Goal: Task Accomplishment & Management: Use online tool/utility

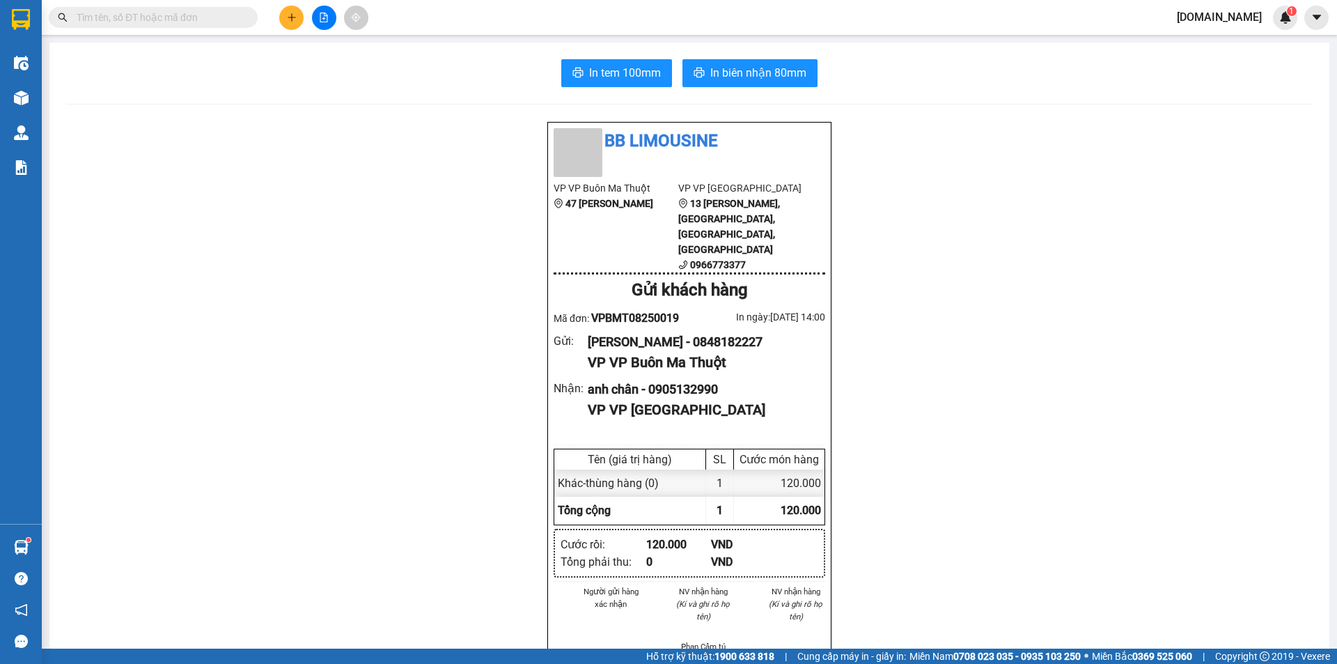
click at [287, 15] on icon "plus" at bounding box center [292, 18] width 10 height 10
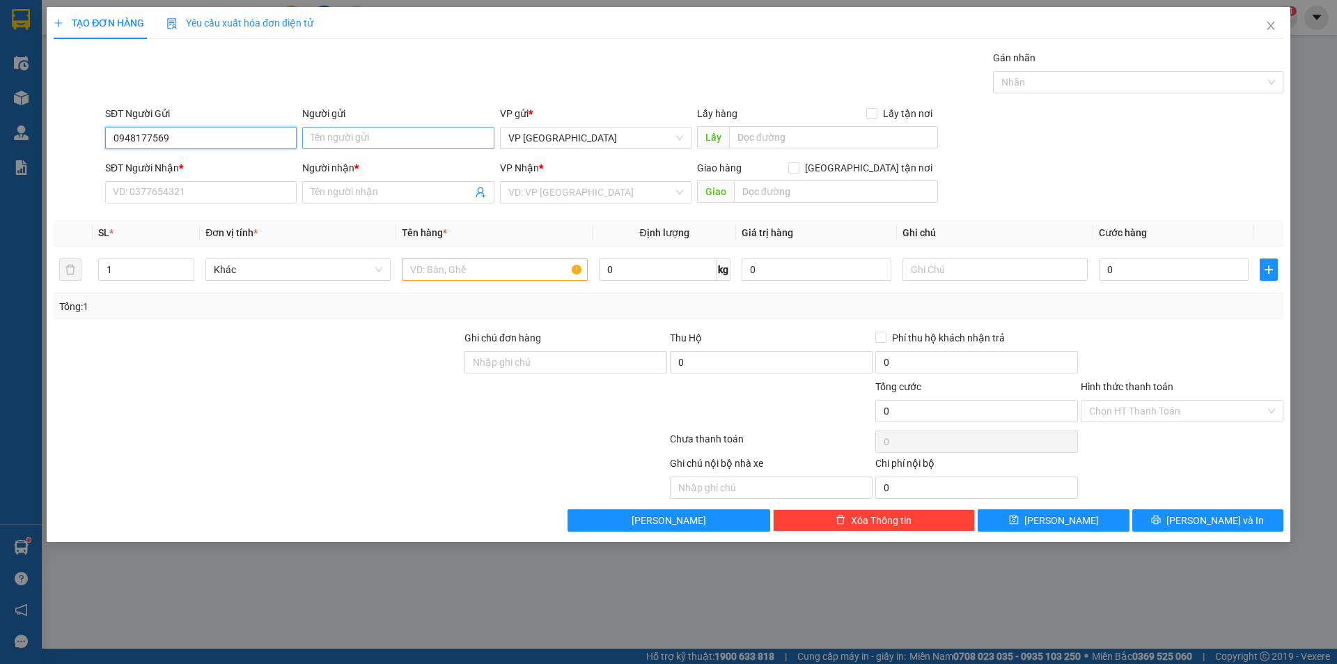
type input "0948177569"
click at [386, 131] on input "Người gửi" at bounding box center [398, 138] width 192 height 22
type input "Kiều Trâm"
drag, startPoint x: 202, startPoint y: 125, endPoint x: 194, endPoint y: 130, distance: 9.7
click at [181, 128] on div "SĐT Người Gửi 0948177569" at bounding box center [201, 130] width 192 height 49
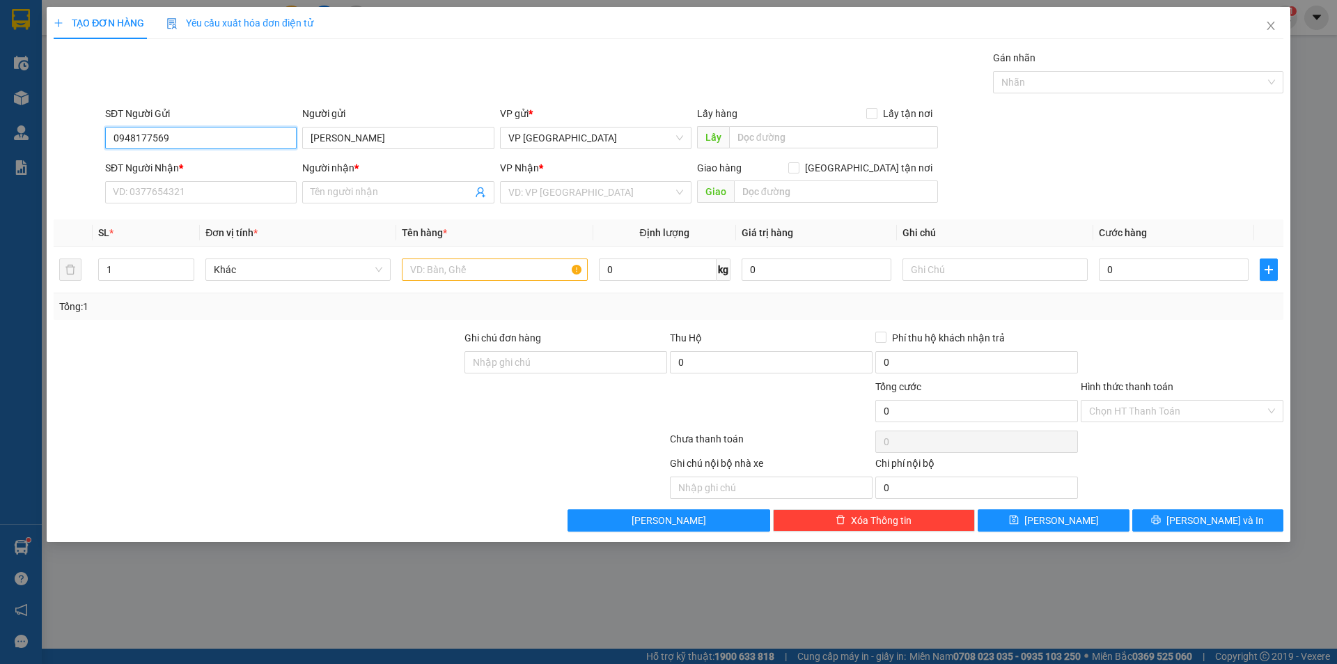
drag, startPoint x: 195, startPoint y: 136, endPoint x: 89, endPoint y: 131, distance: 106.0
click at [89, 131] on div "SĐT Người Gửi 0948177569 0948177569 Người gửi Kiều Trâm VP gửi * VP Tuy Hòa Lấy…" at bounding box center [668, 130] width 1233 height 49
click at [176, 186] on input "SĐT Người Nhận *" at bounding box center [201, 192] width 192 height 22
paste input "0948177569"
click at [208, 194] on input "0948177569" at bounding box center [201, 192] width 192 height 22
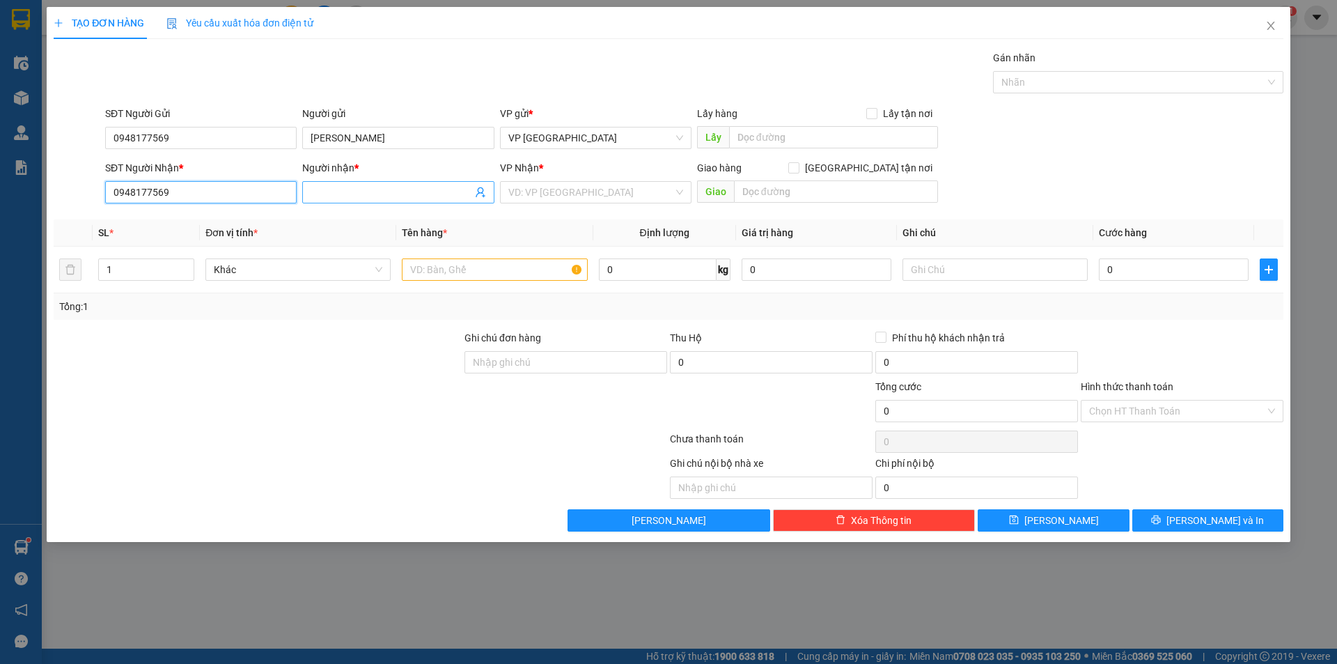
type input "0948177569"
click at [345, 195] on input "Người nhận *" at bounding box center [391, 192] width 161 height 15
drag, startPoint x: 379, startPoint y: 134, endPoint x: 243, endPoint y: 133, distance: 135.8
click at [243, 133] on div "SĐT Người Gửi 0948177569 Người gửi Kiều Trâm Kiều Trâm VP gửi * VP Tuy Hòa Lấy …" at bounding box center [694, 130] width 1184 height 49
paste input "0948177569"
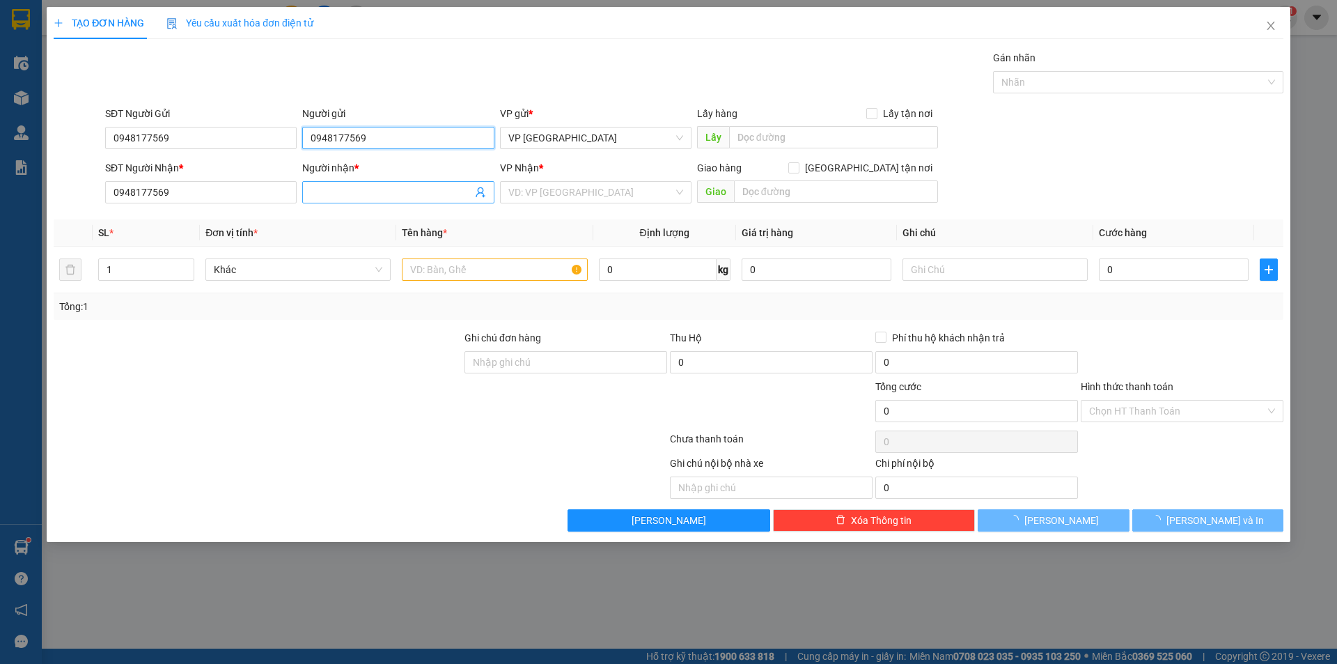
type input "0948177569"
click at [319, 190] on input "Người nhận *" at bounding box center [391, 192] width 161 height 15
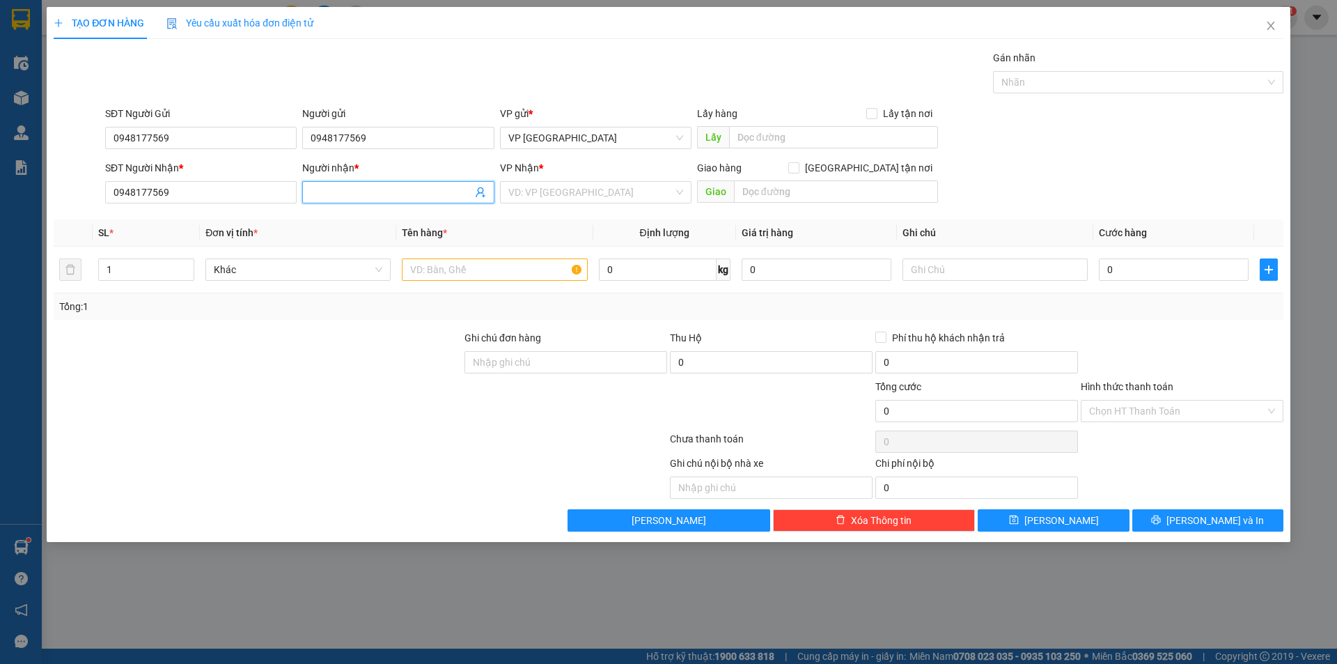
paste input "0948177569"
type input "0"
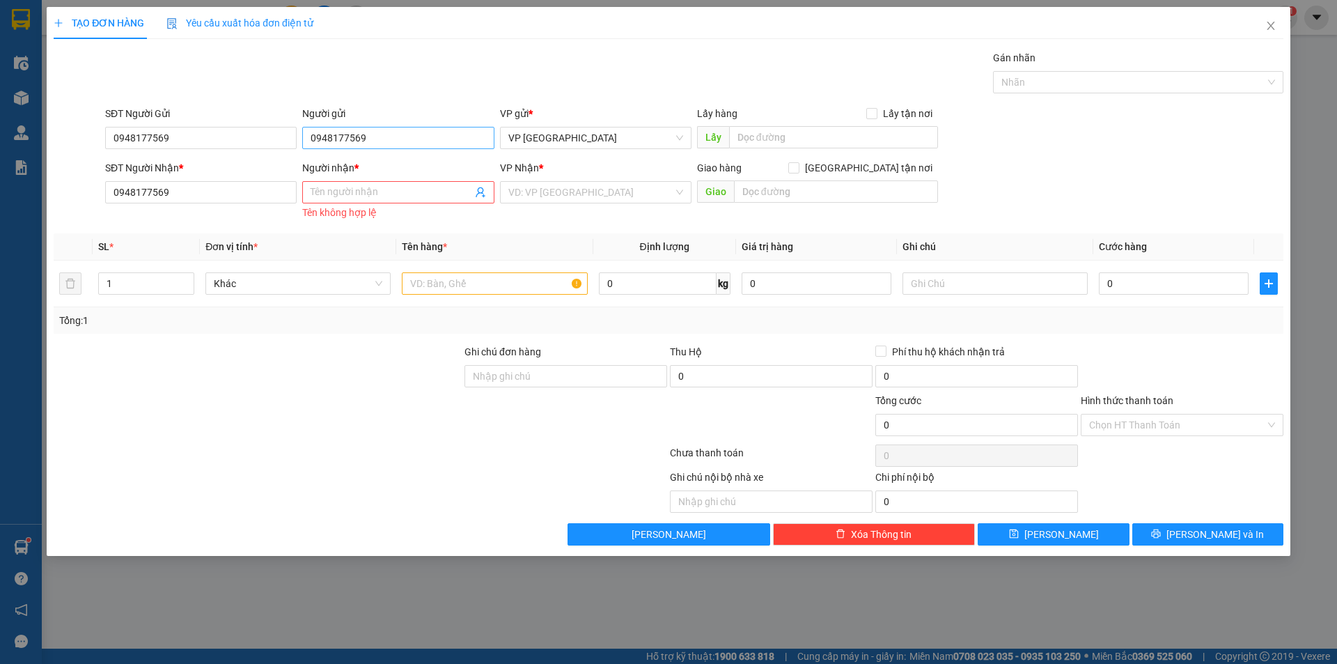
drag, startPoint x: 373, startPoint y: 126, endPoint x: 357, endPoint y: 134, distance: 18.7
click at [308, 127] on div "Người gửi 0948177569" at bounding box center [398, 130] width 192 height 49
drag, startPoint x: 382, startPoint y: 142, endPoint x: 263, endPoint y: 137, distance: 119.9
click at [263, 137] on div "SĐT Người Gửi 0948177569 Người gửi 0948177569 0948177569 VP gửi * VP Tuy Hòa Lấ…" at bounding box center [694, 130] width 1184 height 49
drag, startPoint x: 354, startPoint y: 139, endPoint x: 283, endPoint y: 139, distance: 71.7
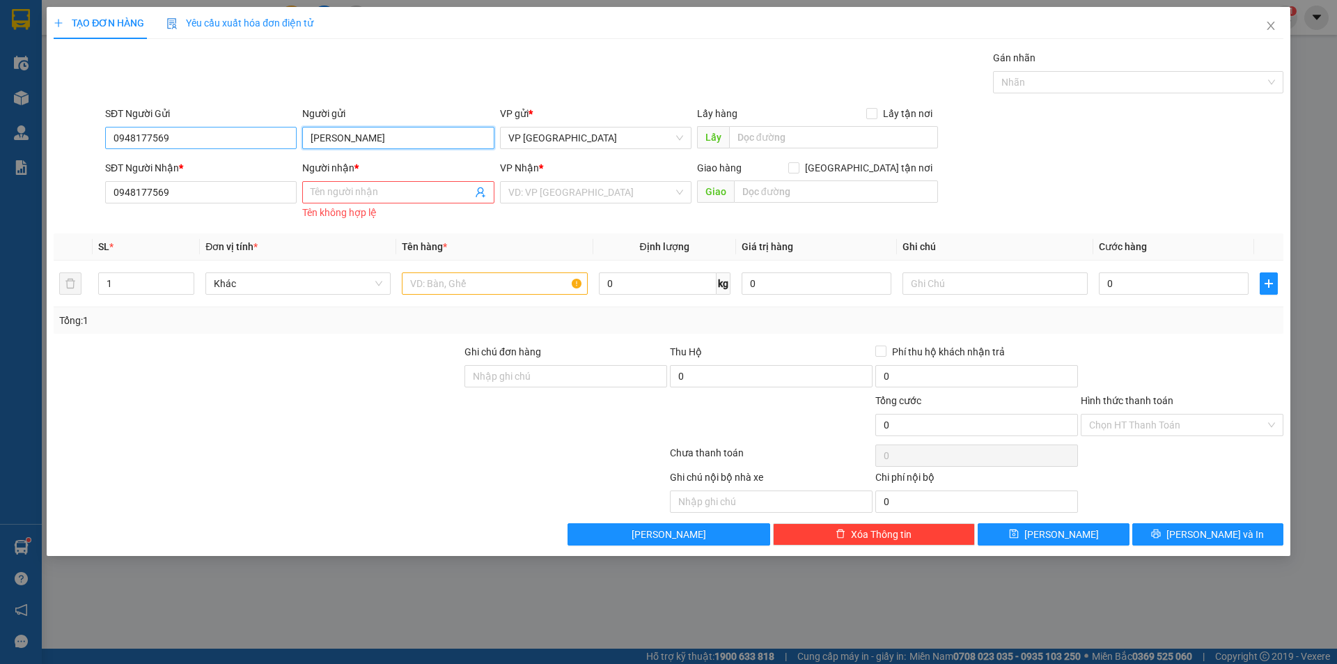
click at [283, 139] on div "SĐT Người Gửi 0948177569 Người gửi Kiều Trâm Kiều Trâm VP gửi * VP Tuy Hòa Lấy …" at bounding box center [694, 130] width 1184 height 49
type input "Kiều Trâm"
click at [339, 193] on input "Người nhận *" at bounding box center [391, 192] width 161 height 15
paste input "Kiều Trâm"
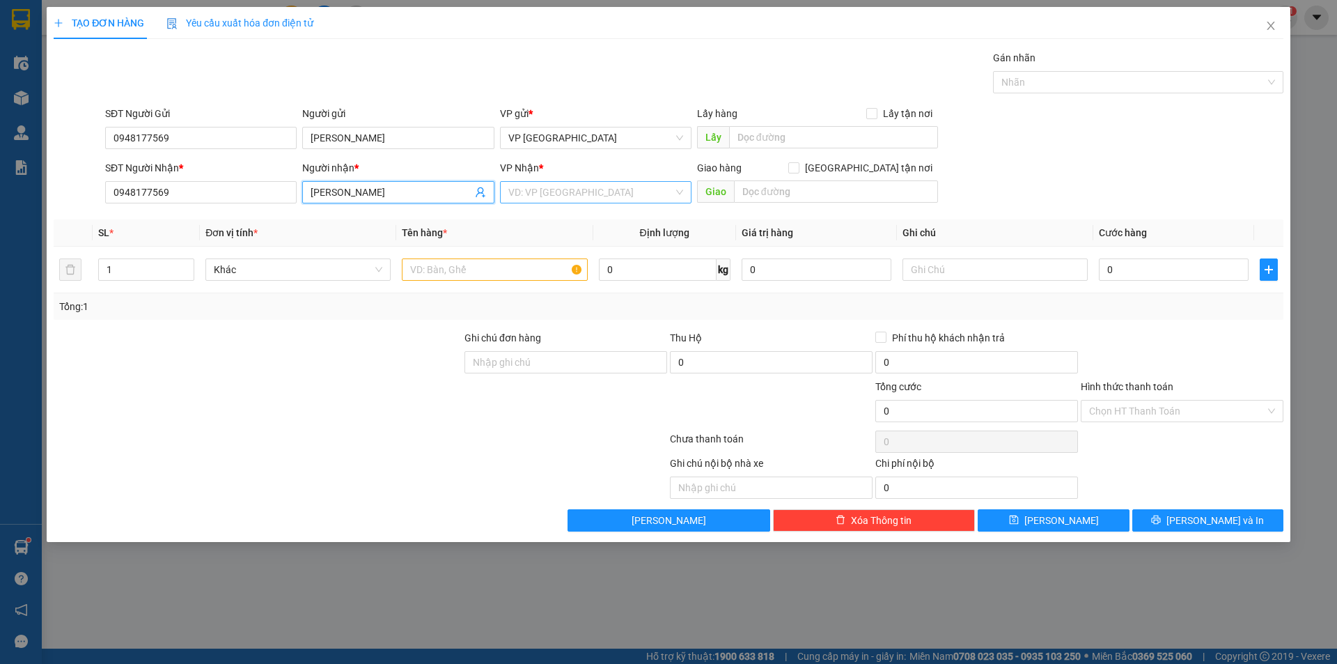
type input "Kiều Trâm"
click at [581, 199] on input "search" at bounding box center [590, 192] width 165 height 21
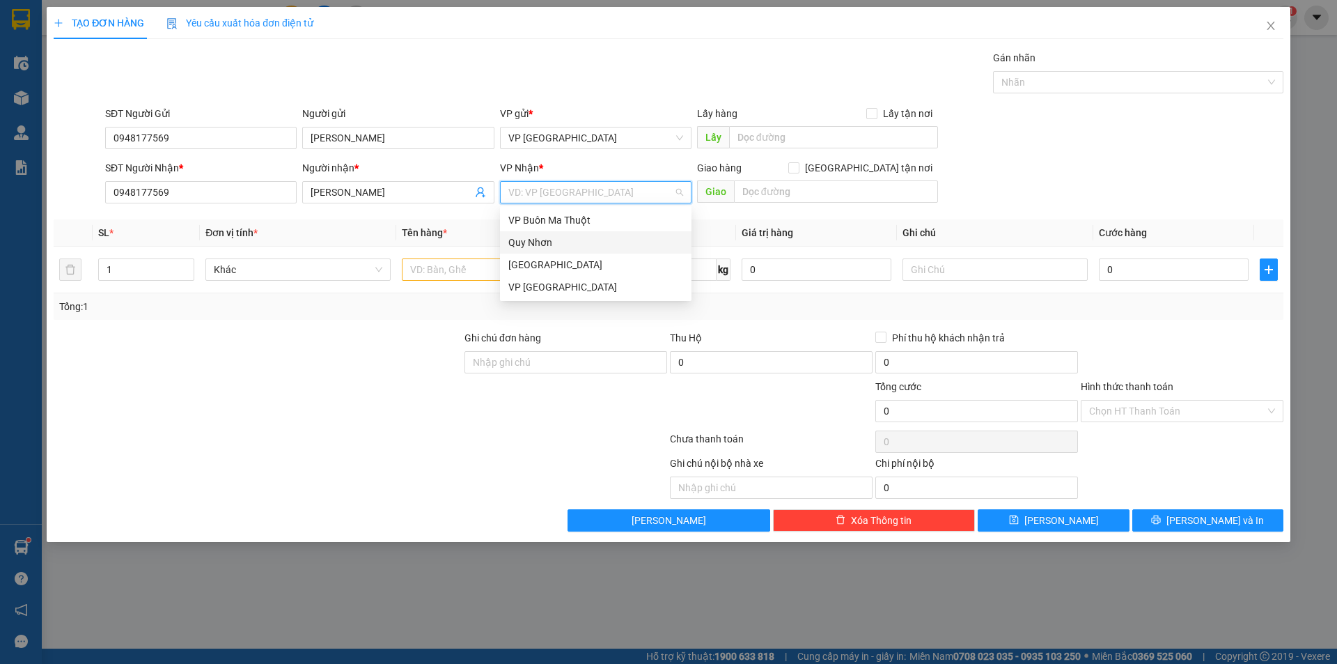
click at [590, 239] on div "Quy Nhơn" at bounding box center [595, 242] width 175 height 15
click at [553, 262] on input "text" at bounding box center [494, 269] width 185 height 22
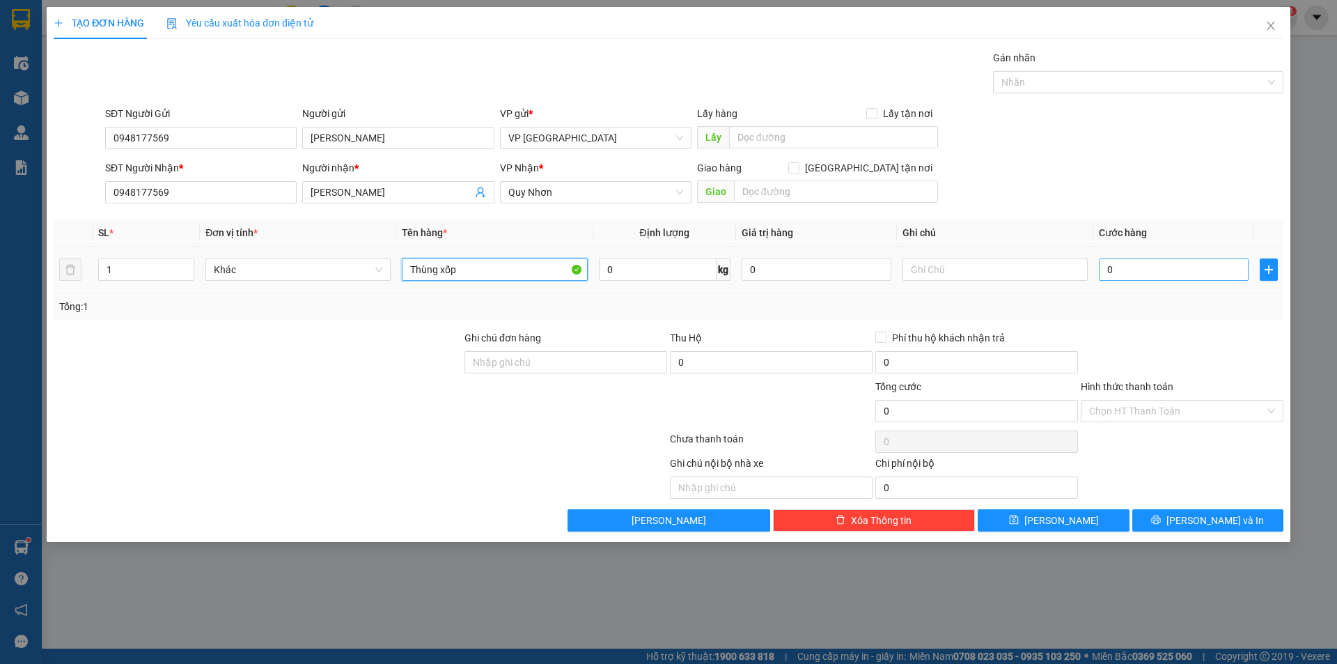
type input "Thùng xốp"
click at [1153, 267] on input "0" at bounding box center [1174, 269] width 150 height 22
type input "5"
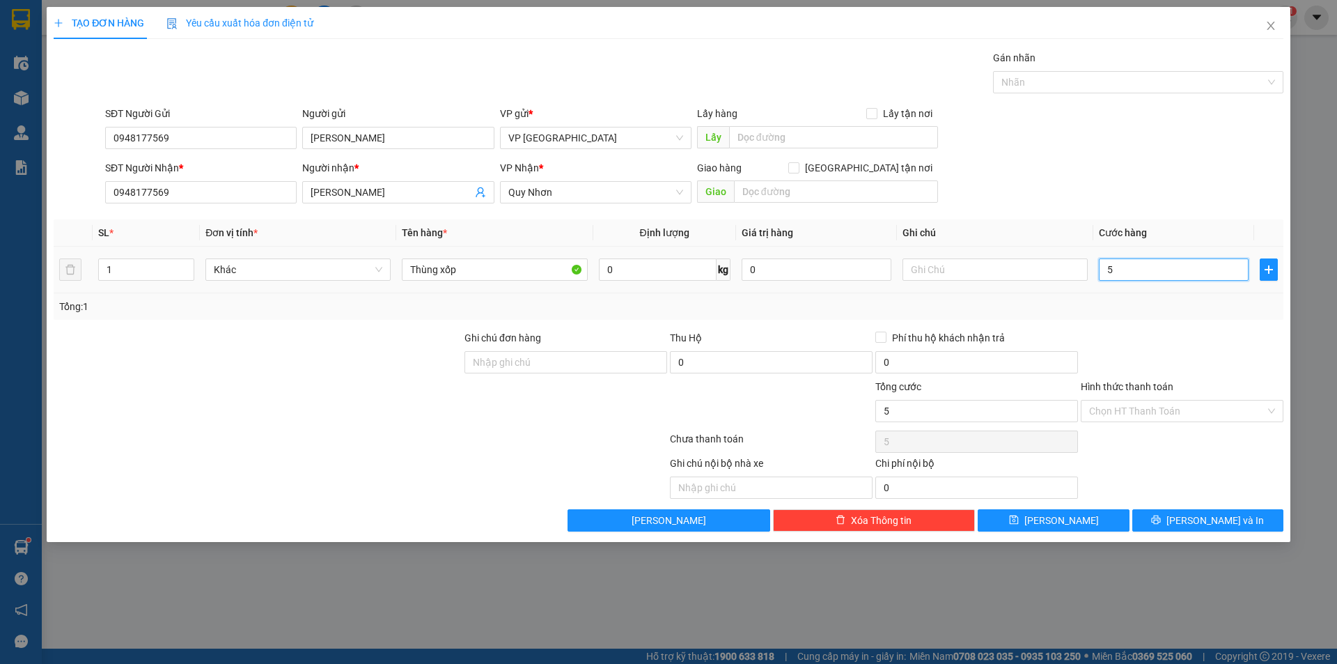
type input "50"
type input "500"
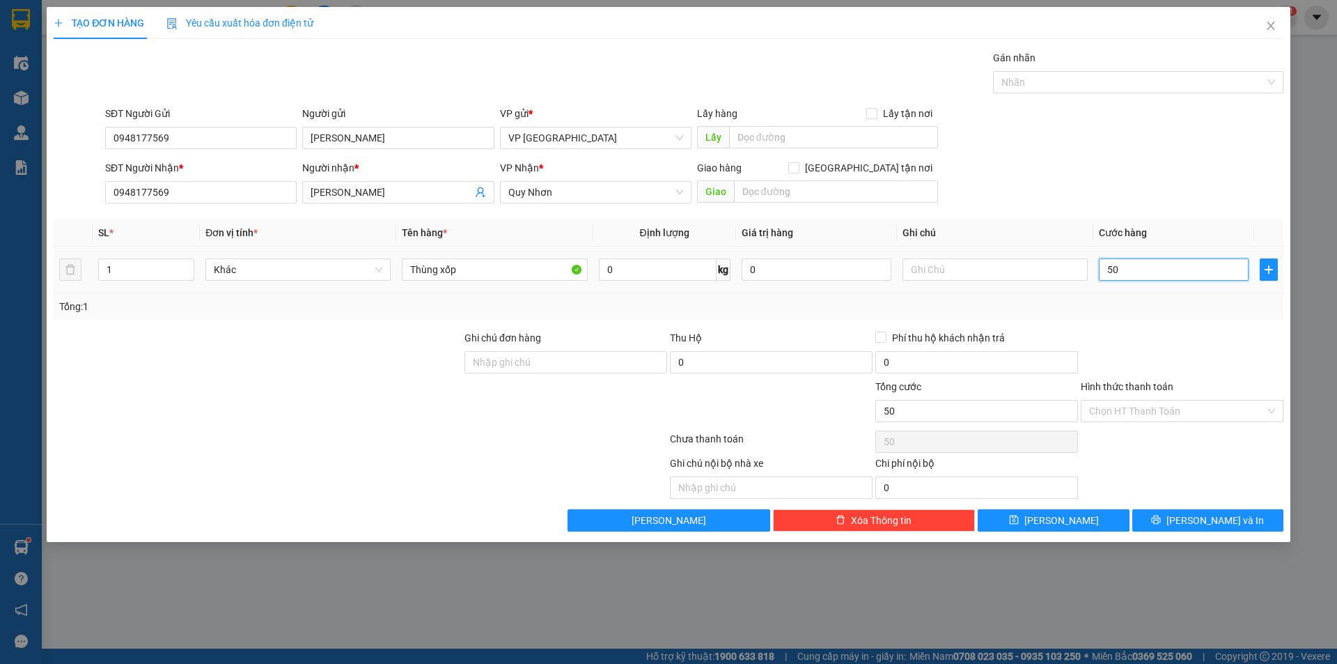
type input "500"
type input "5.000"
type input "50.000"
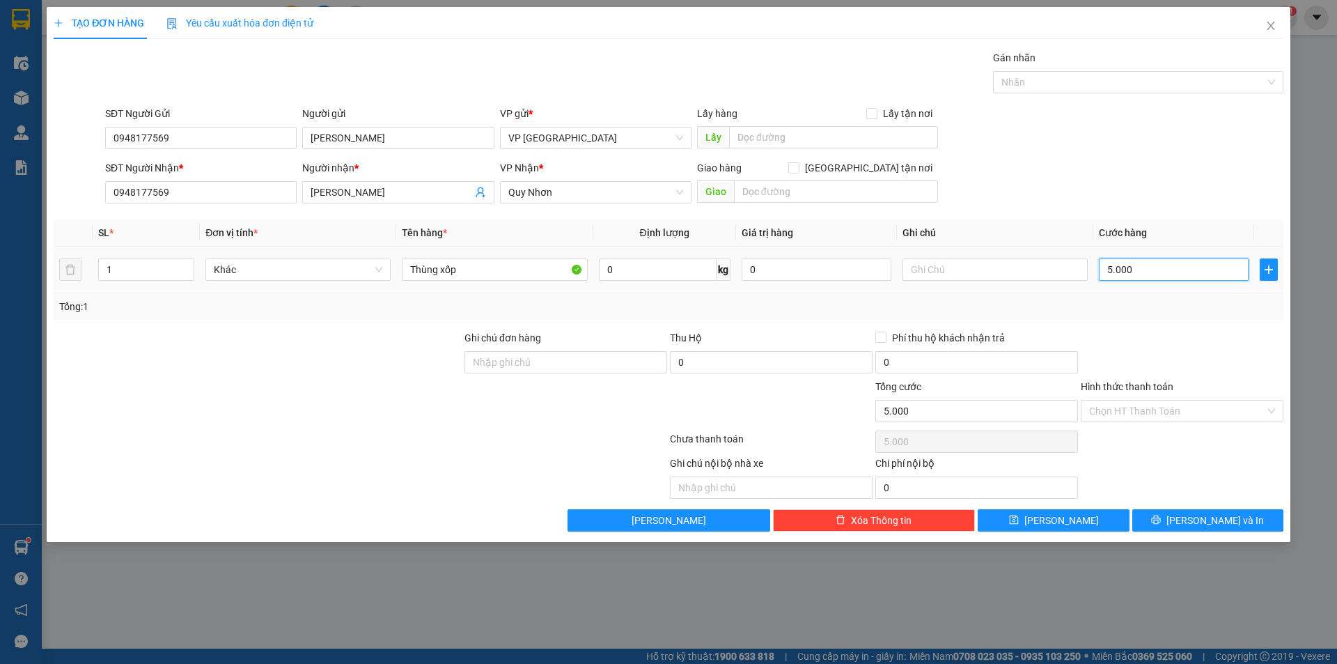
type input "50.000"
click at [1147, 411] on input "Hình thức thanh toán" at bounding box center [1177, 410] width 176 height 21
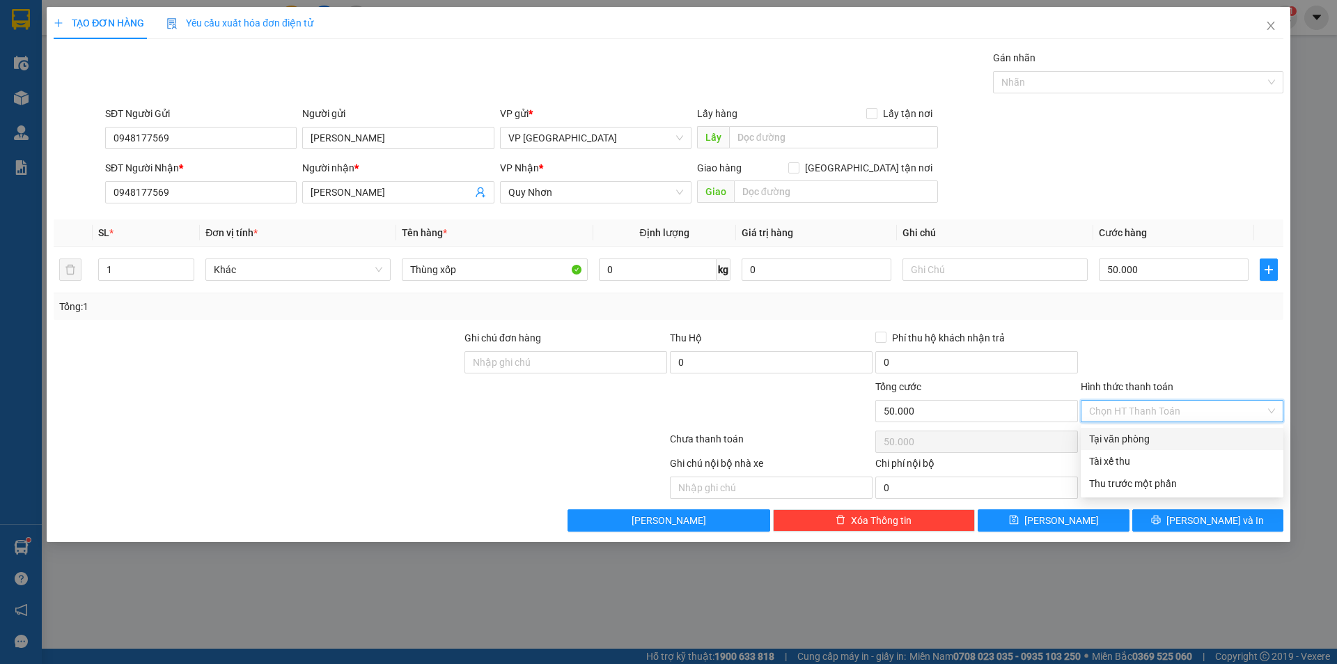
click at [1153, 441] on div "Tại văn phòng" at bounding box center [1182, 438] width 186 height 15
type input "0"
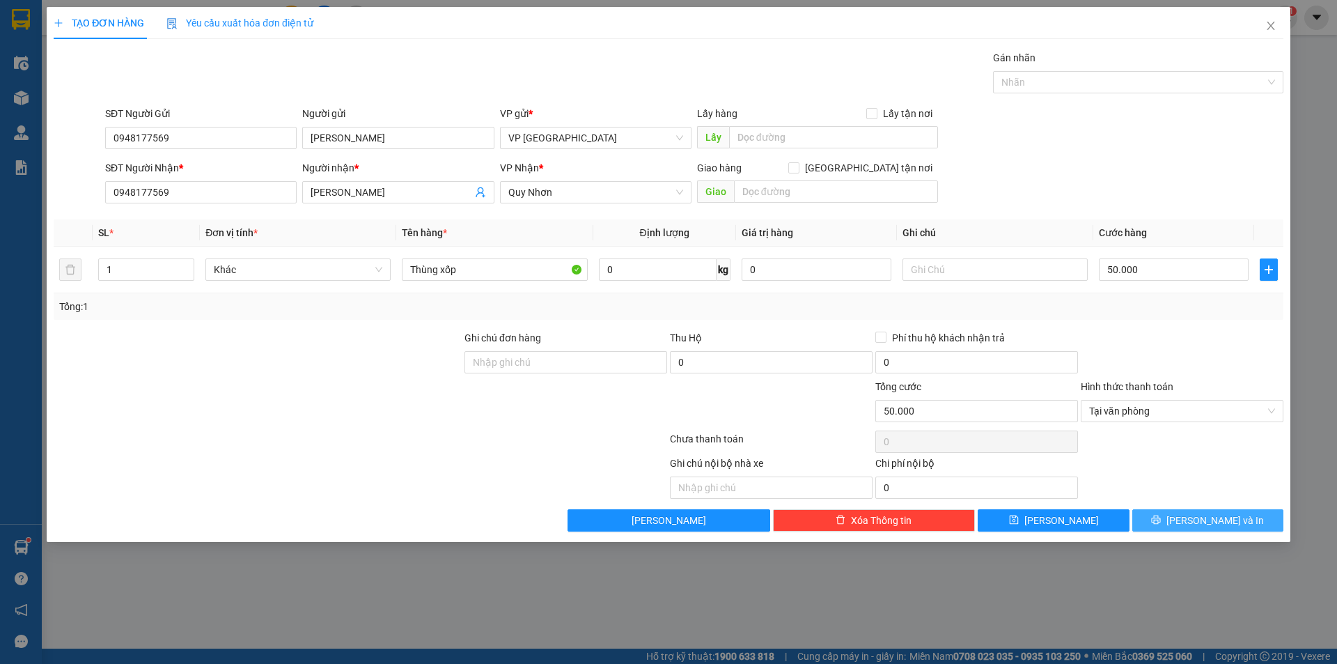
click at [1166, 519] on button "[PERSON_NAME] và In" at bounding box center [1207, 520] width 151 height 22
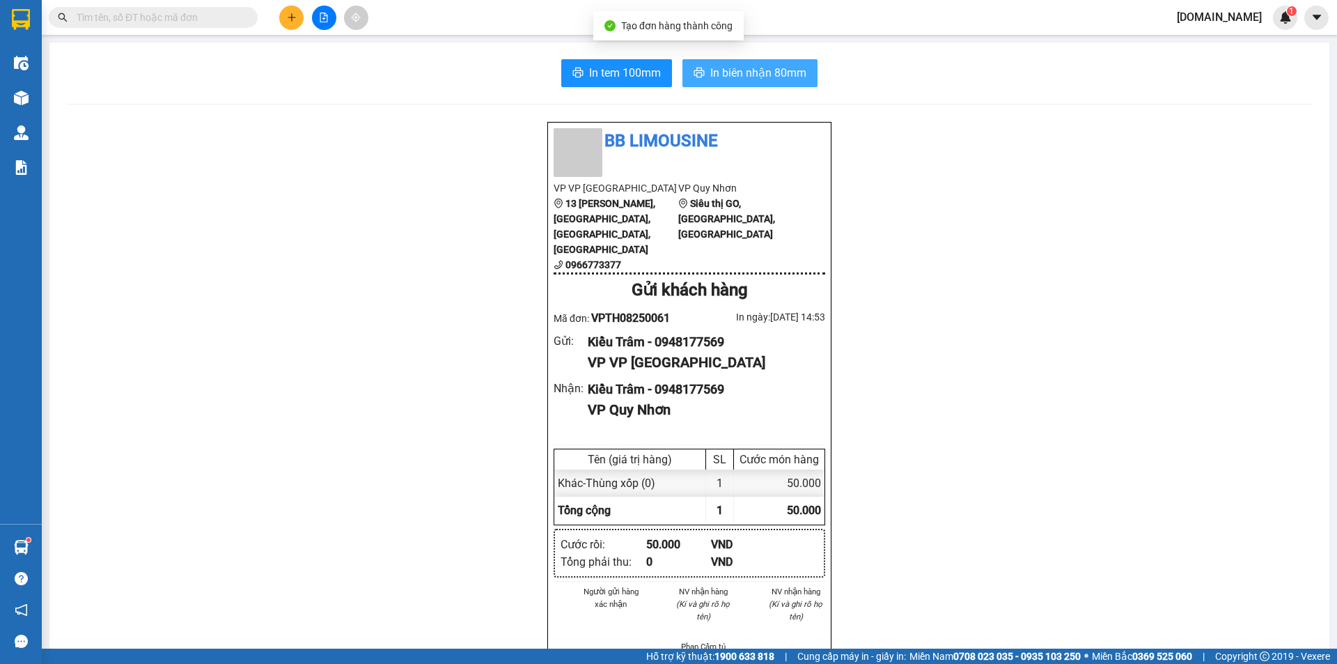
click at [695, 71] on icon "printer" at bounding box center [699, 72] width 11 height 11
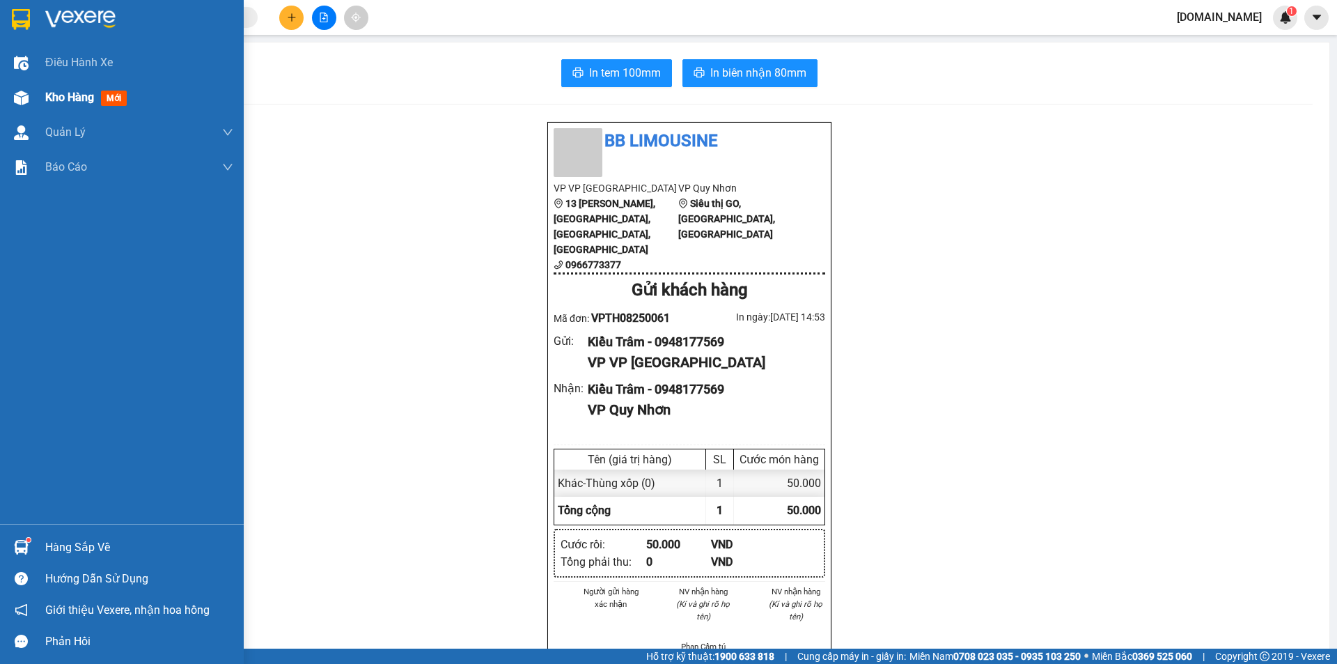
click at [66, 97] on span "Kho hàng" at bounding box center [69, 97] width 49 height 13
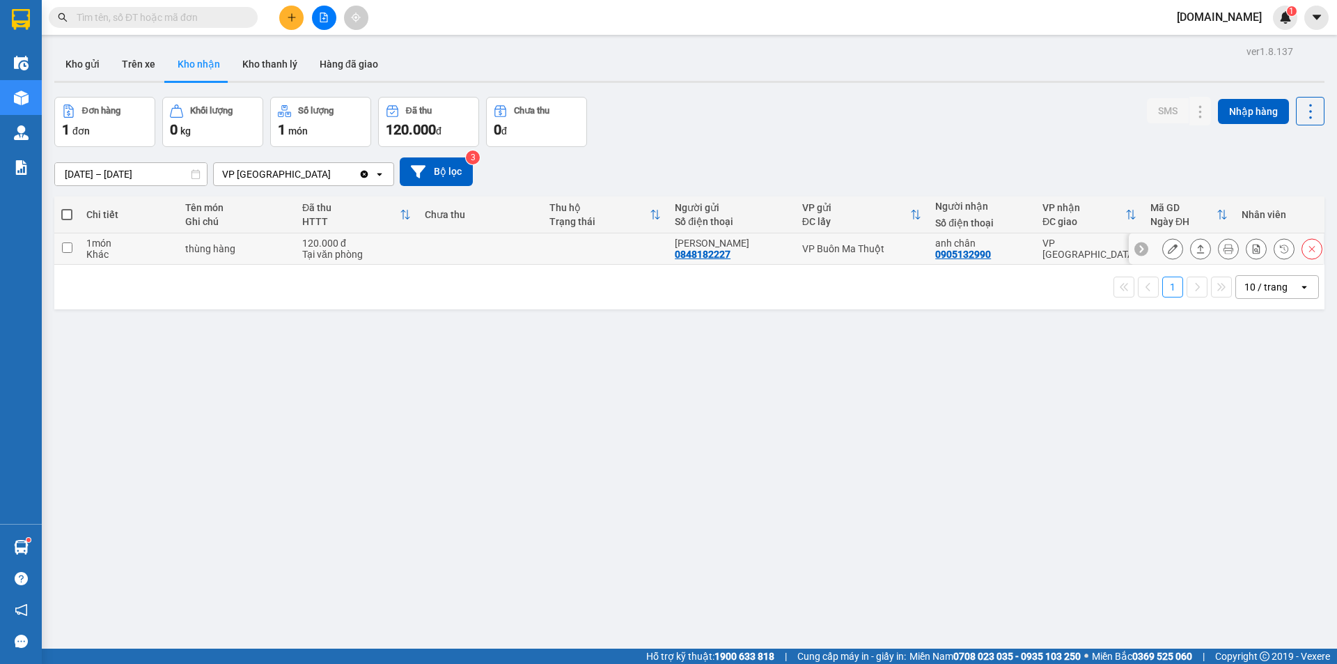
click at [139, 254] on div "Khác" at bounding box center [128, 254] width 85 height 11
checkbox input "true"
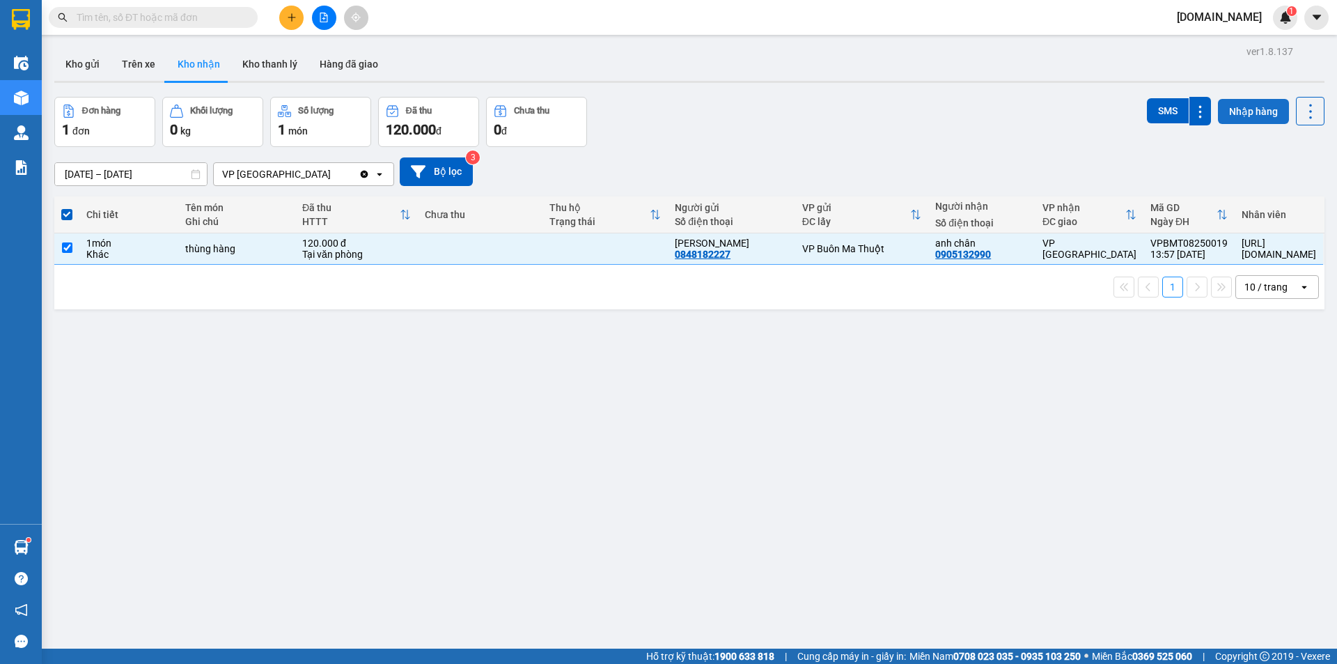
click at [1234, 111] on button "Nhập hàng" at bounding box center [1253, 111] width 71 height 25
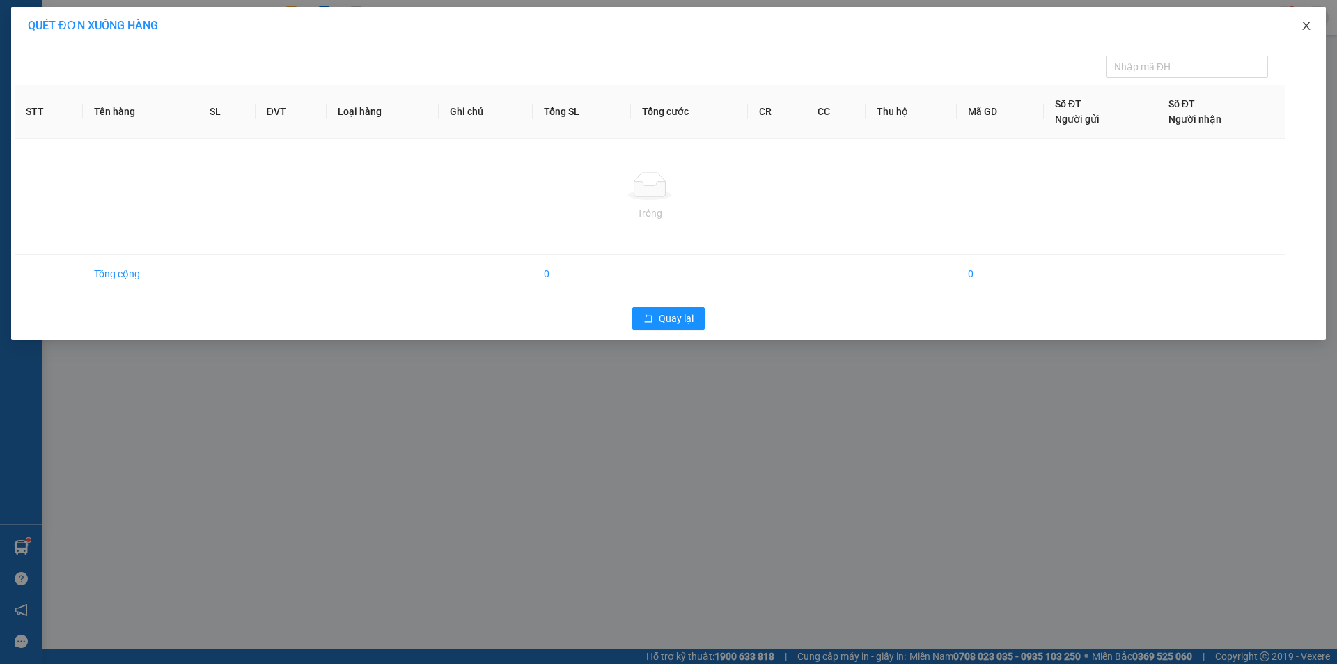
click at [1301, 27] on icon "close" at bounding box center [1306, 25] width 11 height 11
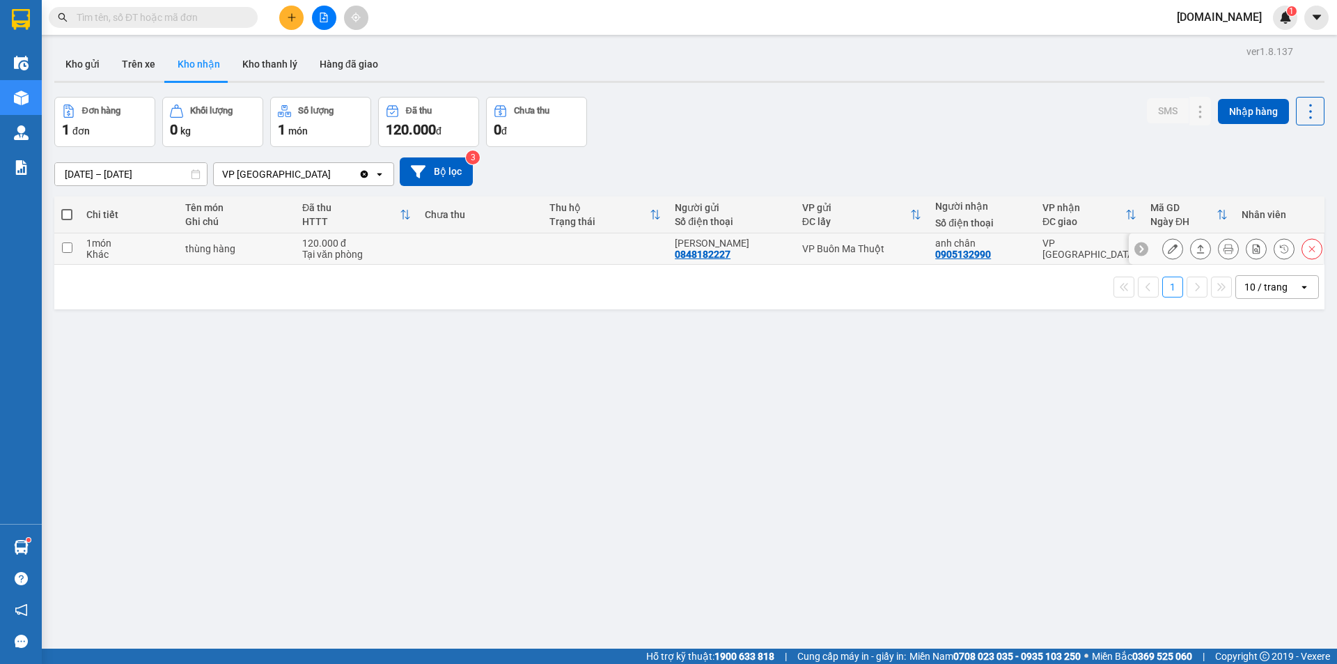
click at [73, 244] on td at bounding box center [66, 248] width 25 height 31
checkbox input "true"
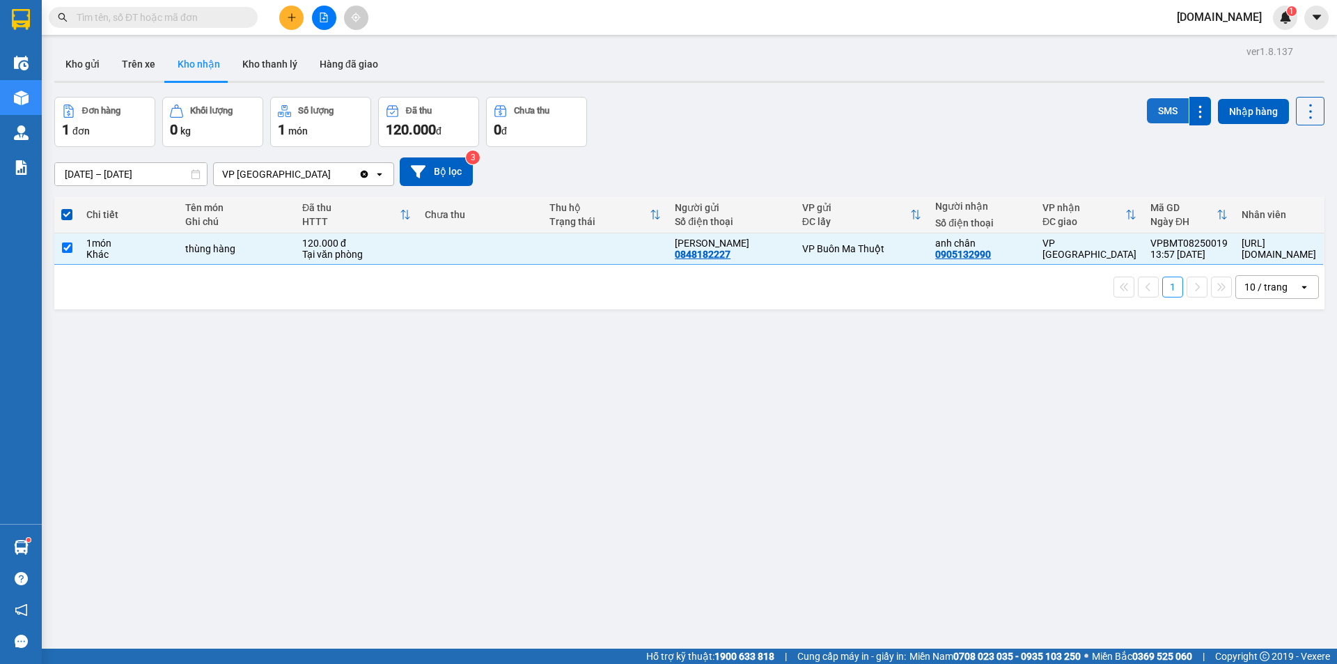
click at [1166, 108] on button "SMS" at bounding box center [1168, 110] width 42 height 25
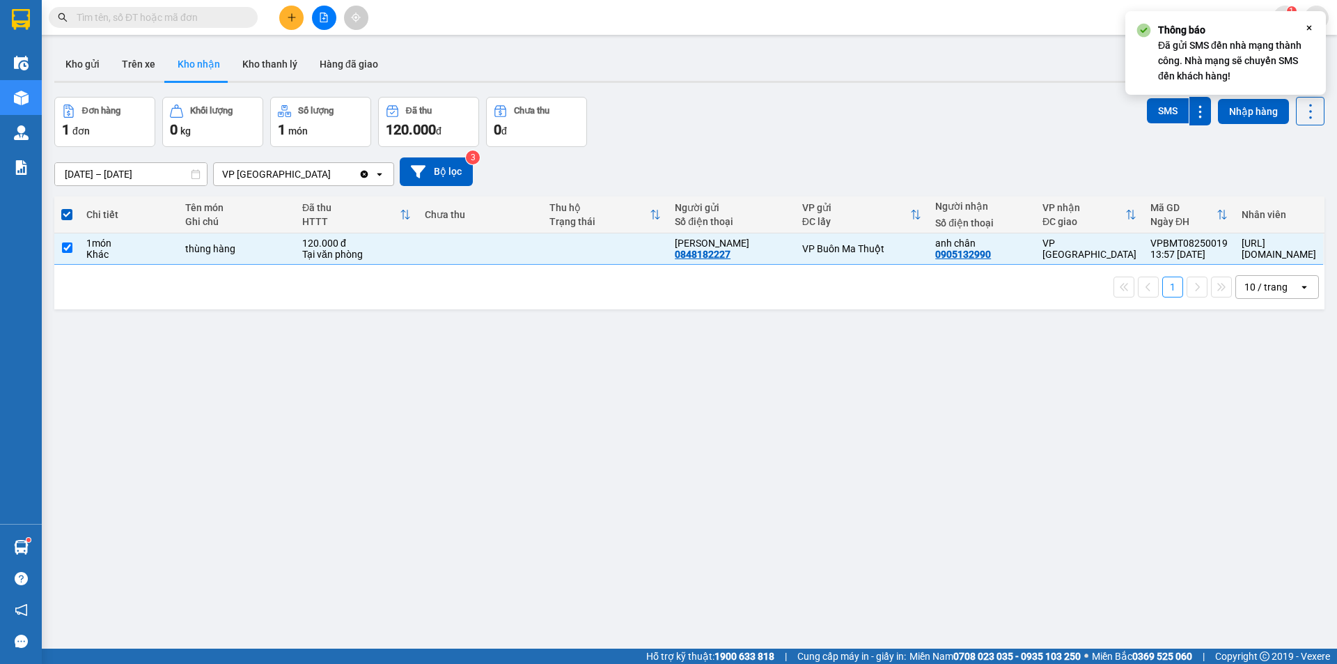
click at [1310, 23] on icon "Close" at bounding box center [1309, 27] width 11 height 11
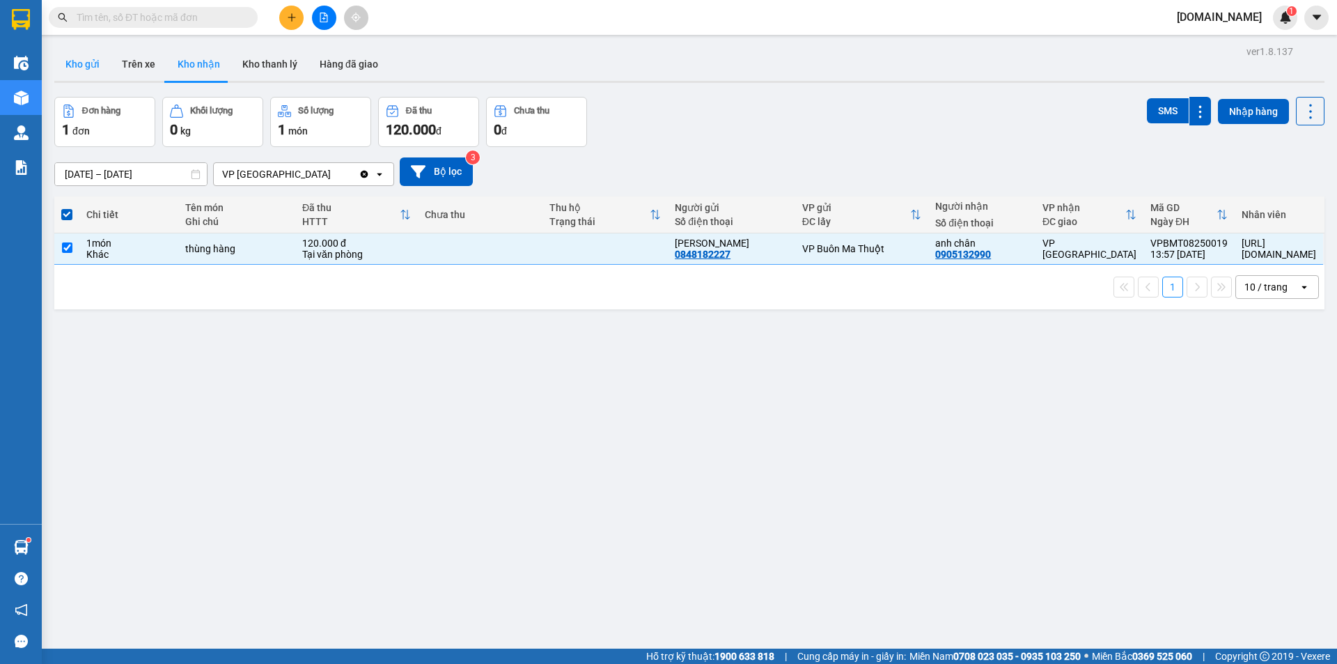
click at [88, 69] on button "Kho gửi" at bounding box center [82, 63] width 56 height 33
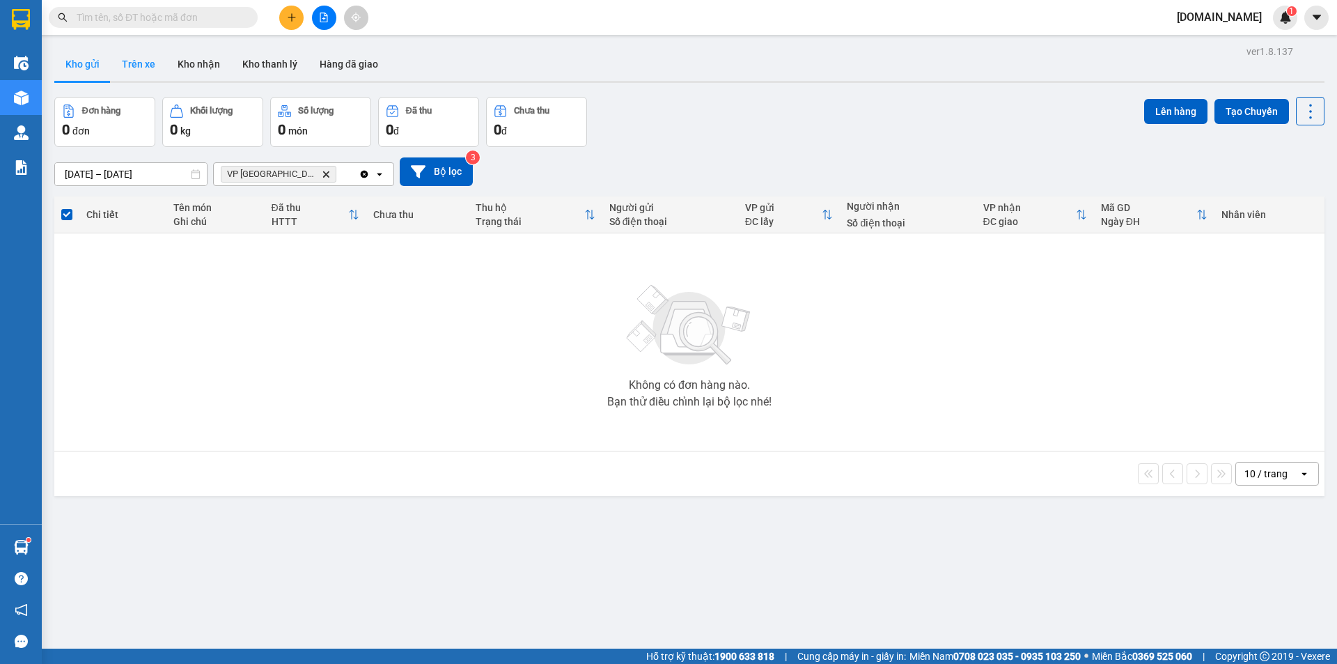
click at [147, 71] on button "Trên xe" at bounding box center [139, 63] width 56 height 33
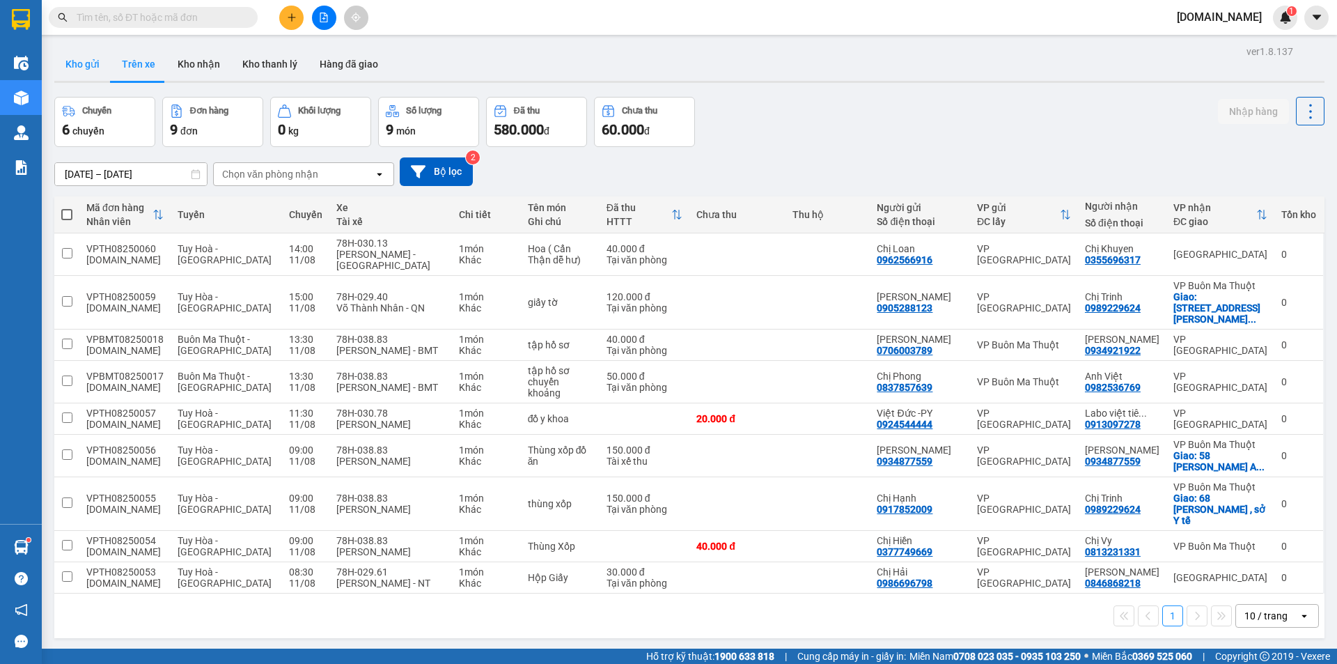
click at [97, 65] on button "Kho gửi" at bounding box center [82, 63] width 56 height 33
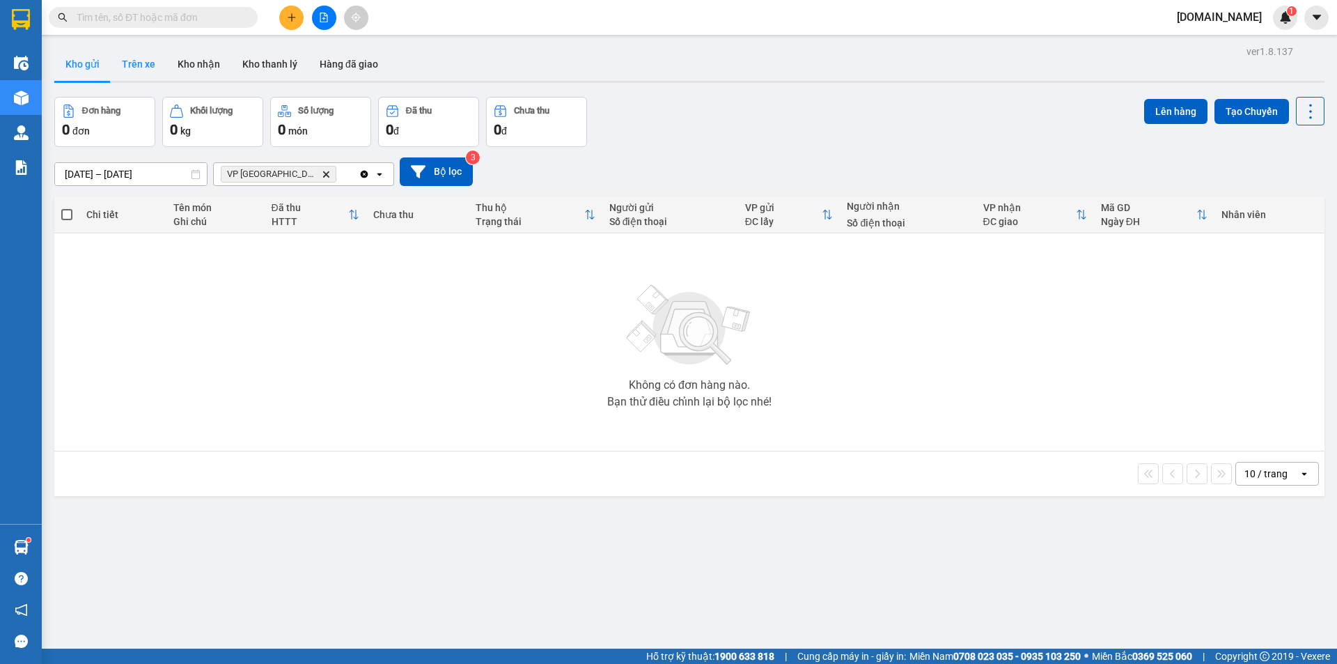
click at [143, 70] on button "Trên xe" at bounding box center [139, 63] width 56 height 33
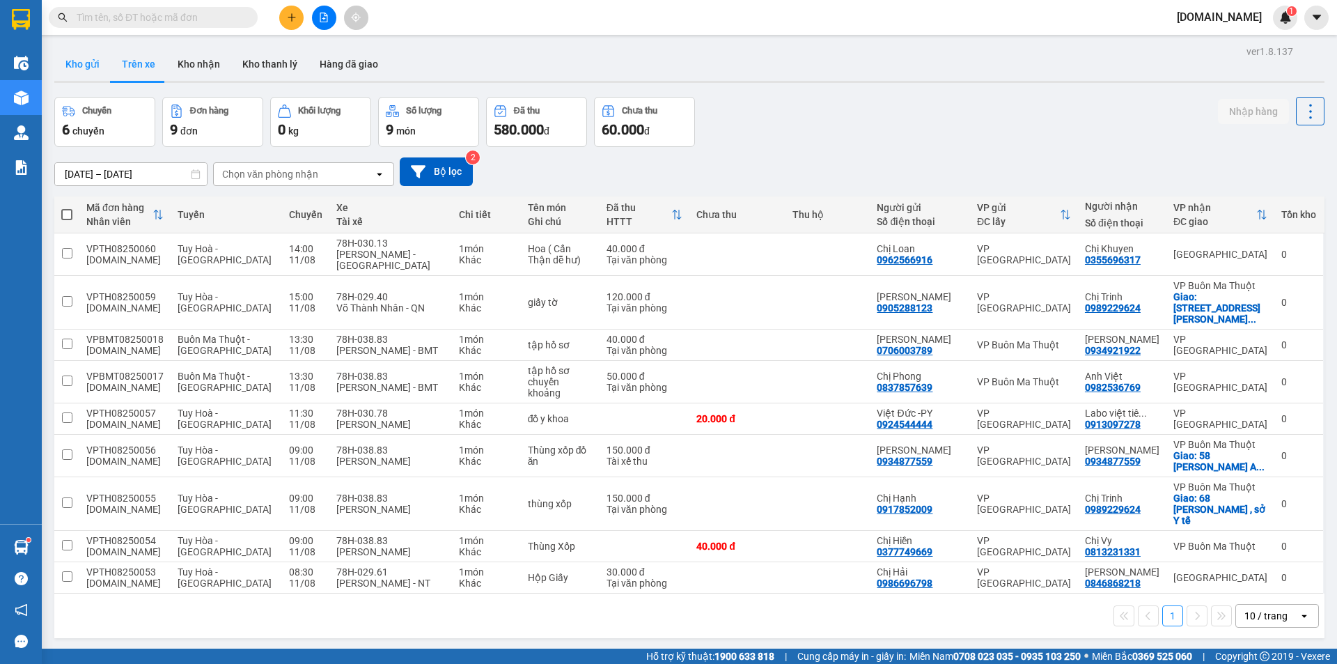
click at [91, 61] on button "Kho gửi" at bounding box center [82, 63] width 56 height 33
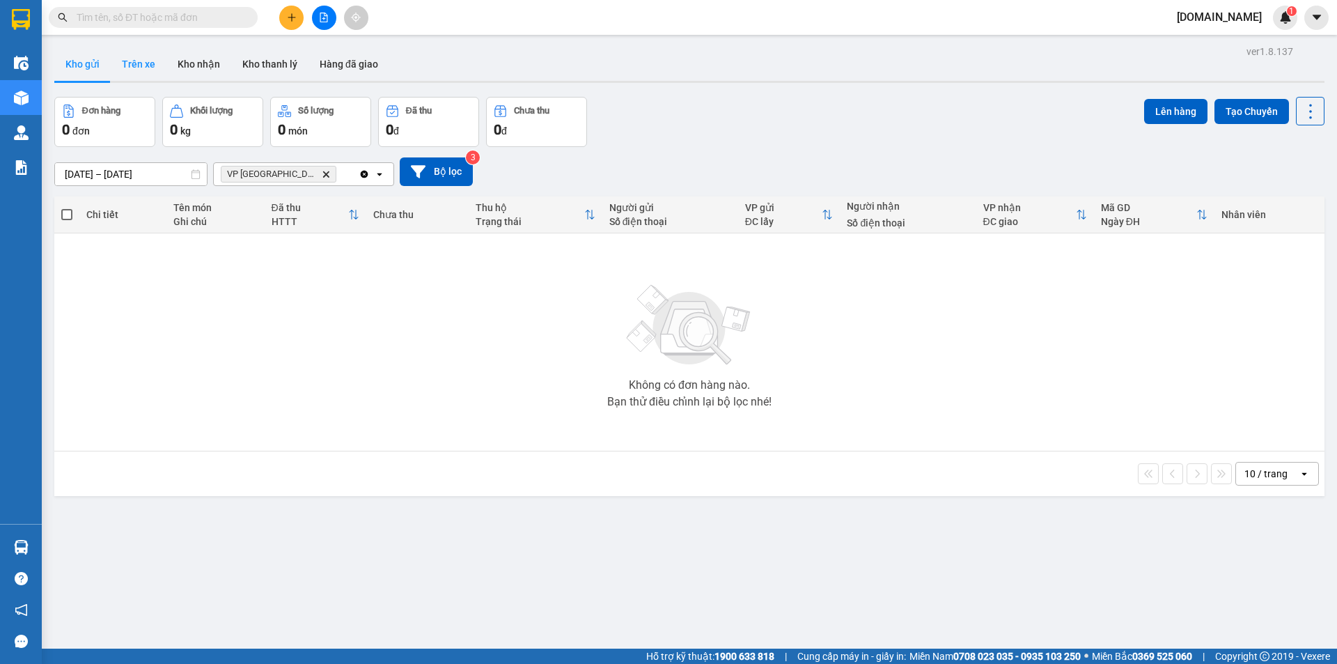
click at [143, 68] on button "Trên xe" at bounding box center [139, 63] width 56 height 33
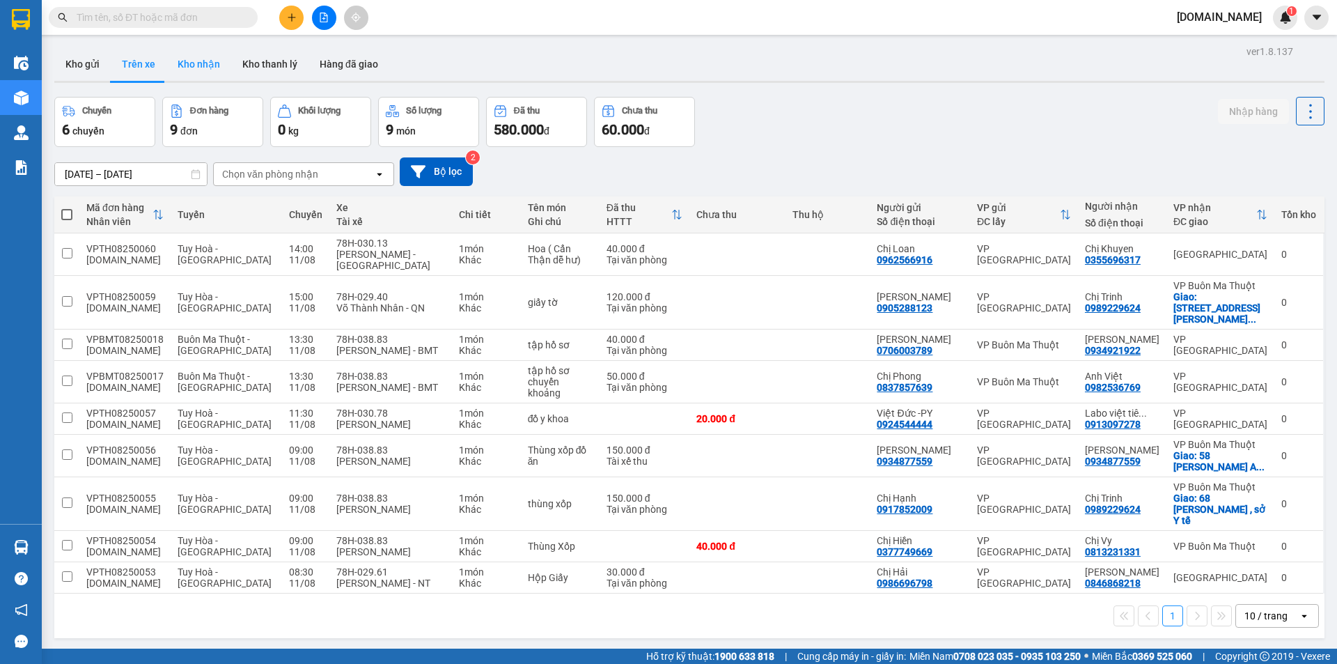
click at [198, 73] on button "Kho nhận" at bounding box center [198, 63] width 65 height 33
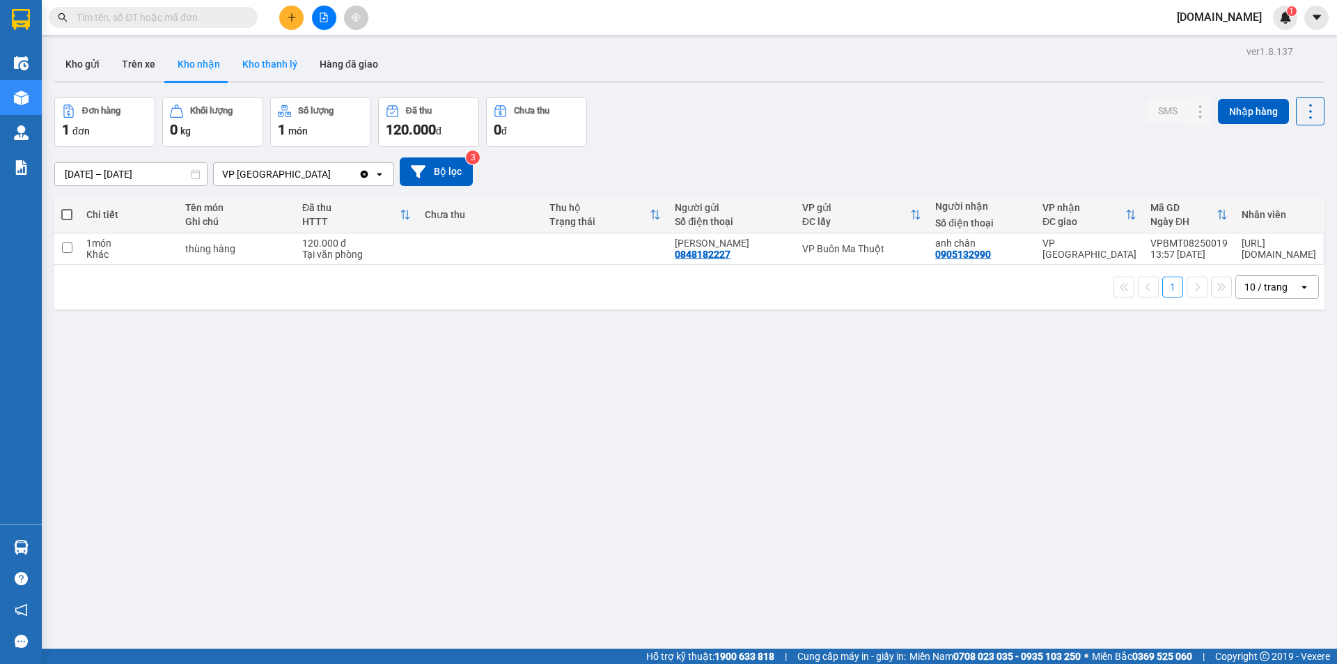
click at [289, 54] on button "Kho thanh lý" at bounding box center [269, 63] width 77 height 33
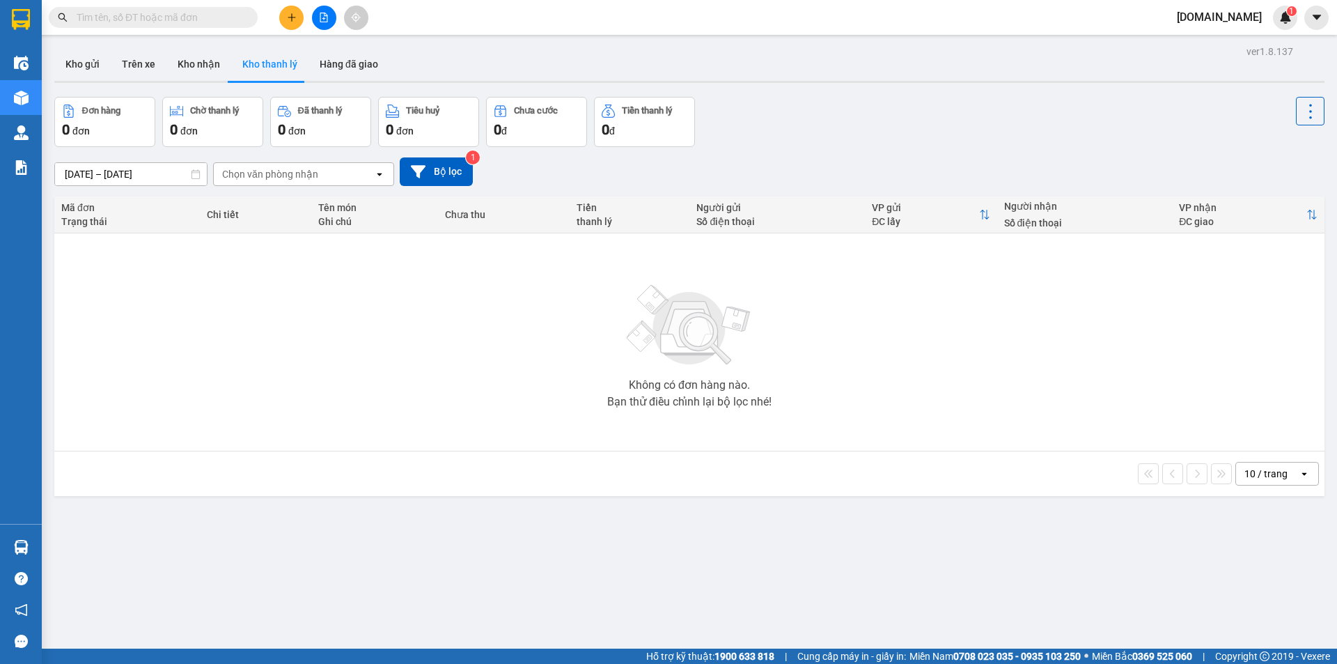
click at [349, 47] on div "ver 1.8.137 Kho gửi Trên xe Kho nhận Kho thanh lý Hàng đã giao Đơn hàng 0 đơn C…" at bounding box center [689, 374] width 1281 height 664
click at [348, 61] on button "Hàng đã giao" at bounding box center [349, 63] width 81 height 33
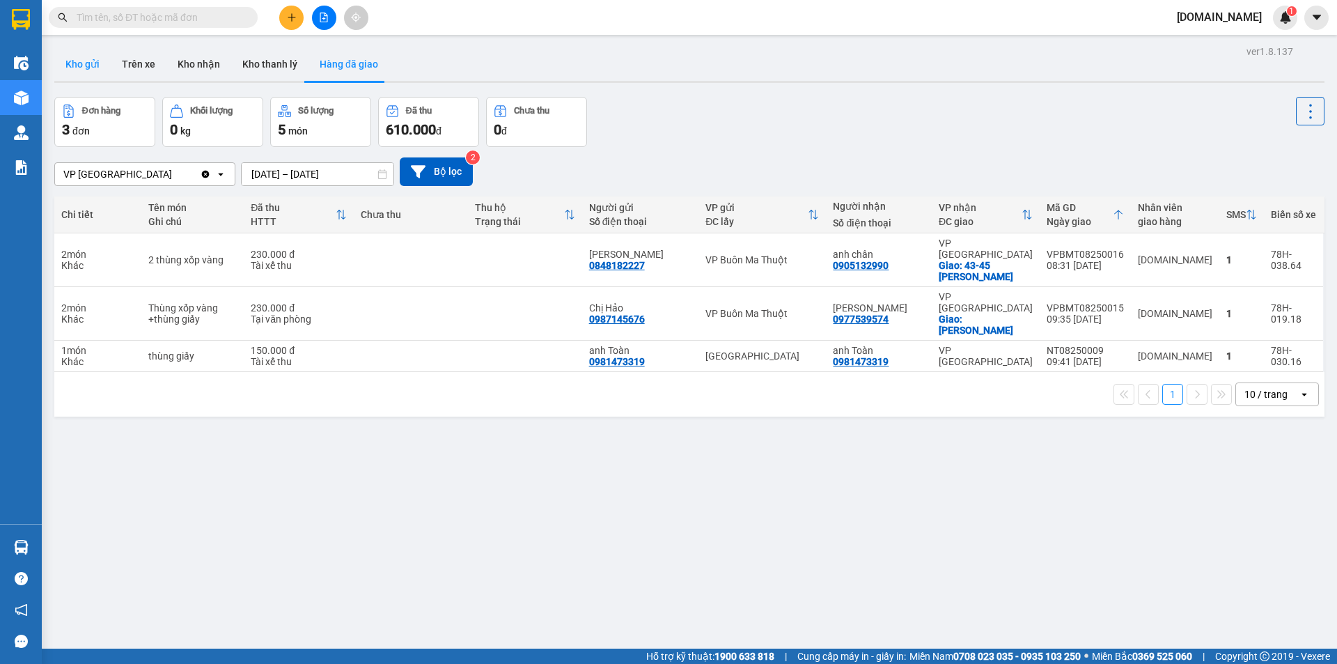
click at [85, 61] on button "Kho gửi" at bounding box center [82, 63] width 56 height 33
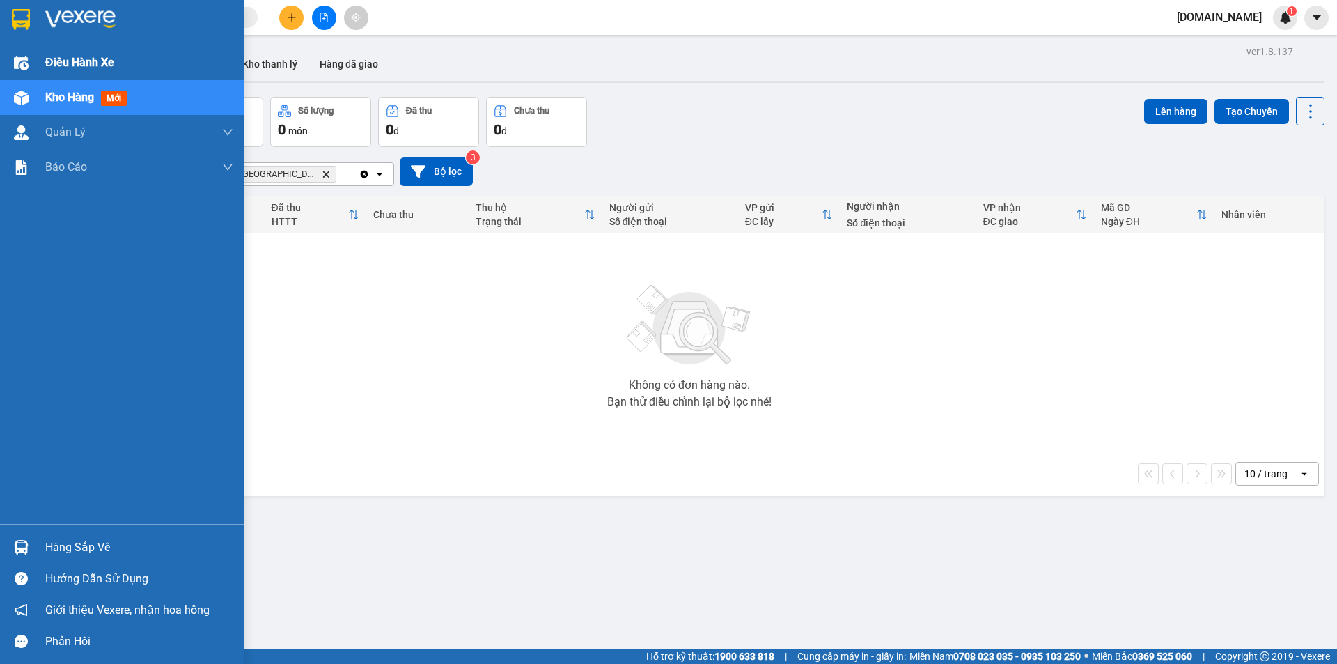
click at [40, 61] on div "Điều hành xe" at bounding box center [122, 62] width 244 height 35
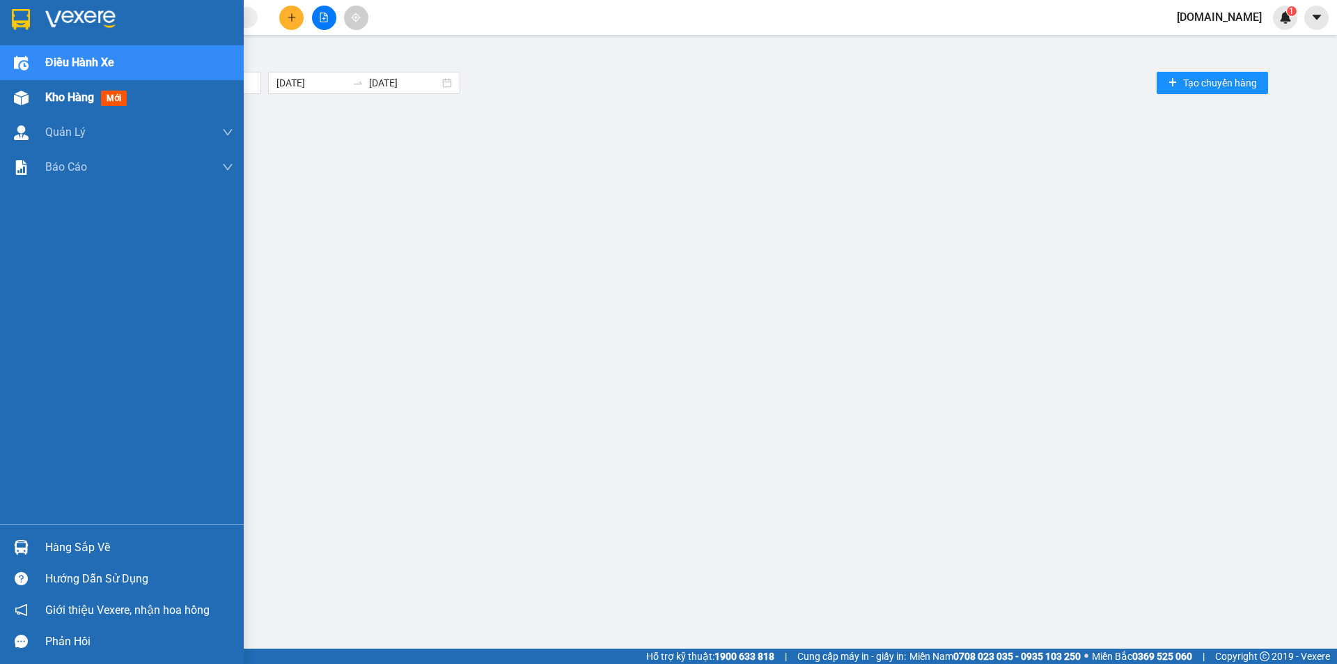
click at [54, 97] on span "Kho hàng" at bounding box center [69, 97] width 49 height 13
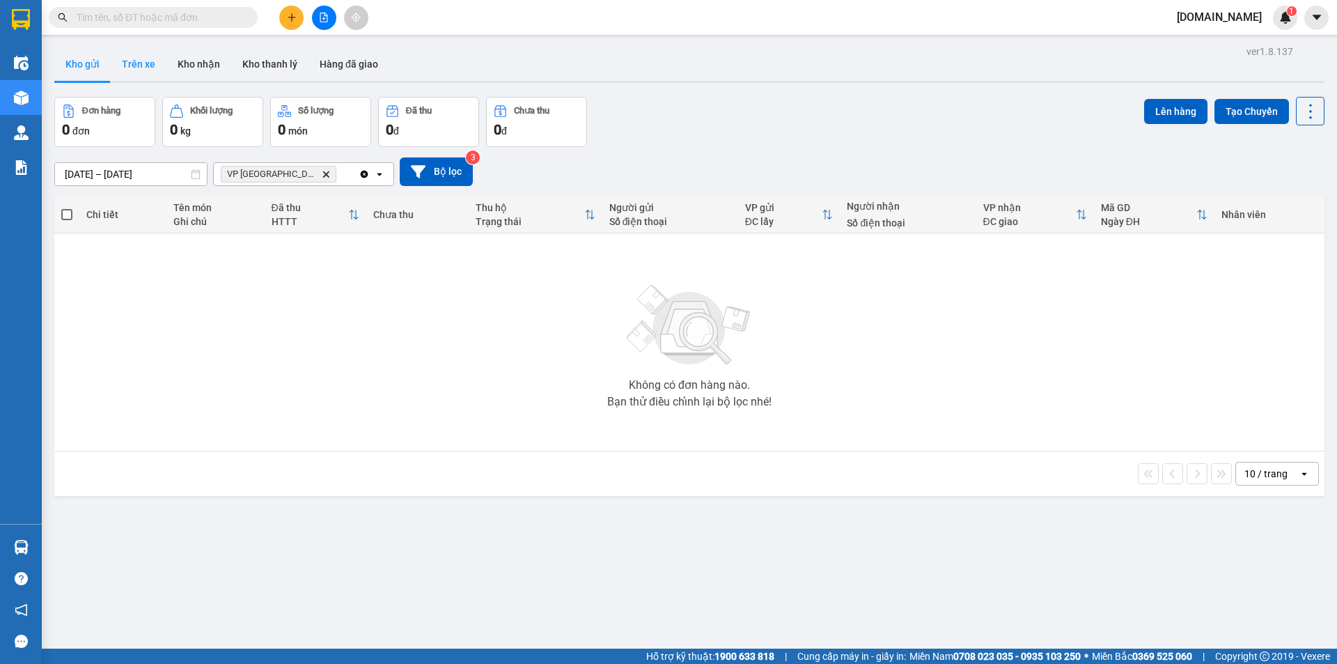
click at [134, 57] on button "Trên xe" at bounding box center [139, 63] width 56 height 33
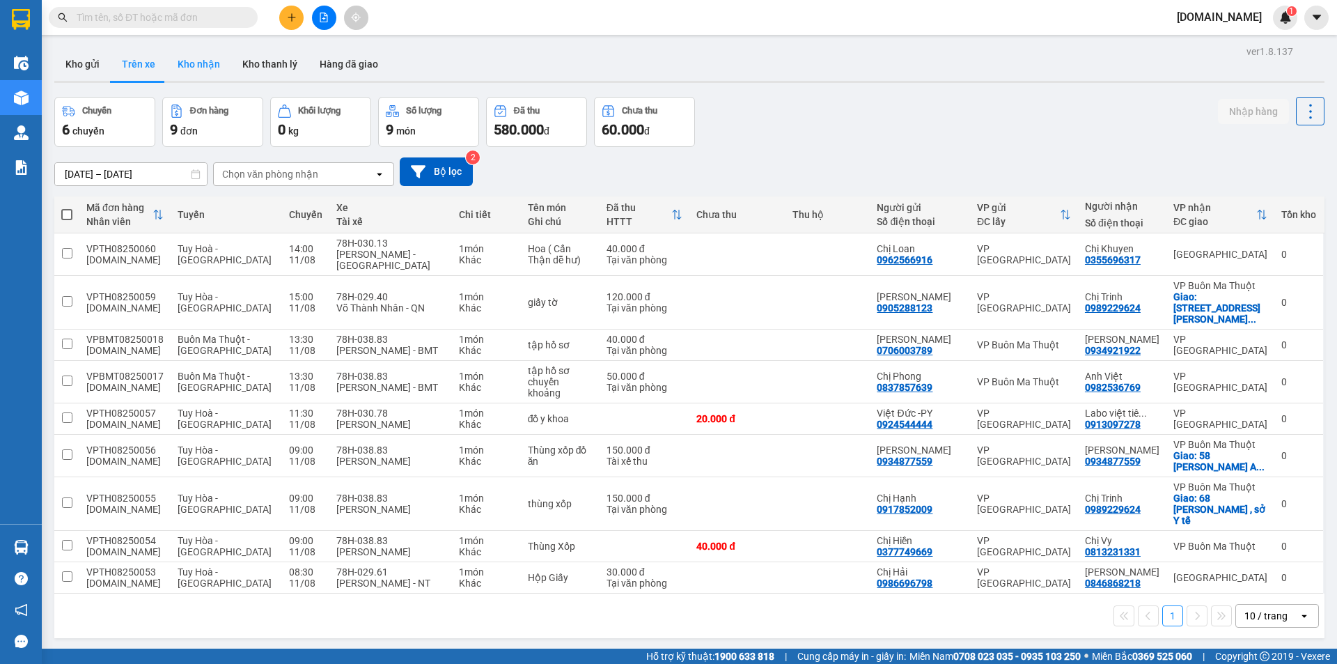
click at [208, 57] on button "Kho nhận" at bounding box center [198, 63] width 65 height 33
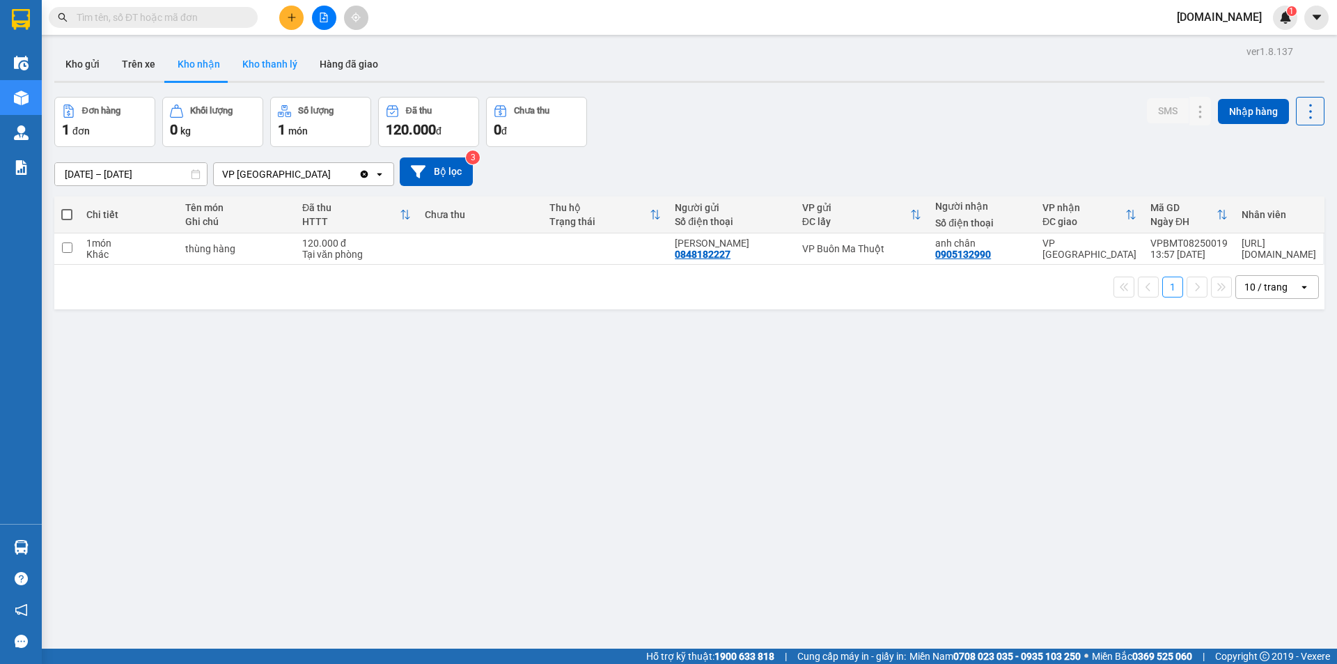
click at [270, 65] on button "Kho thanh lý" at bounding box center [269, 63] width 77 height 33
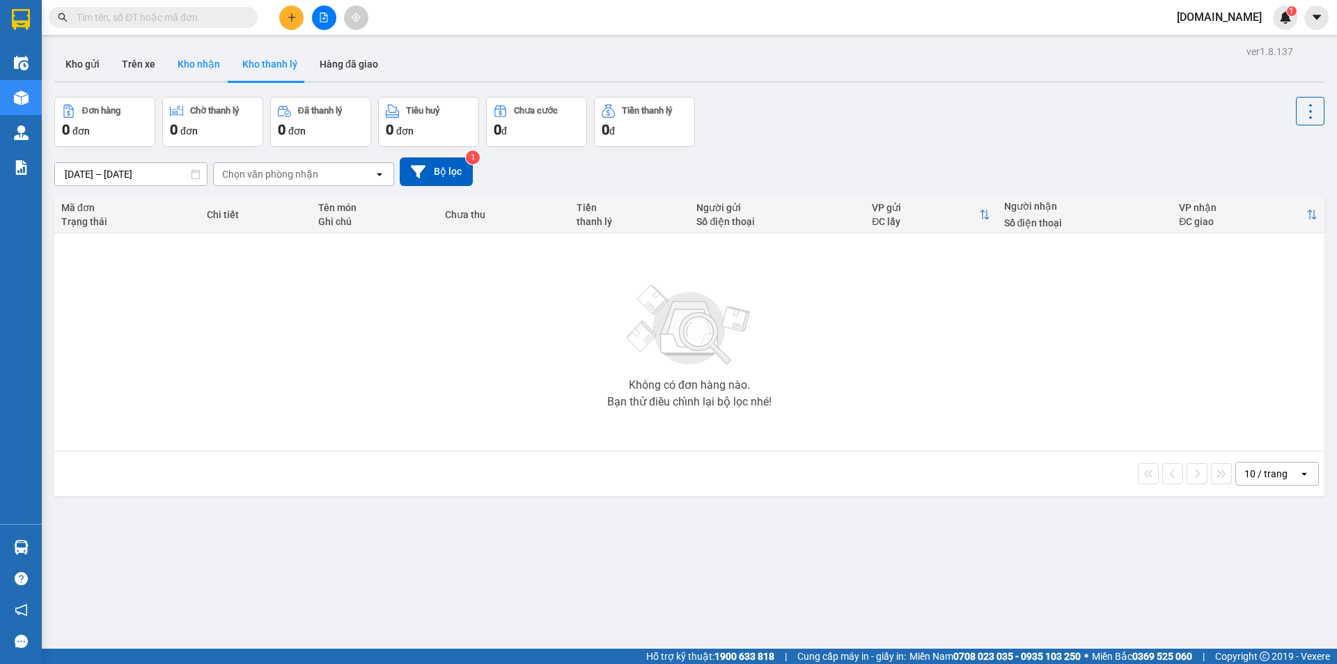
click at [207, 67] on button "Kho nhận" at bounding box center [198, 63] width 65 height 33
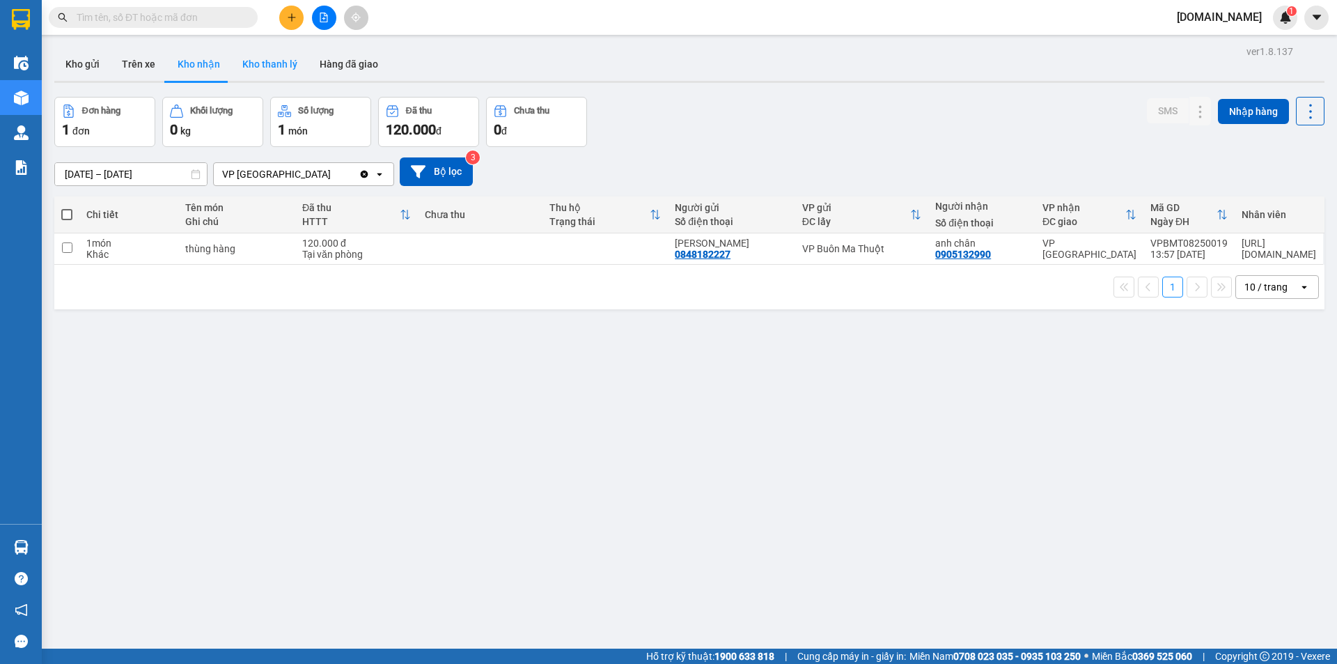
click at [269, 63] on button "Kho thanh lý" at bounding box center [269, 63] width 77 height 33
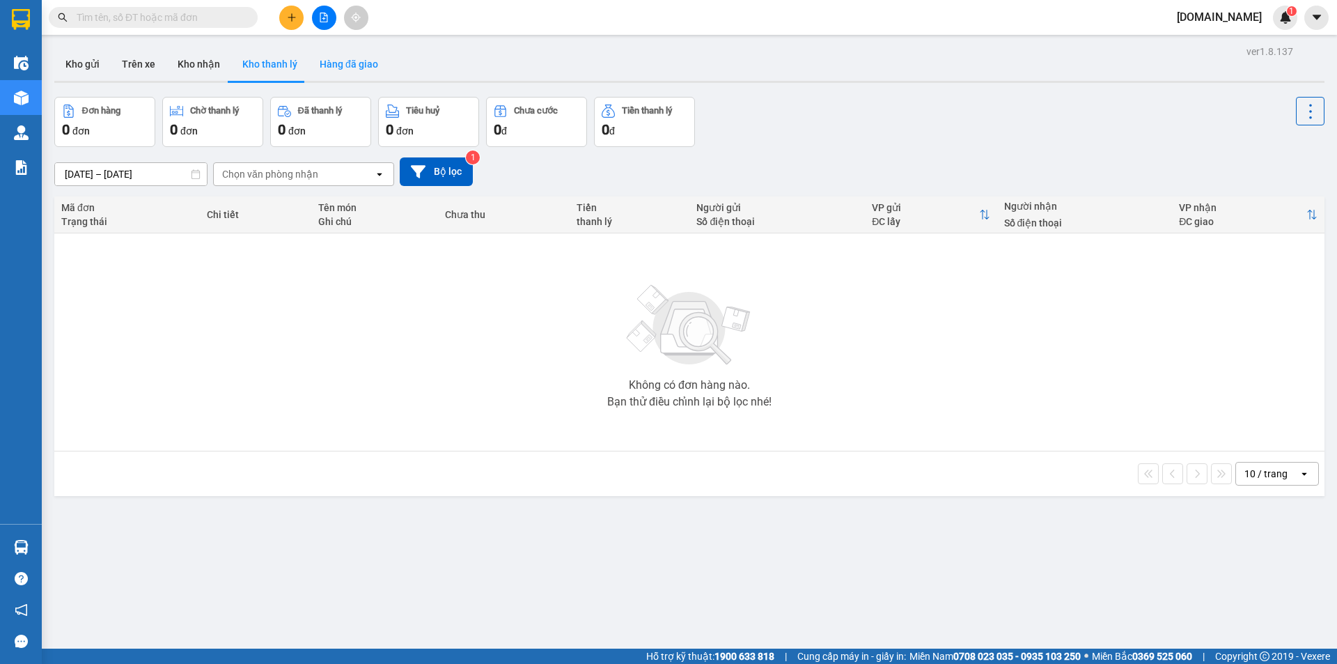
click at [332, 72] on button "Hàng đã giao" at bounding box center [349, 63] width 81 height 33
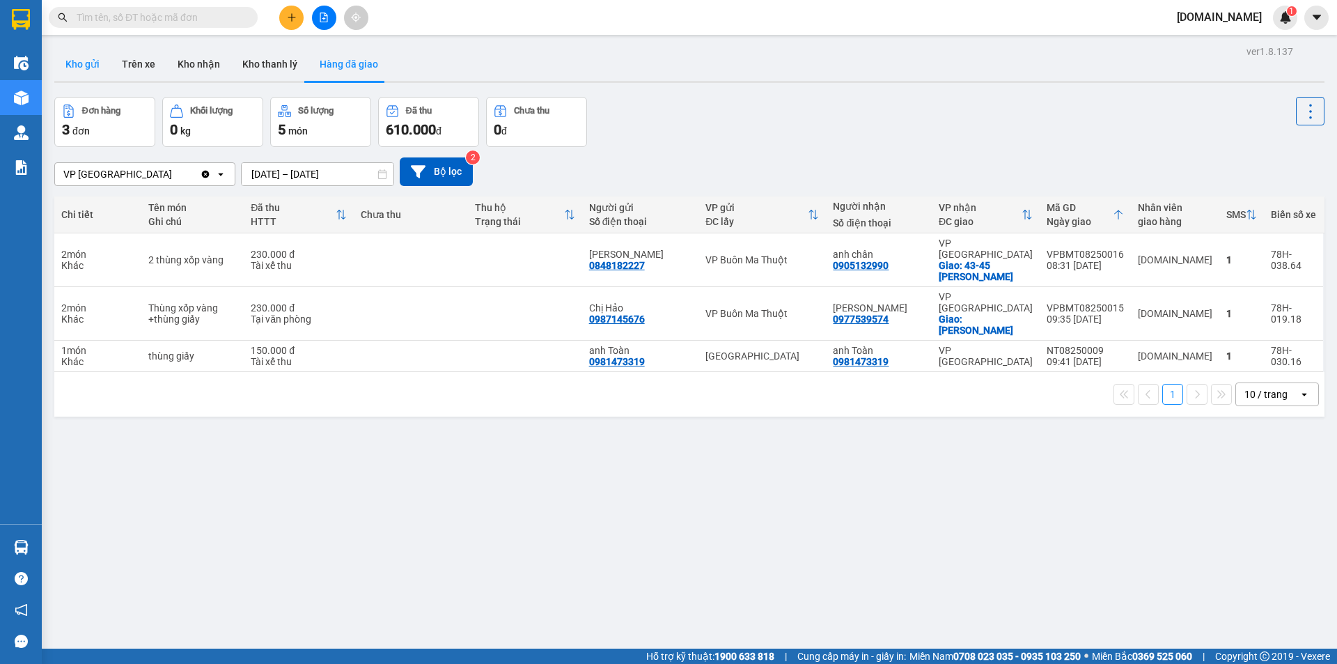
click at [84, 66] on button "Kho gửi" at bounding box center [82, 63] width 56 height 33
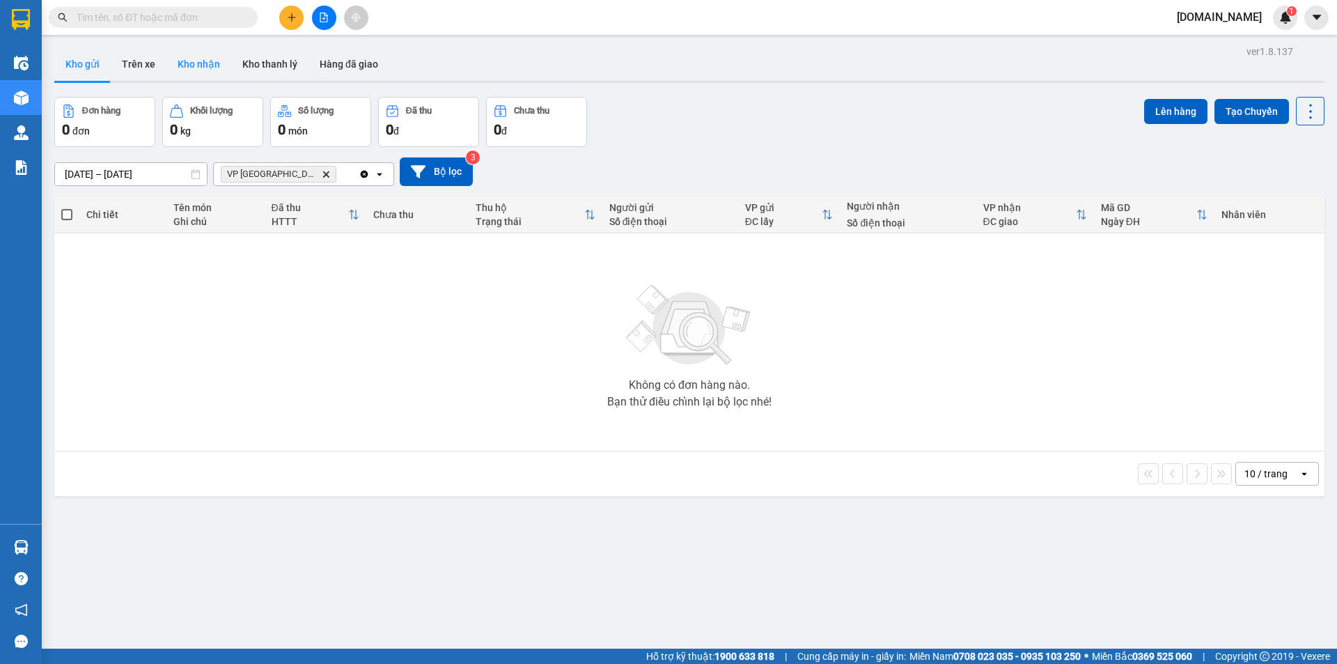
click at [199, 65] on button "Kho nhận" at bounding box center [198, 63] width 65 height 33
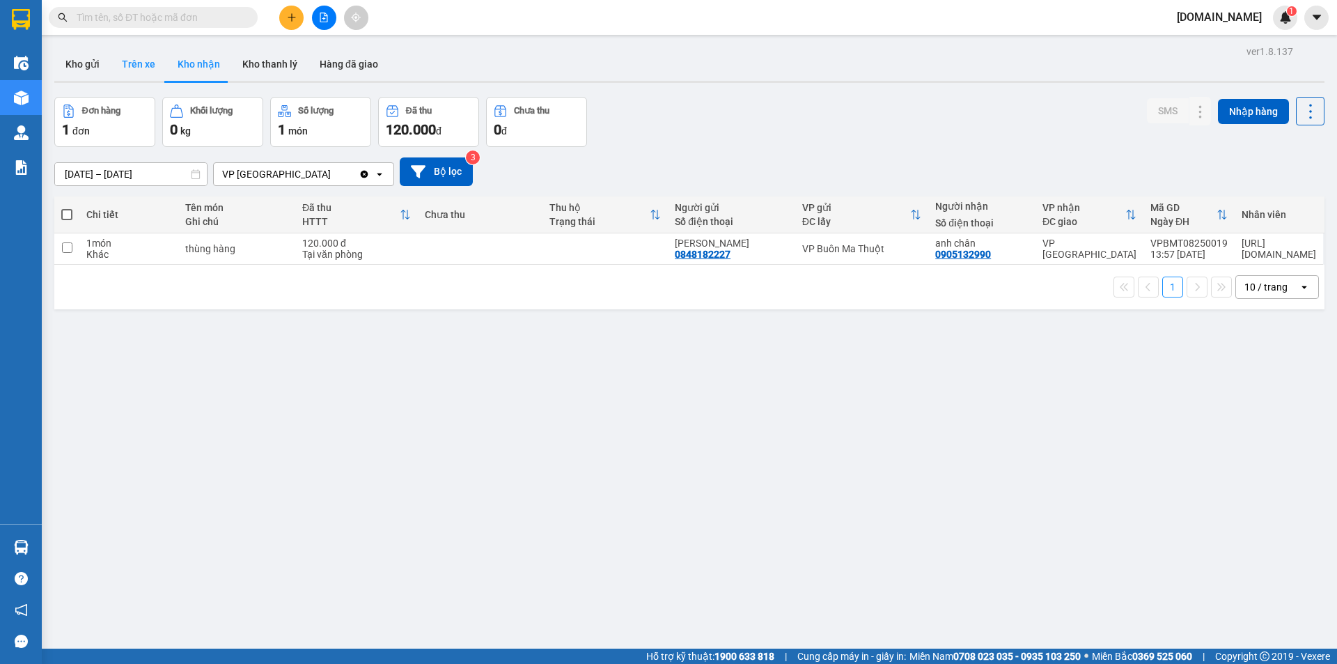
click at [164, 64] on button "Trên xe" at bounding box center [139, 63] width 56 height 33
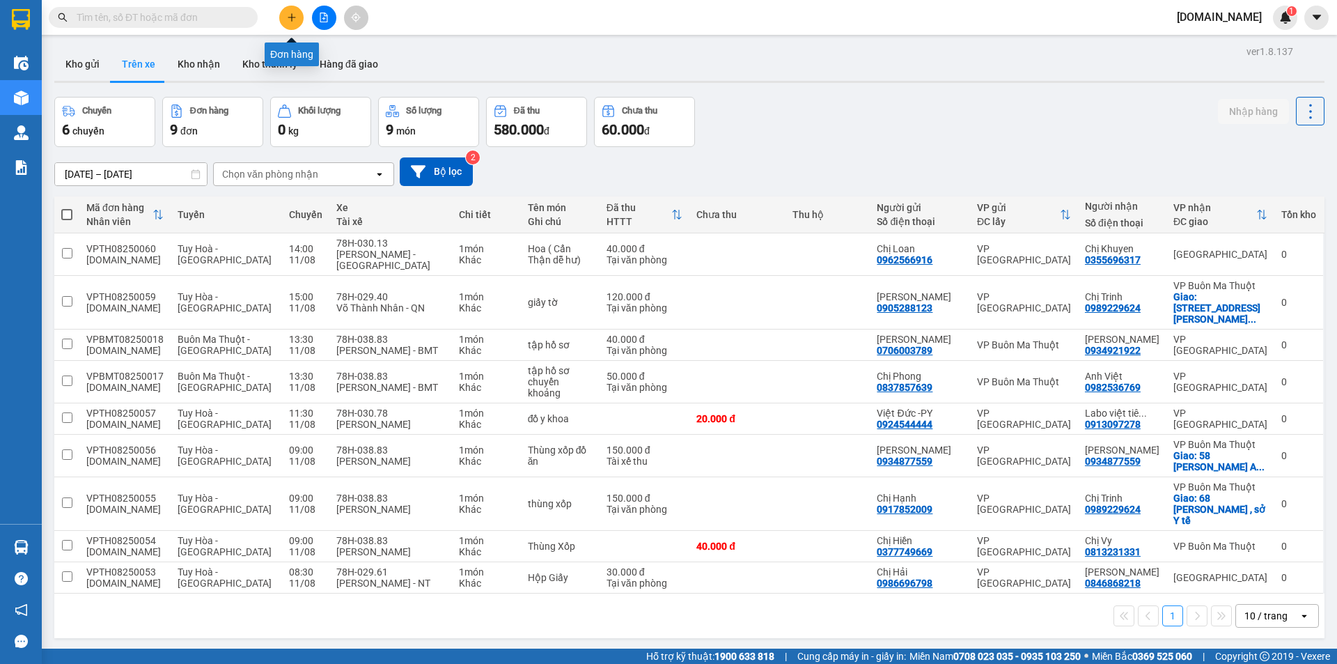
click at [288, 19] on icon "plus" at bounding box center [292, 18] width 10 height 10
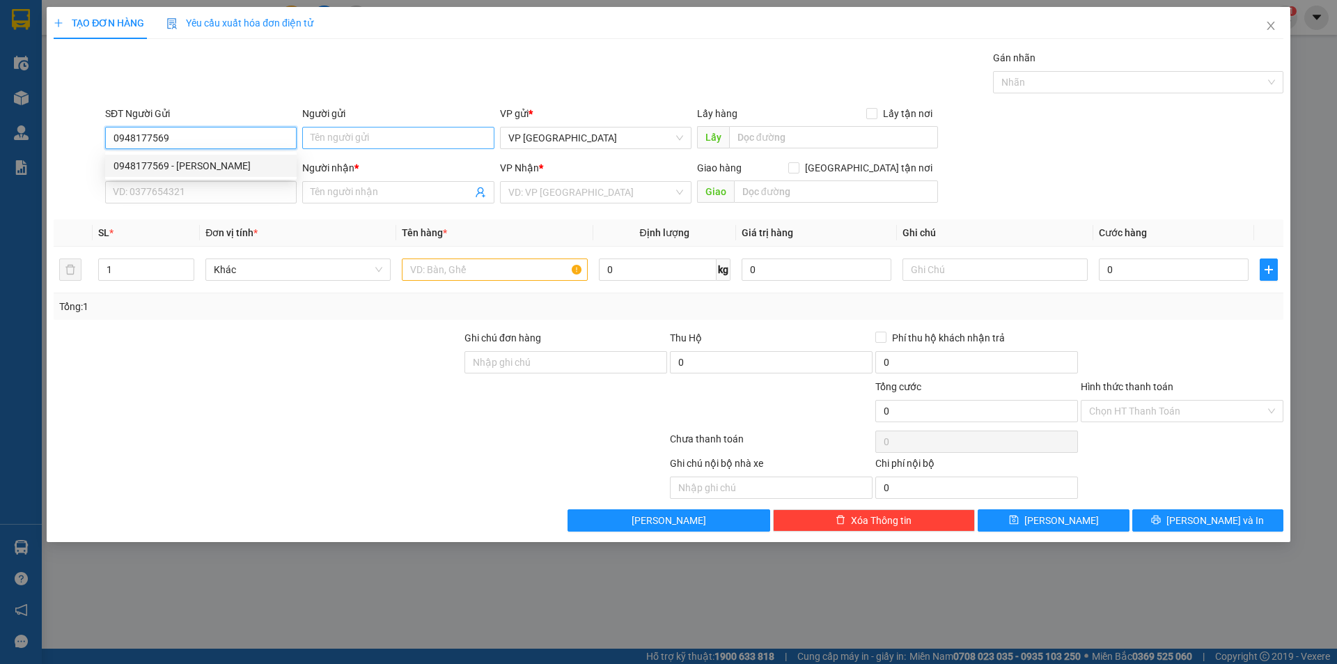
type input "0948177569"
click at [331, 141] on input "Người gửi" at bounding box center [398, 138] width 192 height 22
click at [226, 134] on input "0948177569" at bounding box center [201, 138] width 192 height 22
click at [199, 168] on div "0948177569 - Kiều Trâm" at bounding box center [201, 165] width 175 height 15
type input "Kiều Trâm"
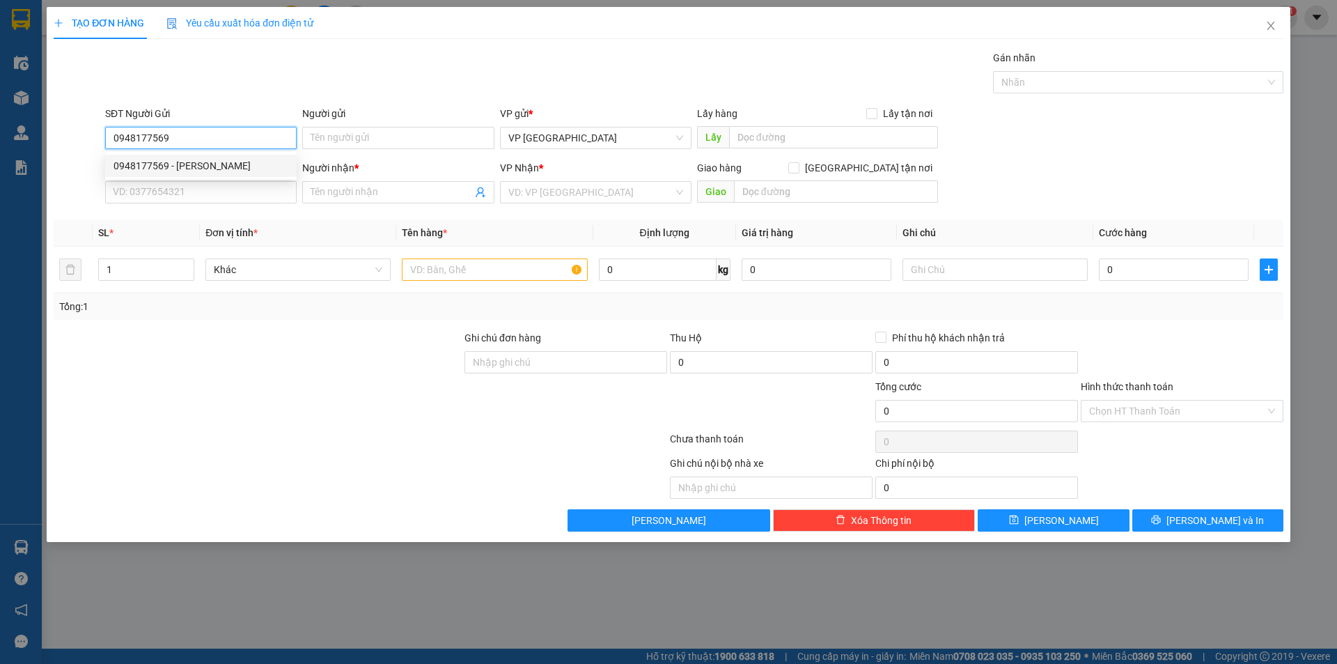
type input "0948177569"
type input "Kiều Trâm"
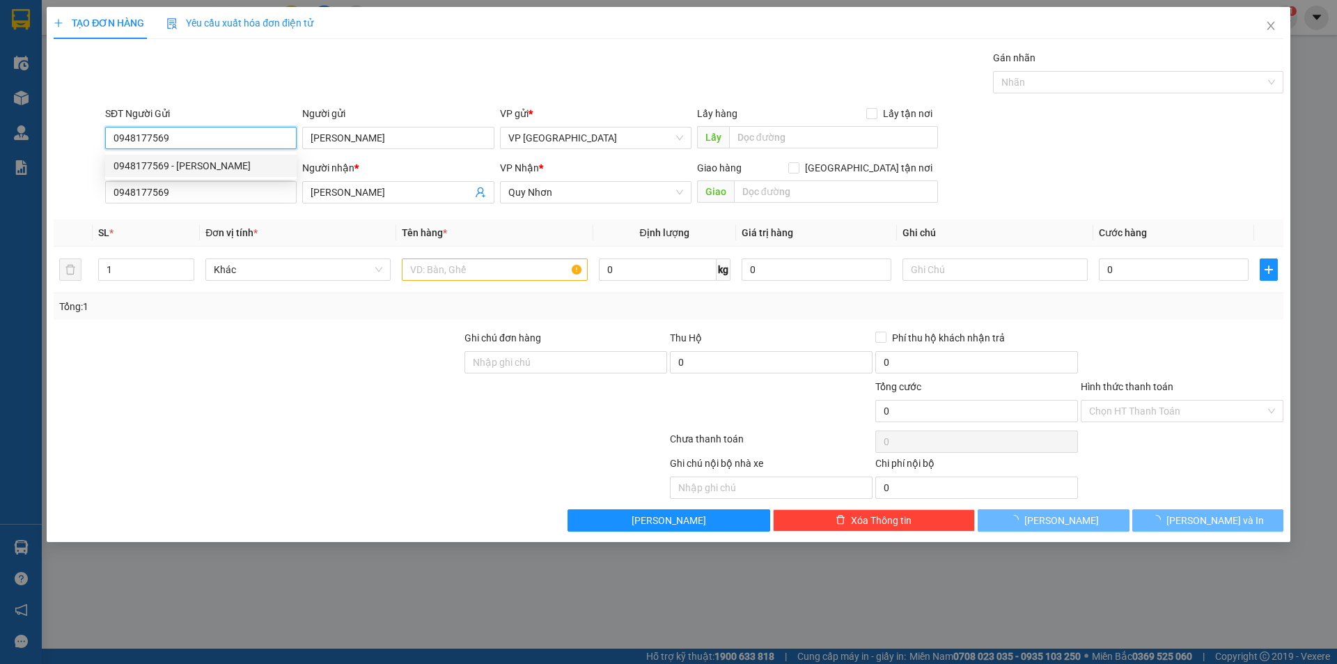
type input "50.000"
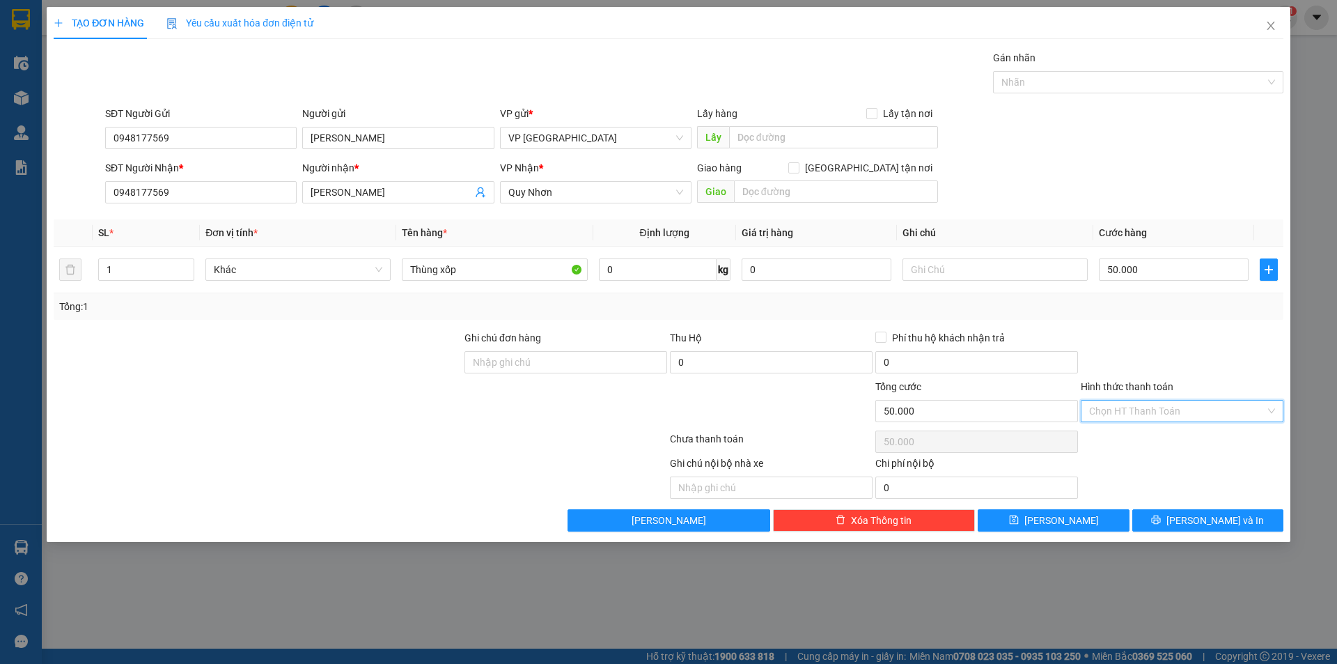
click at [1151, 413] on input "Hình thức thanh toán" at bounding box center [1177, 410] width 176 height 21
click at [1124, 442] on div "Tại văn phòng" at bounding box center [1182, 438] width 186 height 15
type input "0"
click at [1088, 517] on button "[PERSON_NAME]" at bounding box center [1053, 520] width 151 height 22
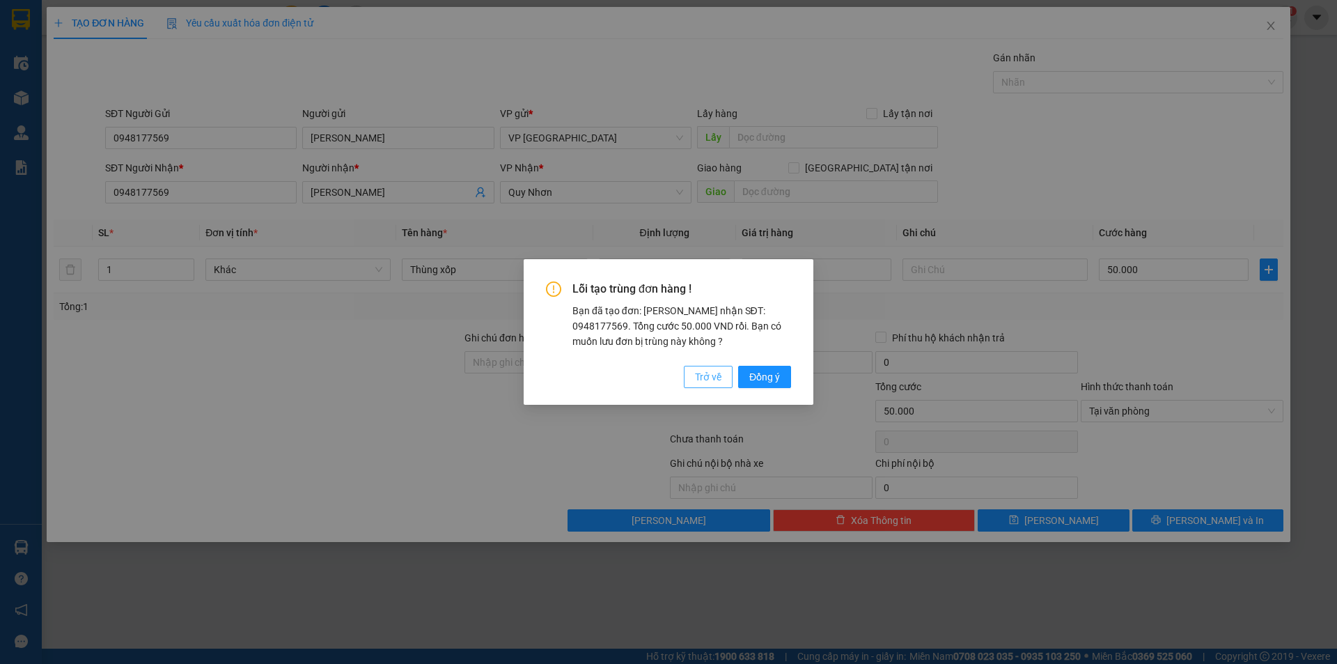
click at [711, 370] on span "Trở về" at bounding box center [708, 376] width 26 height 15
type input "0"
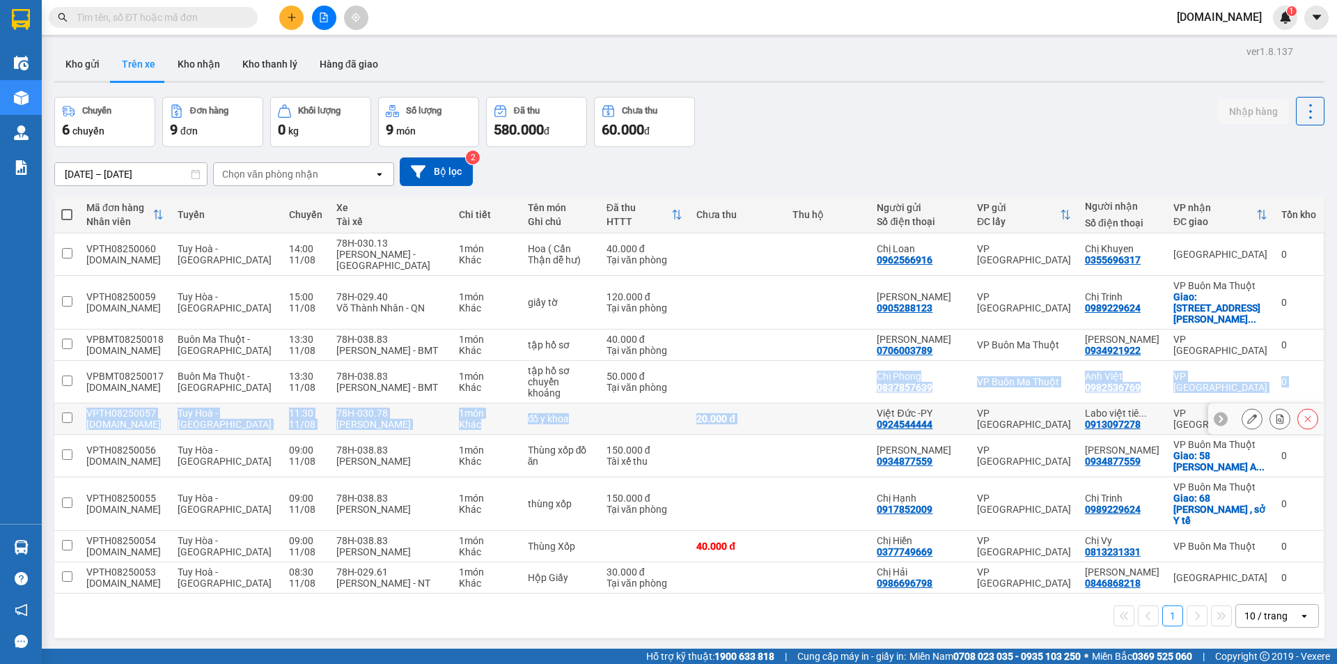
drag, startPoint x: 789, startPoint y: 388, endPoint x: 841, endPoint y: 293, distance: 108.2
click at [827, 341] on tbody "VPTH08250060 tu.bb Tuy Hoà - Nha Trang 14:00 11/08 78H-030.13 Nguyễn Đình Toàn …" at bounding box center [689, 413] width 1270 height 360
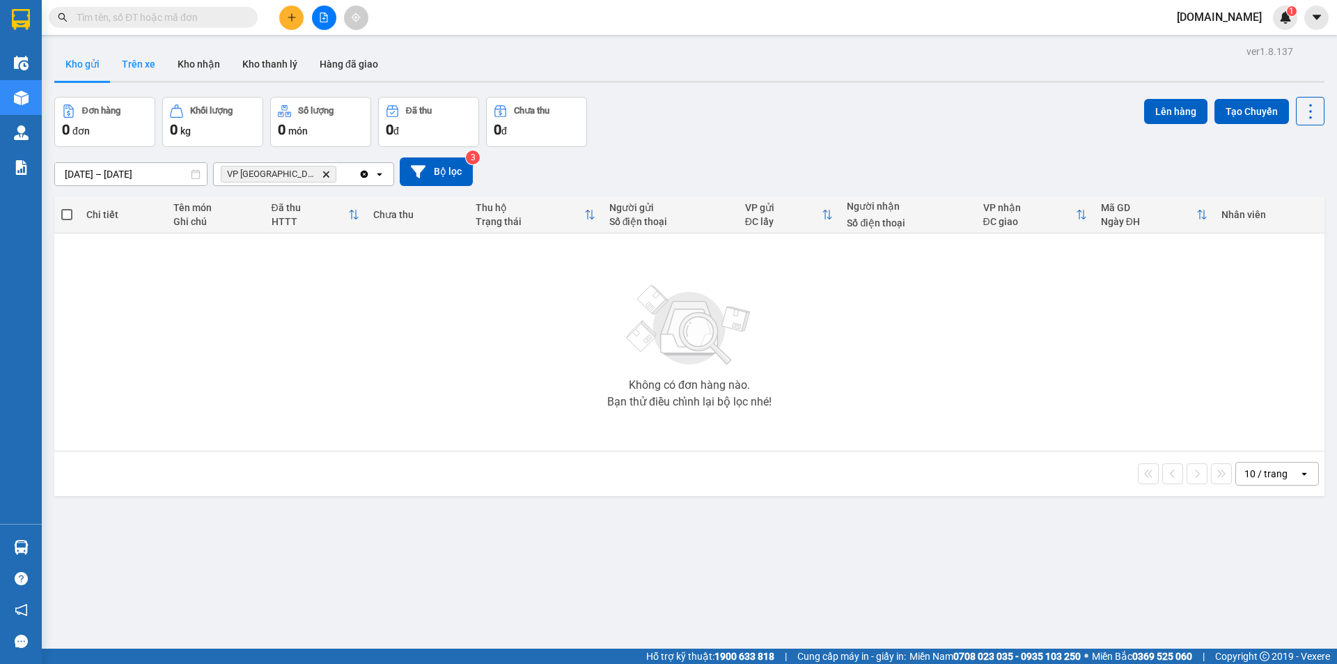
click at [162, 63] on button "Trên xe" at bounding box center [139, 63] width 56 height 33
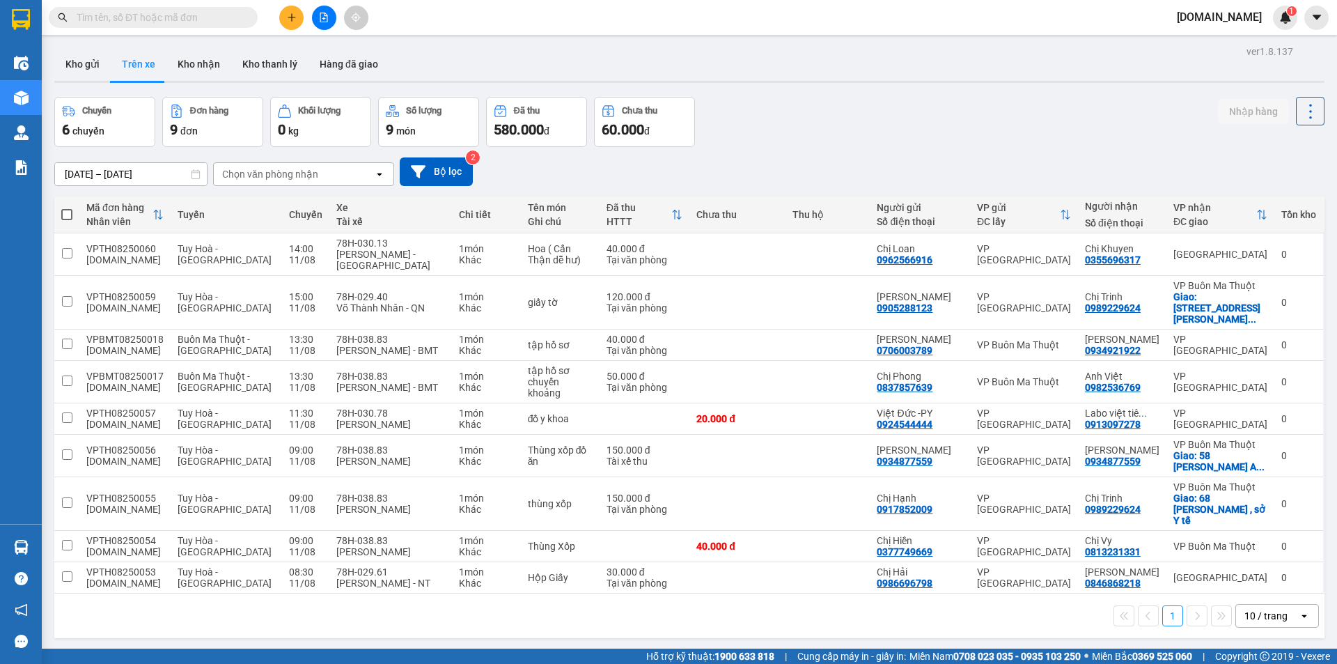
click at [381, 178] on icon "open" at bounding box center [379, 174] width 11 height 11
click at [352, 196] on div "VP [GEOGRAPHIC_DATA]" at bounding box center [303, 203] width 181 height 25
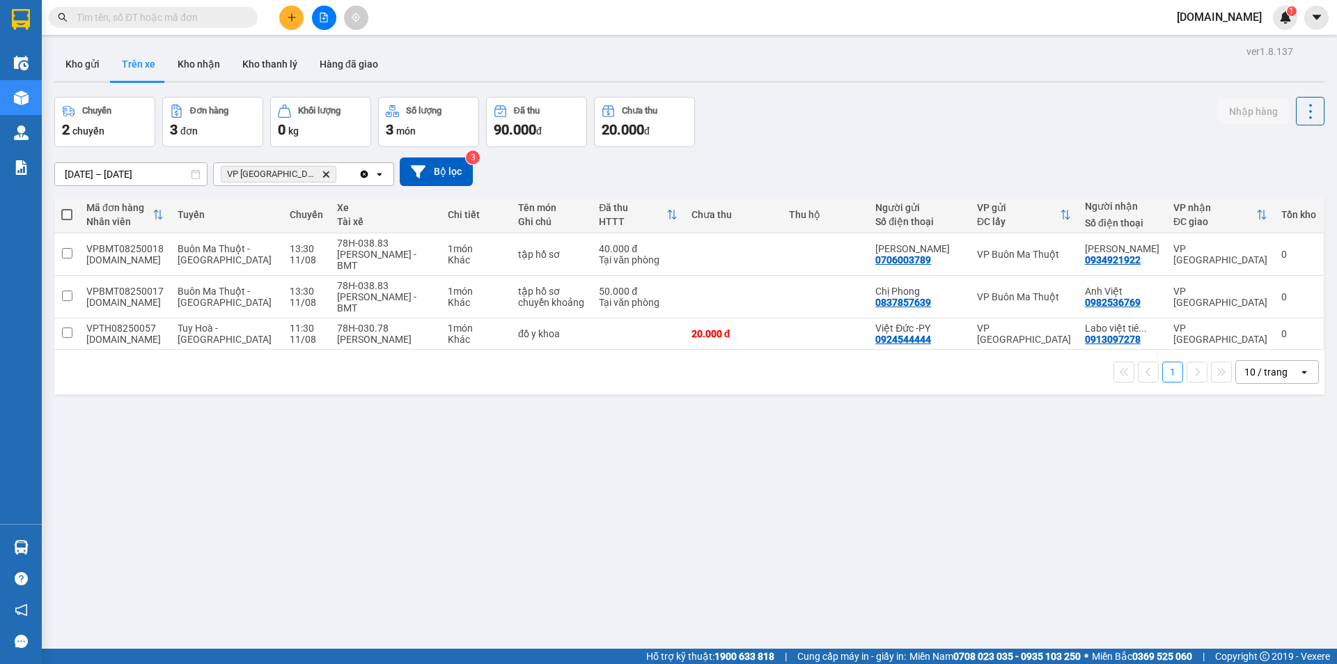
click at [380, 171] on icon "open" at bounding box center [379, 174] width 11 height 11
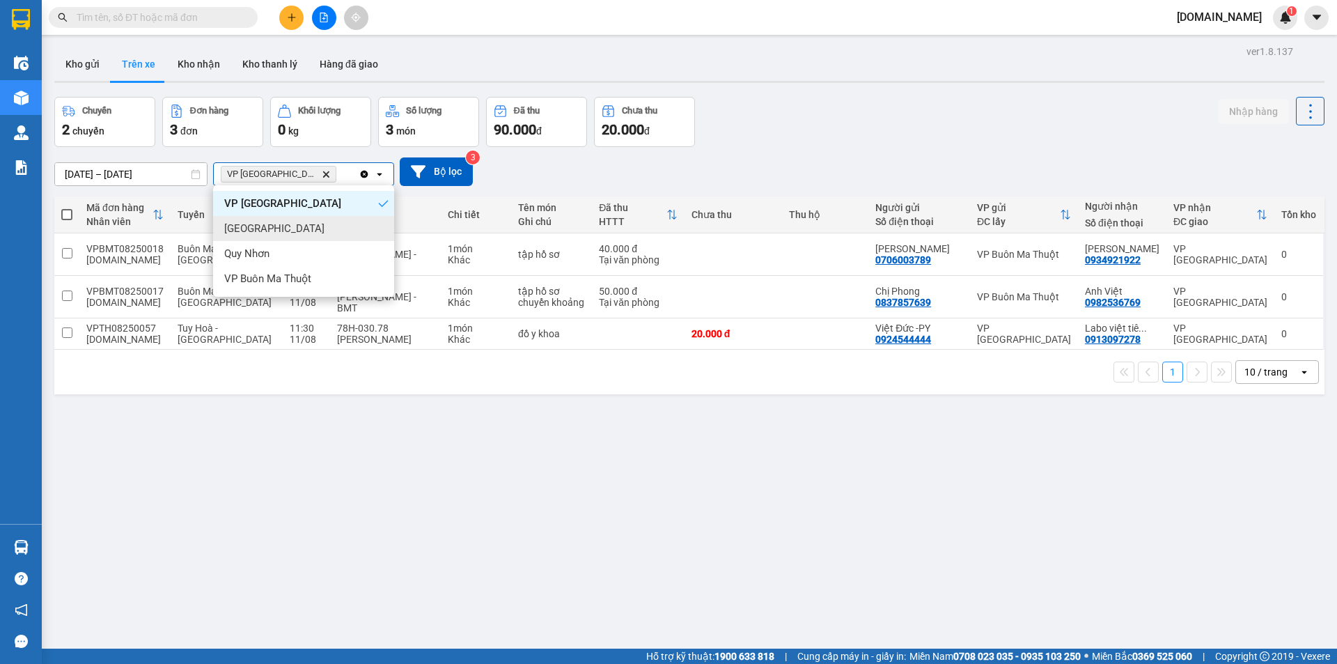
click at [334, 238] on div "[GEOGRAPHIC_DATA]" at bounding box center [303, 228] width 181 height 25
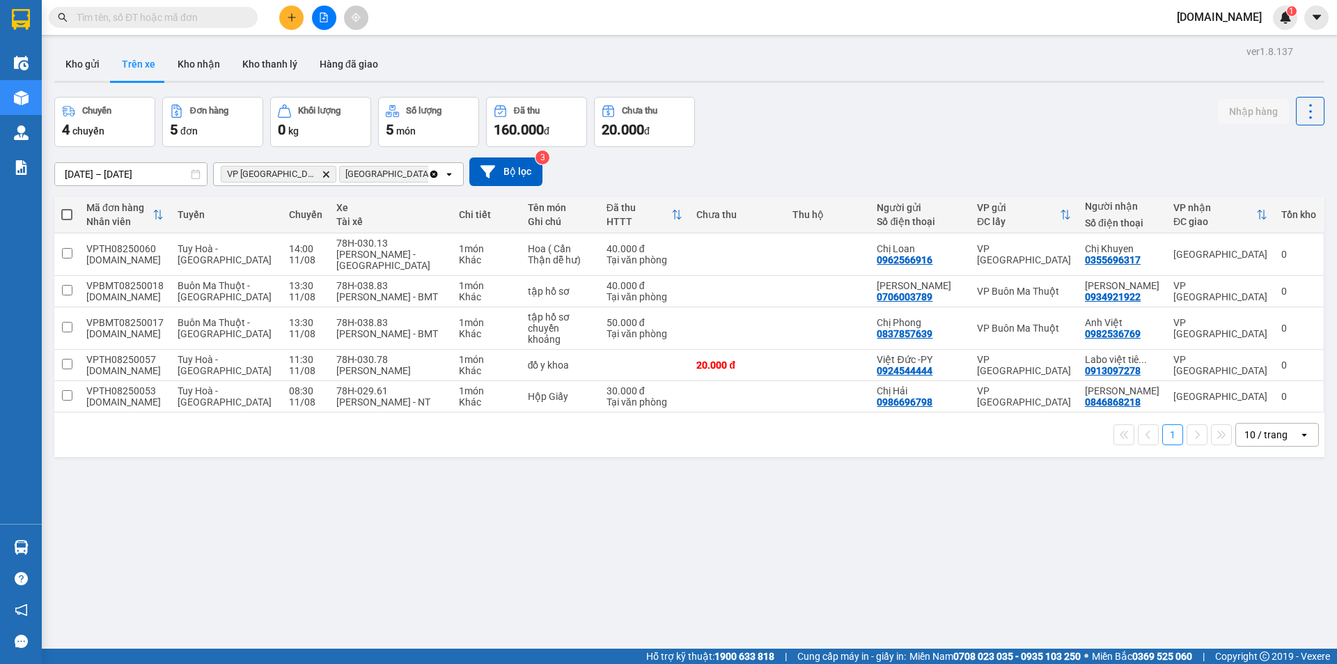
click at [446, 173] on icon at bounding box center [448, 174] width 5 height 3
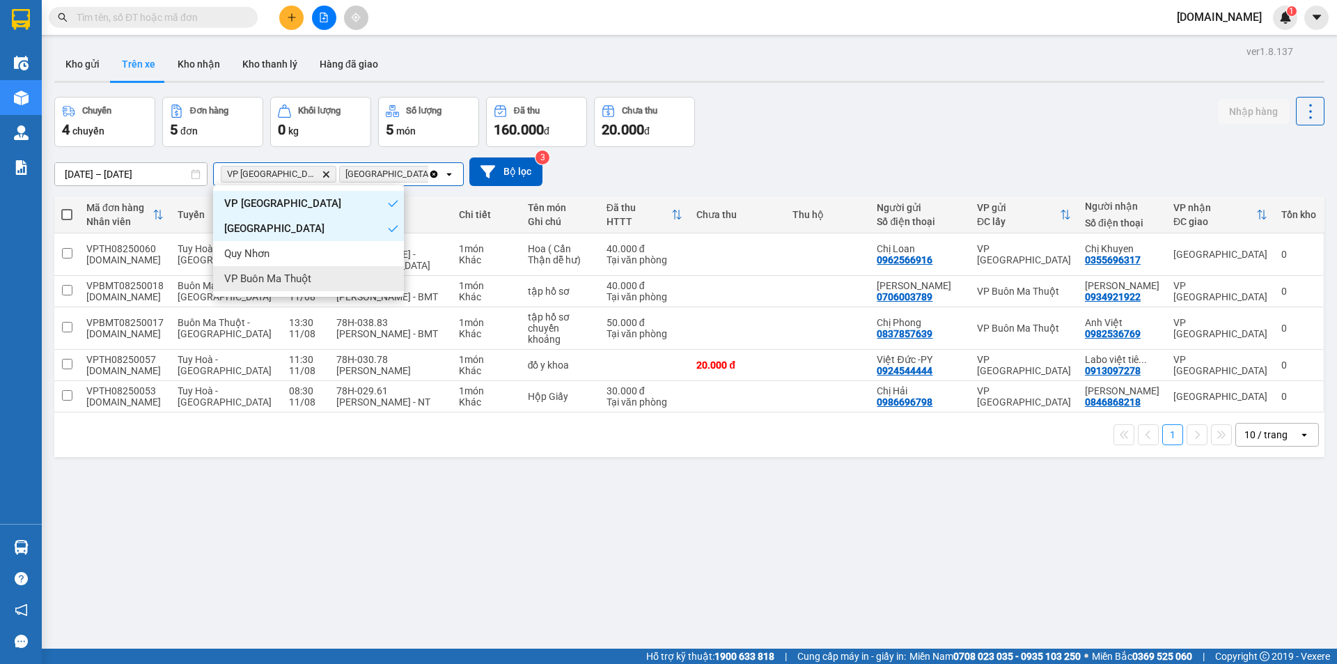
click at [370, 284] on div "VP Buôn Ma Thuột" at bounding box center [308, 278] width 191 height 25
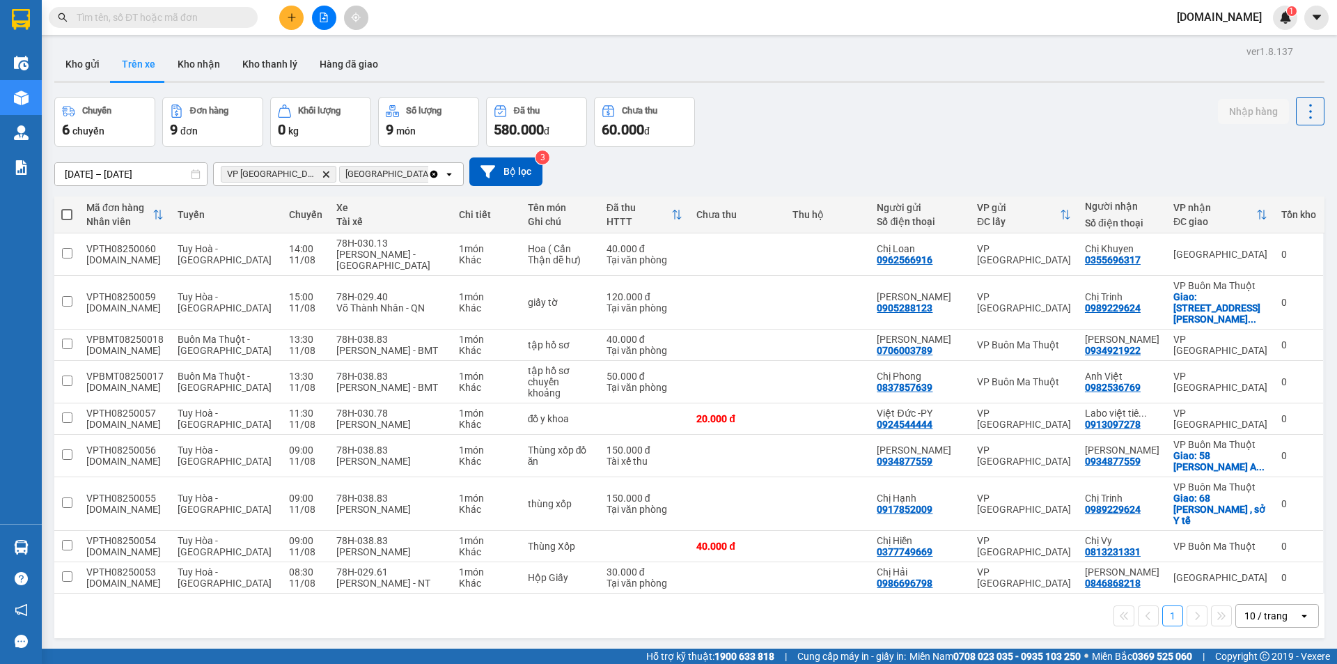
click at [448, 180] on div "Clear all open" at bounding box center [445, 174] width 35 height 22
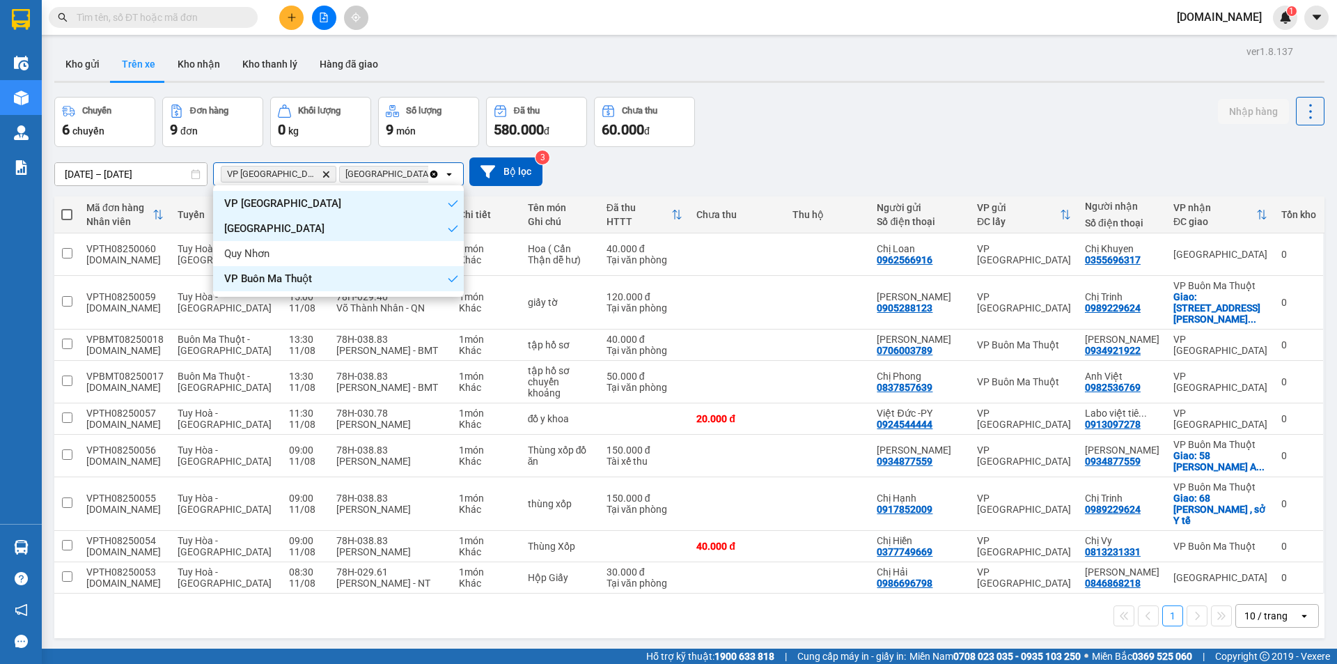
scroll to position [0, 45]
click at [436, 254] on div "Quy Nhơn" at bounding box center [338, 253] width 251 height 25
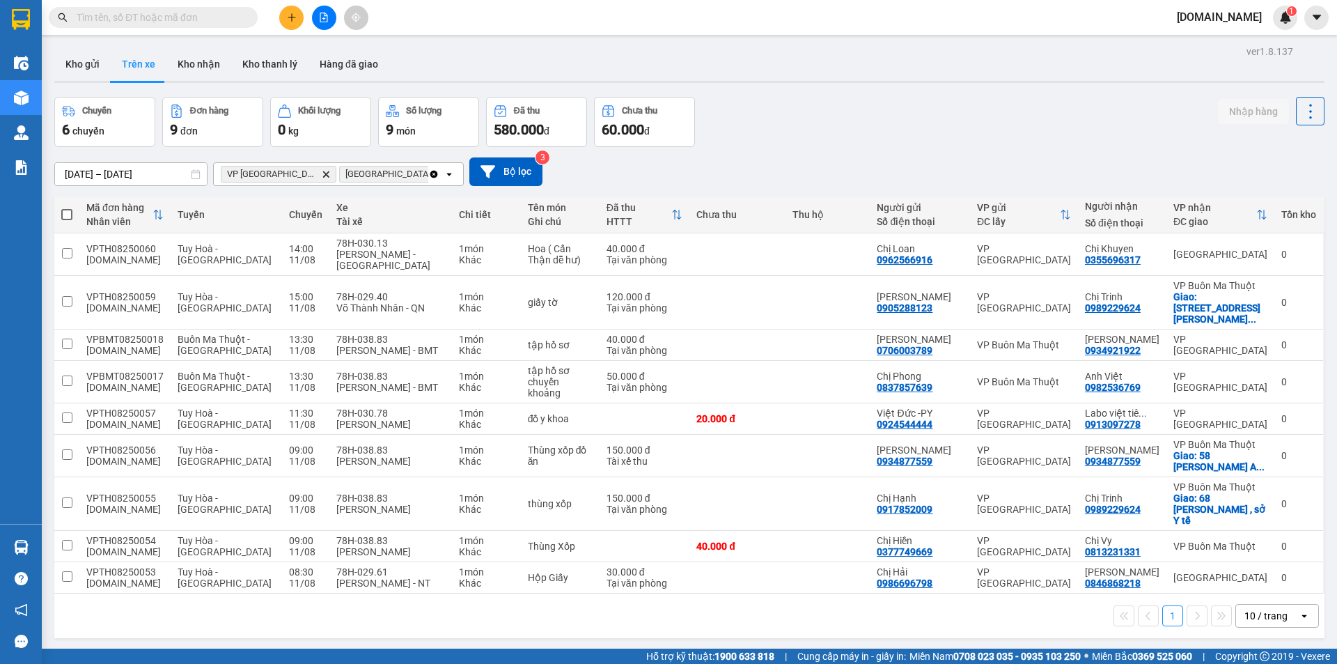
click at [322, 175] on icon "Delete" at bounding box center [326, 174] width 8 height 8
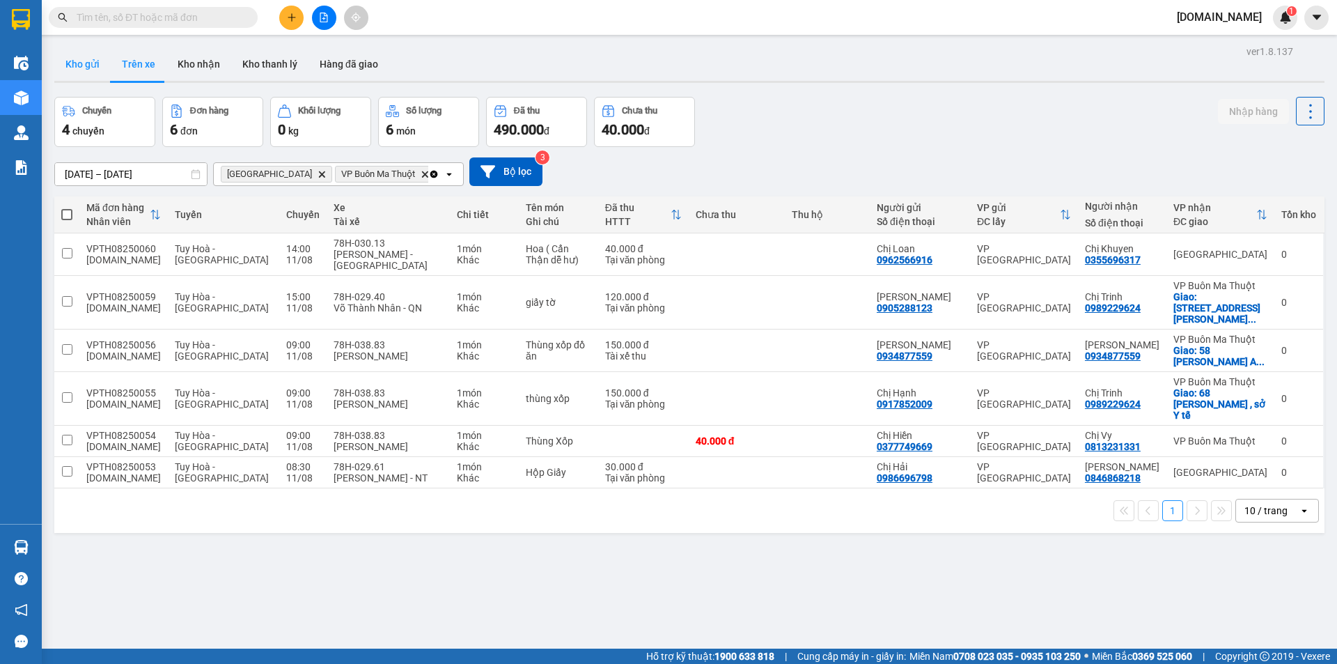
click at [90, 52] on button "Kho gửi" at bounding box center [82, 63] width 56 height 33
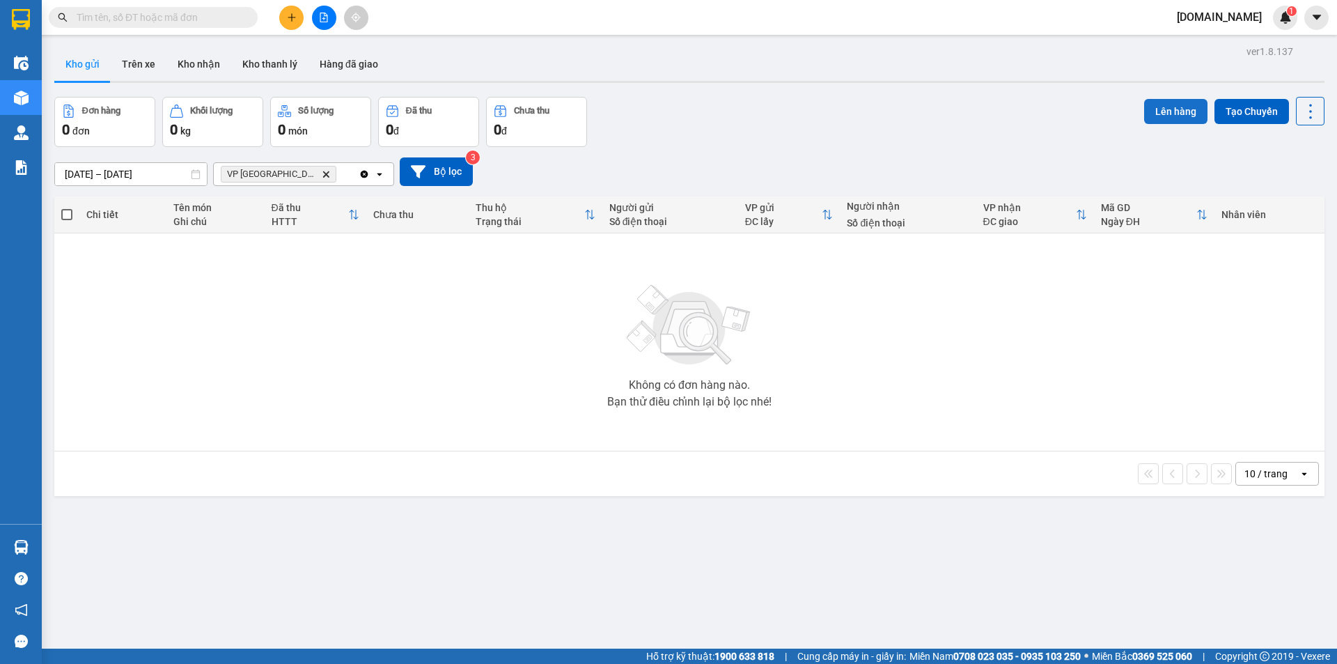
click at [1162, 113] on button "Lên hàng" at bounding box center [1175, 111] width 63 height 25
click at [69, 213] on span at bounding box center [66, 214] width 11 height 11
click at [67, 208] on input "checkbox" at bounding box center [67, 208] width 0 height 0
click at [141, 71] on button "Trên xe" at bounding box center [139, 63] width 56 height 33
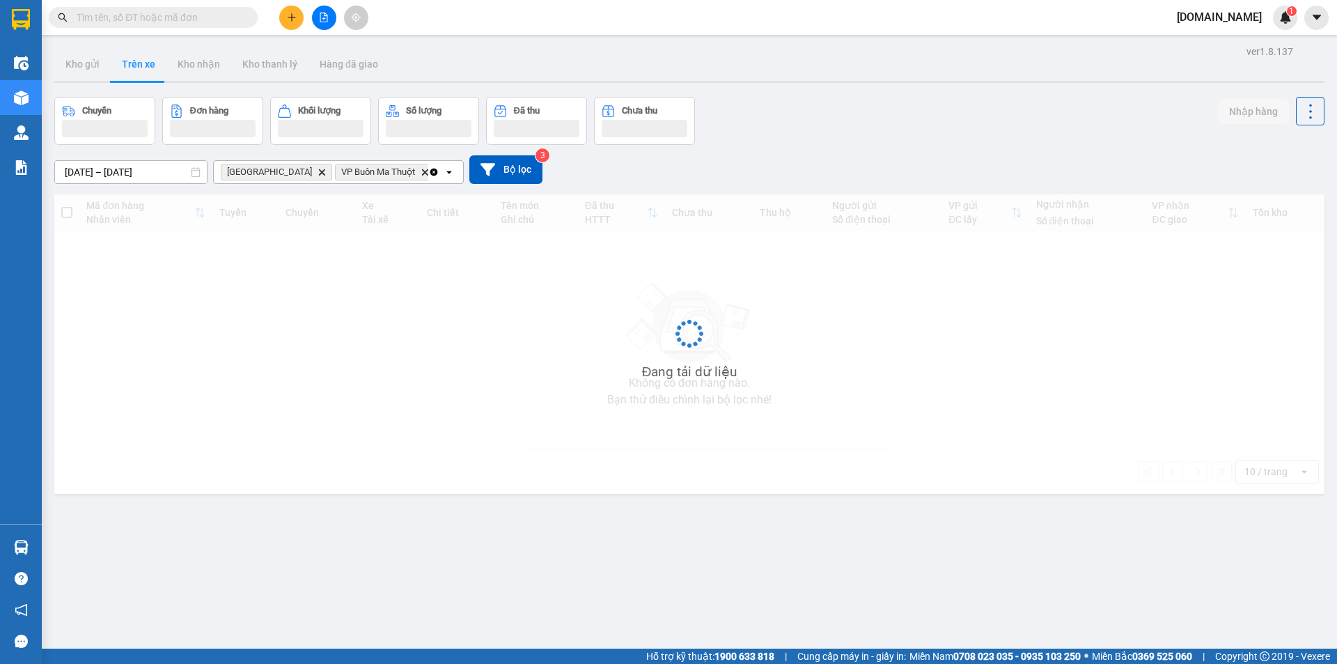
click at [318, 169] on icon "Delete" at bounding box center [322, 172] width 8 height 8
click at [315, 172] on icon "Delete" at bounding box center [310, 172] width 8 height 8
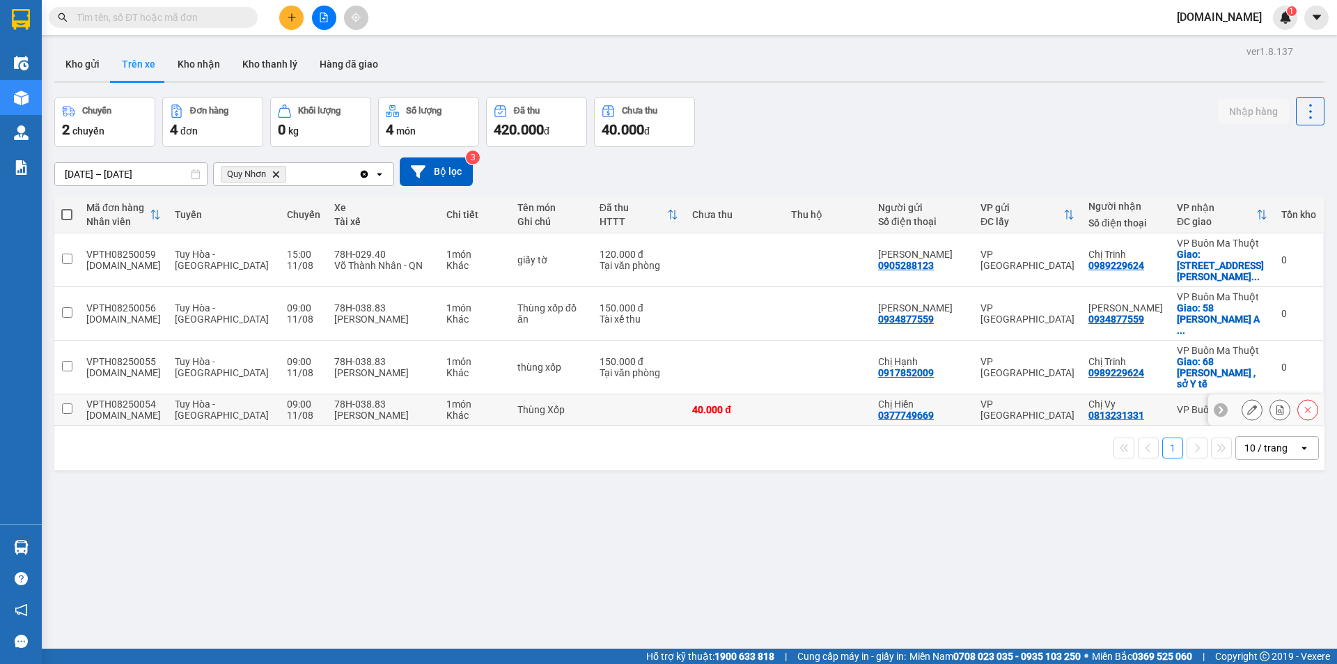
scroll to position [64, 0]
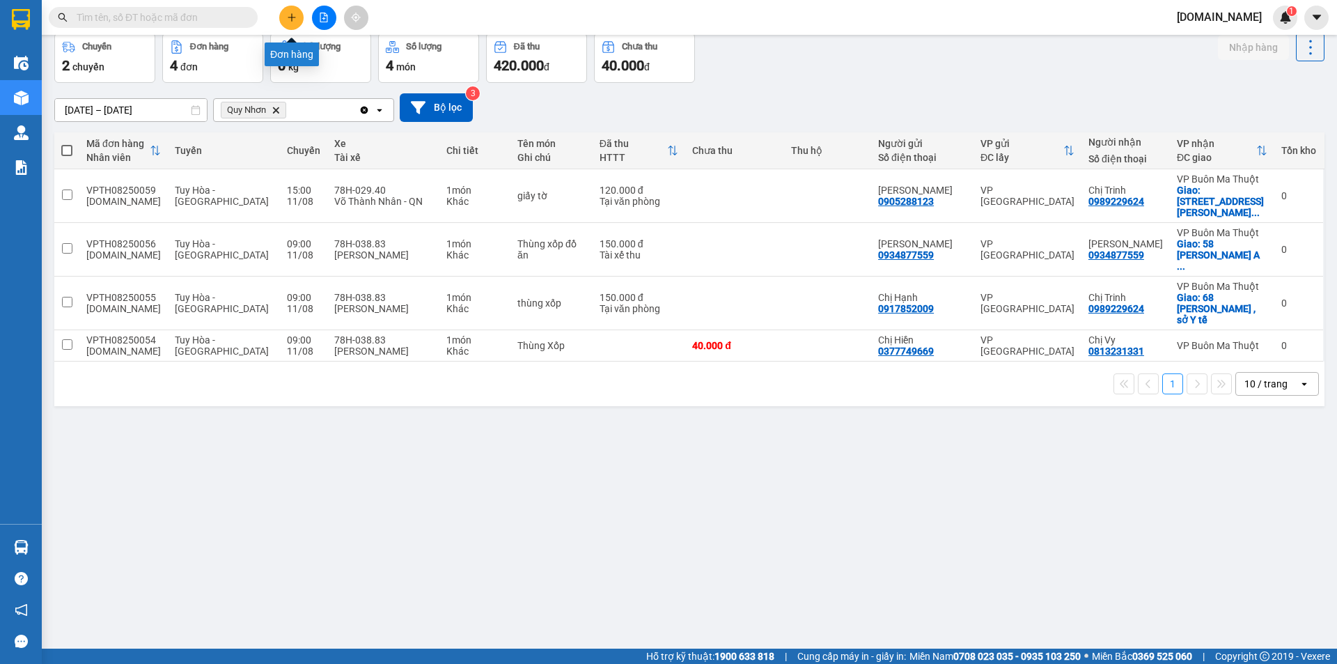
click at [298, 17] on button at bounding box center [291, 18] width 24 height 24
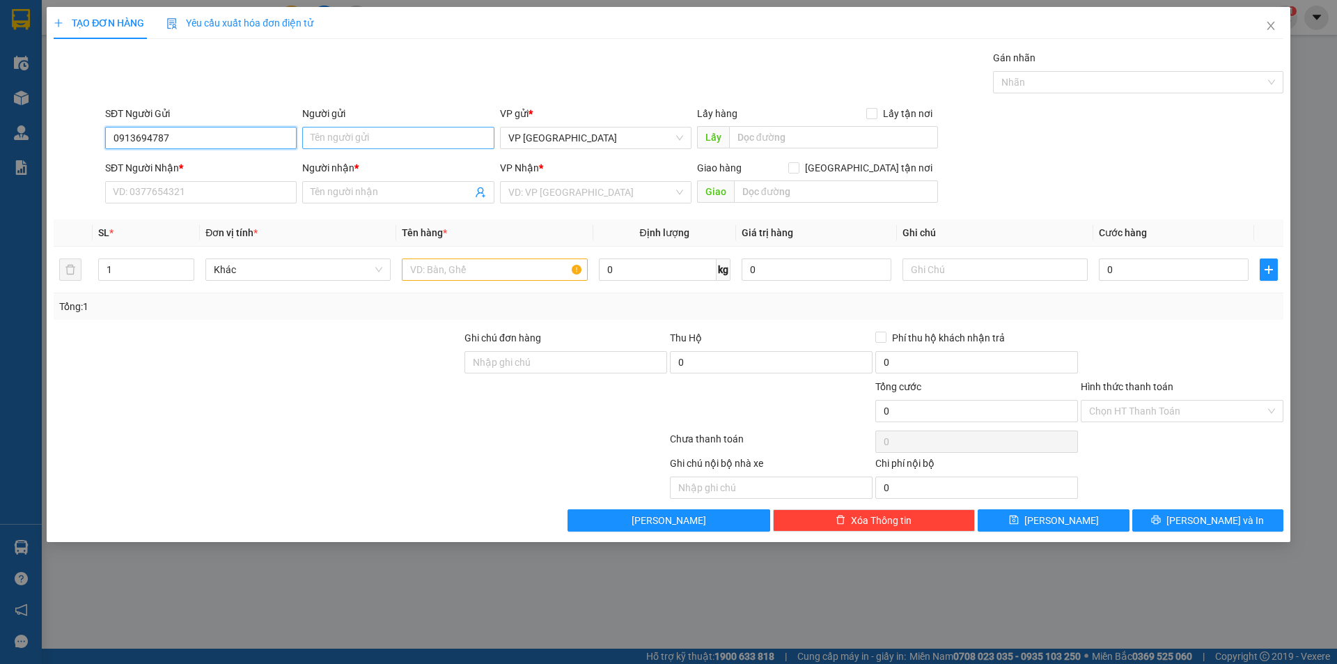
type input "0913694787"
click at [327, 141] on input "Người gửi" at bounding box center [398, 138] width 192 height 22
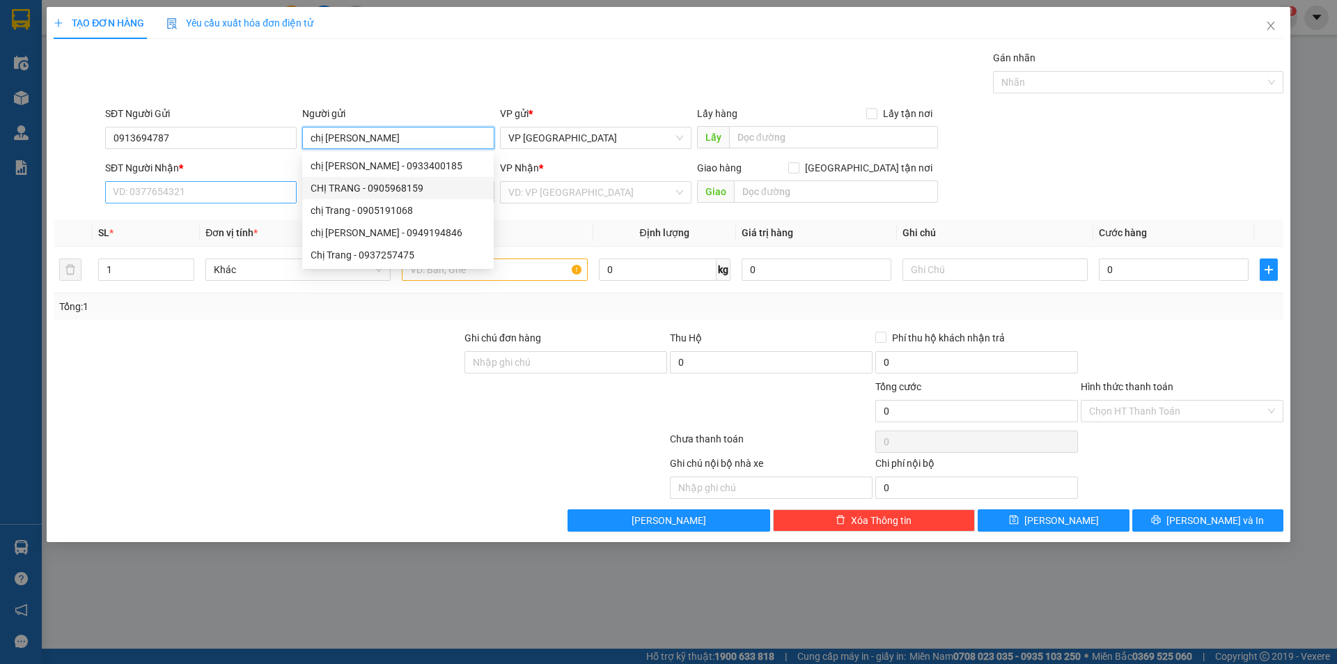
type input "chị [PERSON_NAME]"
click at [222, 198] on input "SĐT Người Nhận *" at bounding box center [201, 192] width 192 height 22
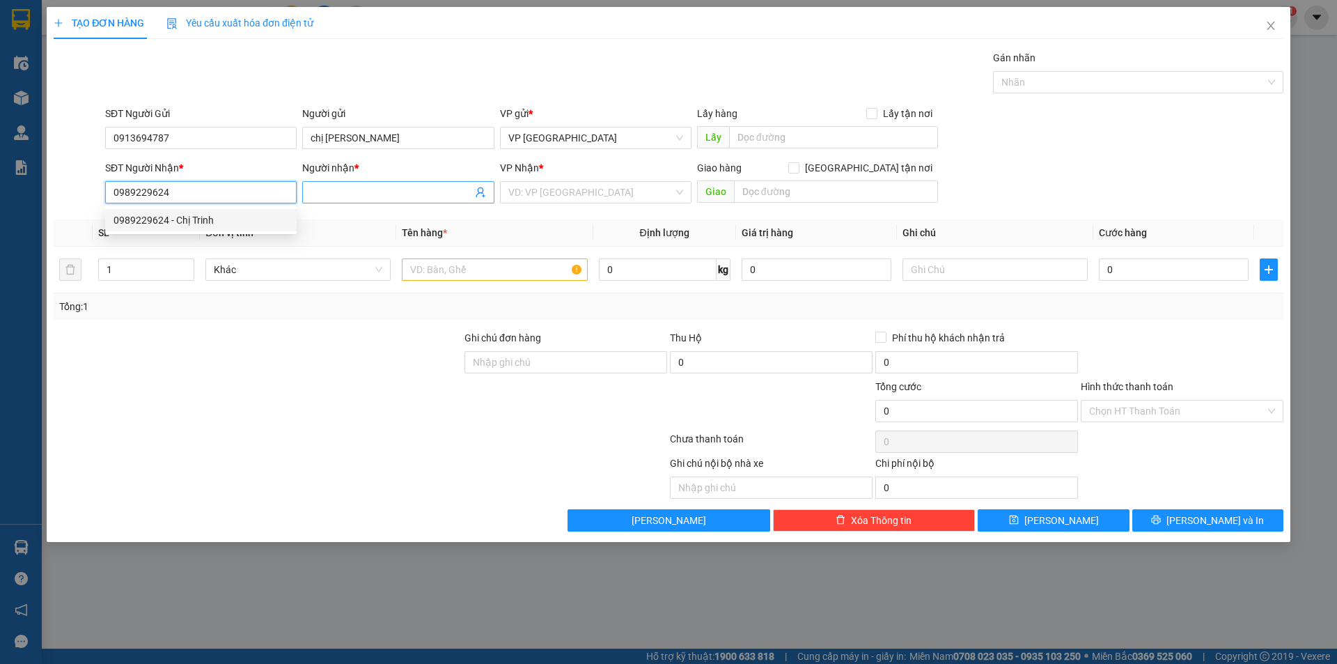
type input "0989229624"
click at [396, 190] on input "Người nhận *" at bounding box center [391, 192] width 161 height 15
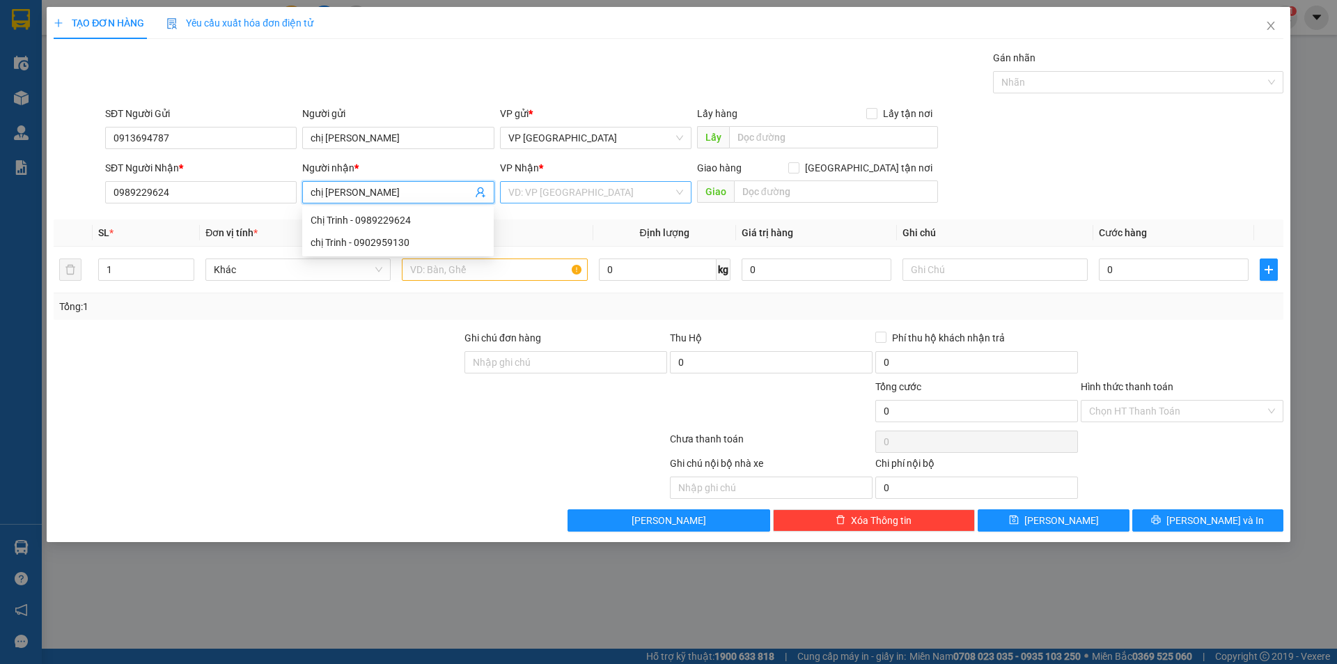
type input "chị [PERSON_NAME]"
click at [557, 195] on input "search" at bounding box center [590, 192] width 165 height 21
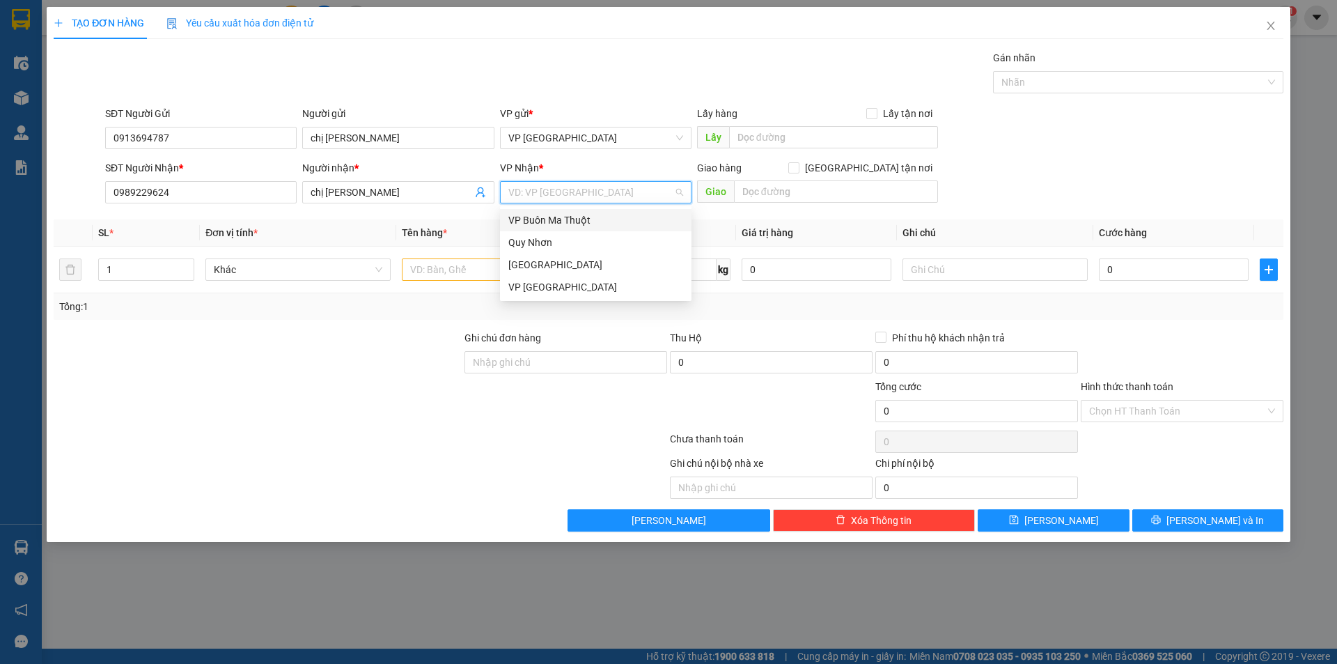
click at [570, 223] on div "VP Buôn Ma Thuột" at bounding box center [595, 219] width 175 height 15
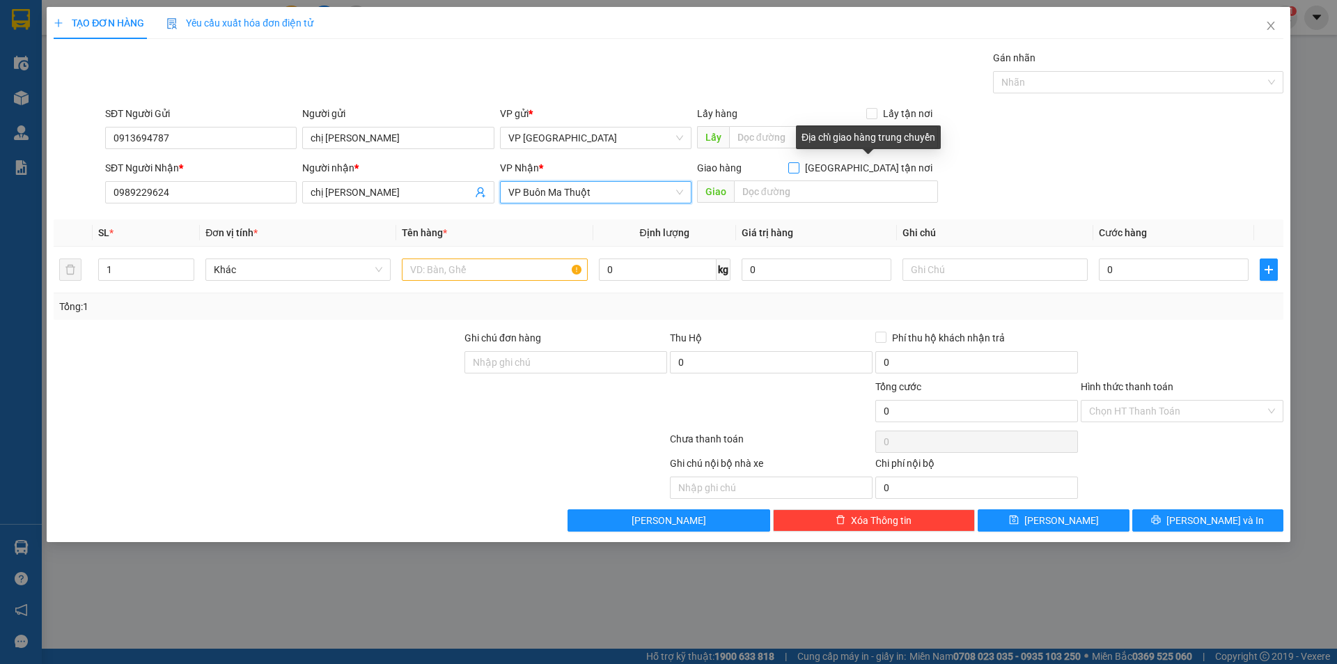
click at [798, 169] on input "[GEOGRAPHIC_DATA] tận nơi" at bounding box center [793, 167] width 10 height 10
checkbox input "true"
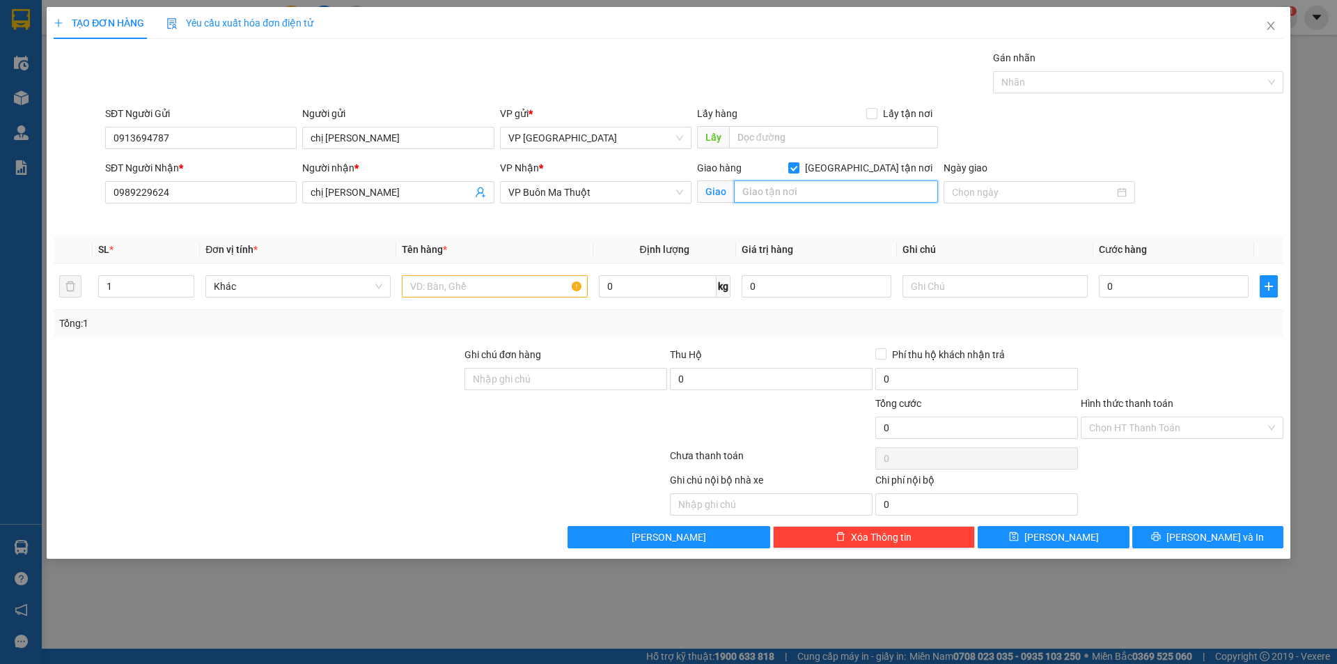
click at [798, 193] on input "text" at bounding box center [836, 191] width 204 height 22
type input "sở y tế Đắk Lắk 68 [PERSON_NAME]"
click at [483, 286] on input "text" at bounding box center [494, 286] width 185 height 22
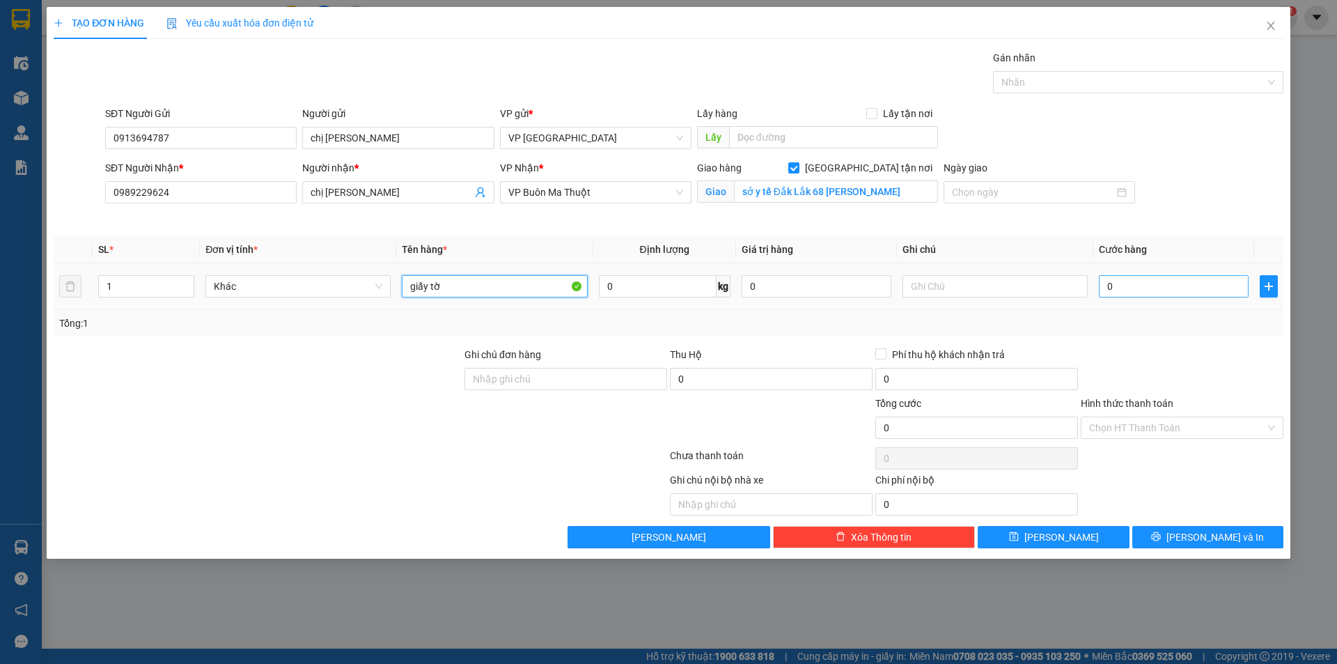
type input "giấy tờ"
click at [1139, 294] on input "0" at bounding box center [1174, 286] width 150 height 22
type input "1"
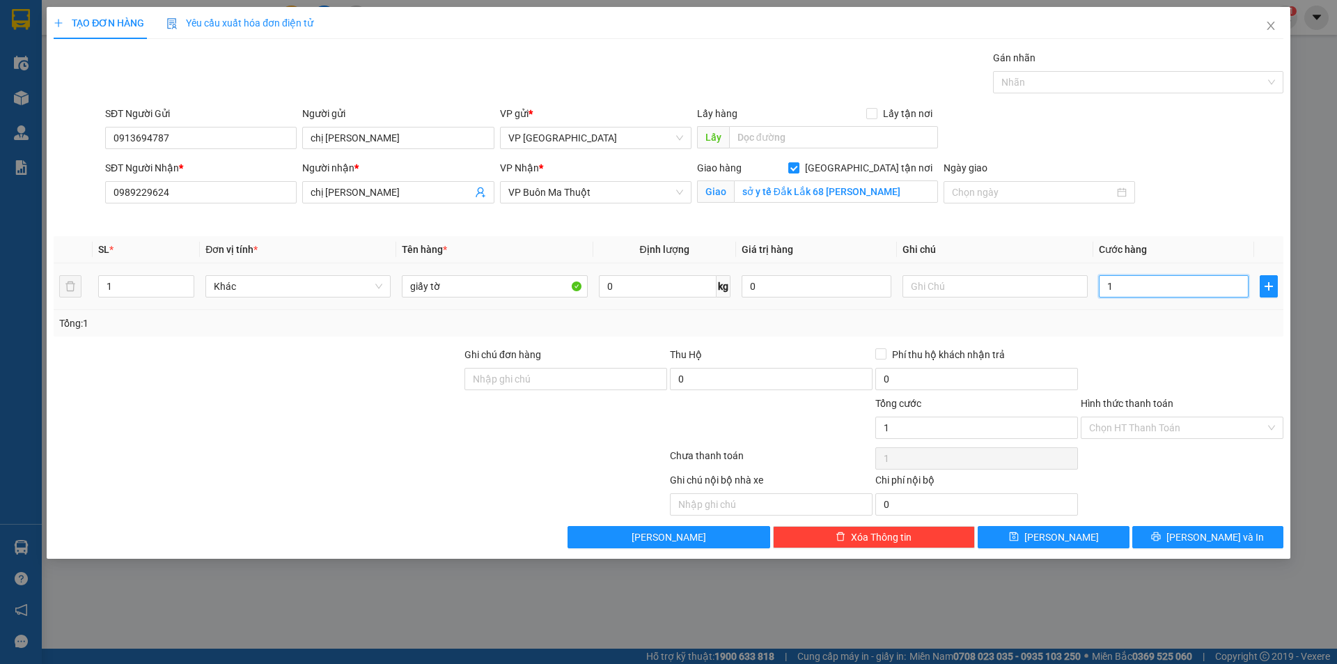
type input "12"
type input "120"
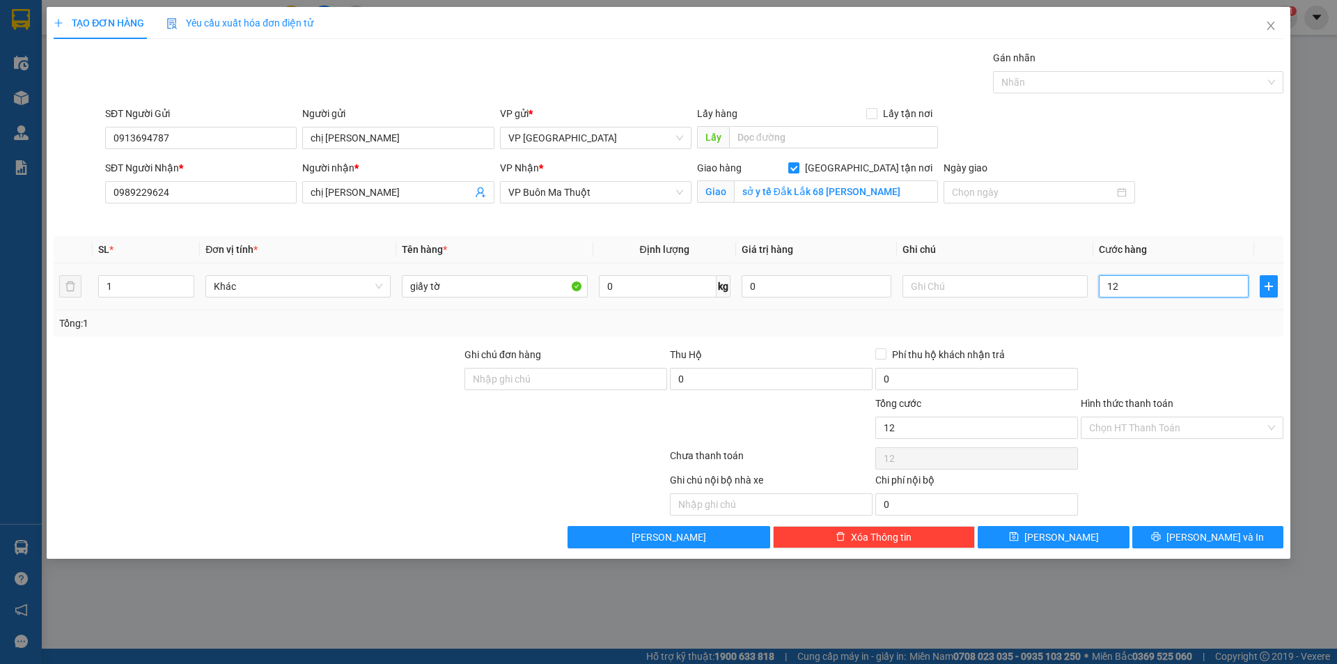
type input "120"
type input "1.200"
type input "12.000"
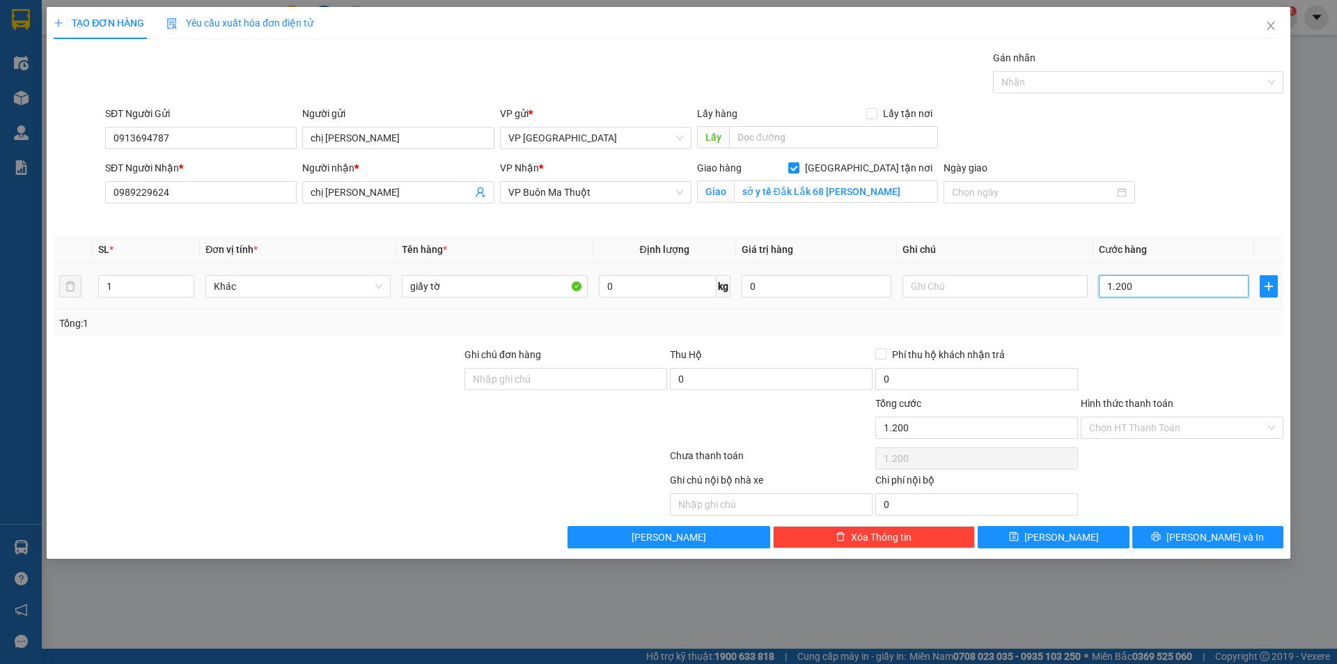
type input "12.000"
type input "120.000"
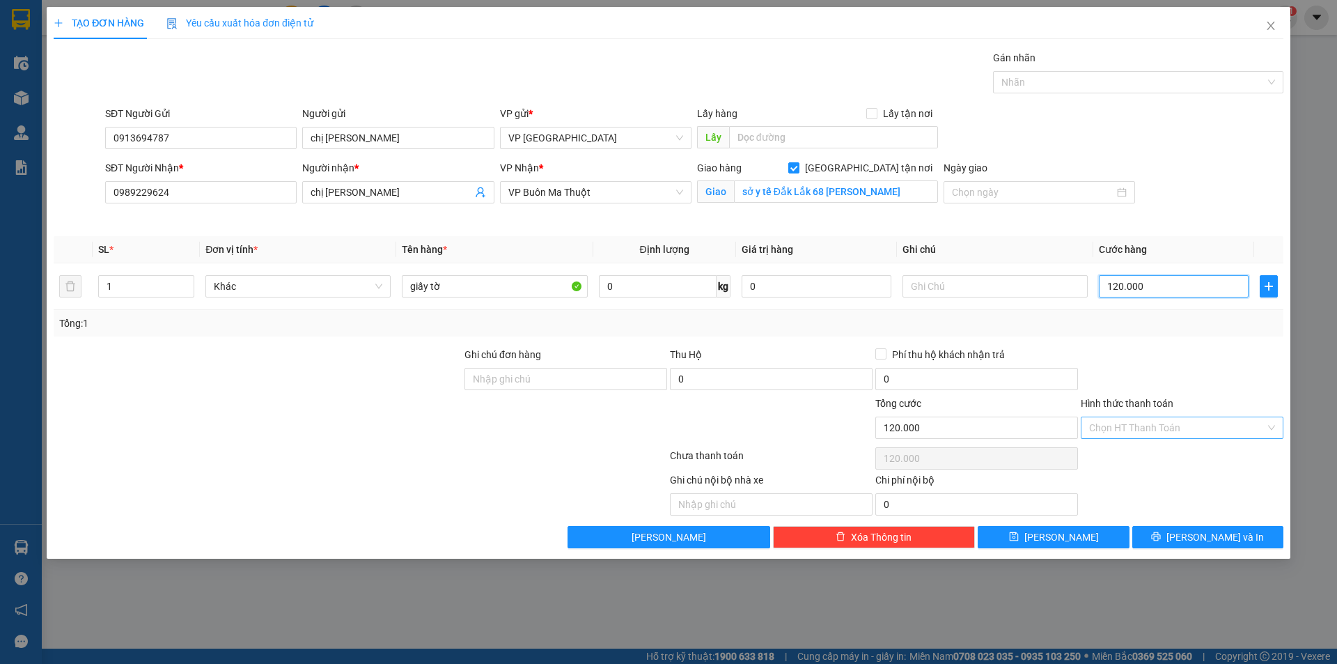
type input "120.000"
click at [1100, 429] on input "Hình thức thanh toán" at bounding box center [1177, 427] width 176 height 21
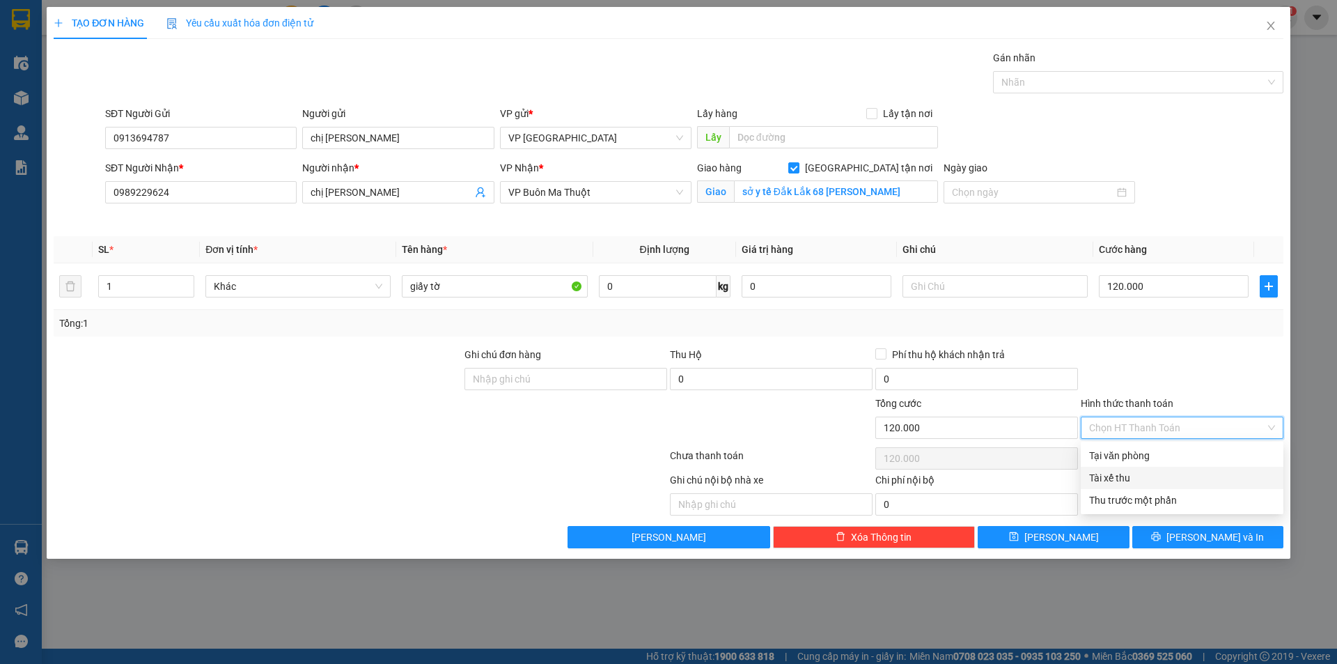
click at [1117, 479] on div "Tài xế thu" at bounding box center [1182, 477] width 186 height 15
type input "0"
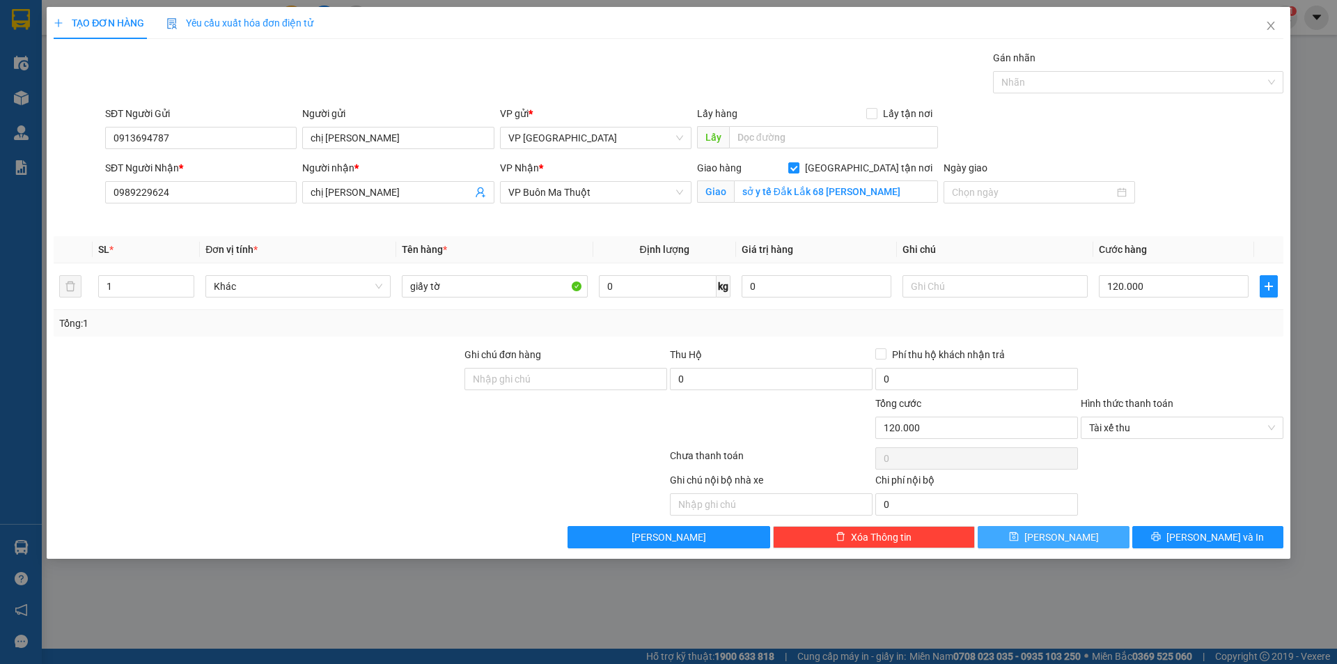
click at [1093, 537] on button "[PERSON_NAME]" at bounding box center [1053, 537] width 151 height 22
checkbox input "false"
type input "0"
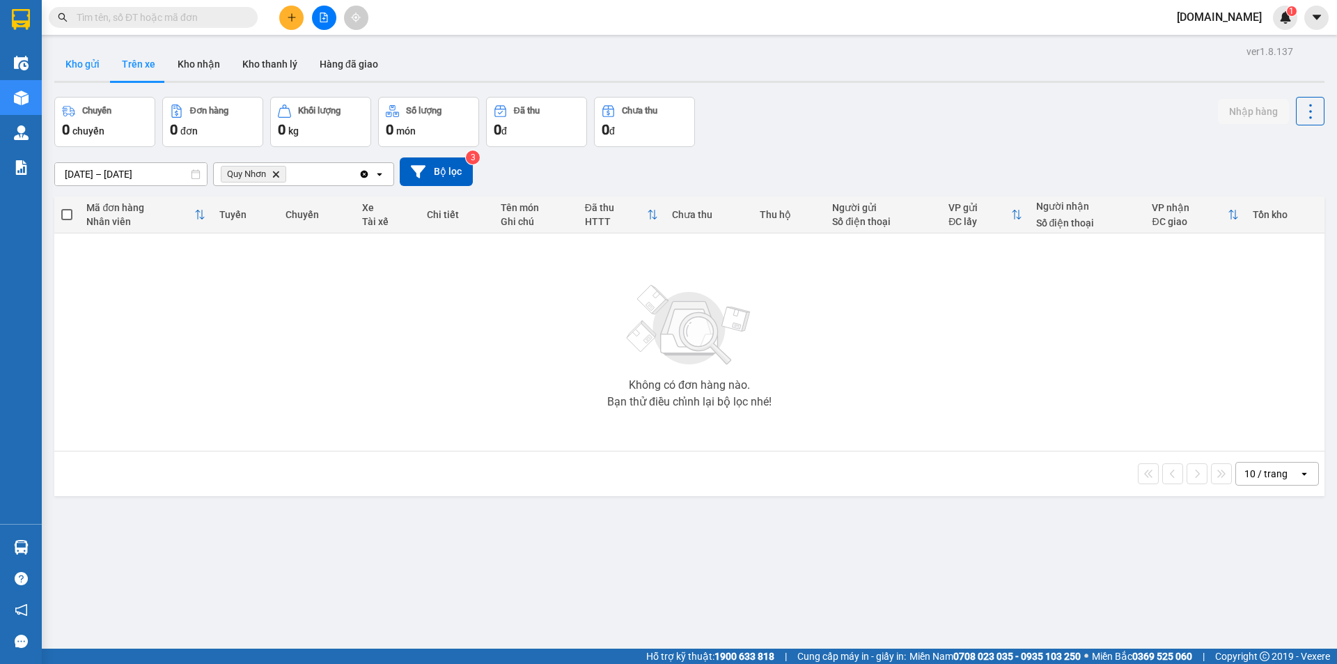
click at [103, 65] on button "Kho gửi" at bounding box center [82, 63] width 56 height 33
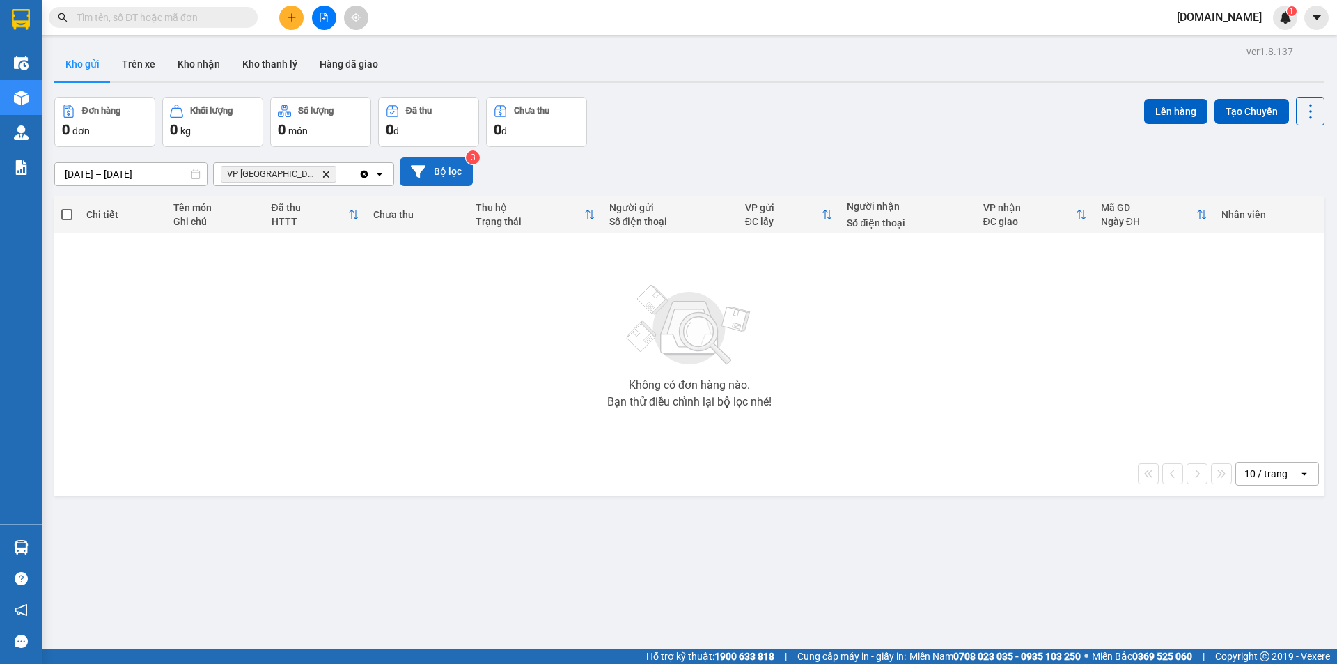
click at [450, 168] on button "Bộ lọc" at bounding box center [436, 171] width 73 height 29
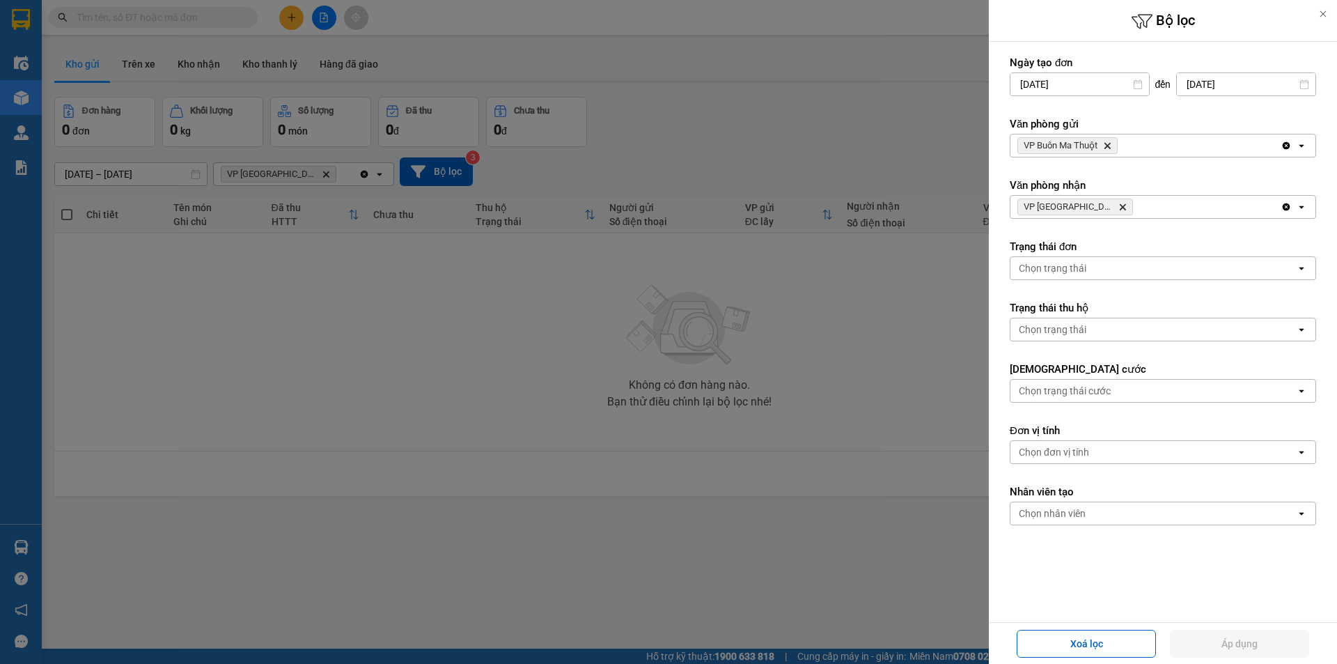
click at [900, 359] on div at bounding box center [668, 332] width 1337 height 664
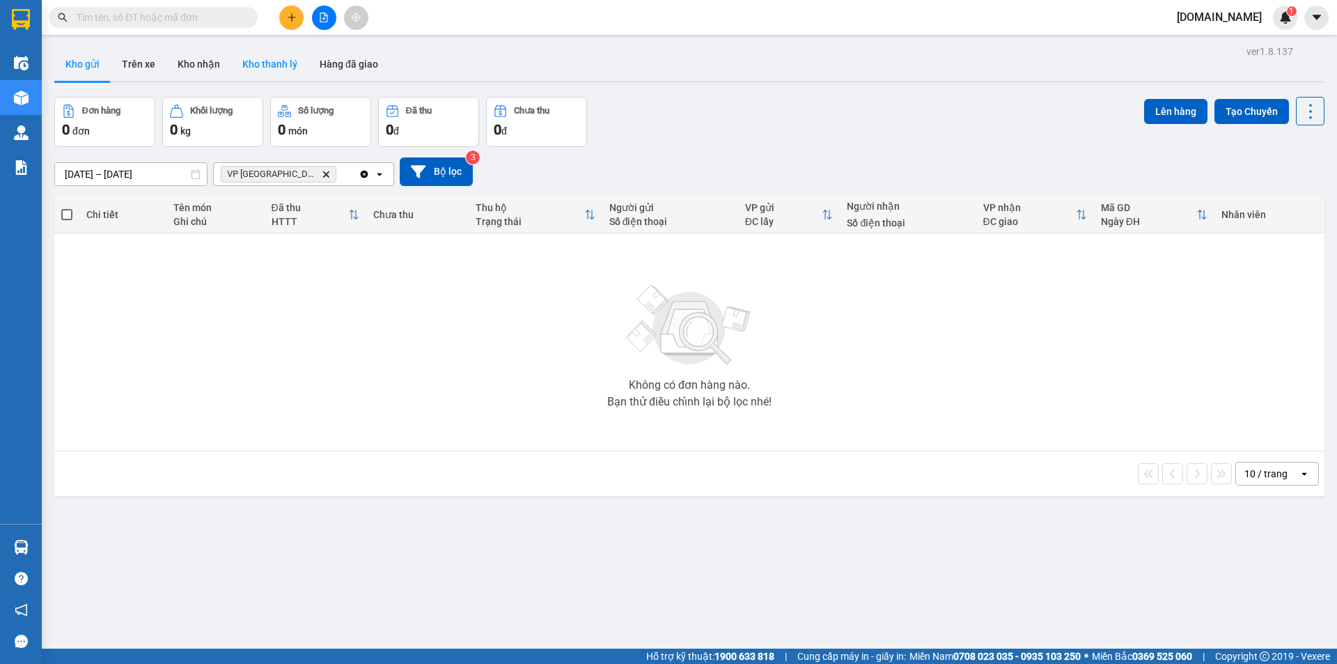
click at [286, 64] on button "Kho thanh lý" at bounding box center [269, 63] width 77 height 33
type input "[DATE] – [DATE]"
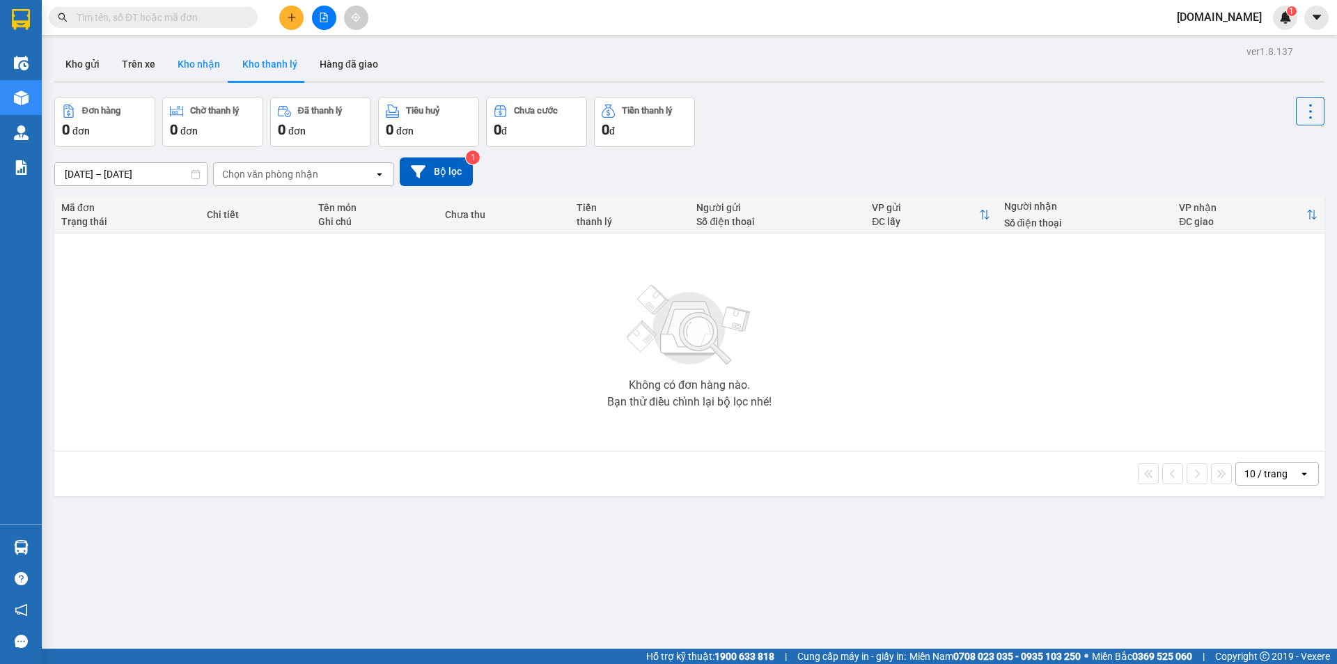
click at [210, 59] on button "Kho nhận" at bounding box center [198, 63] width 65 height 33
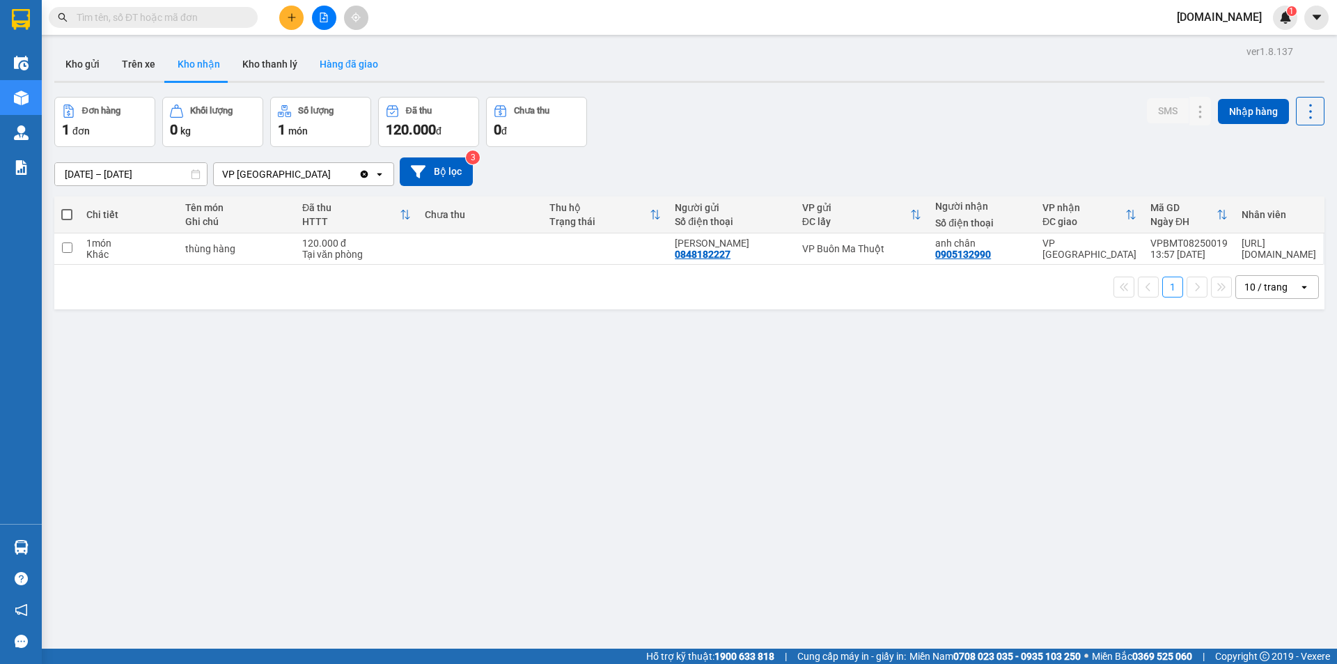
click at [352, 58] on button "Hàng đã giao" at bounding box center [349, 63] width 81 height 33
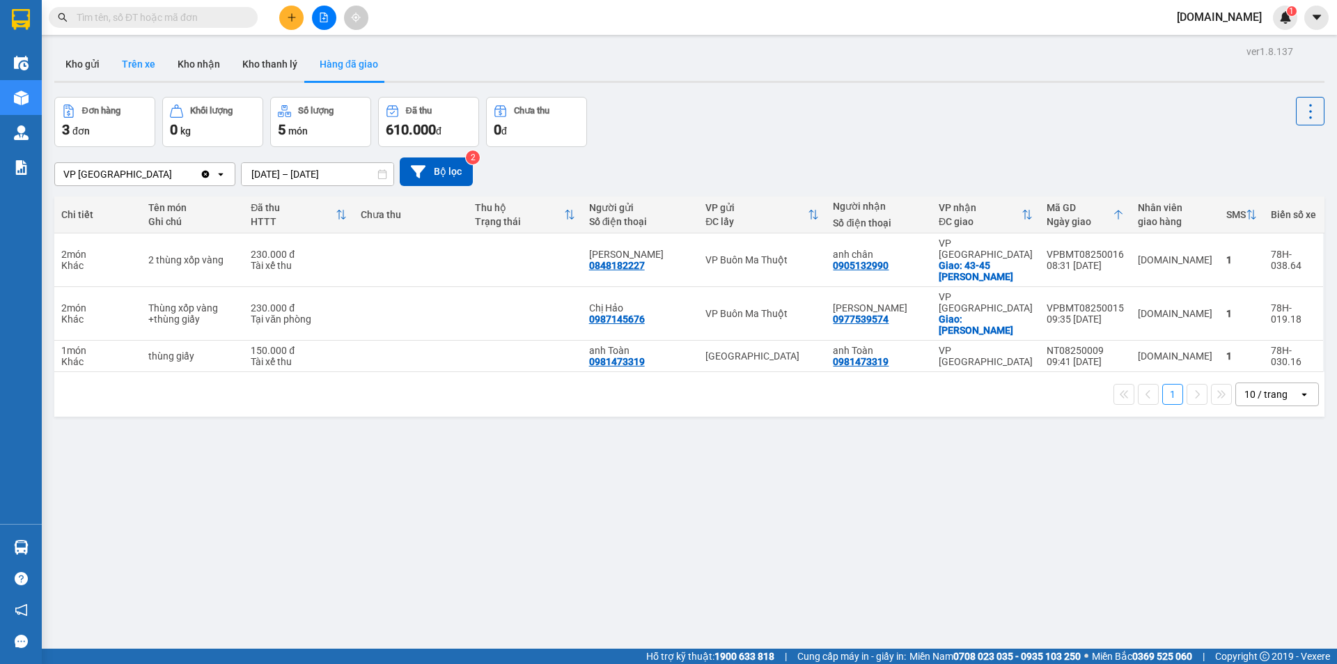
click at [125, 62] on button "Trên xe" at bounding box center [139, 63] width 56 height 33
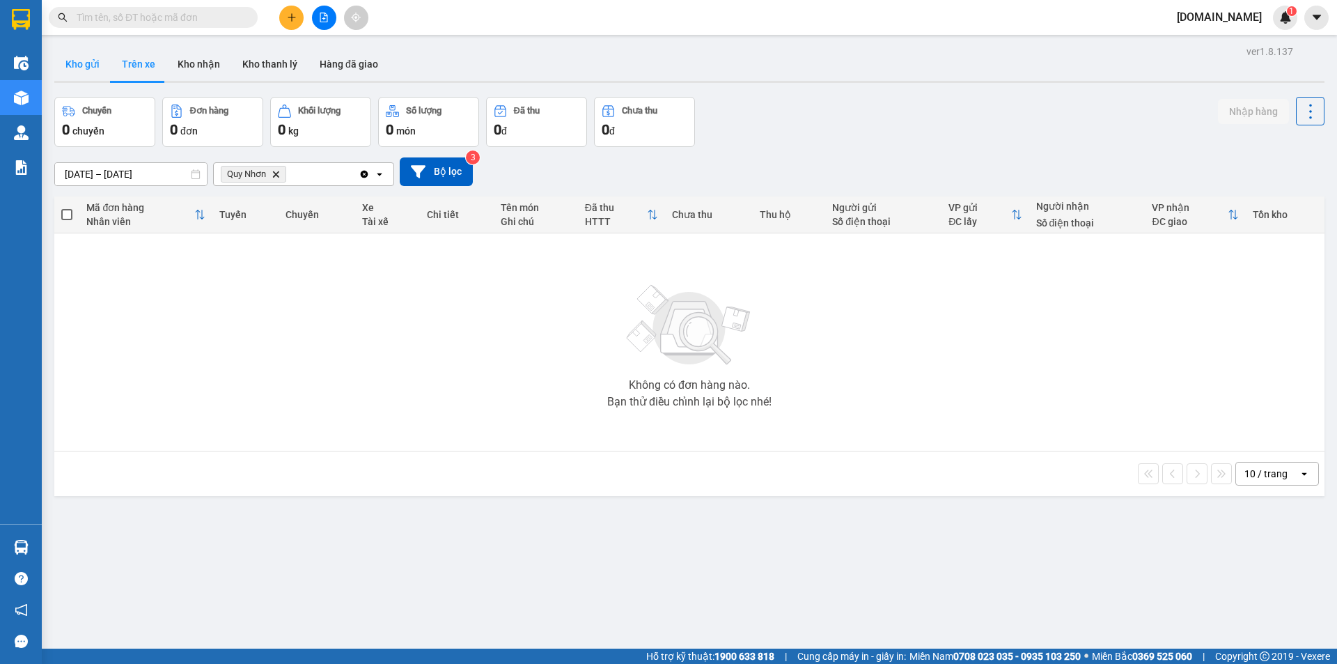
click at [72, 61] on button "Kho gửi" at bounding box center [82, 63] width 56 height 33
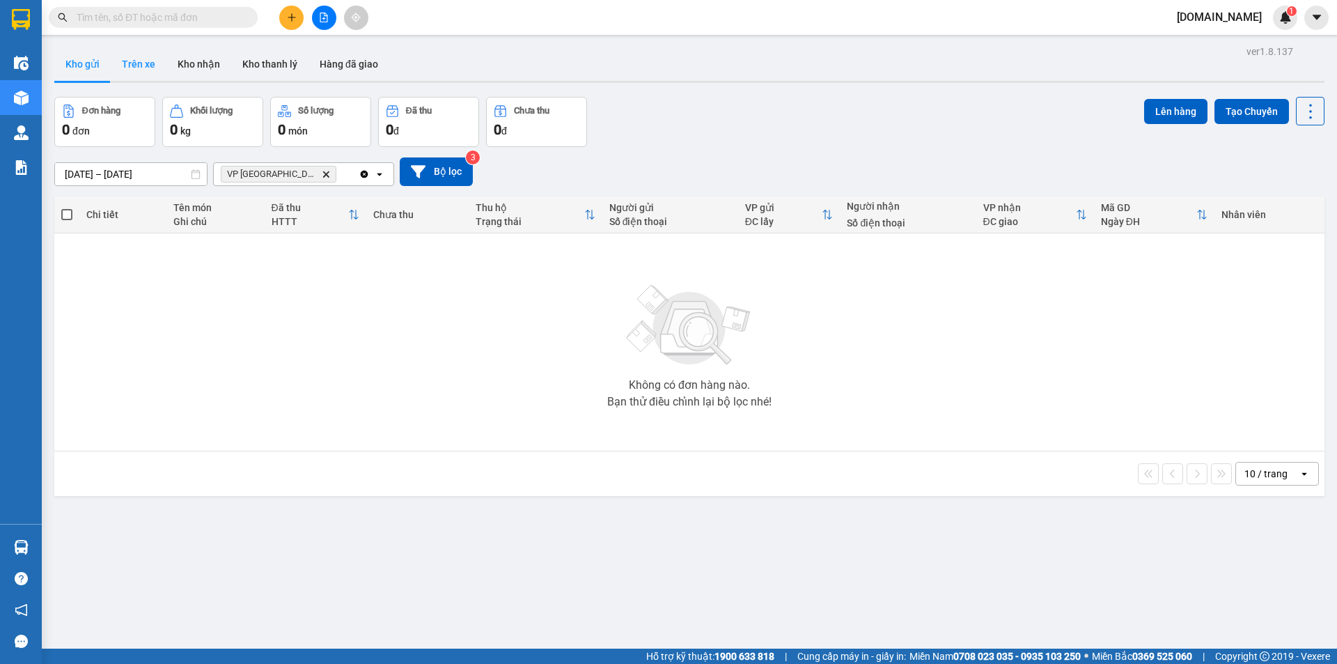
click at [153, 67] on button "Trên xe" at bounding box center [139, 63] width 56 height 33
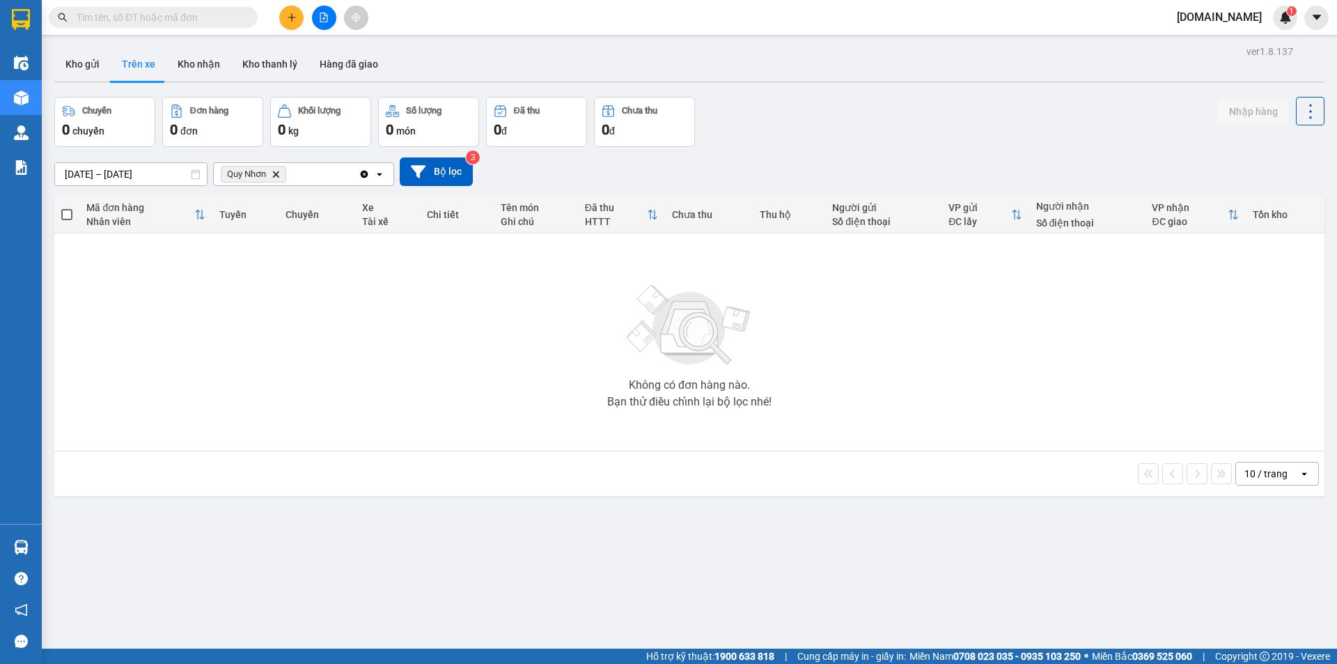
click at [224, 22] on input "text" at bounding box center [159, 17] width 164 height 15
click at [75, 64] on button "Kho gửi" at bounding box center [82, 63] width 56 height 33
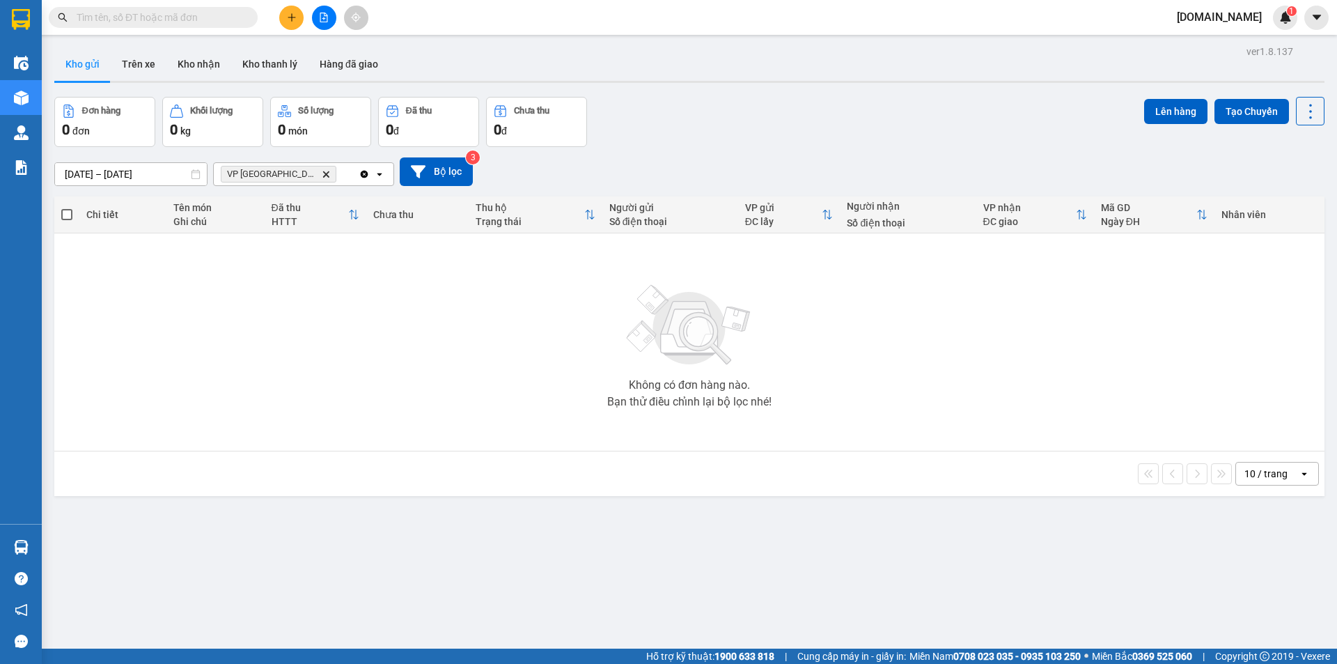
click at [289, 173] on span "VP Tuy Hòa Delete" at bounding box center [279, 174] width 116 height 17
click at [322, 173] on icon "Delete" at bounding box center [326, 174] width 8 height 8
click at [158, 170] on input "[DATE] – [DATE]" at bounding box center [131, 174] width 152 height 22
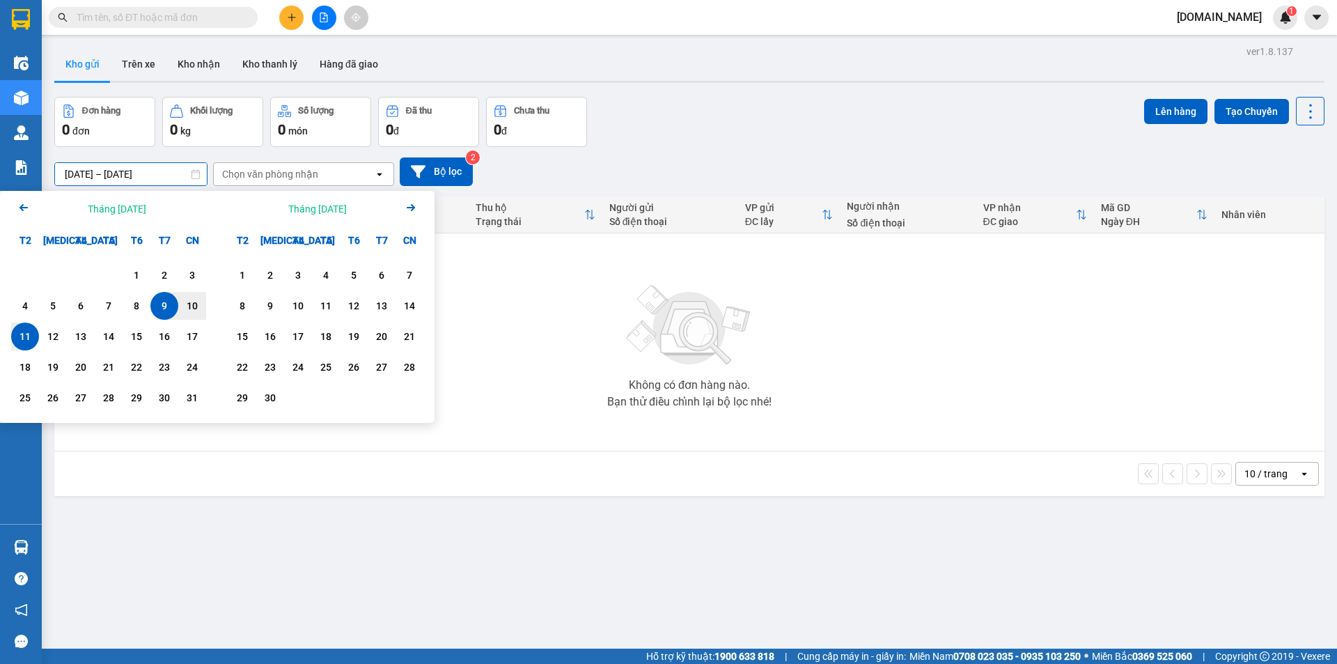
click at [11, 334] on div "11" at bounding box center [25, 336] width 28 height 28
type input "[DATE] – / /"
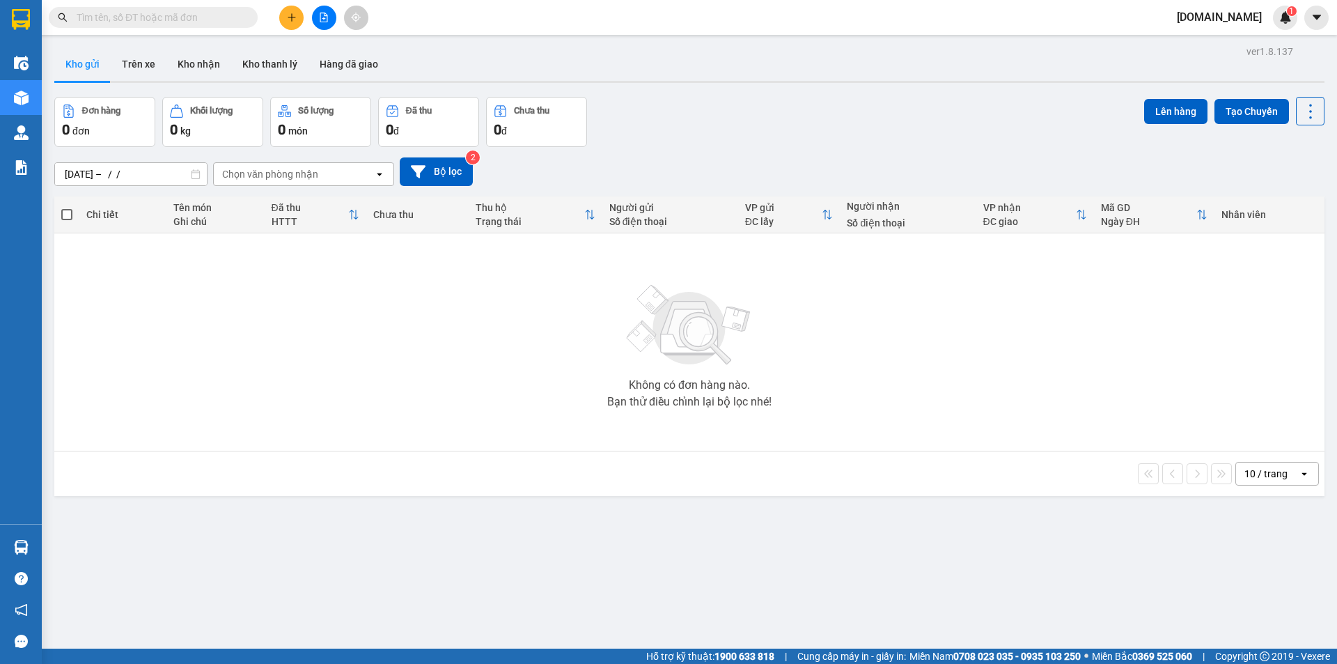
click at [225, 458] on div "10 / trang open" at bounding box center [689, 473] width 1270 height 45
click at [190, 18] on input "text" at bounding box center [159, 17] width 164 height 15
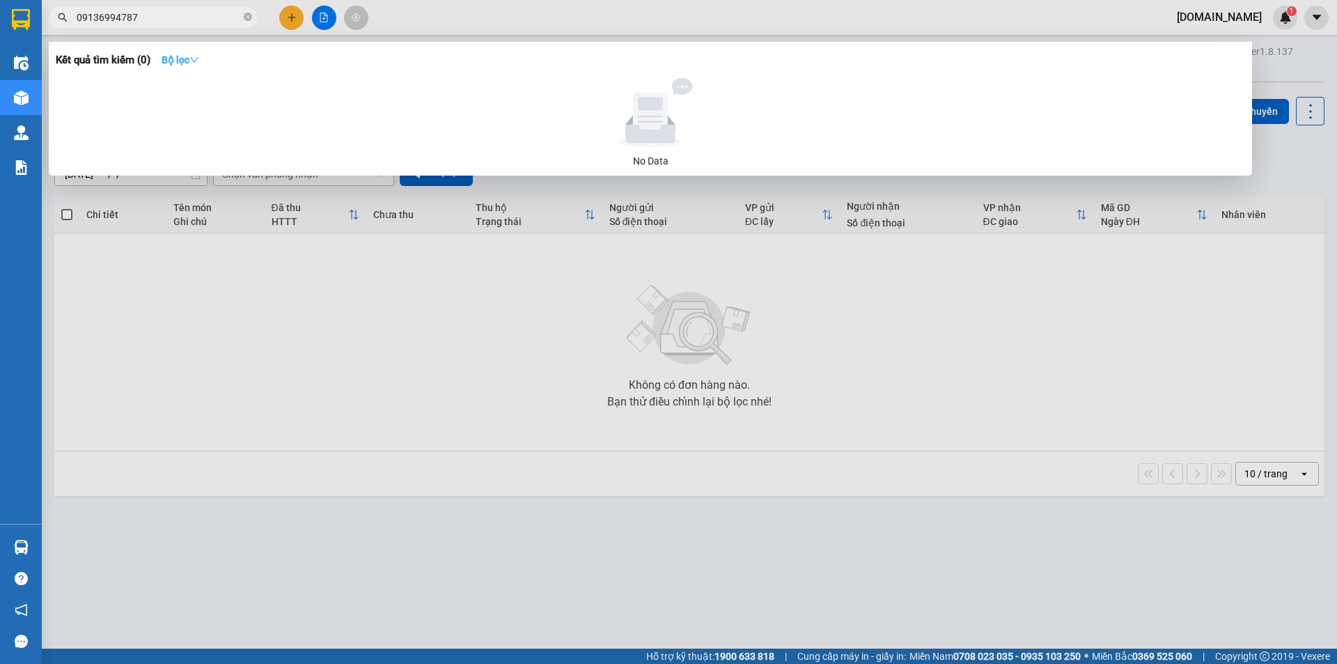
type input "09136994787"
click at [193, 56] on strong "Bộ lọc" at bounding box center [181, 59] width 38 height 11
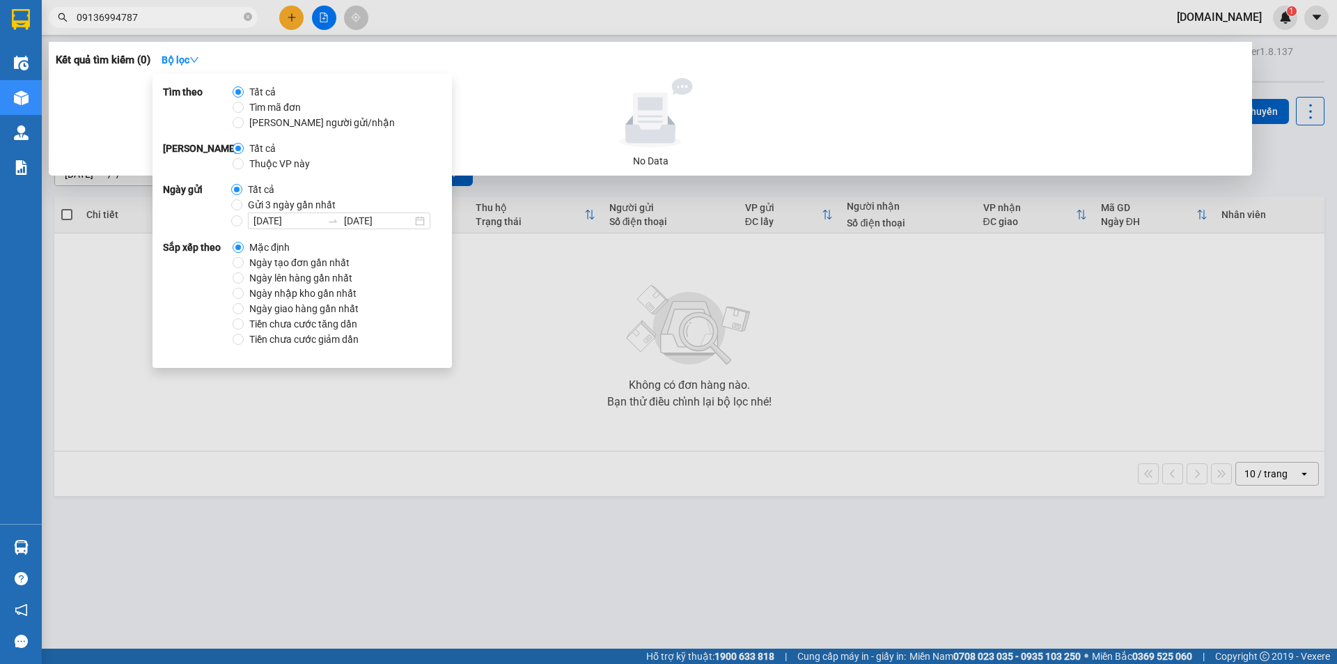
click at [295, 411] on div at bounding box center [668, 332] width 1337 height 664
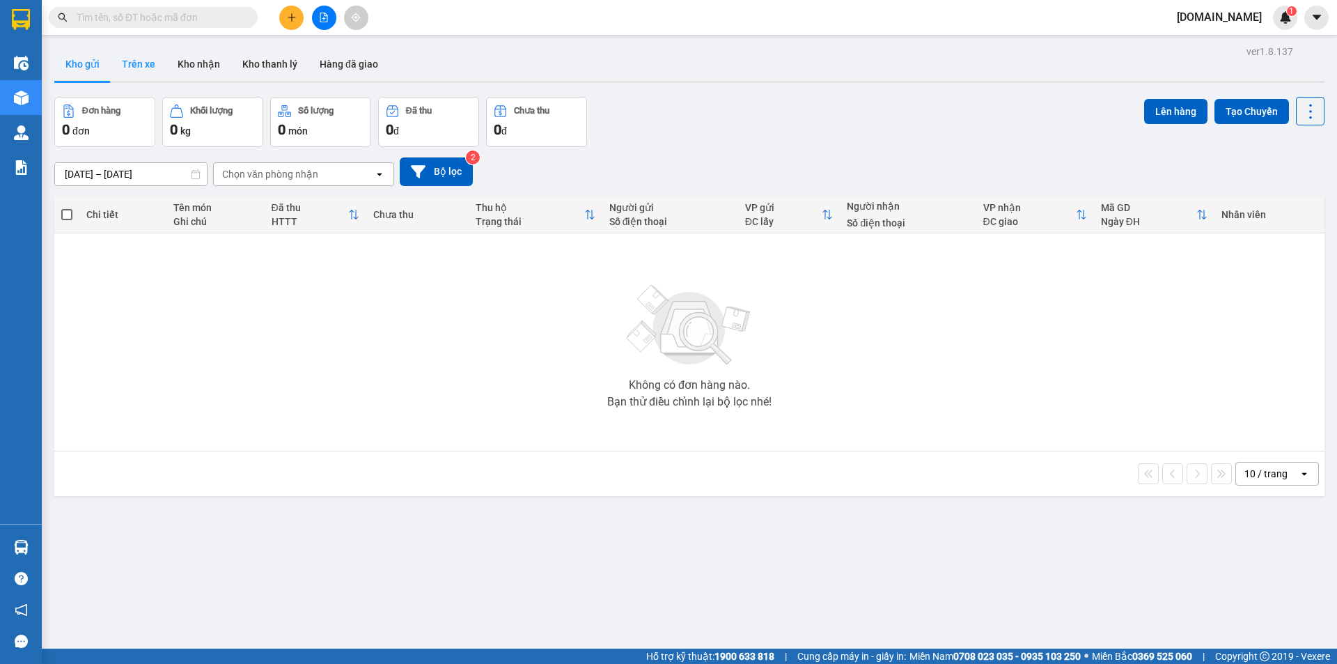
click at [134, 63] on button "Trên xe" at bounding box center [139, 63] width 56 height 33
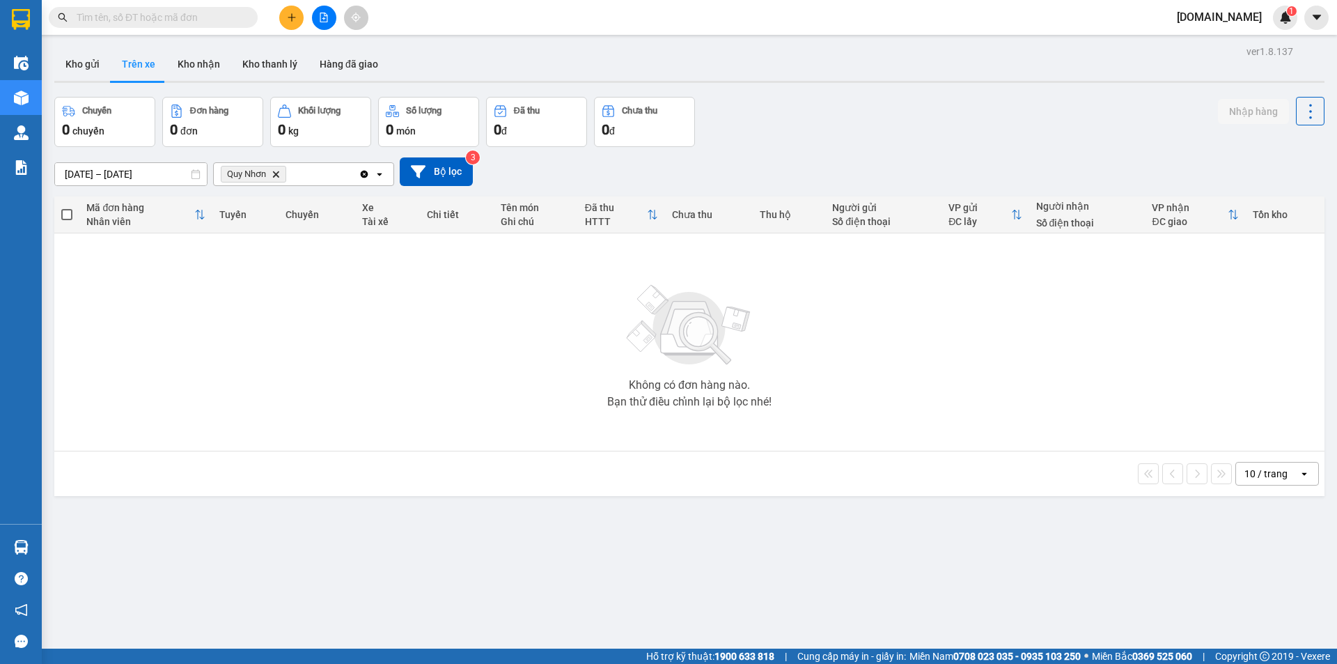
click at [277, 174] on icon "Quy Nhơn, close by backspace" at bounding box center [276, 174] width 6 height 6
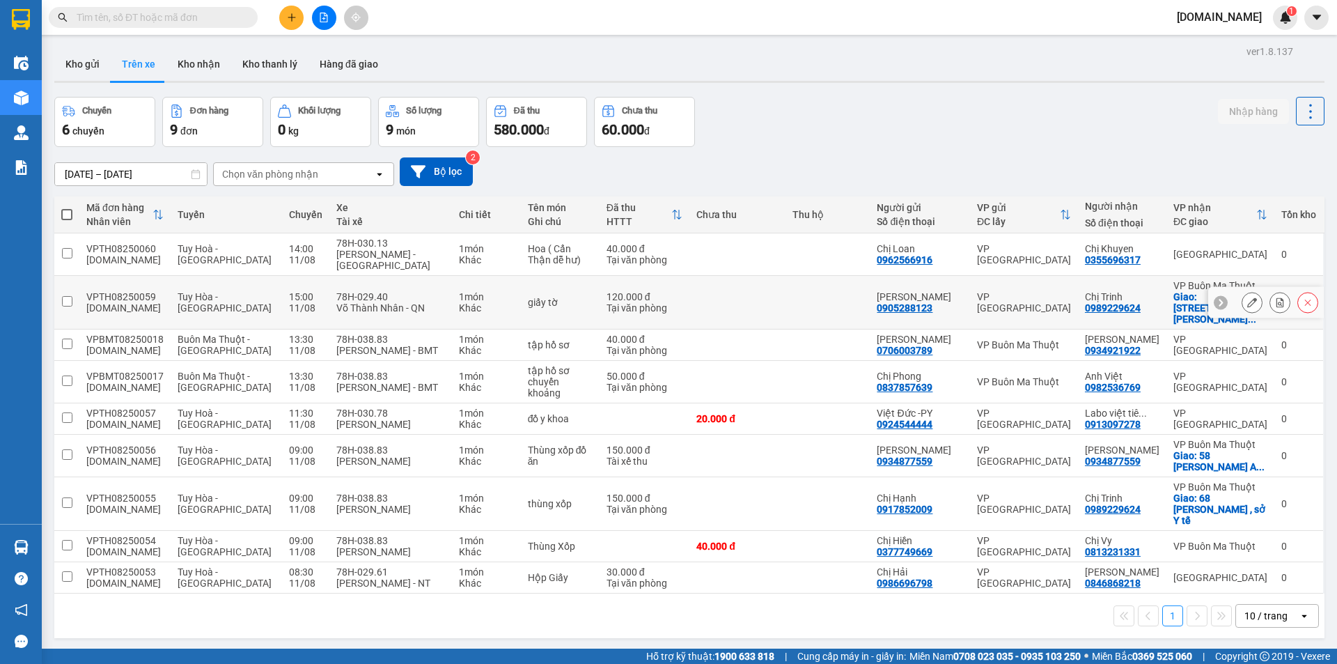
scroll to position [64, 0]
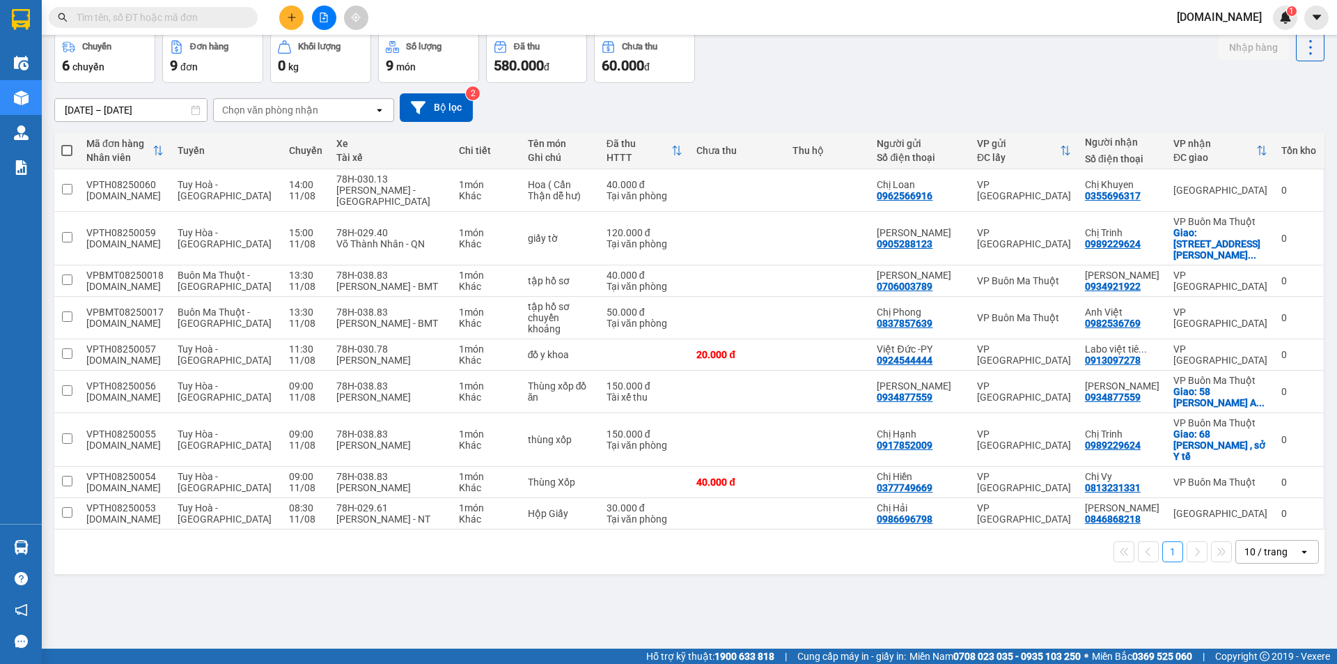
click at [1274, 545] on div "10 / trang" at bounding box center [1265, 552] width 43 height 14
click at [1137, 614] on div "ver 1.8.137 Kho gửi Trên xe Kho nhận Kho thanh lý Hàng đã giao Chuyến 6 chuyến …" at bounding box center [689, 310] width 1281 height 664
click at [953, 73] on div "Chuyến 6 chuyến Đơn hàng 9 đơn Khối lượng 0 kg Số lượng 9 món Đã thu 580.000 đ …" at bounding box center [689, 58] width 1270 height 50
click at [127, 62] on div "6 chuyến" at bounding box center [105, 65] width 86 height 19
click at [139, 56] on div "6 chuyến" at bounding box center [105, 65] width 86 height 19
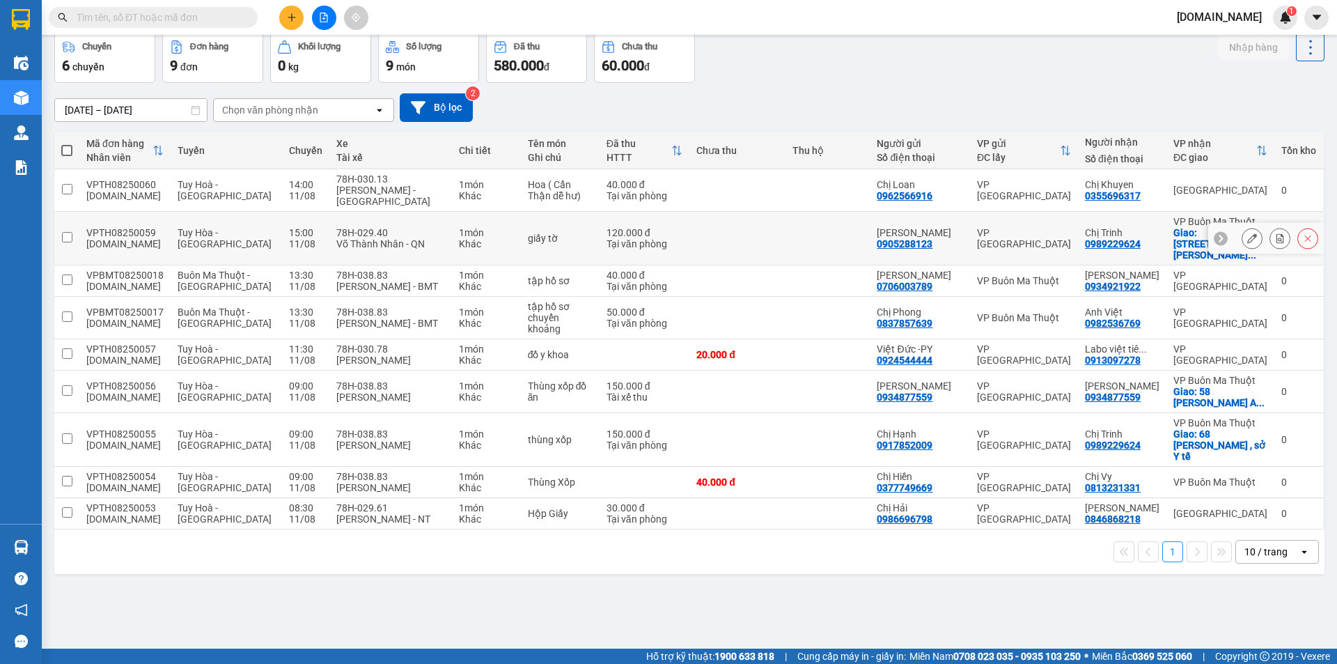
scroll to position [0, 0]
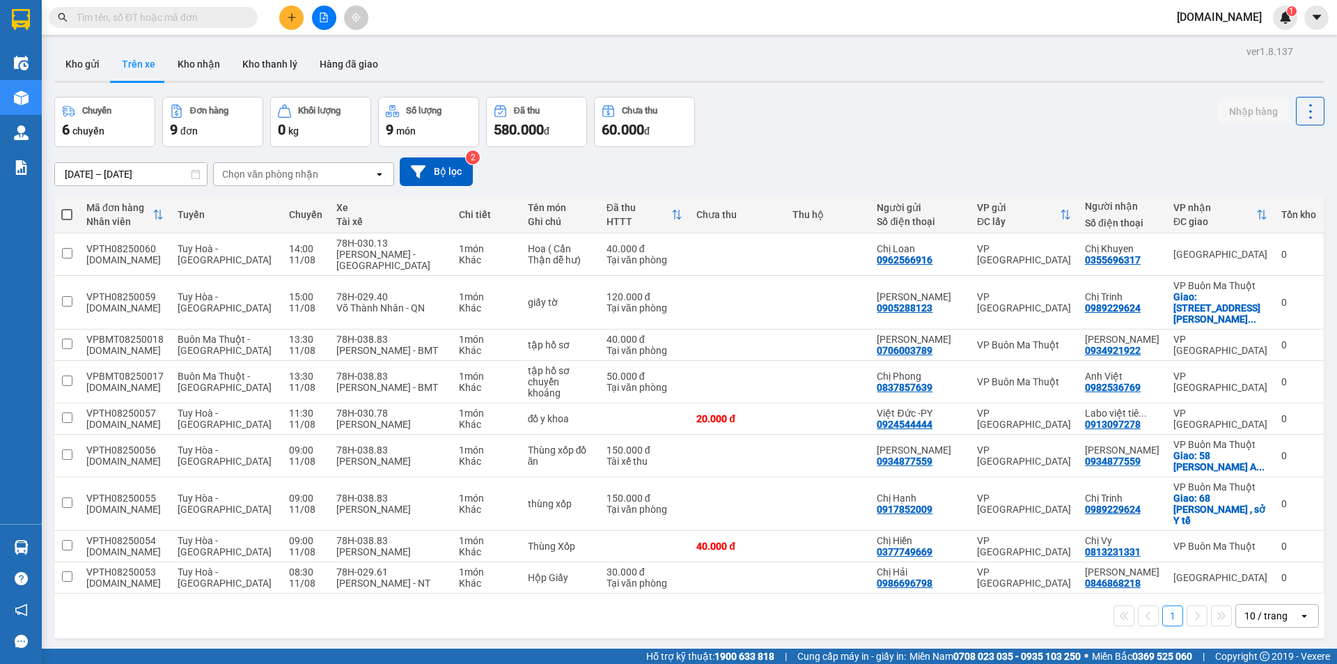
click at [99, 132] on span "chuyến" at bounding box center [88, 130] width 32 height 11
click at [196, 133] on span "đơn" at bounding box center [188, 130] width 17 height 11
click at [102, 73] on button "Kho gửi" at bounding box center [82, 63] width 56 height 33
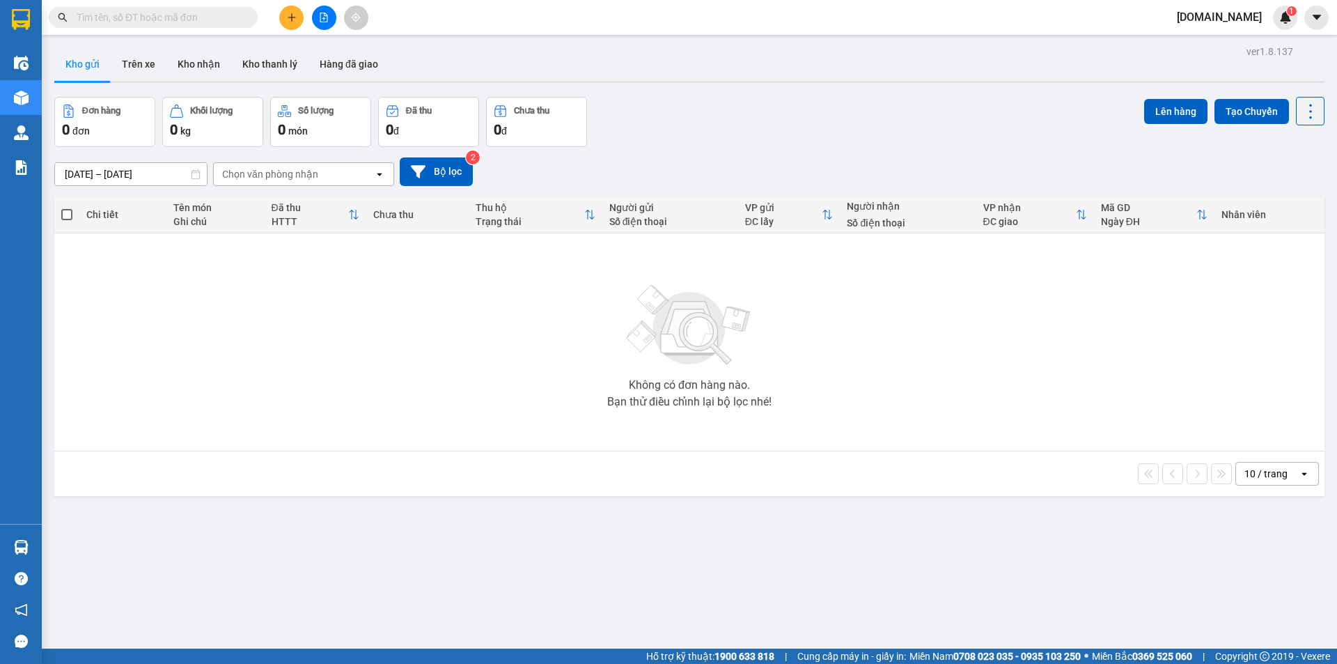
click at [263, 175] on div "Chọn văn phòng nhận" at bounding box center [270, 174] width 96 height 14
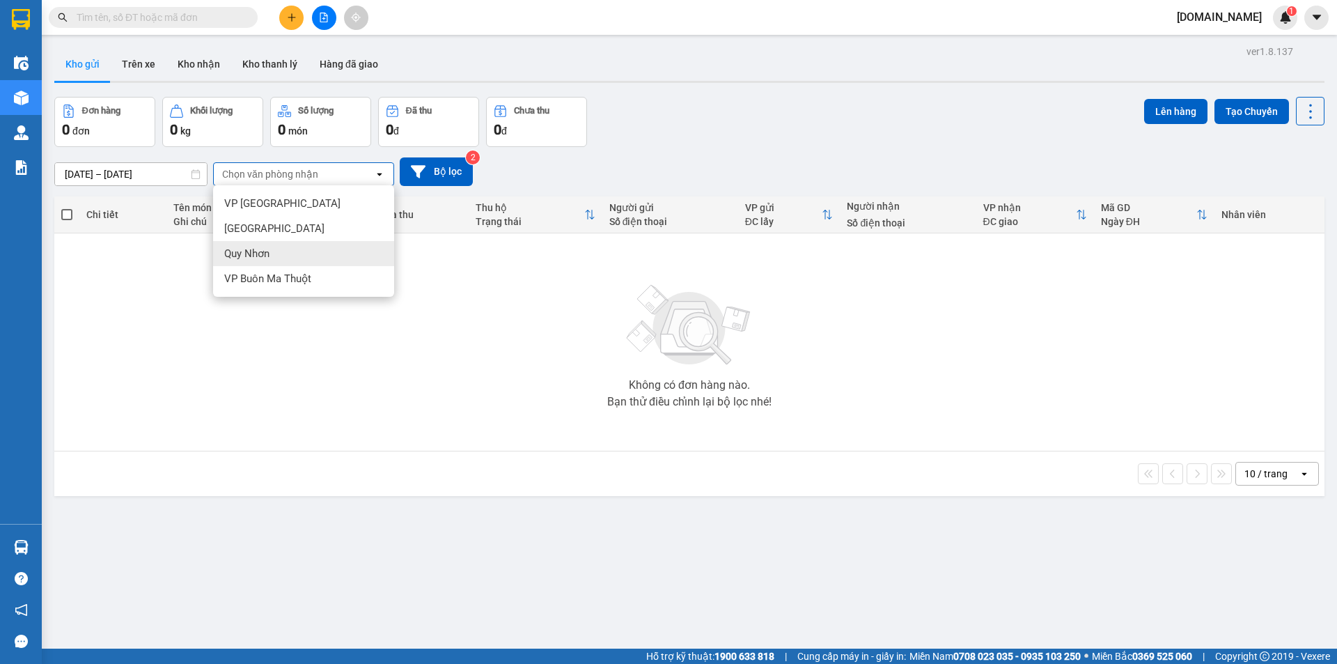
click at [263, 251] on span "Quy Nhơn" at bounding box center [246, 254] width 45 height 14
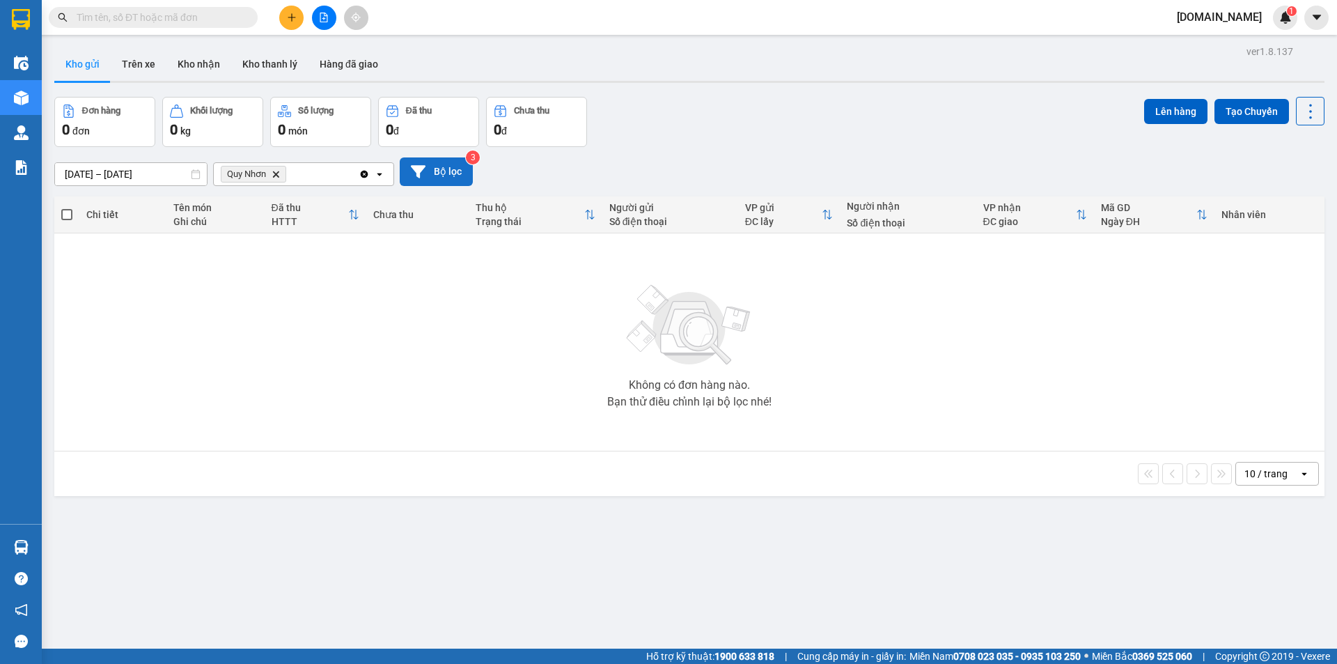
click at [445, 175] on button "Bộ lọc" at bounding box center [436, 171] width 73 height 29
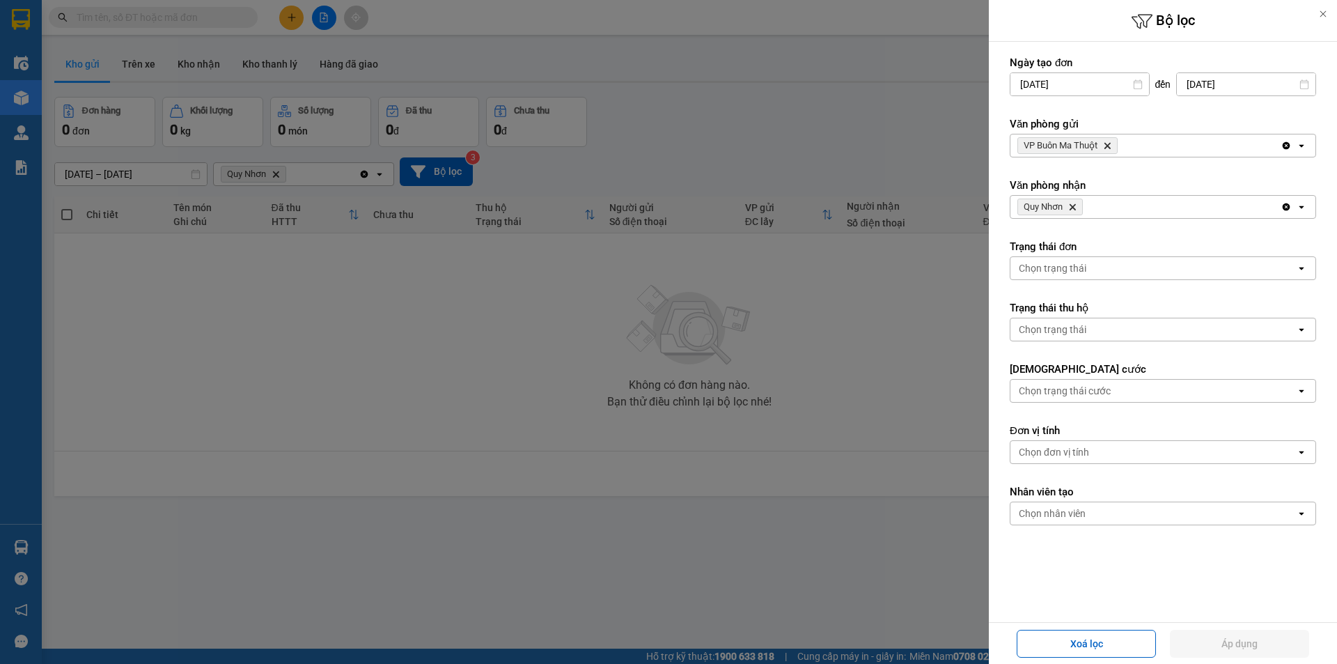
click at [1143, 146] on div "VP Buôn Ma Thuột Delete" at bounding box center [1145, 145] width 270 height 22
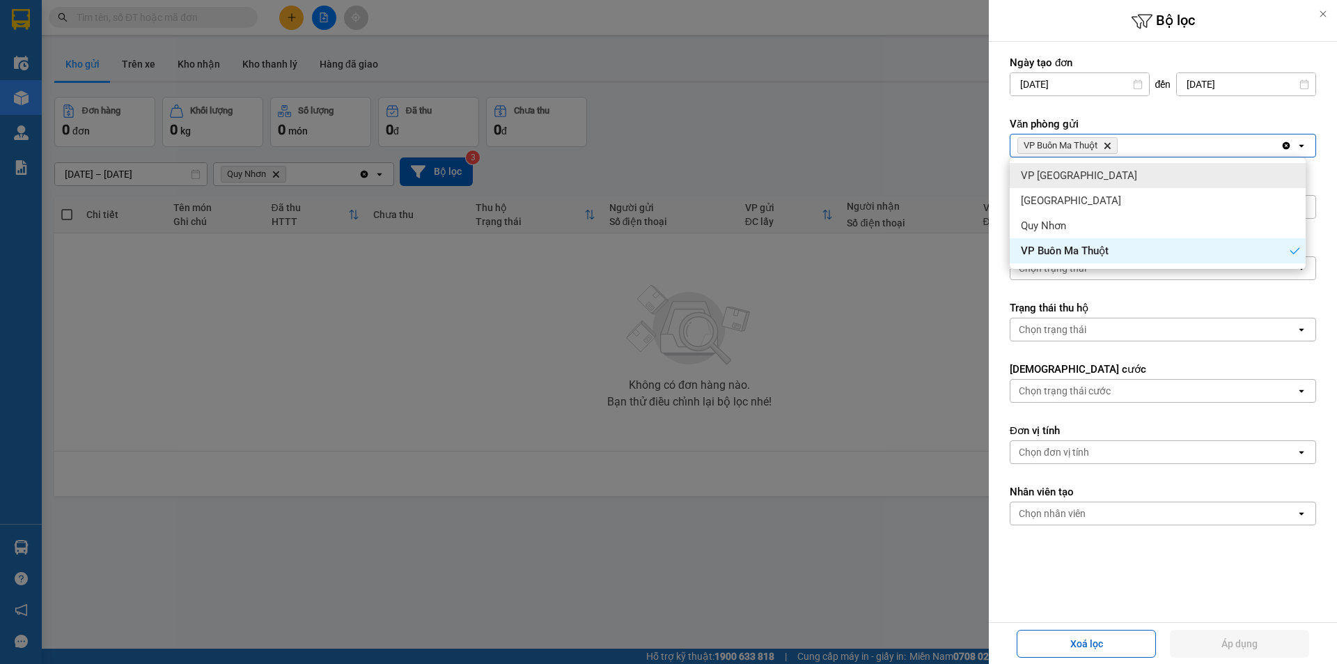
click at [1073, 179] on span "VP [GEOGRAPHIC_DATA]" at bounding box center [1079, 176] width 116 height 14
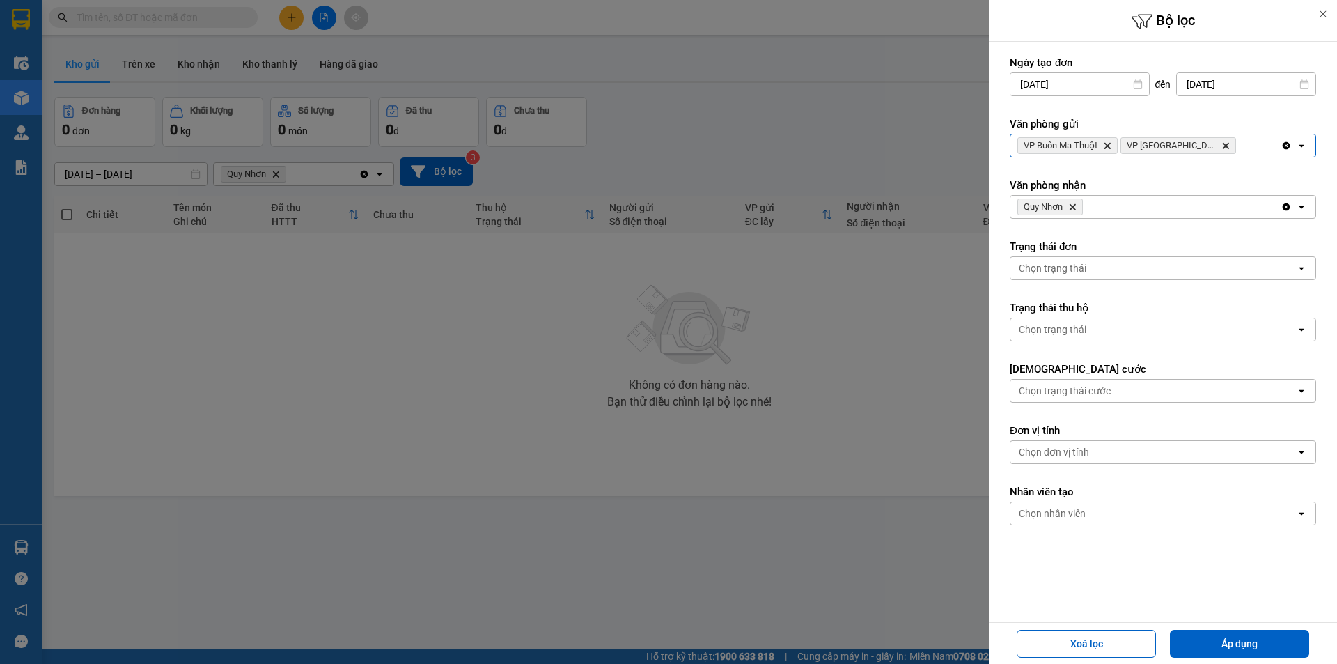
click at [1109, 148] on icon "Delete" at bounding box center [1107, 145] width 8 height 8
click at [1276, 635] on button "Áp dụng" at bounding box center [1239, 644] width 139 height 28
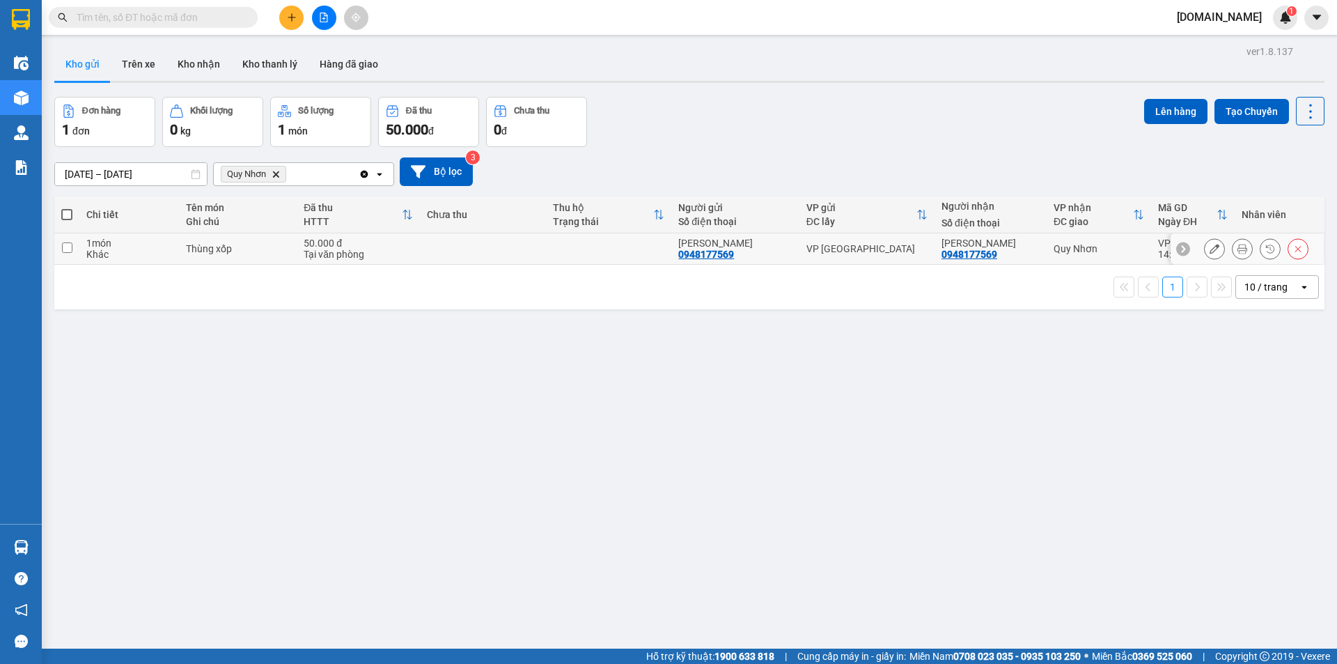
click at [70, 246] on input "checkbox" at bounding box center [67, 247] width 10 height 10
checkbox input "true"
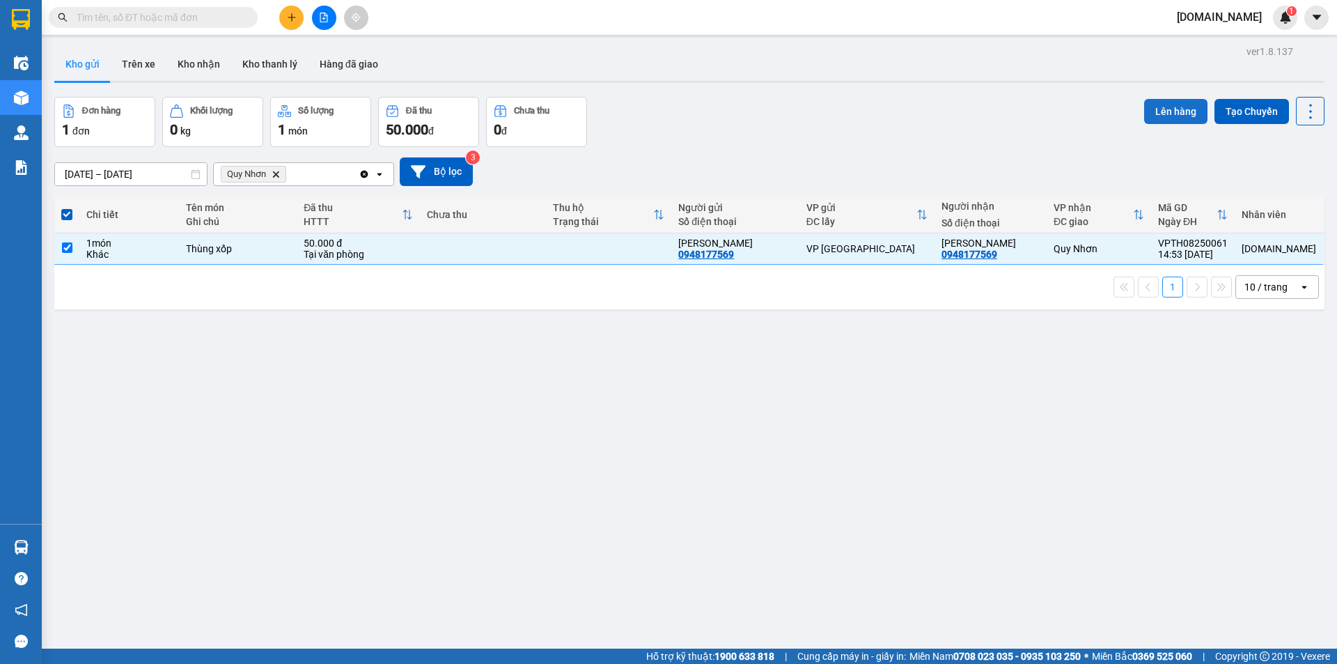
click at [1168, 109] on button "Lên hàng" at bounding box center [1175, 111] width 63 height 25
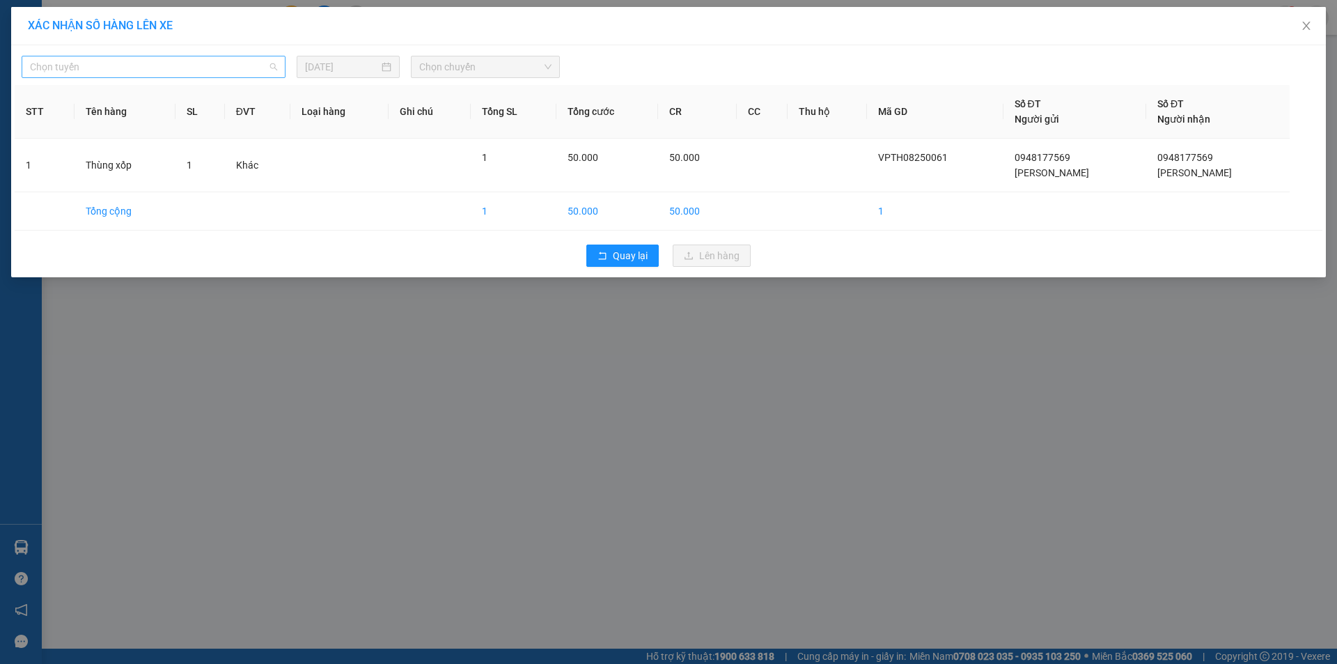
click at [256, 68] on span "Chọn tuyến" at bounding box center [153, 66] width 247 height 21
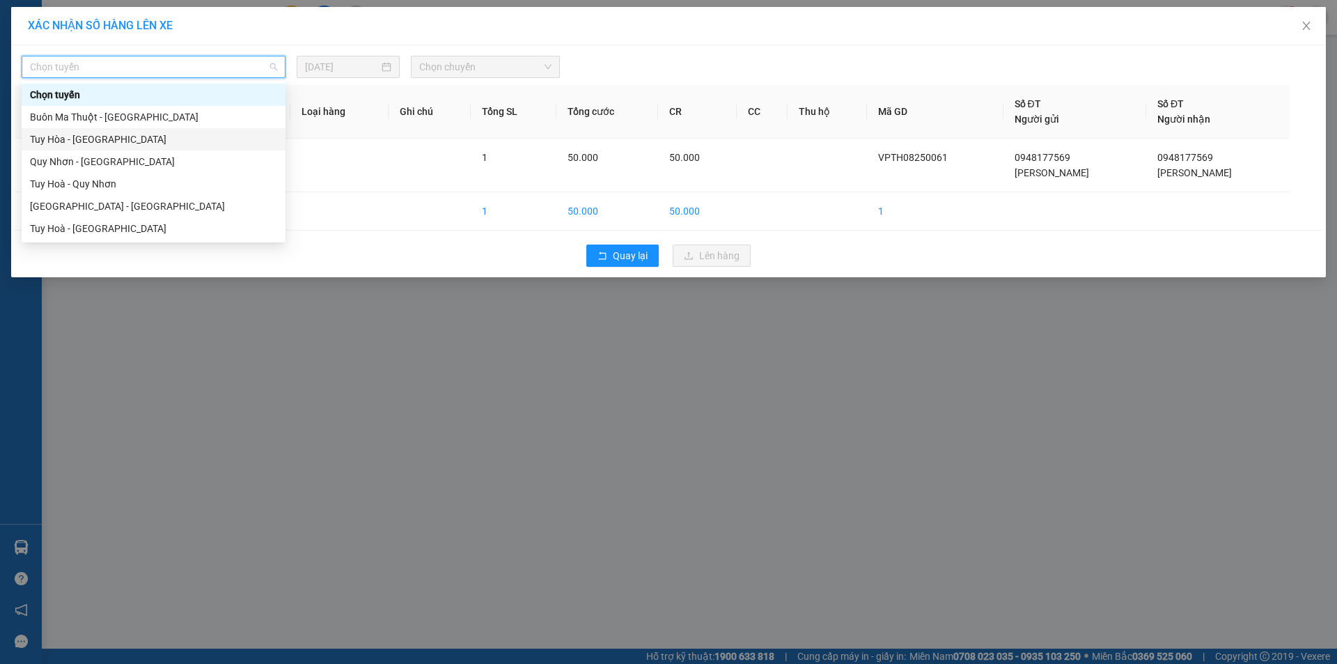
click at [182, 139] on div "Tuy Hòa - [GEOGRAPHIC_DATA]" at bounding box center [153, 139] width 247 height 15
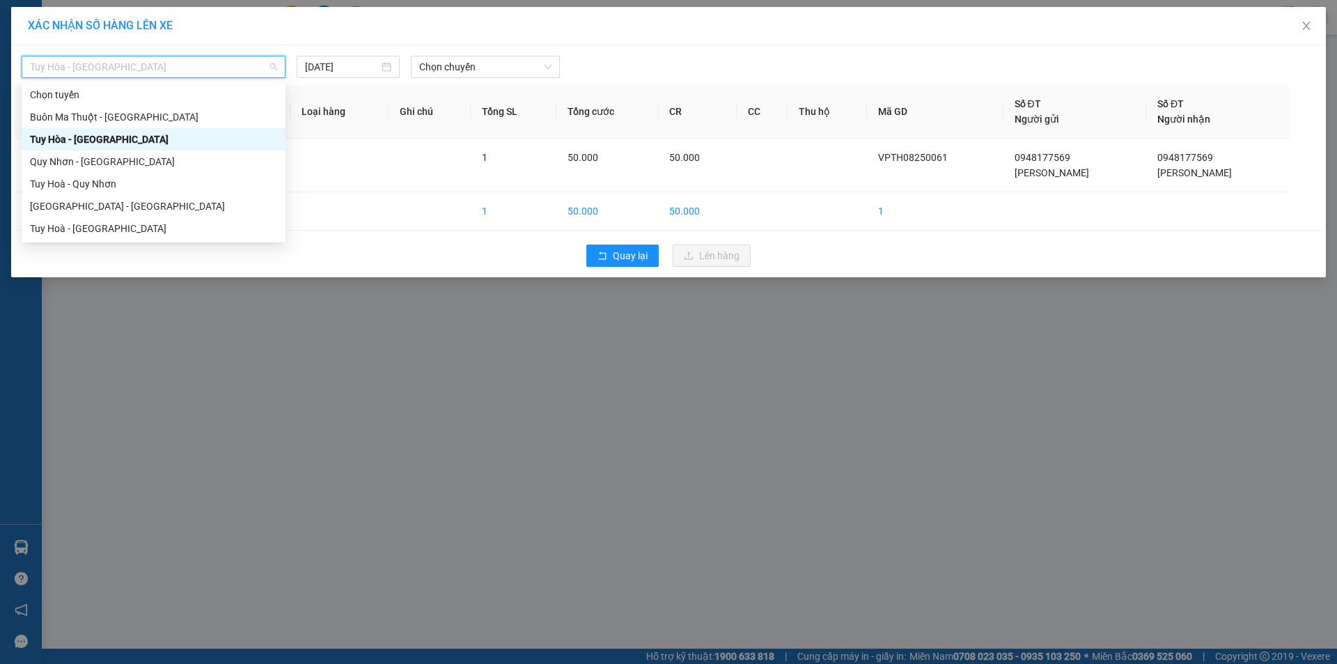
click at [193, 65] on span "Tuy Hòa - [GEOGRAPHIC_DATA]" at bounding box center [153, 66] width 247 height 21
click at [123, 178] on div "Tuy Hoà - Quy Nhơn" at bounding box center [153, 183] width 247 height 15
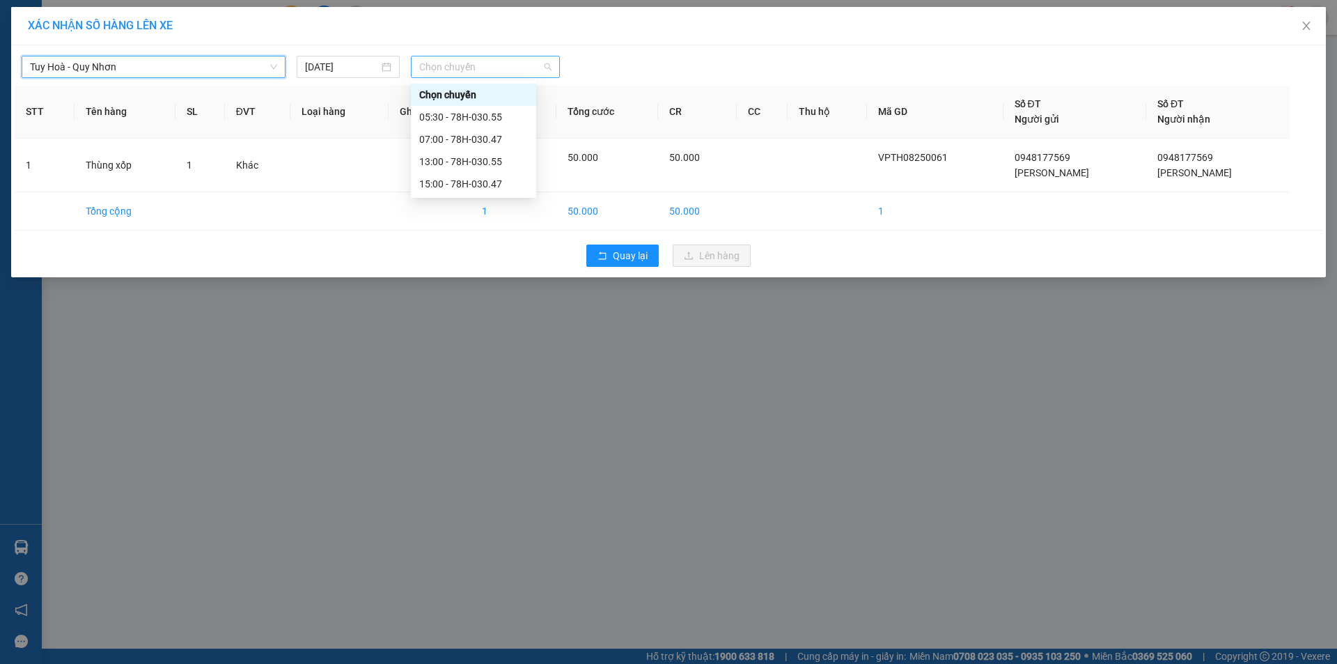
click at [463, 69] on span "Chọn chuyến" at bounding box center [485, 66] width 132 height 21
click at [433, 183] on div "15:00 - 78H-030.47" at bounding box center [473, 183] width 109 height 15
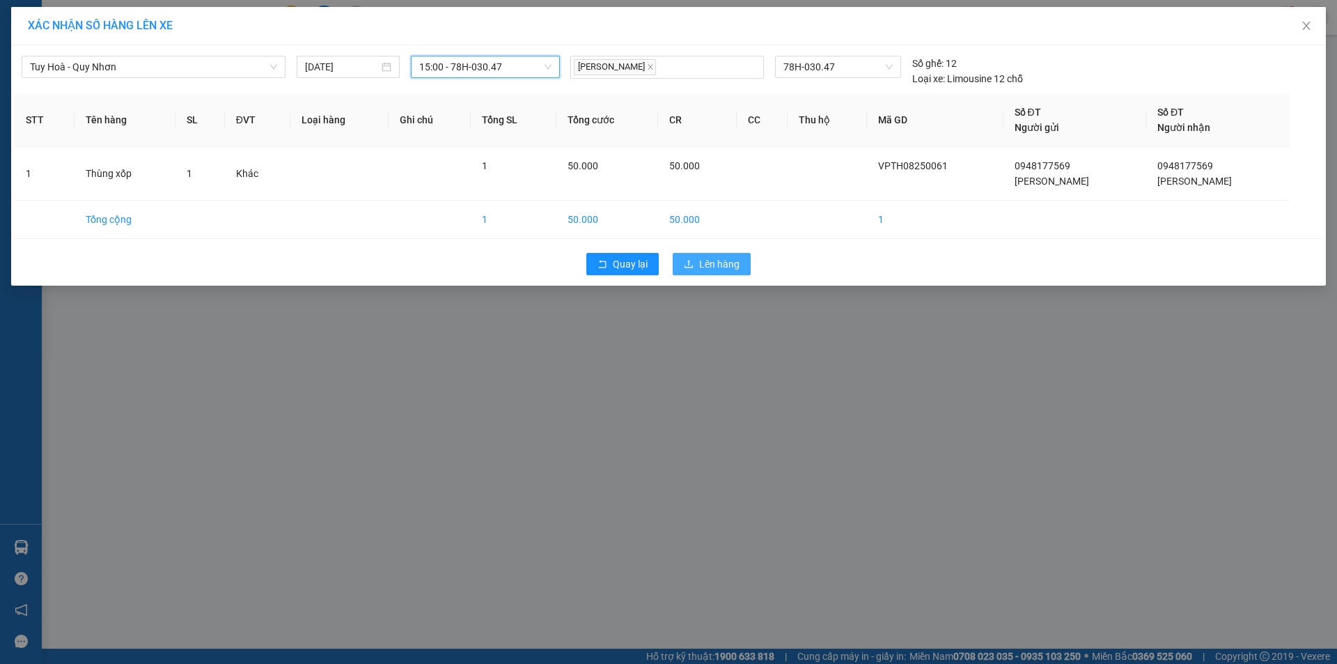
click at [703, 264] on span "Lên hàng" at bounding box center [719, 263] width 40 height 15
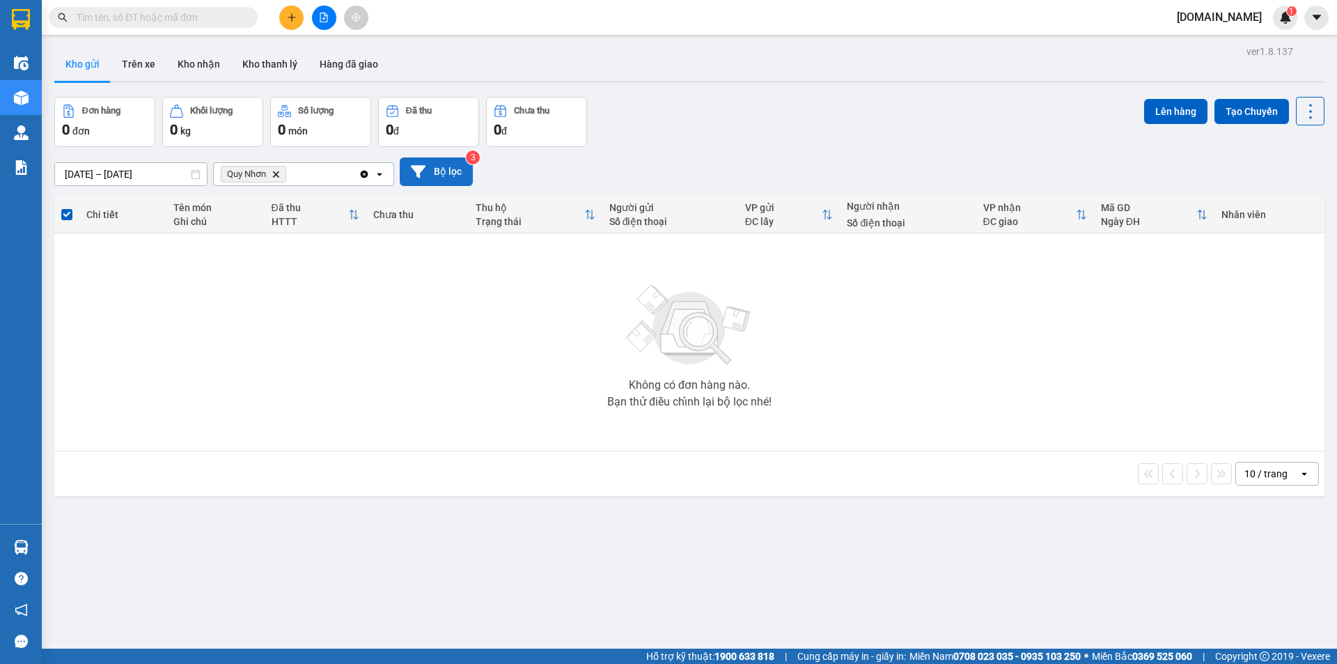
click at [421, 169] on icon at bounding box center [418, 171] width 15 height 13
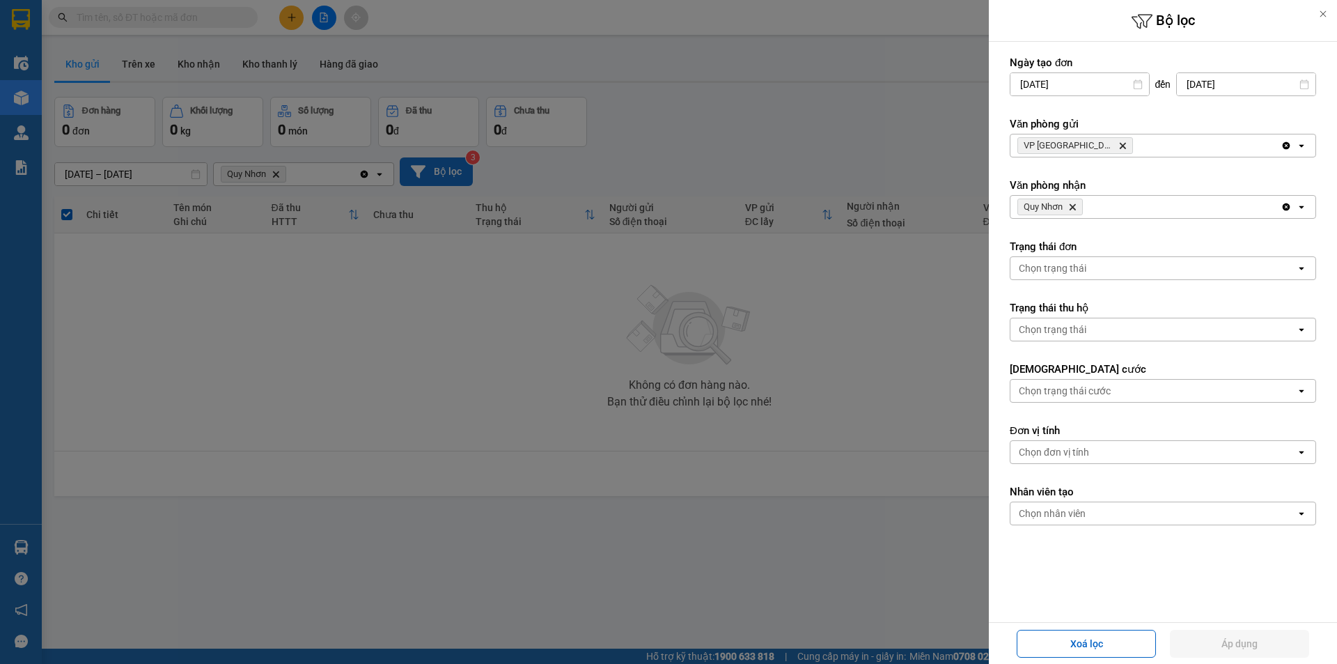
click at [1077, 206] on icon "Delete" at bounding box center [1072, 207] width 8 height 8
click at [1082, 201] on div "Chọn văn phòng" at bounding box center [1054, 207] width 71 height 14
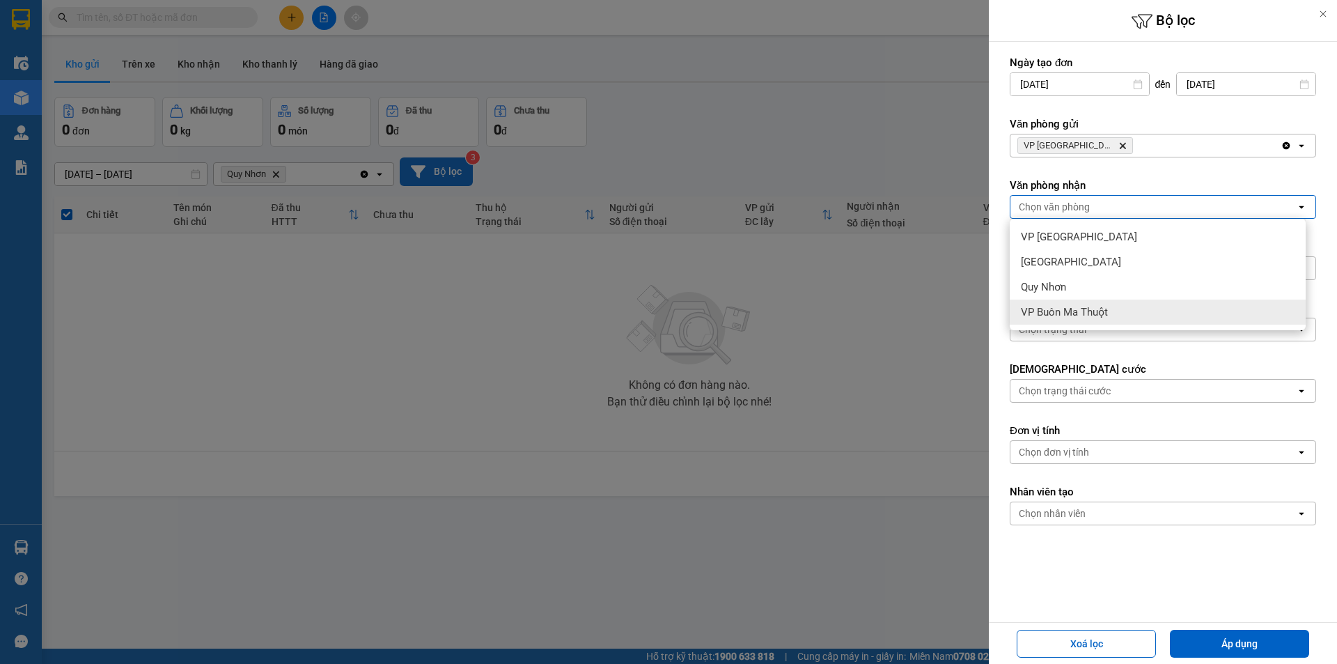
click at [1071, 310] on span "VP Buôn Ma Thuột" at bounding box center [1064, 312] width 87 height 14
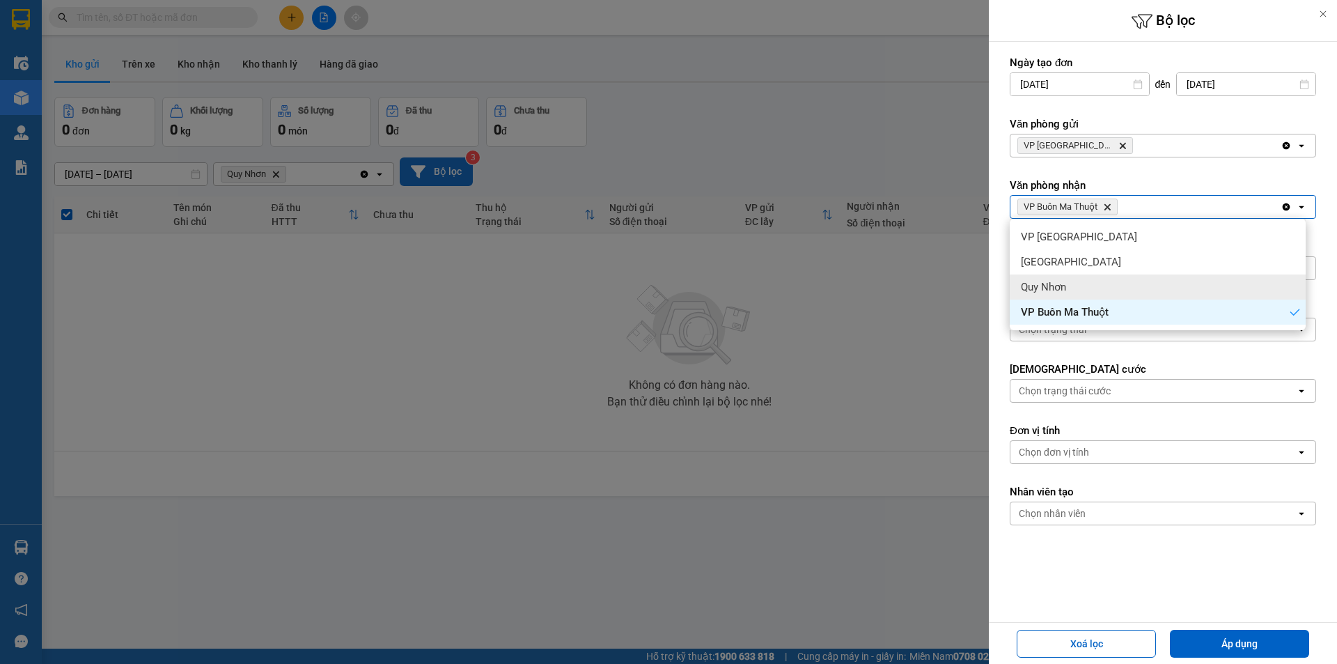
click at [937, 325] on div at bounding box center [668, 332] width 1337 height 664
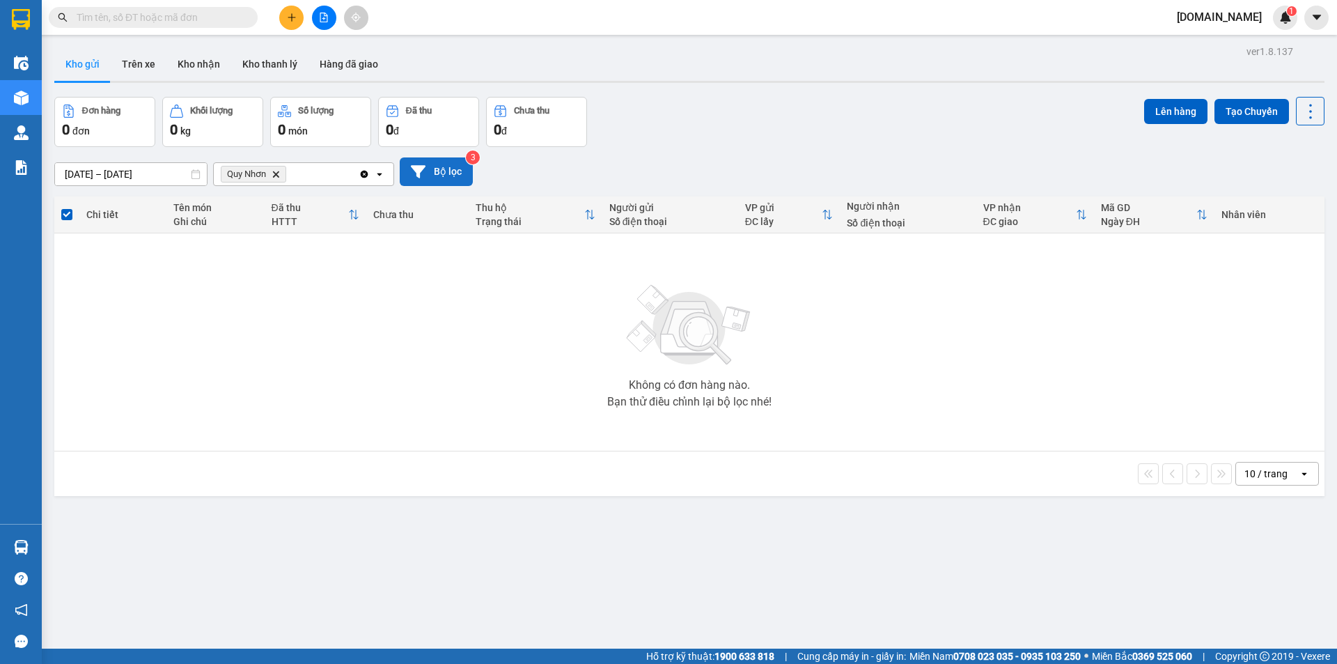
click at [276, 171] on icon "Delete" at bounding box center [276, 174] width 8 height 8
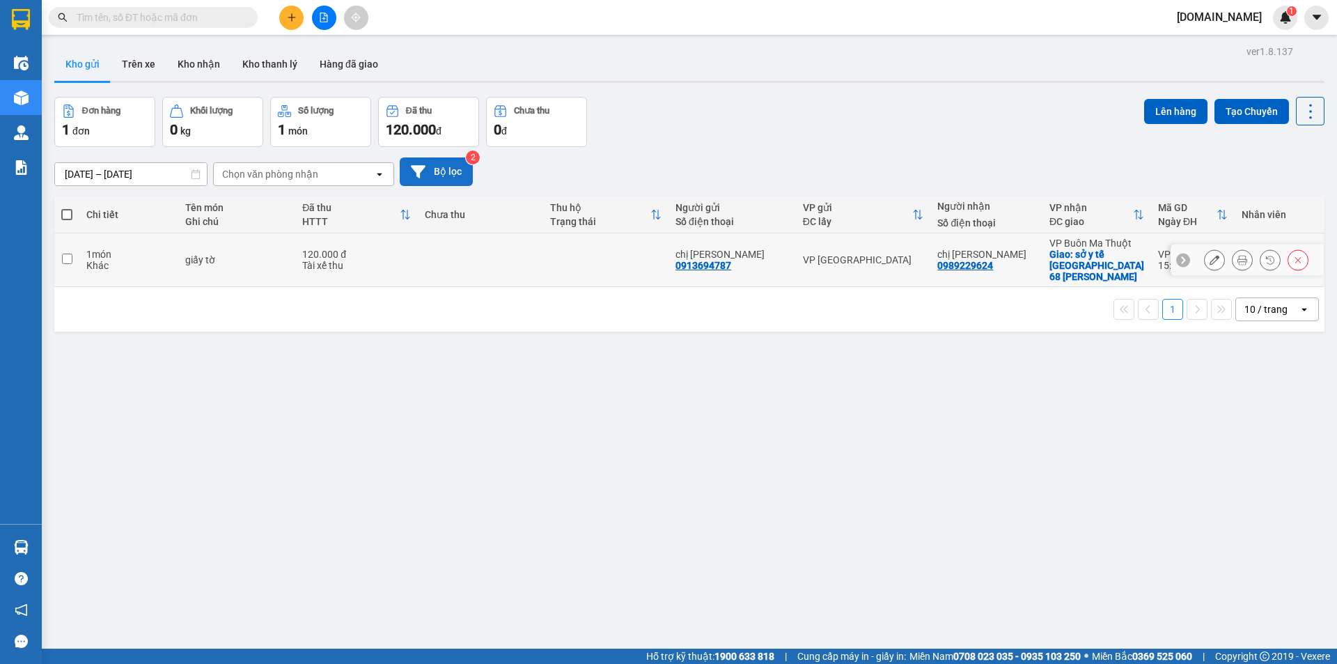
drag, startPoint x: 552, startPoint y: 260, endPoint x: 797, endPoint y: 187, distance: 255.8
click at [543, 260] on td at bounding box center [480, 260] width 125 height 54
checkbox input "true"
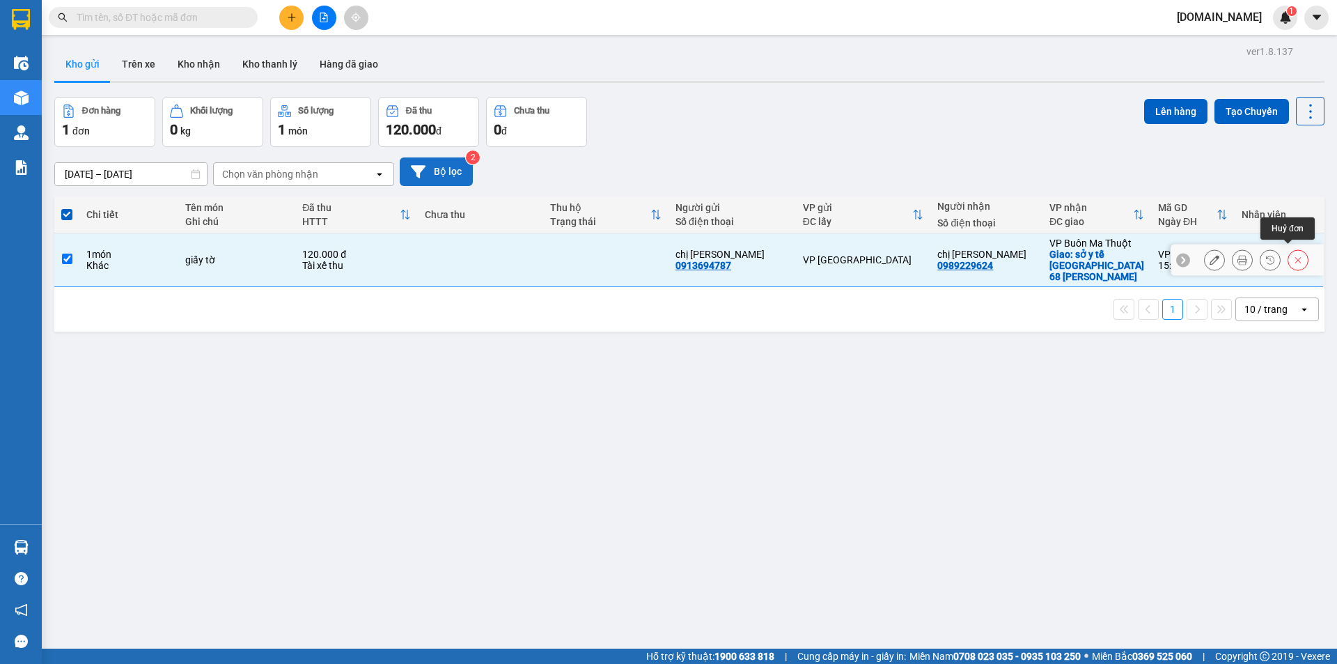
click at [1293, 255] on icon at bounding box center [1298, 260] width 10 height 10
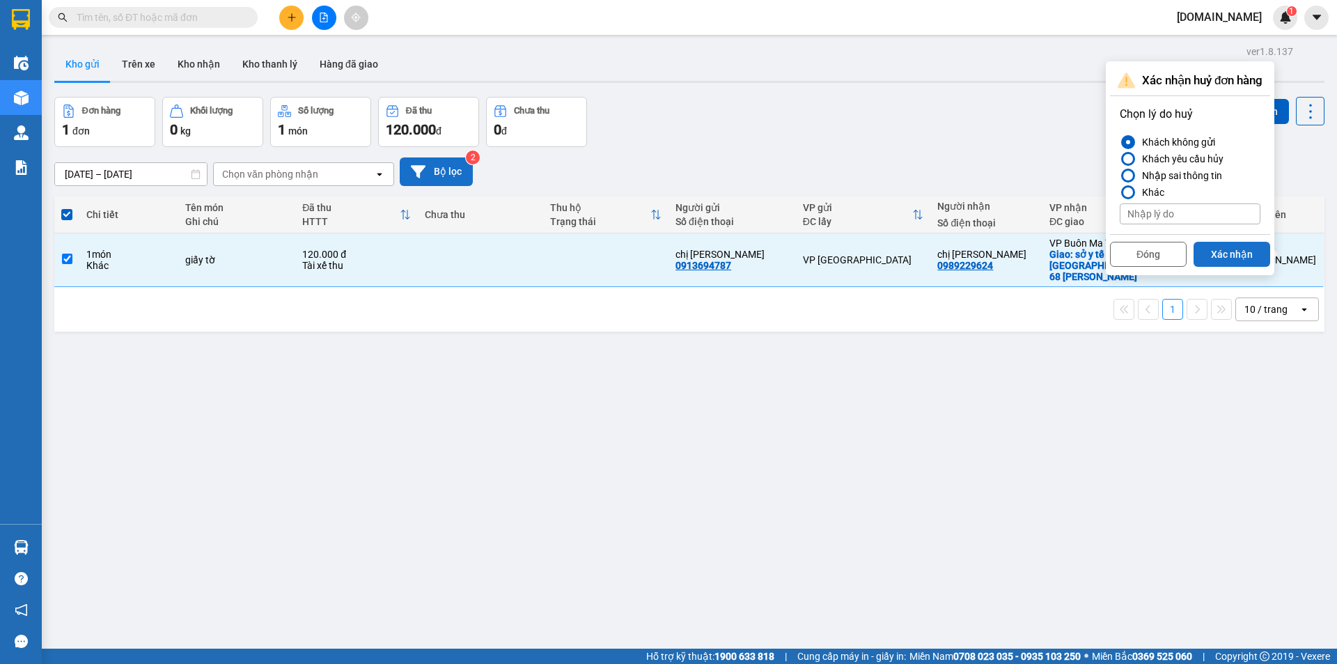
click at [1230, 260] on button "Xác nhận" at bounding box center [1232, 254] width 77 height 25
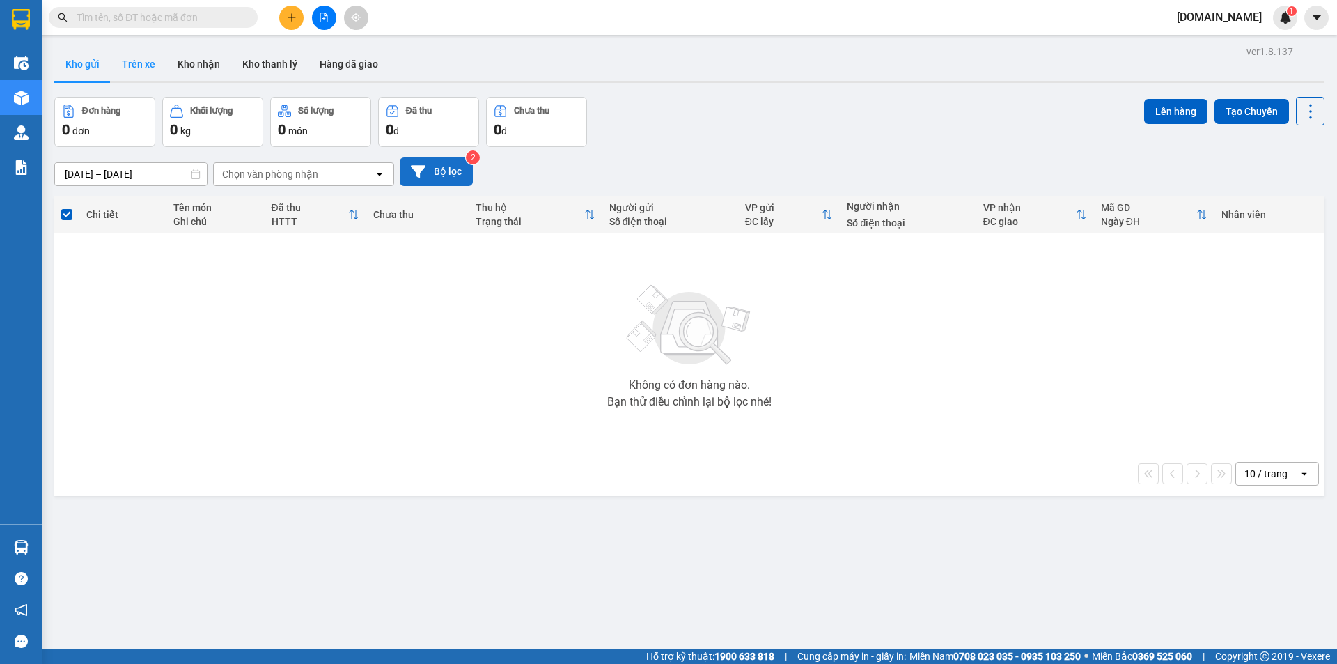
click at [148, 63] on button "Trên xe" at bounding box center [139, 63] width 56 height 33
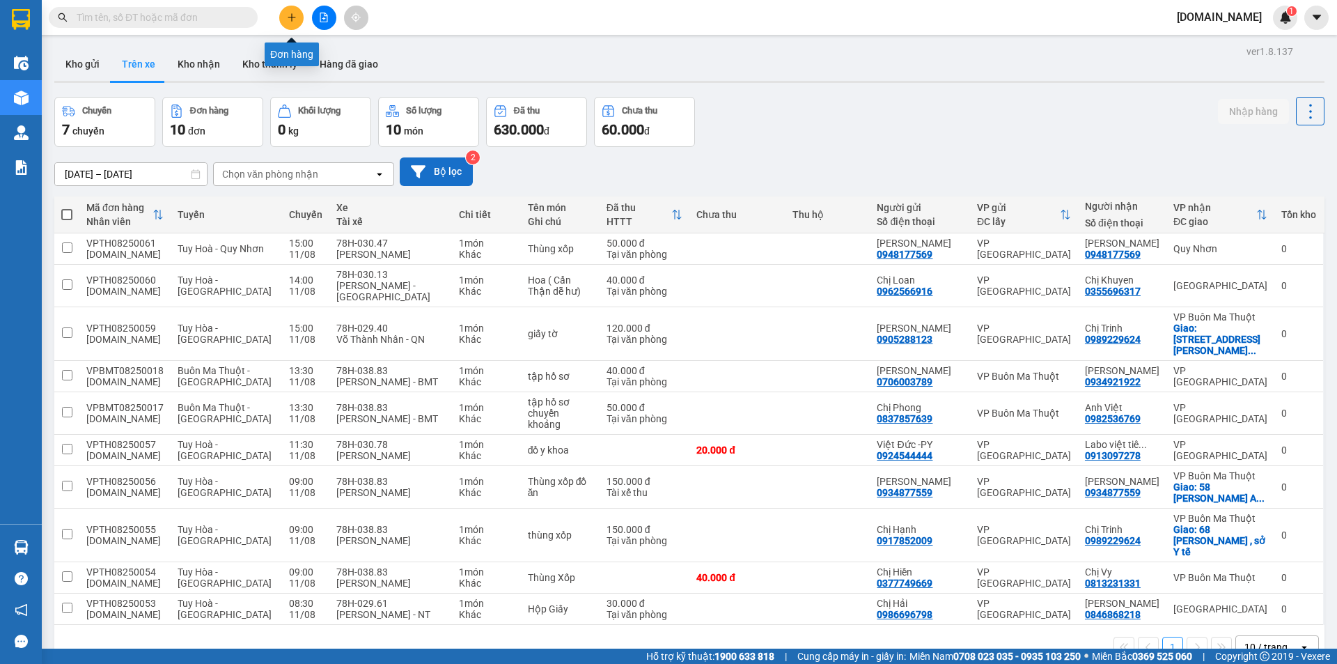
click at [294, 21] on icon "plus" at bounding box center [292, 18] width 10 height 10
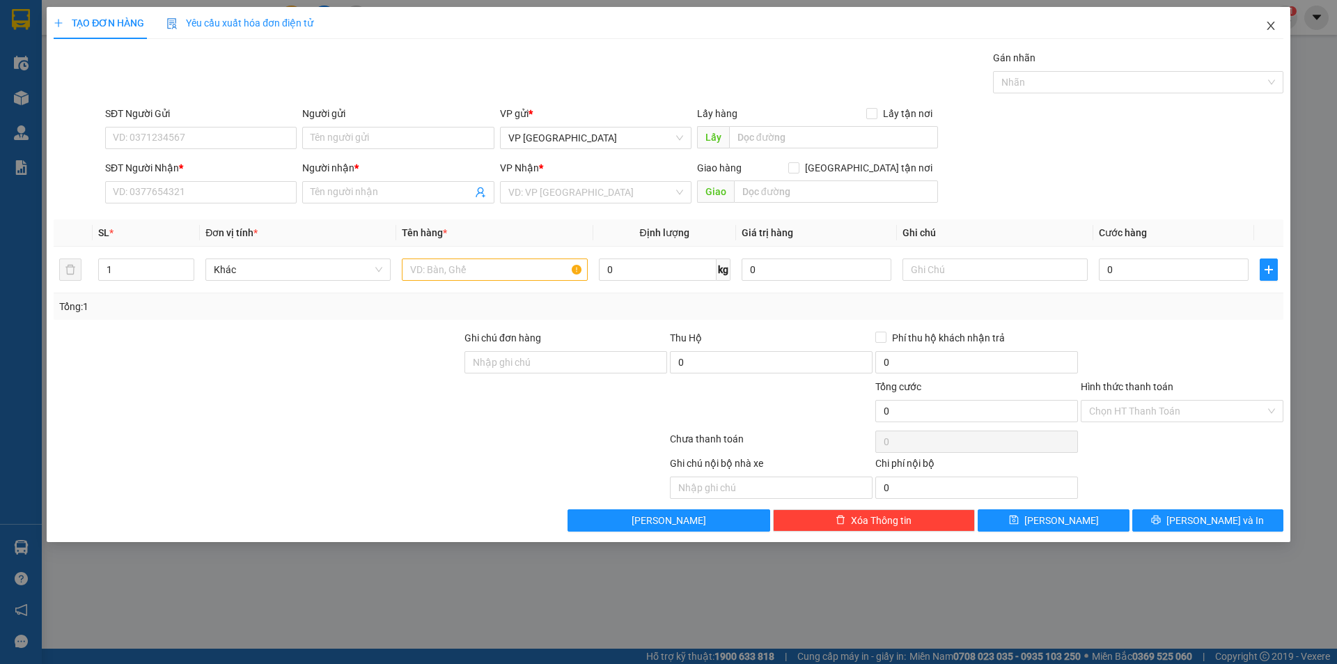
click at [1270, 24] on icon "close" at bounding box center [1270, 25] width 11 height 11
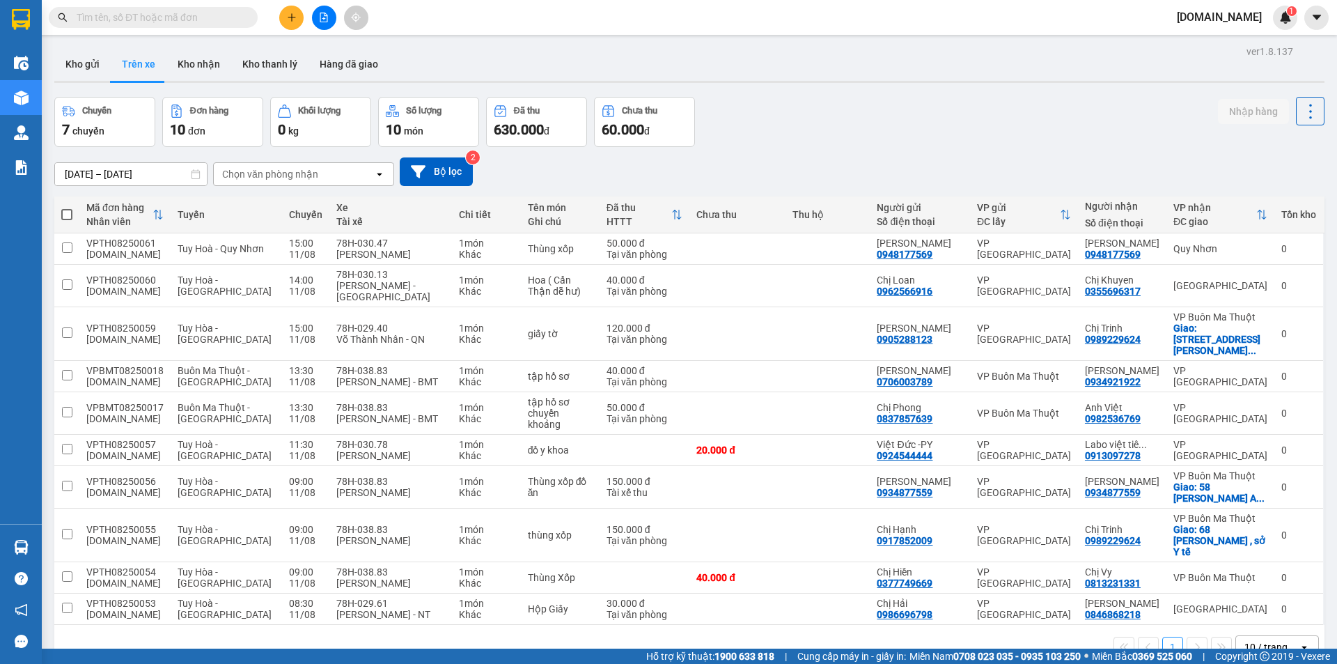
scroll to position [64, 0]
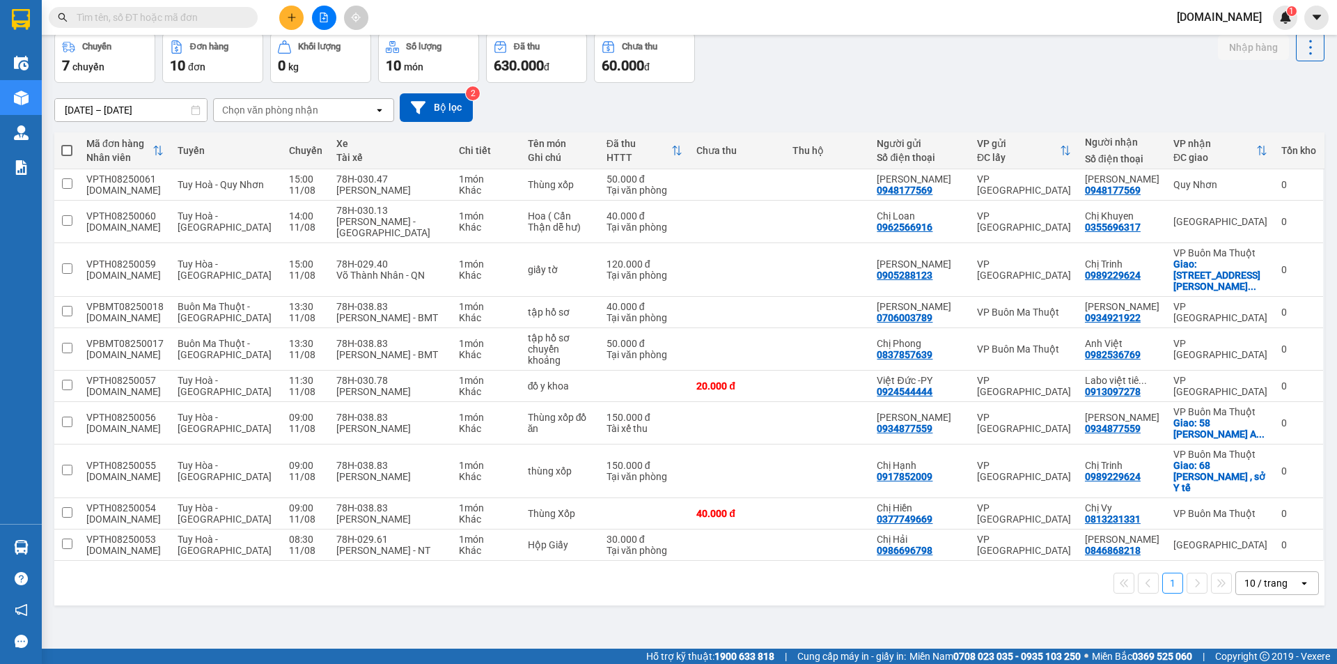
click at [322, 114] on div "Chọn văn phòng nhận" at bounding box center [294, 110] width 160 height 22
click at [264, 189] on span "Quy Nhơn" at bounding box center [246, 189] width 45 height 14
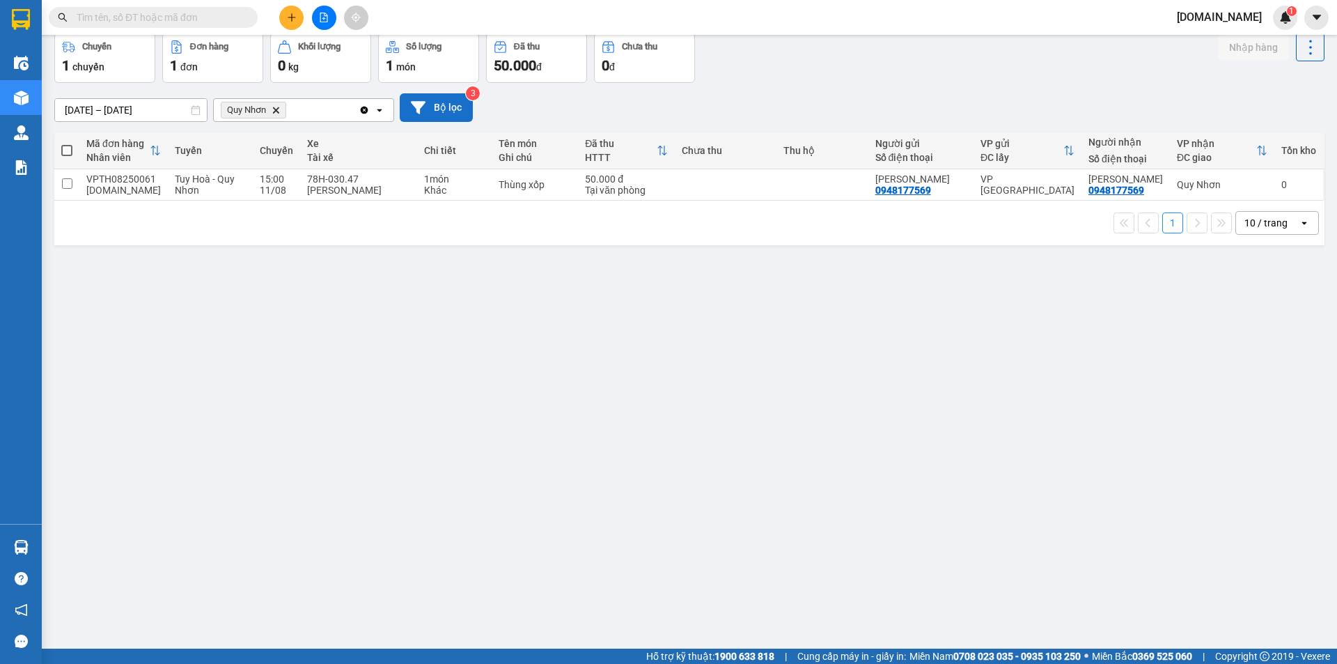
click at [430, 115] on button "Bộ lọc" at bounding box center [436, 107] width 73 height 29
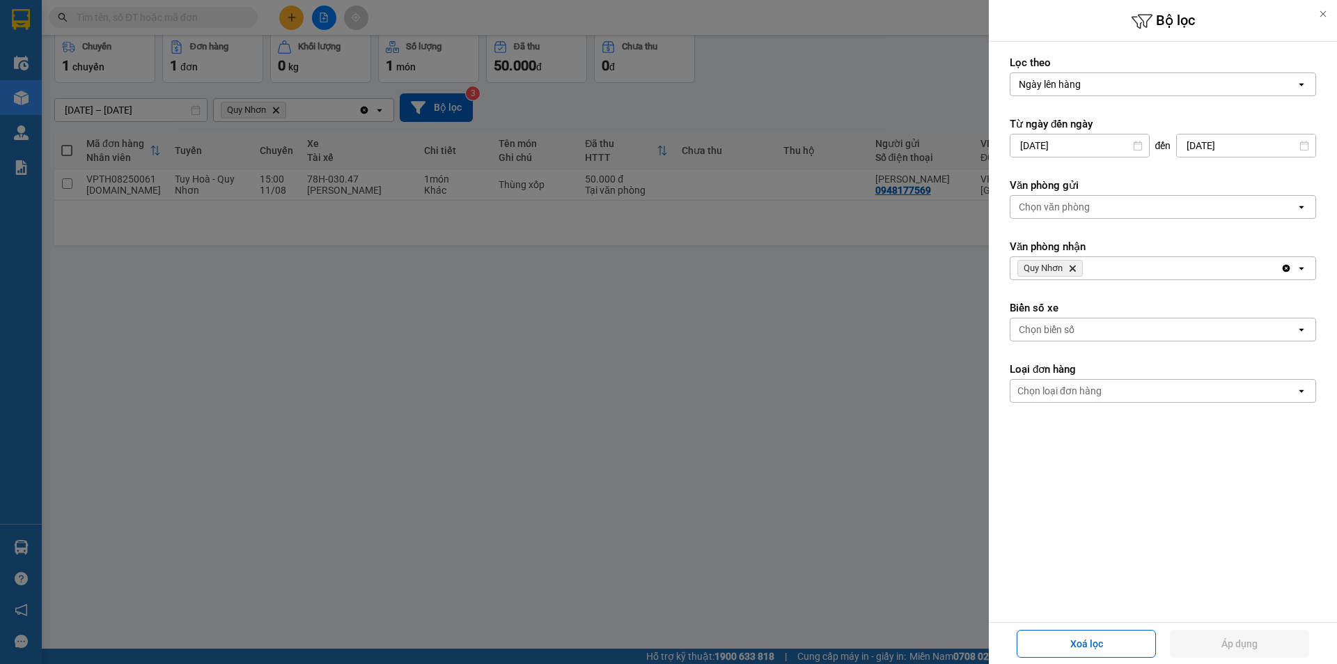
click at [1088, 203] on div "Chọn văn phòng" at bounding box center [1054, 207] width 71 height 14
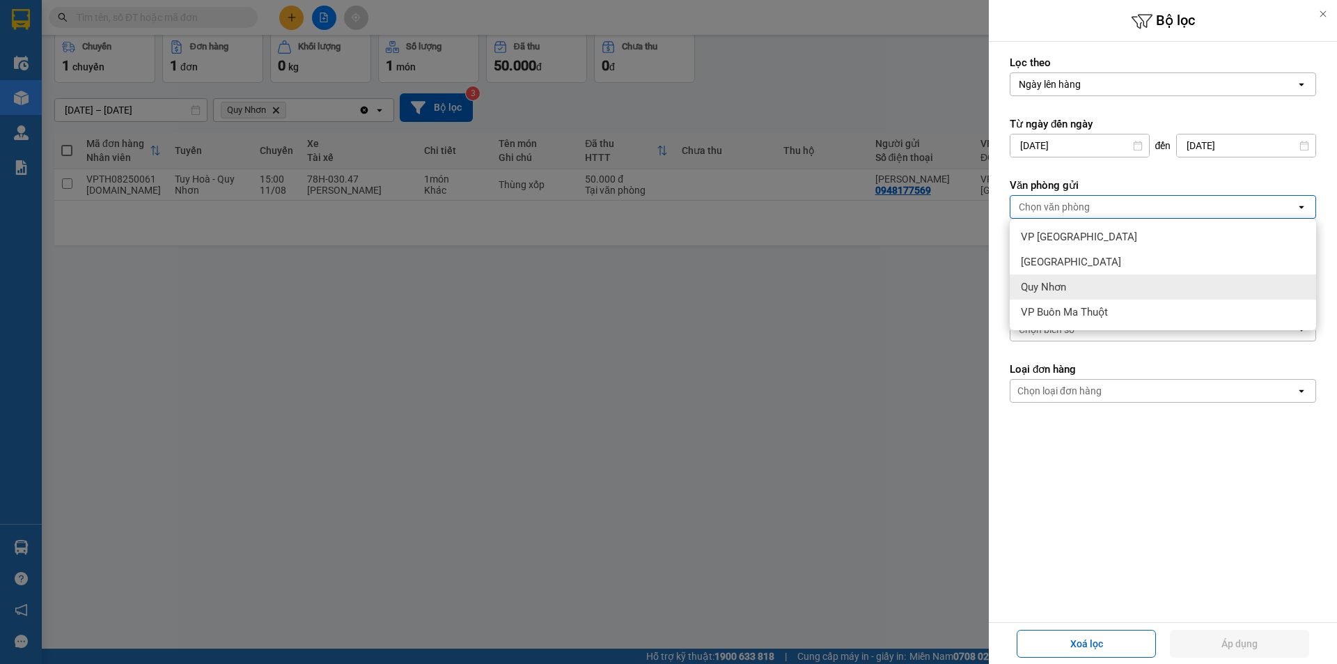
click at [1069, 288] on div "Quy Nhơn" at bounding box center [1163, 286] width 306 height 25
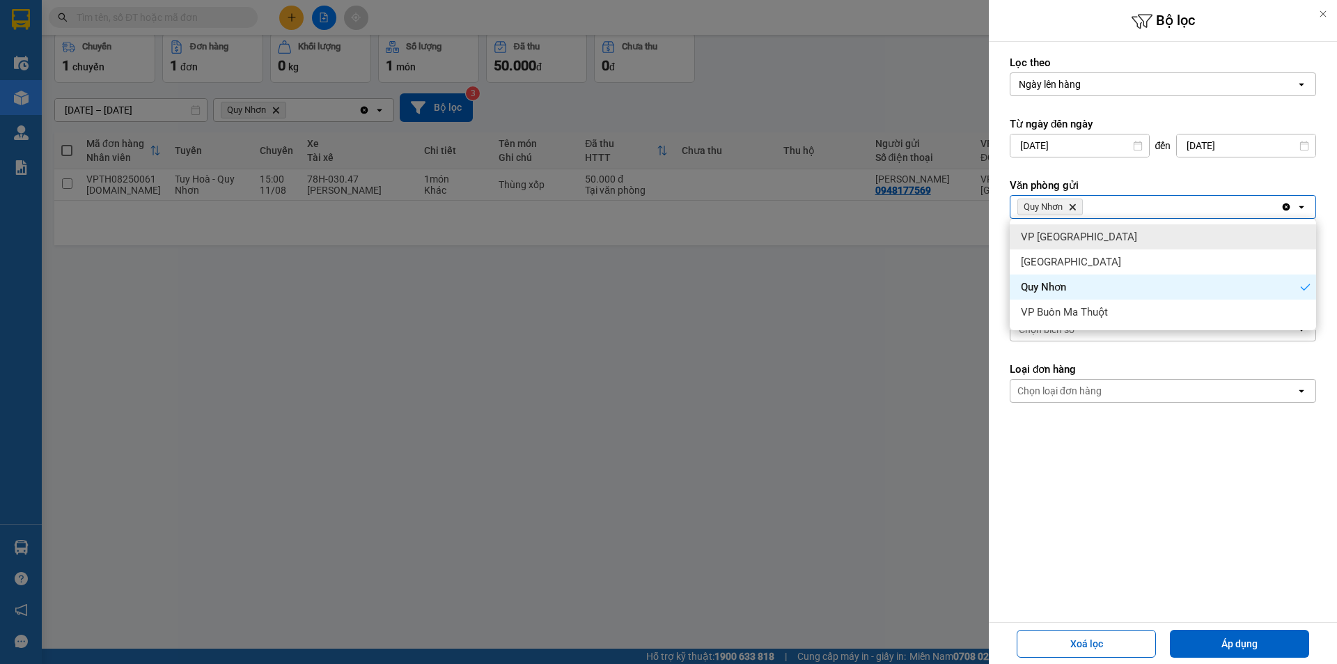
click at [1141, 179] on label "Văn phòng gửi" at bounding box center [1163, 185] width 306 height 14
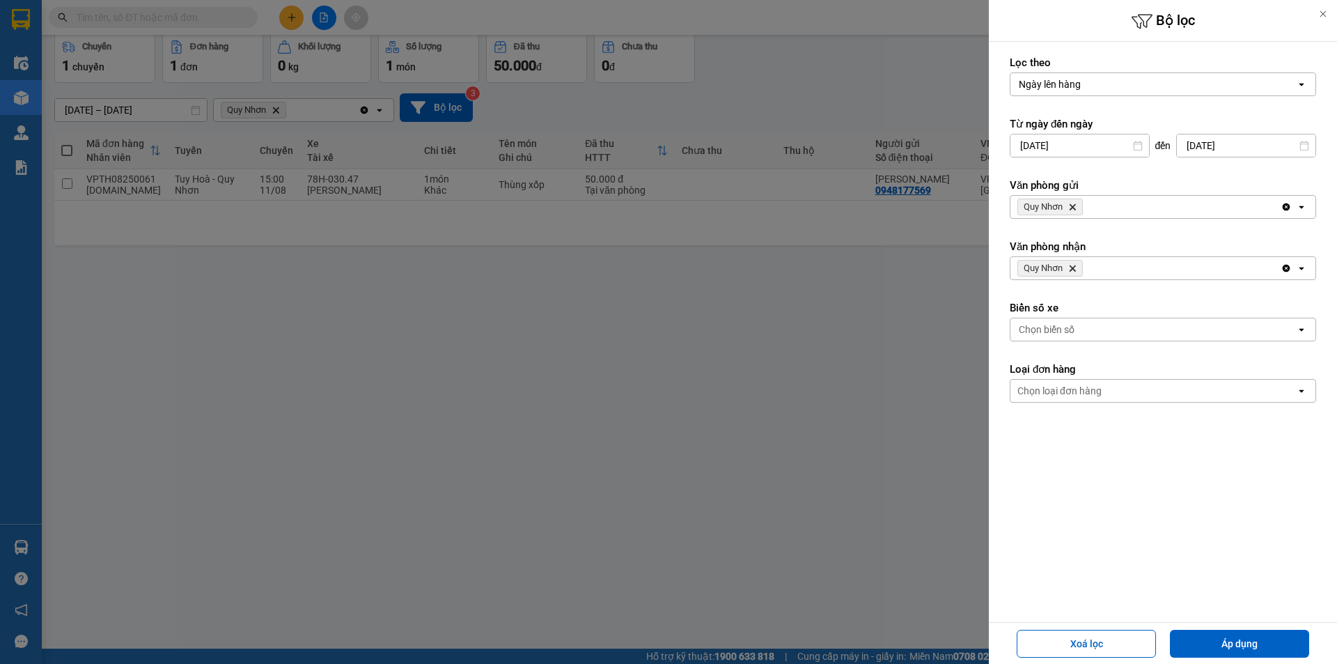
click at [1107, 262] on div "Quy Nhơn Delete" at bounding box center [1145, 268] width 270 height 22
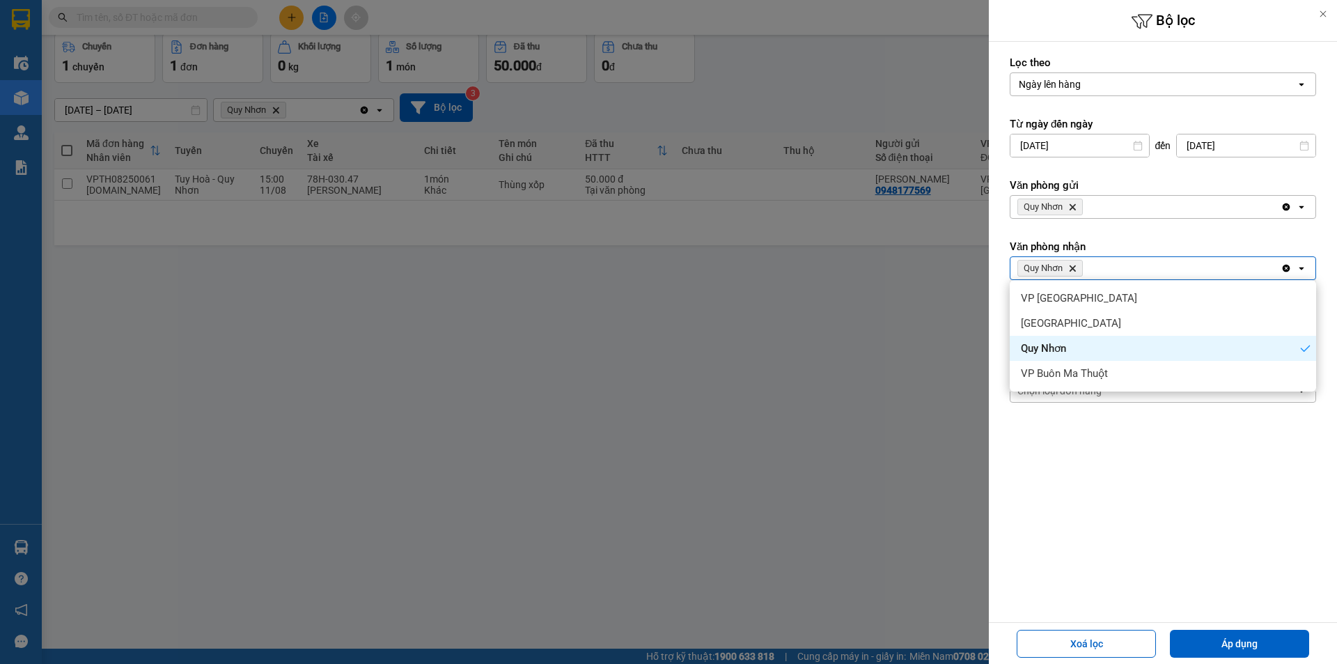
click at [1077, 266] on span "Quy Nhơn Delete" at bounding box center [1049, 268] width 65 height 17
click at [1073, 268] on icon "Quy Nhơn, close by backspace" at bounding box center [1073, 268] width 6 height 6
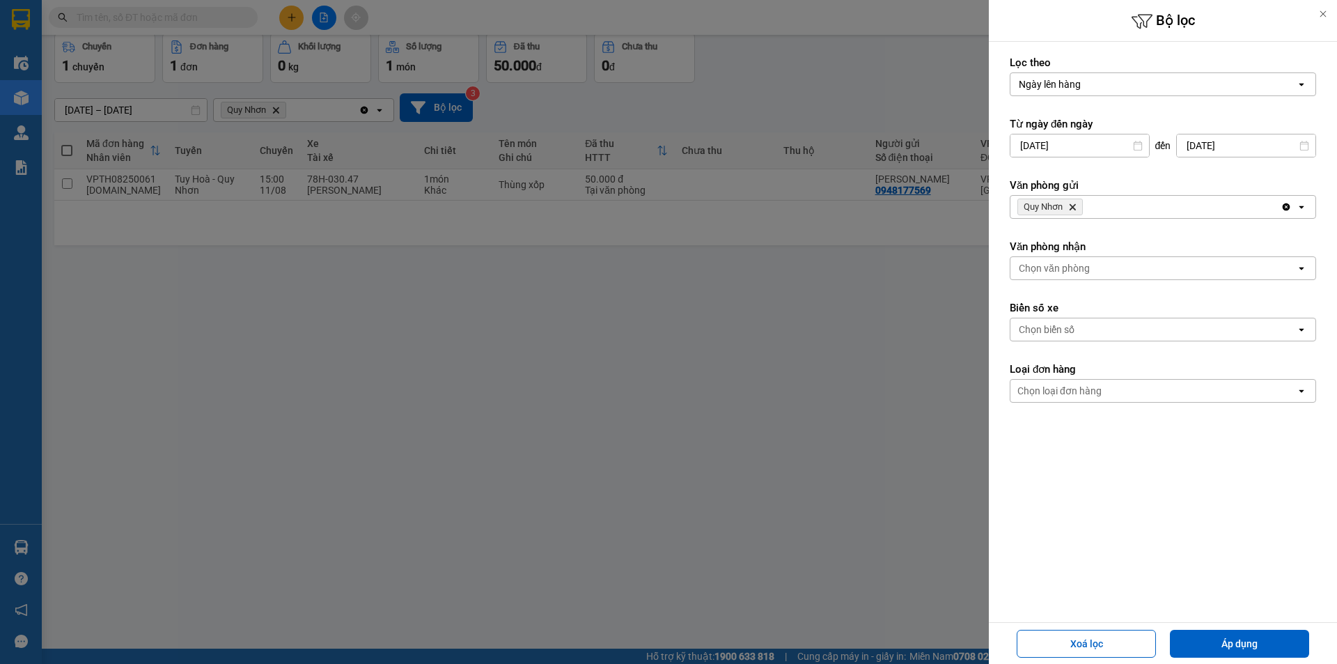
click at [1081, 269] on div "Chọn văn phòng" at bounding box center [1054, 268] width 71 height 14
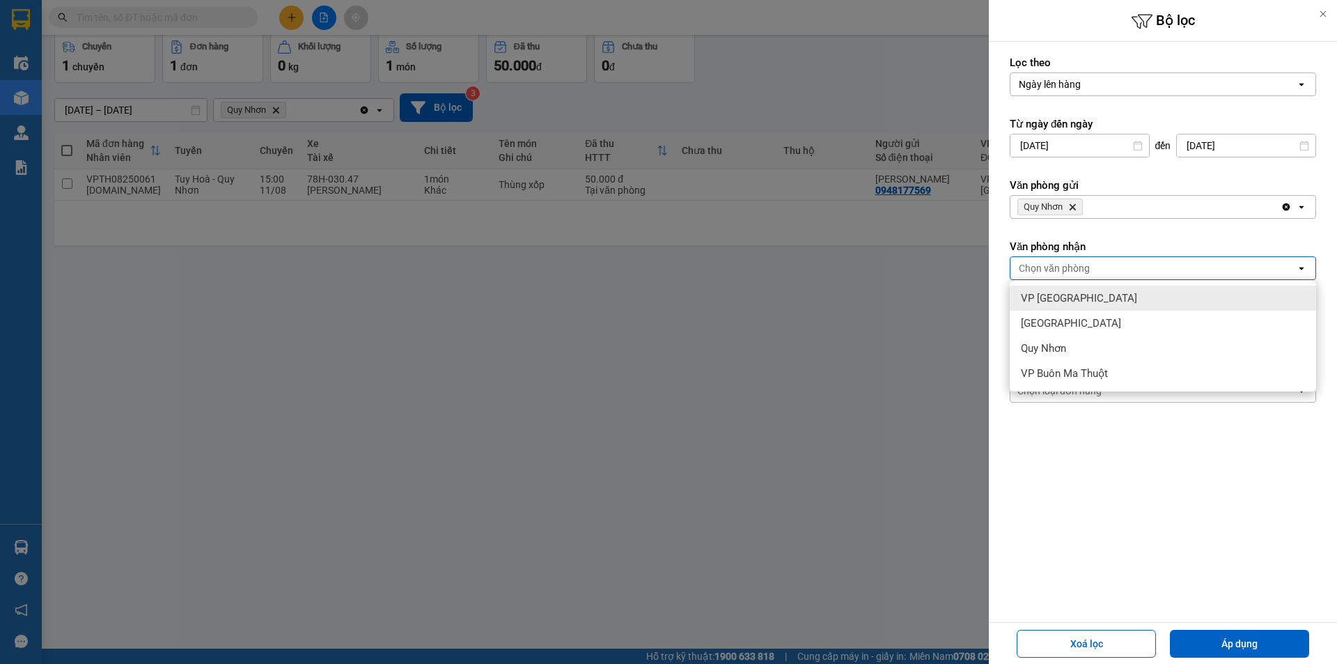
click at [1063, 299] on span "VP [GEOGRAPHIC_DATA]" at bounding box center [1079, 298] width 116 height 14
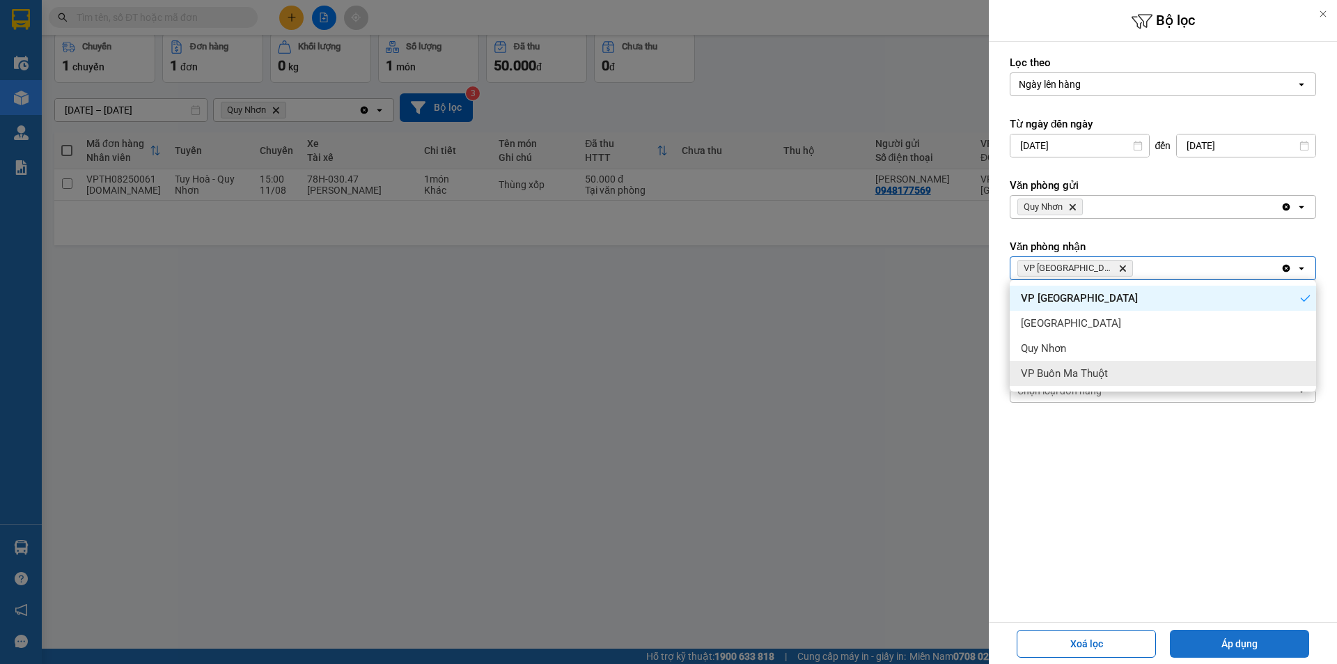
click at [1242, 643] on button "Áp dụng" at bounding box center [1239, 644] width 139 height 28
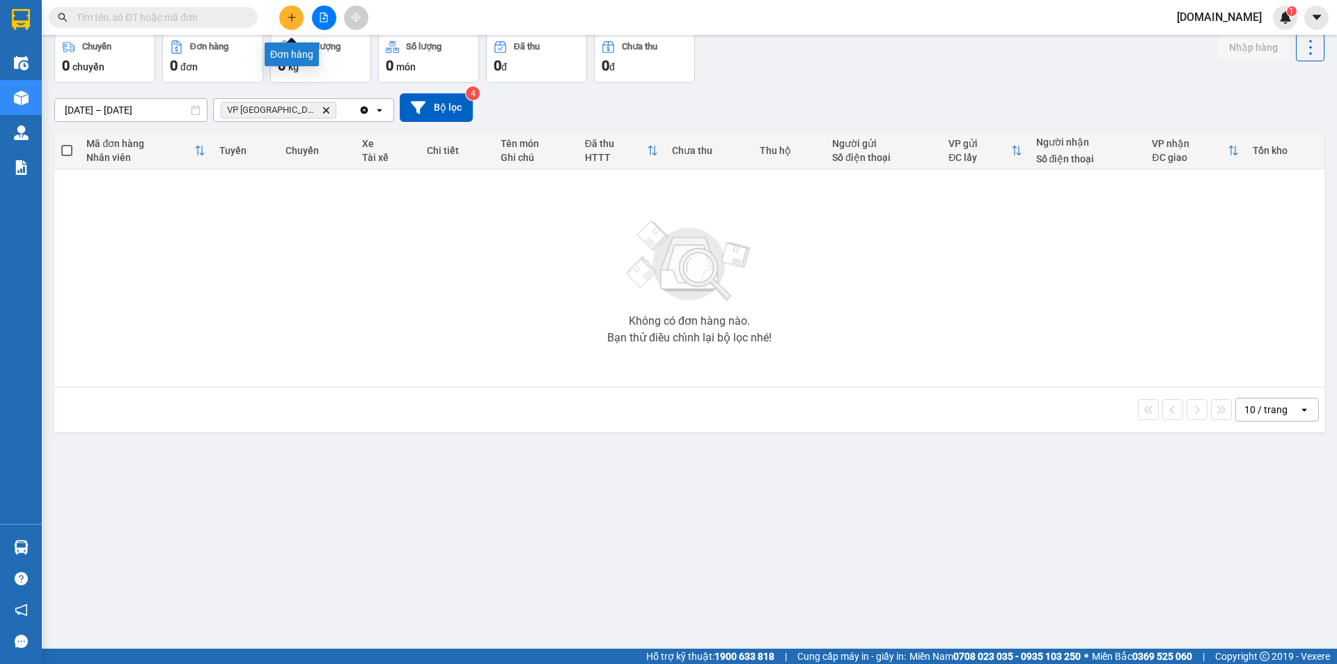
click at [291, 11] on button at bounding box center [291, 18] width 24 height 24
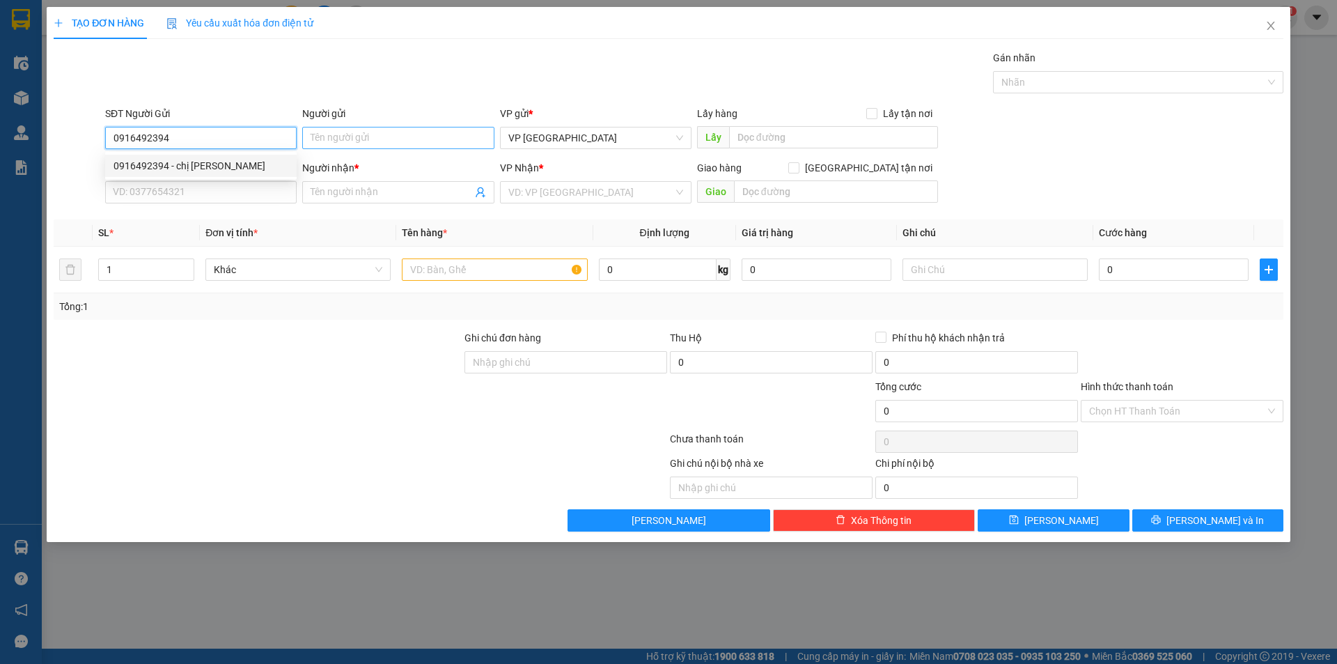
type input "0916492394"
drag, startPoint x: 327, startPoint y: 132, endPoint x: 339, endPoint y: 149, distance: 21.1
click at [329, 133] on input "Người gửi" at bounding box center [398, 138] width 192 height 22
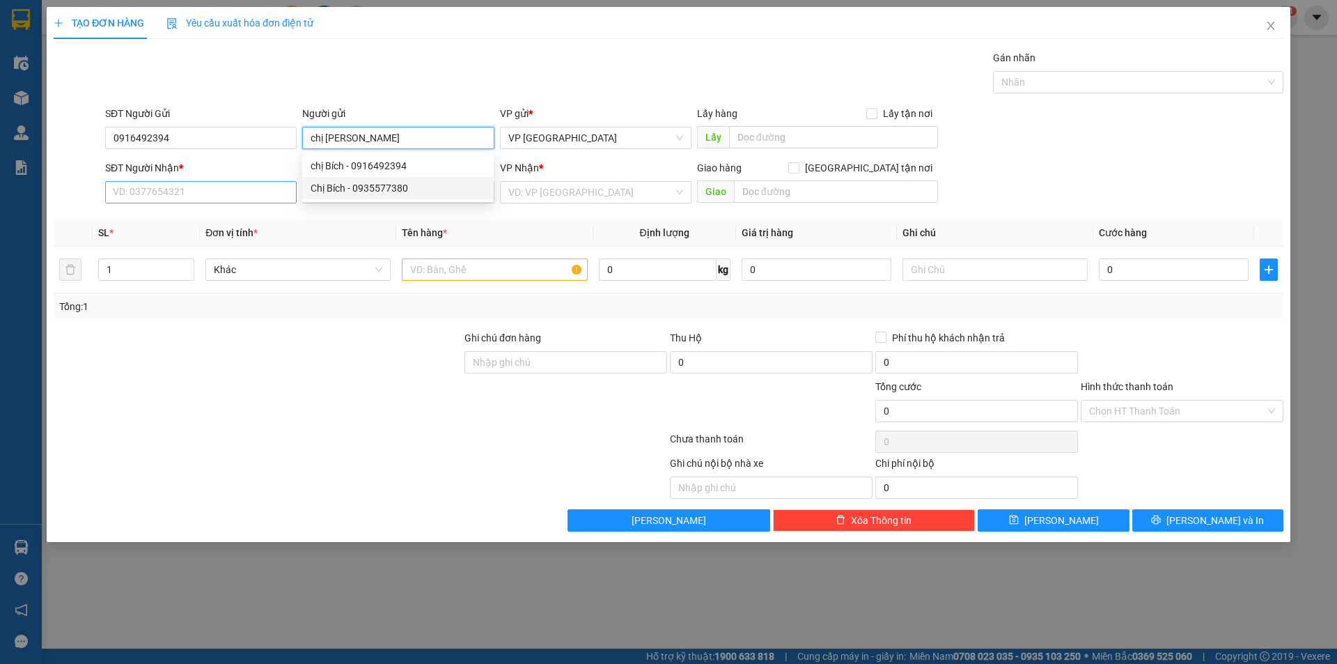
type input "chị Bích"
click at [159, 190] on input "SĐT Người Nhận *" at bounding box center [201, 192] width 192 height 22
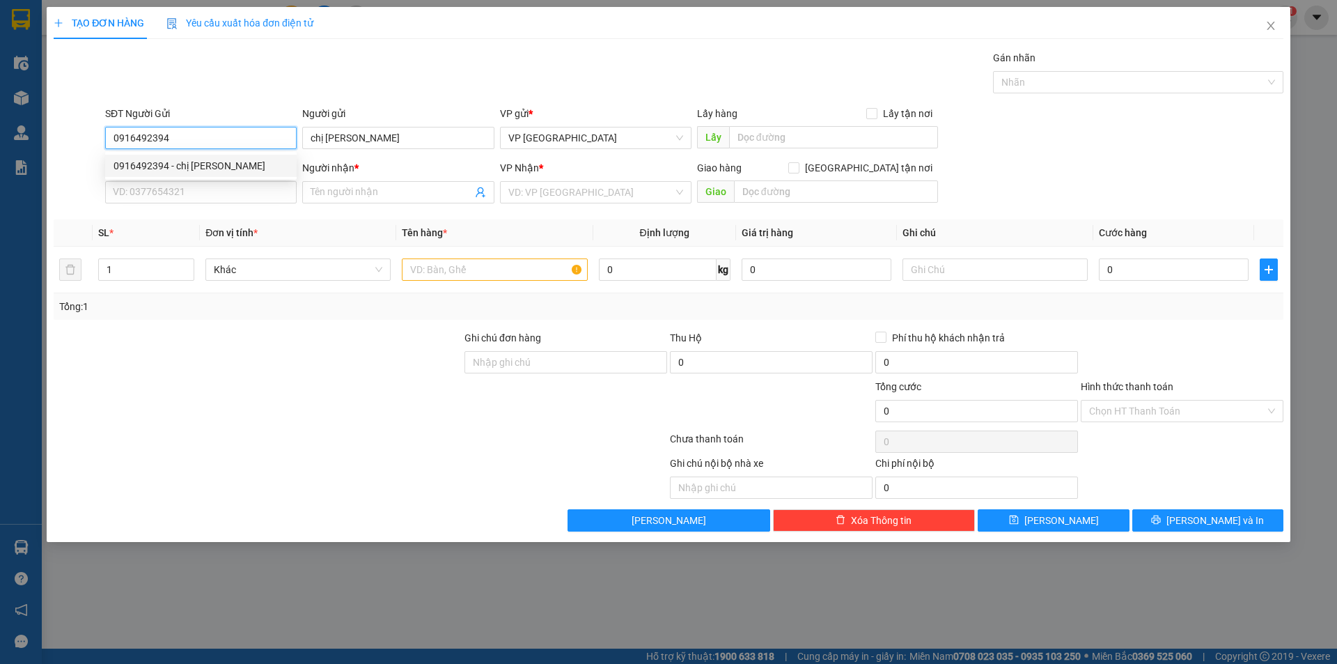
drag, startPoint x: 111, startPoint y: 137, endPoint x: 174, endPoint y: 132, distance: 63.6
click at [173, 132] on input "0916492394" at bounding box center [201, 138] width 192 height 22
click at [139, 195] on input "SĐT Người Nhận *" at bounding box center [201, 192] width 192 height 22
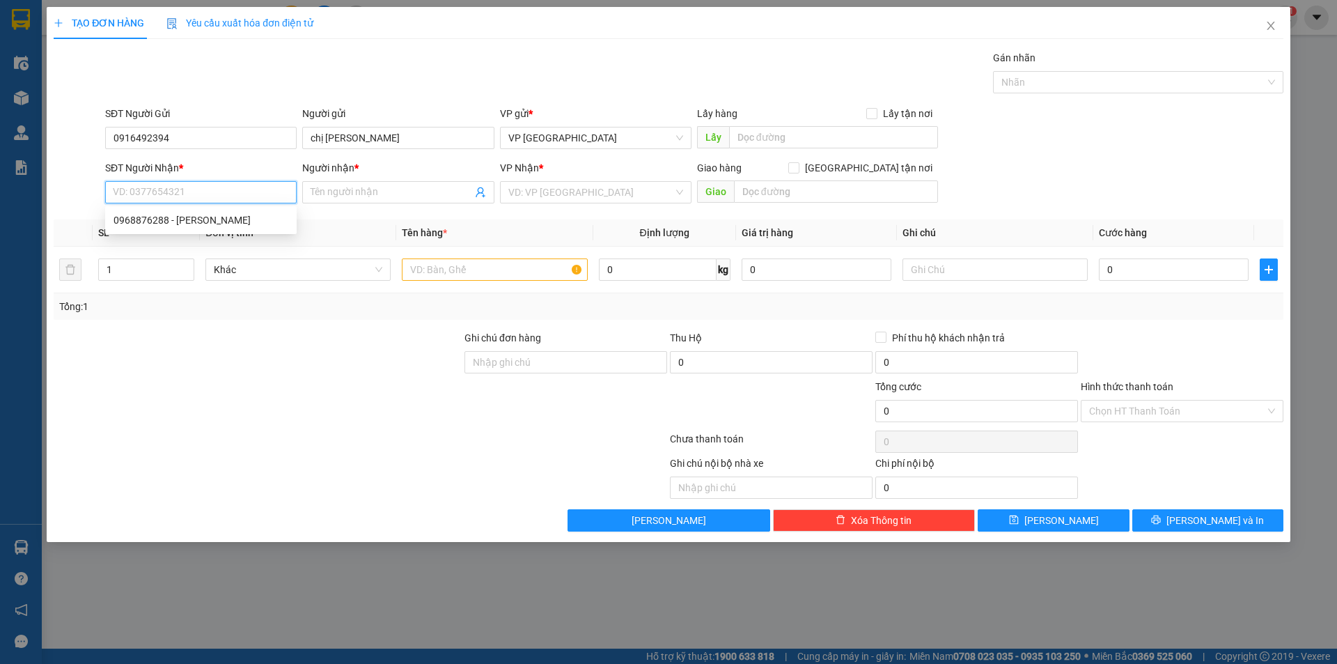
paste input "0916492394"
type input "0916492394"
click at [320, 190] on input "Người nhận *" at bounding box center [391, 192] width 161 height 15
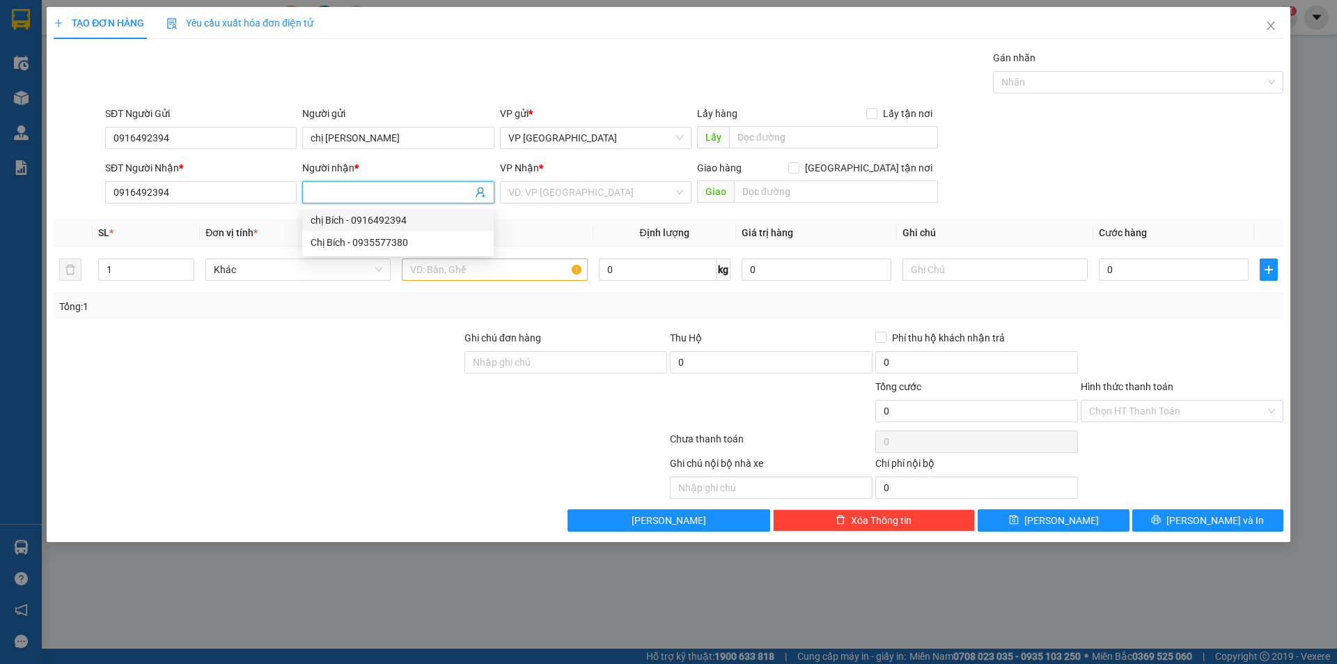
click at [348, 219] on div "chị Bích - 0916492394" at bounding box center [398, 219] width 175 height 15
type input "chị Bích"
click at [338, 193] on input "chị Bích" at bounding box center [391, 192] width 161 height 15
click at [604, 197] on input "search" at bounding box center [590, 192] width 165 height 21
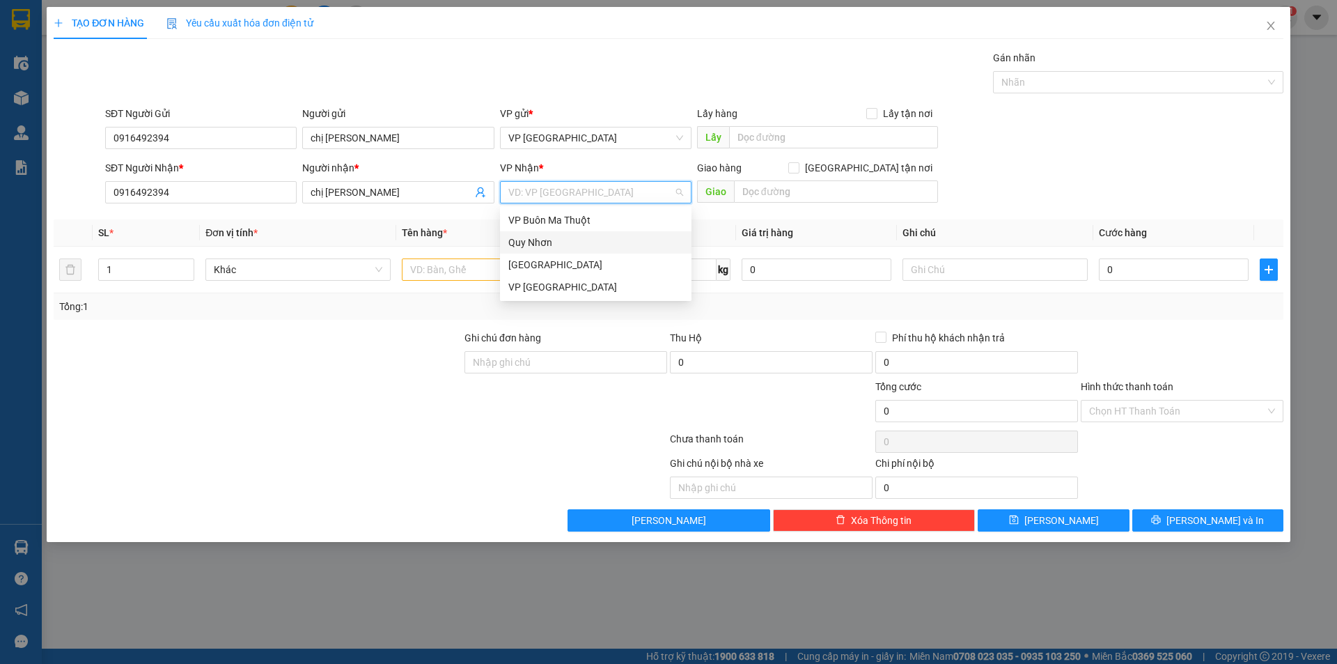
click at [549, 247] on div "Quy Nhơn" at bounding box center [595, 242] width 175 height 15
click at [573, 136] on span "VP [GEOGRAPHIC_DATA]" at bounding box center [595, 137] width 175 height 21
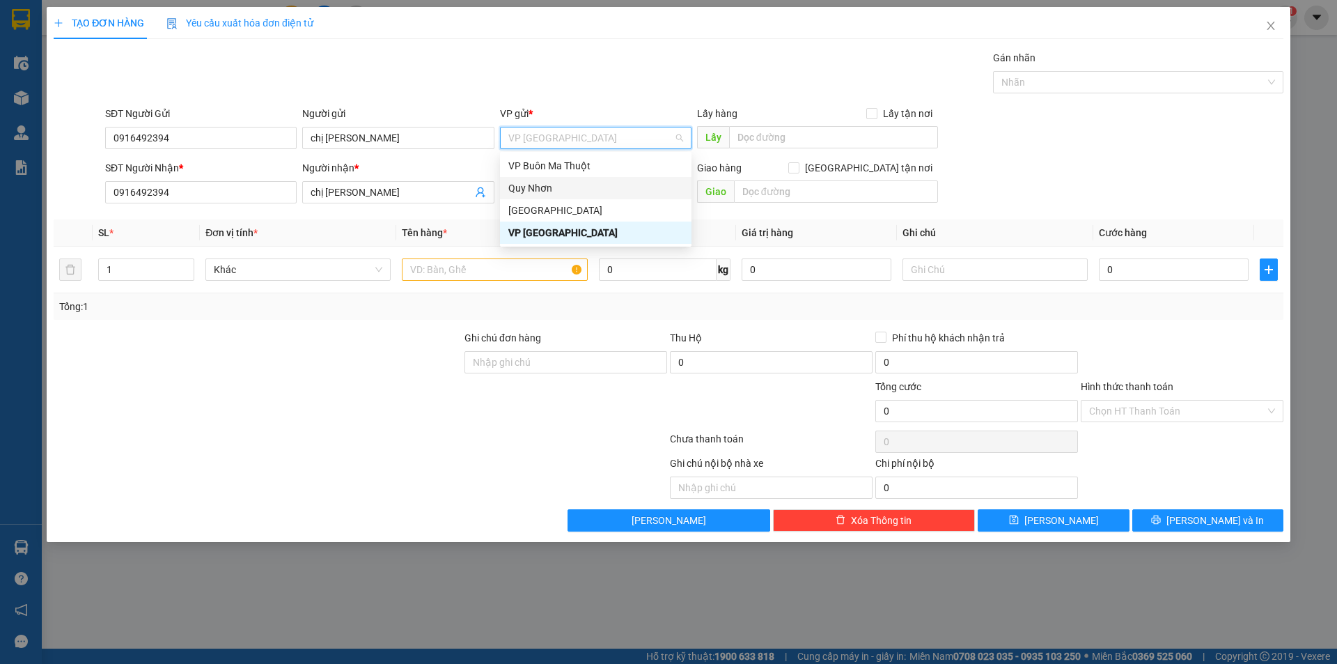
click at [568, 185] on div "Quy Nhơn" at bounding box center [595, 187] width 175 height 15
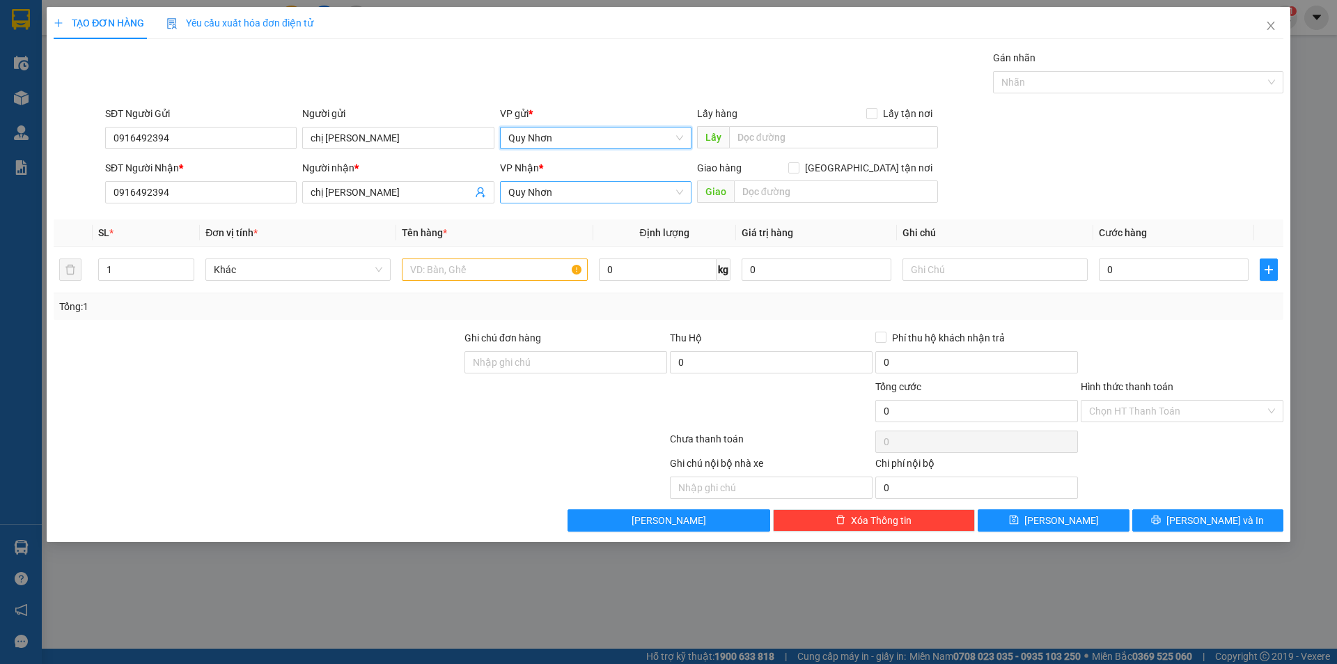
click at [569, 197] on span "Quy Nhơn" at bounding box center [595, 192] width 175 height 21
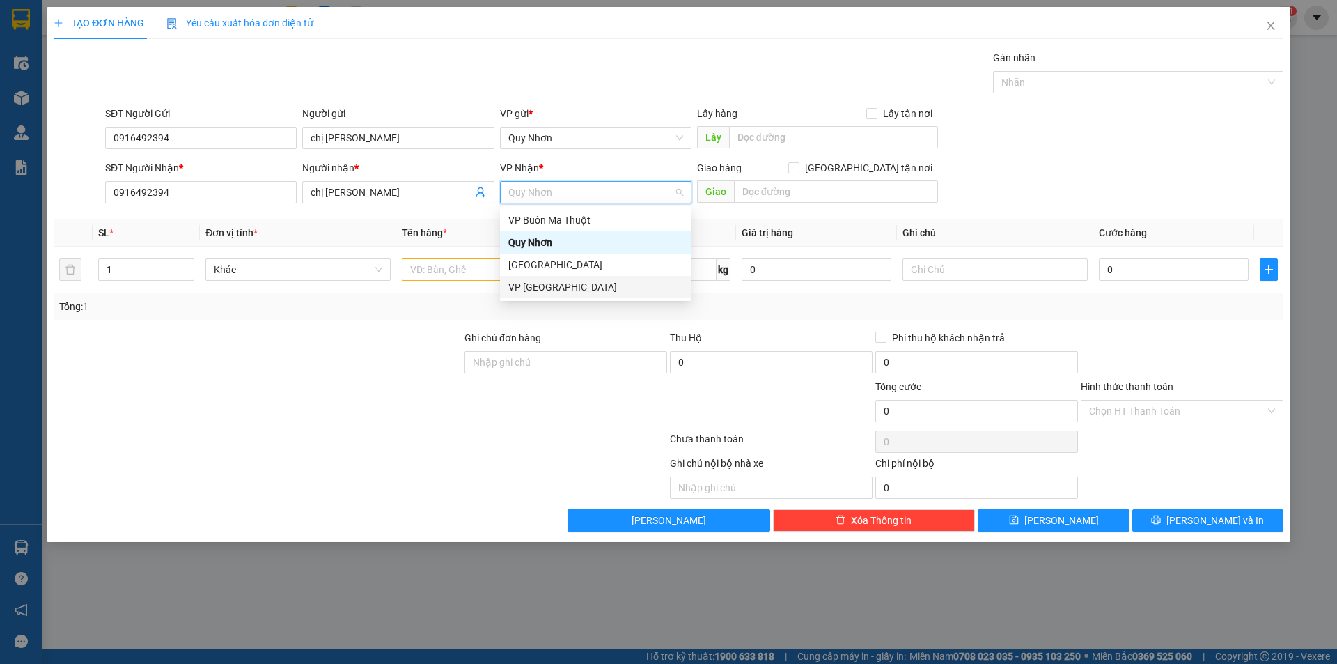
click at [559, 279] on div "VP [GEOGRAPHIC_DATA]" at bounding box center [595, 286] width 175 height 15
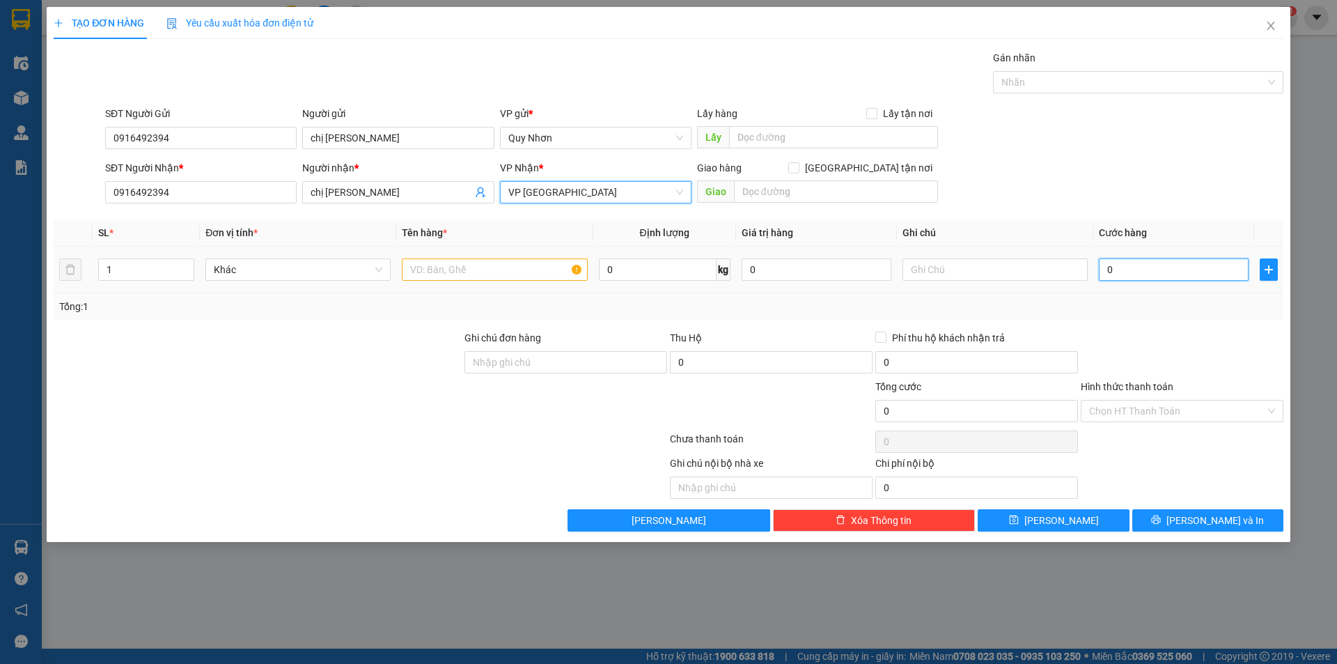
click at [1142, 274] on input "0" at bounding box center [1174, 269] width 150 height 22
type input "4"
type input "40"
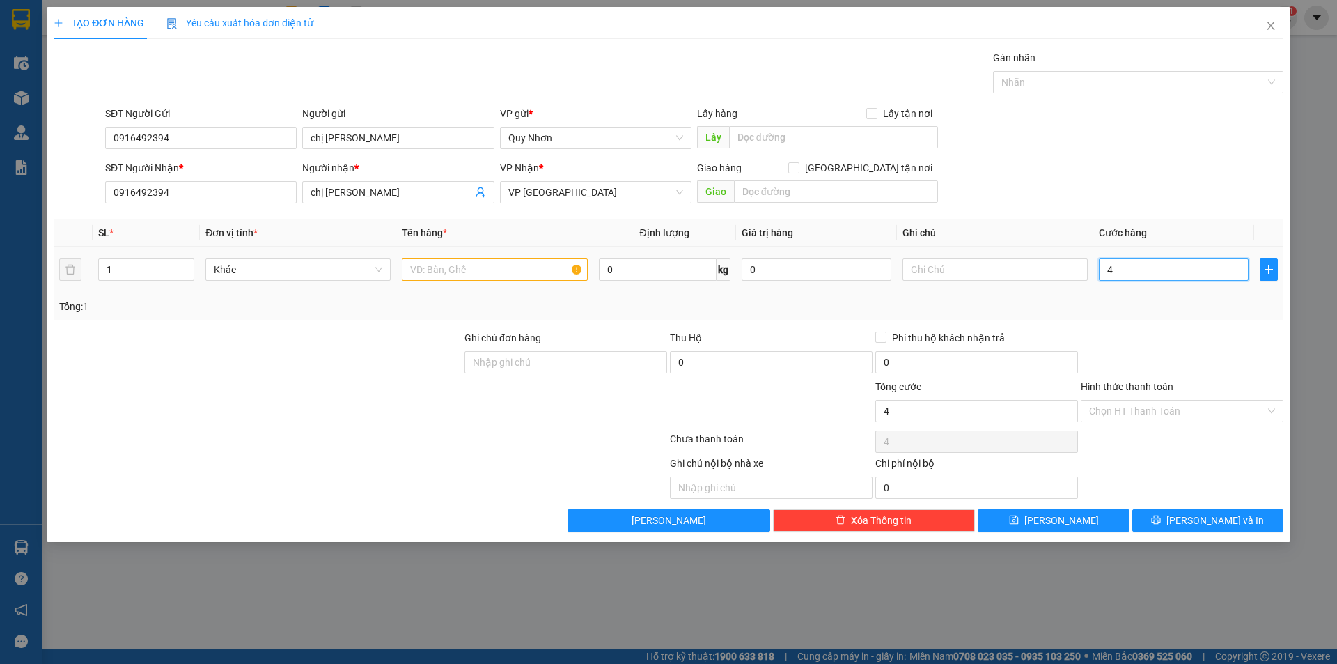
type input "40"
type input "400"
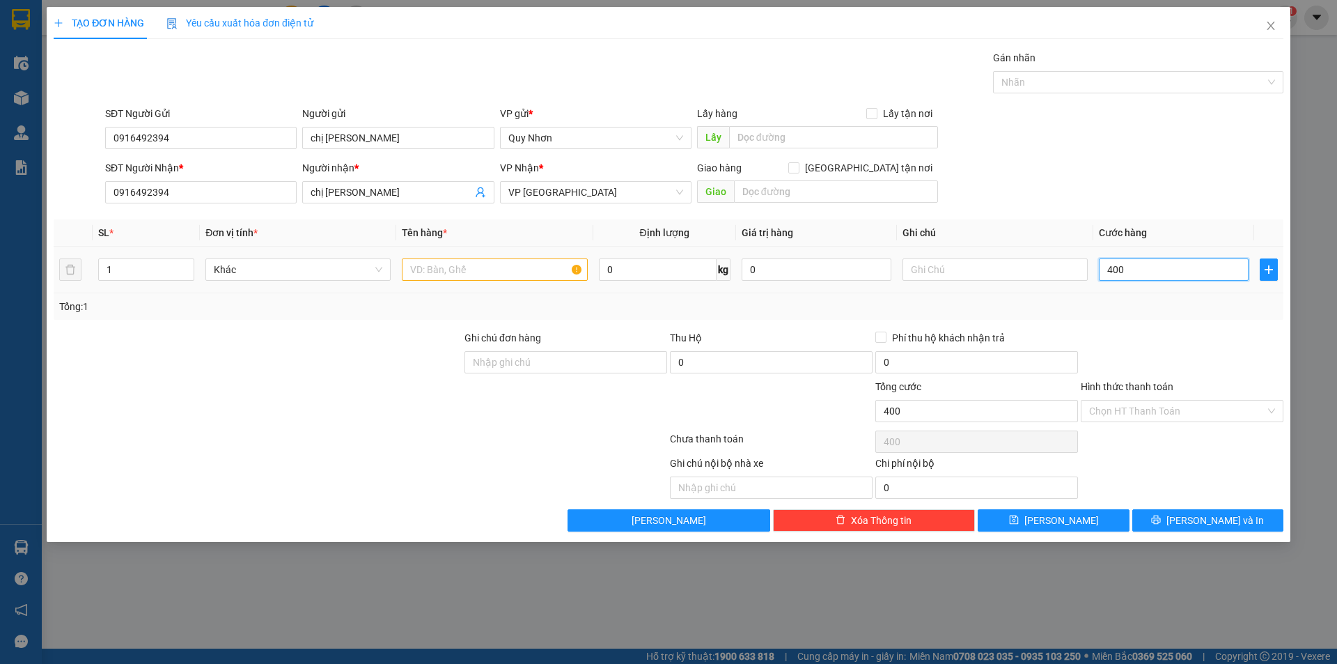
type input "4.000"
type input "40.000"
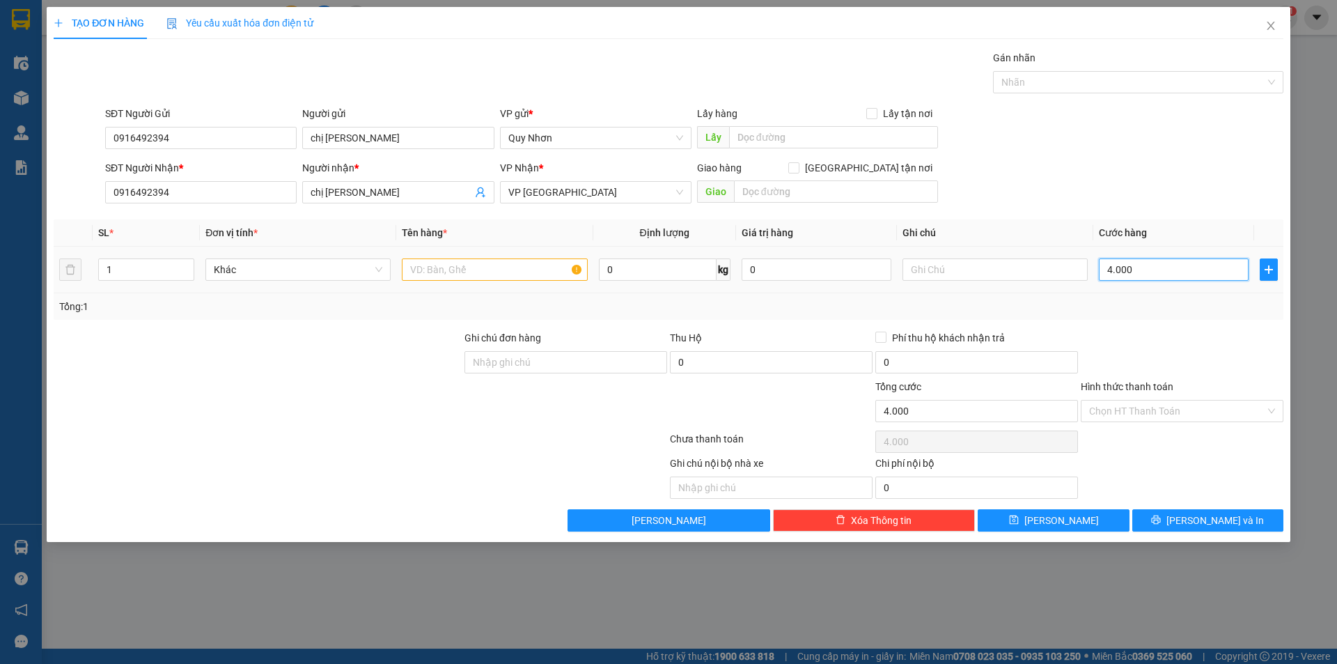
type input "40.000"
click at [1145, 417] on input "Hình thức thanh toán" at bounding box center [1177, 410] width 176 height 21
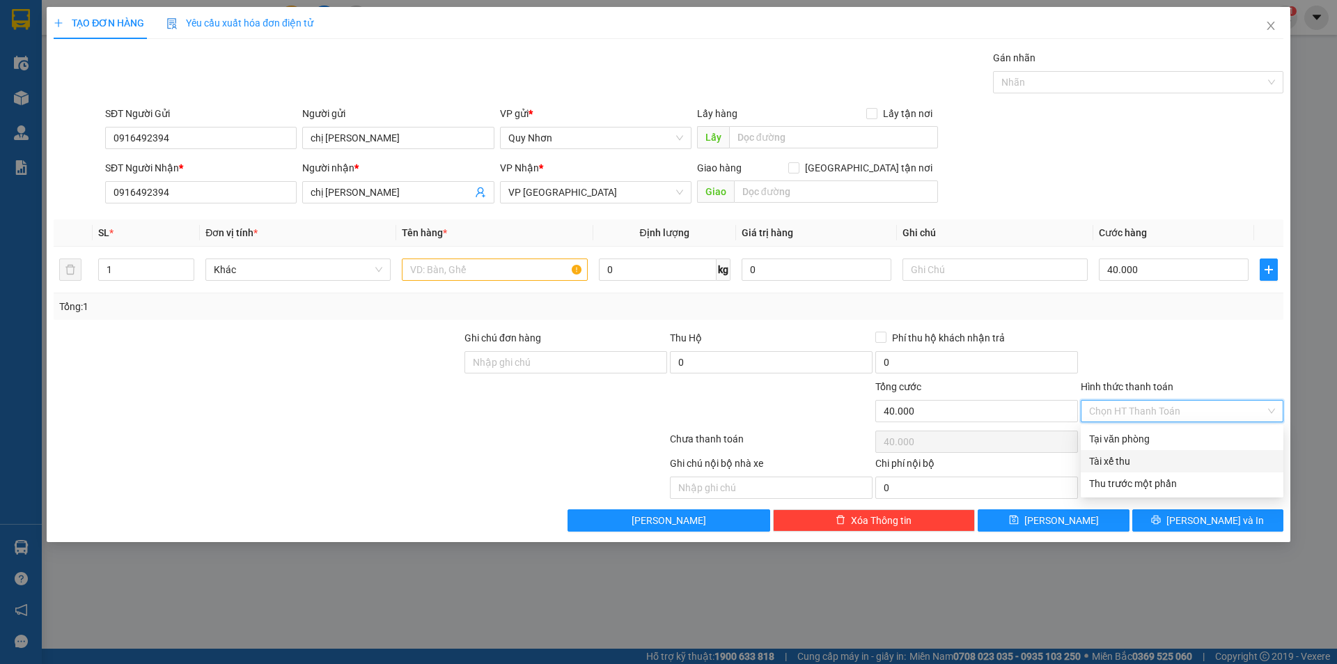
click at [1139, 455] on div "Tài xế thu" at bounding box center [1182, 460] width 186 height 15
type input "0"
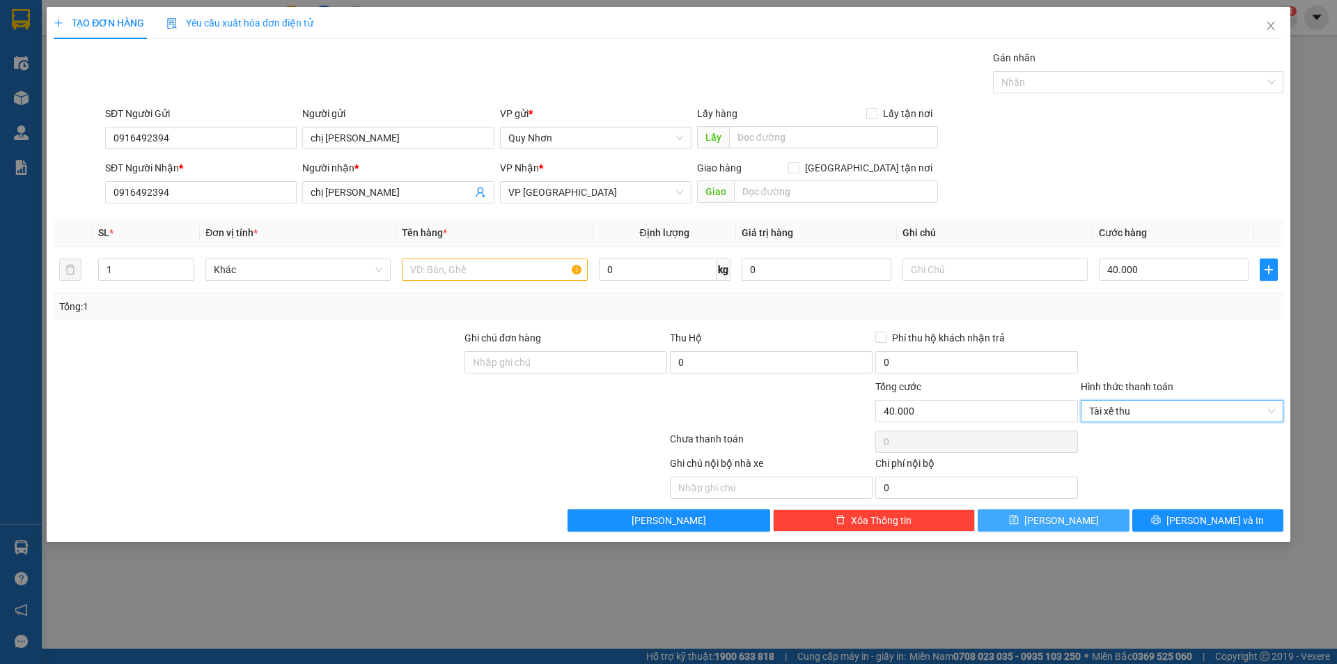
click at [1081, 520] on button "[PERSON_NAME]" at bounding box center [1053, 520] width 151 height 22
click at [526, 280] on input "text" at bounding box center [494, 269] width 185 height 22
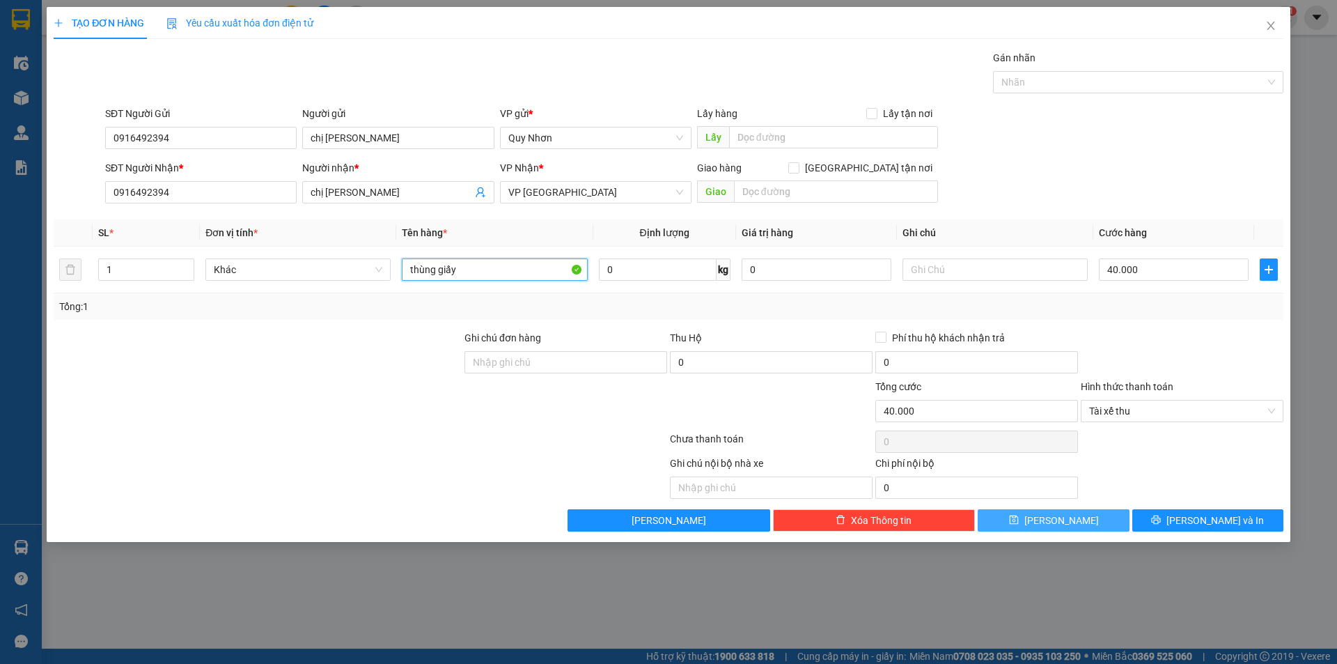
type input "thùng giấy"
click at [1009, 529] on button "[PERSON_NAME]" at bounding box center [1053, 520] width 151 height 22
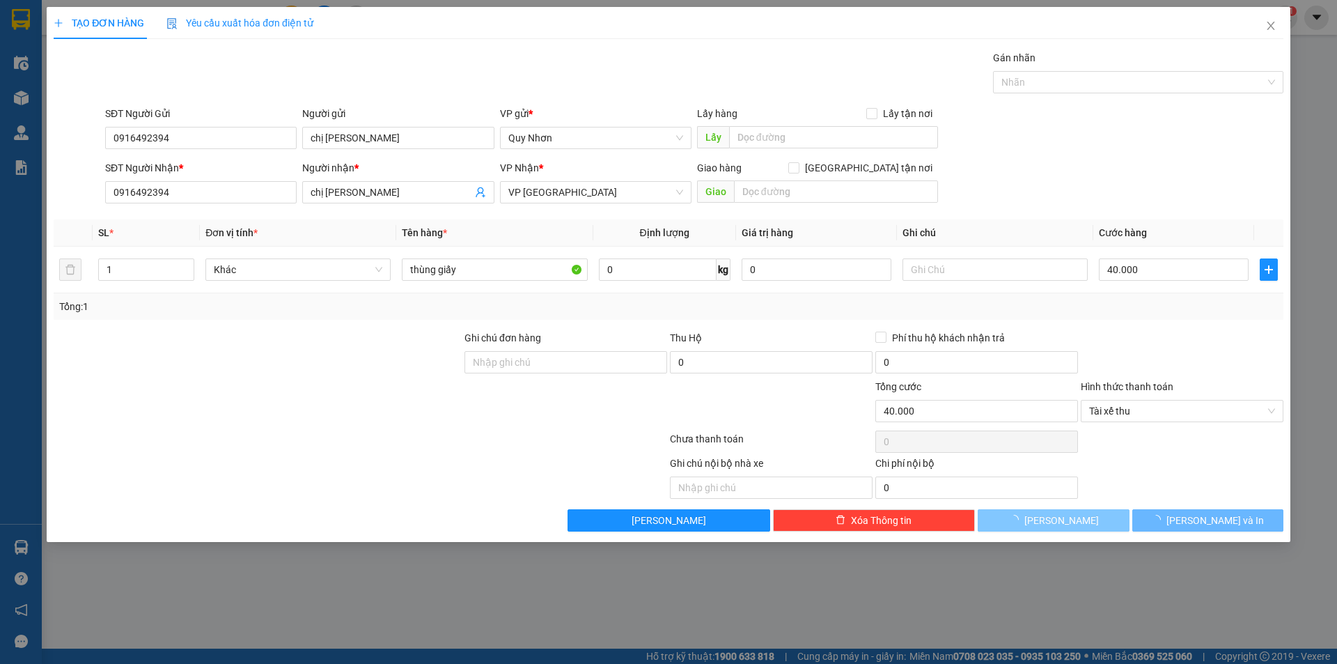
type input "0"
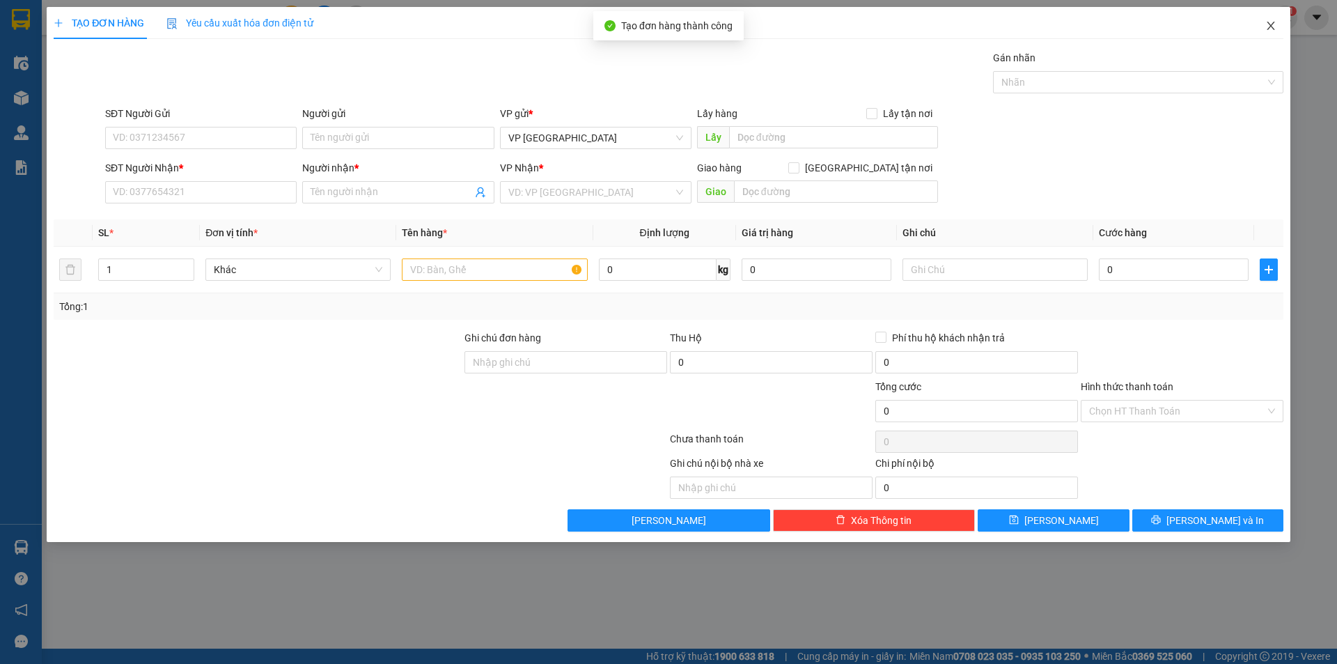
click at [1277, 22] on span "Close" at bounding box center [1270, 26] width 39 height 39
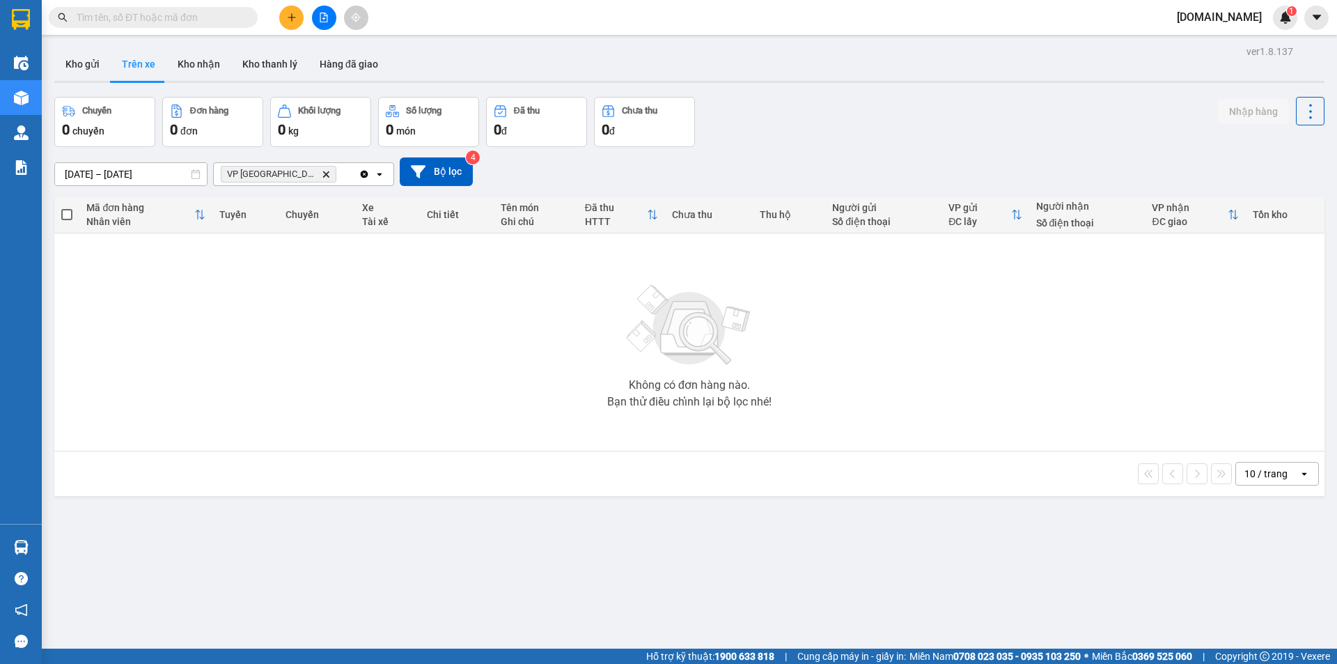
click at [379, 175] on icon at bounding box center [379, 174] width 5 height 3
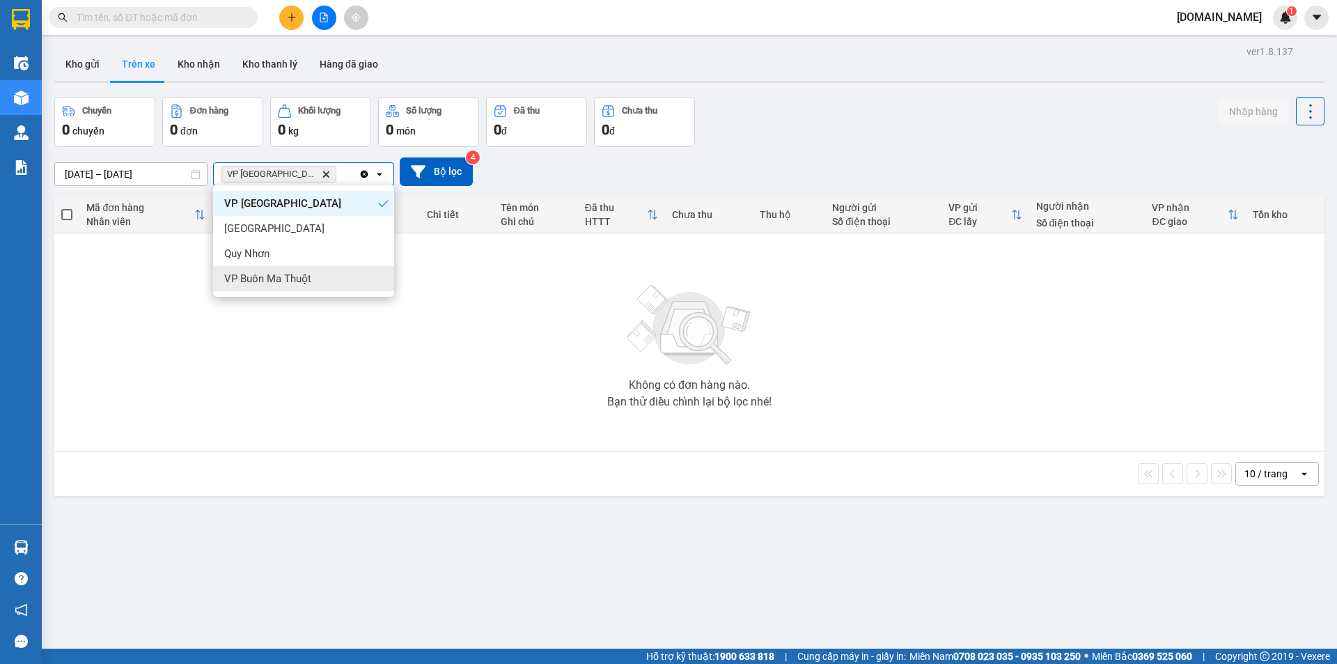
click at [330, 393] on div "Không có đơn hàng nào. Bạn thử điều chỉnh lại bộ lọc nhé!" at bounding box center [689, 341] width 1256 height 209
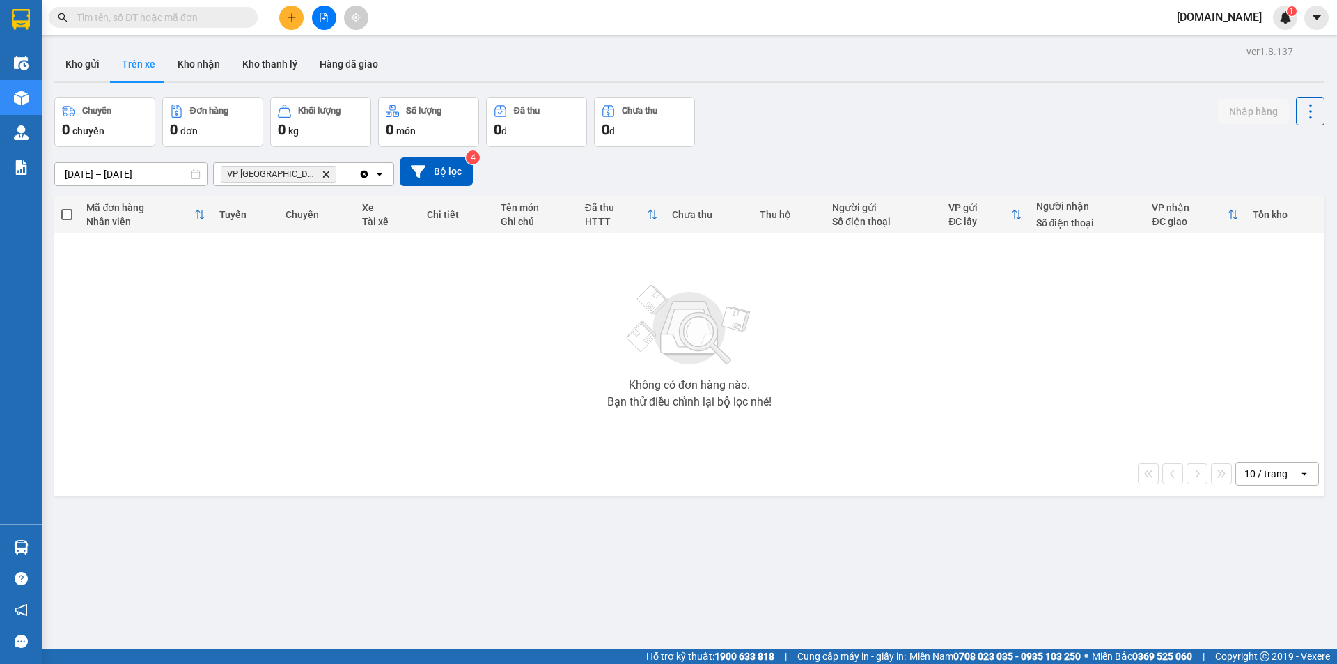
click at [382, 171] on icon "open" at bounding box center [379, 174] width 11 height 11
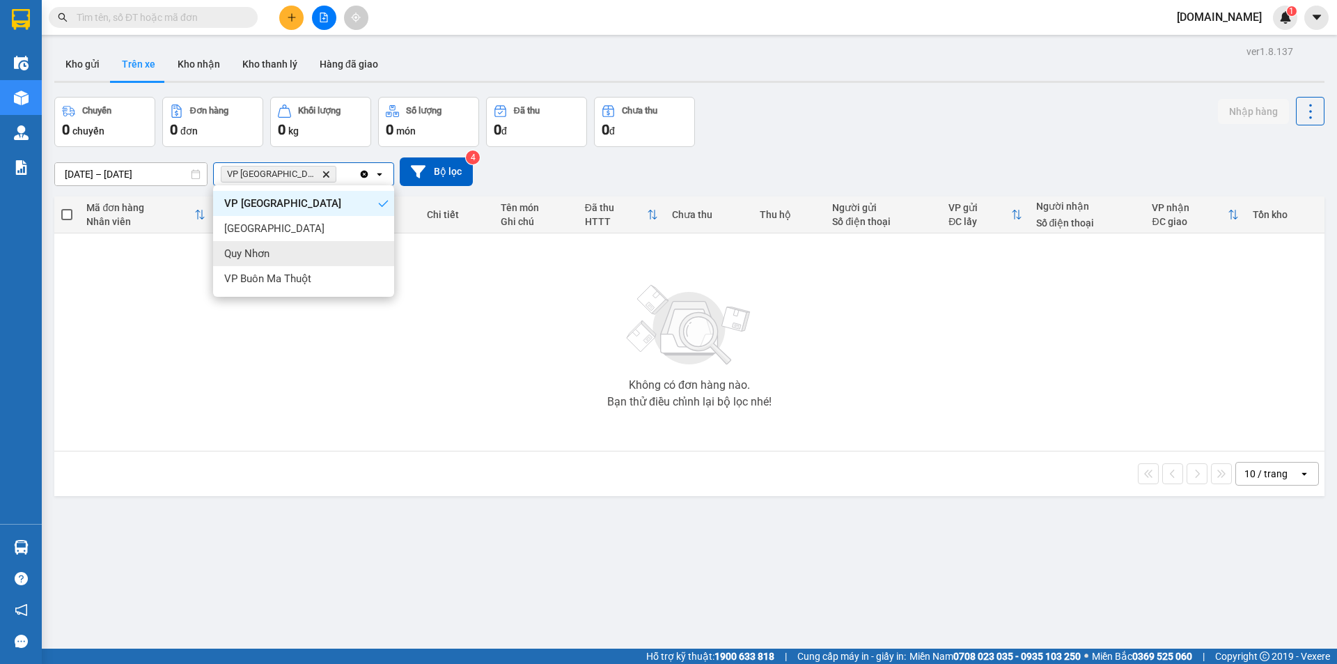
click at [322, 264] on div "Quy Nhơn" at bounding box center [303, 253] width 181 height 25
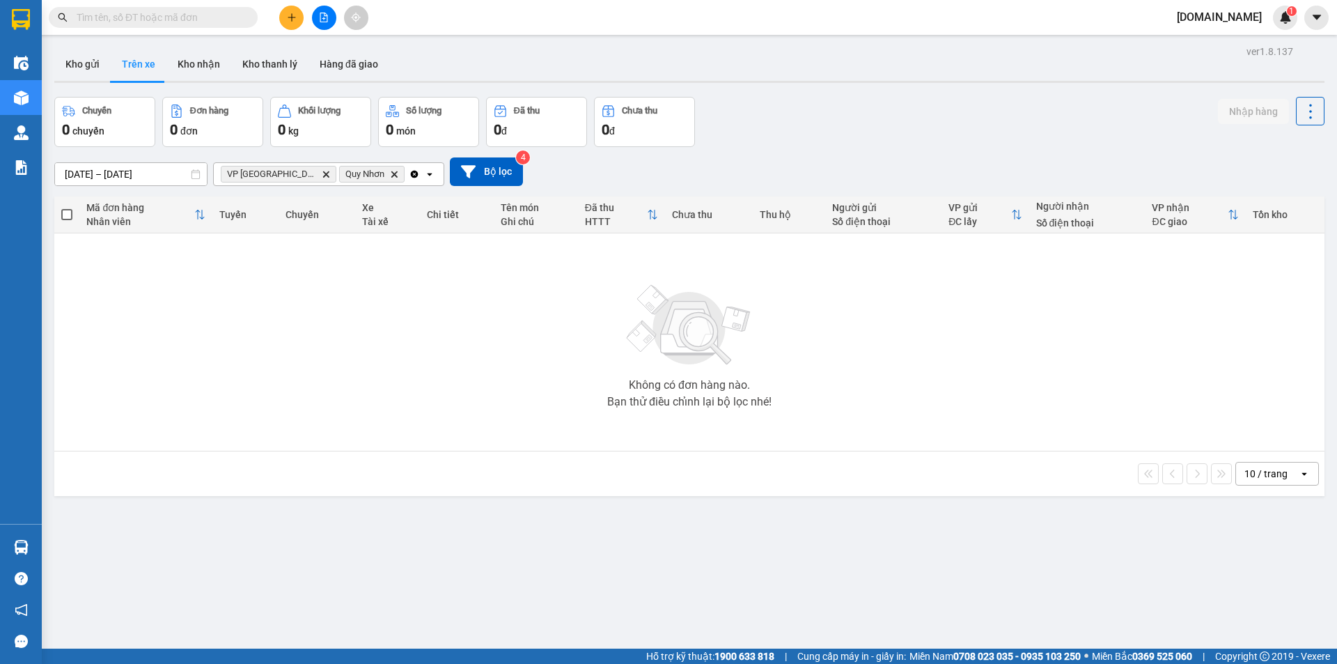
click at [323, 175] on icon "VP Tuy Hòa, close by backspace" at bounding box center [326, 174] width 6 height 6
click at [379, 175] on icon at bounding box center [379, 174] width 5 height 3
click at [426, 171] on button "Bộ lọc" at bounding box center [436, 171] width 73 height 29
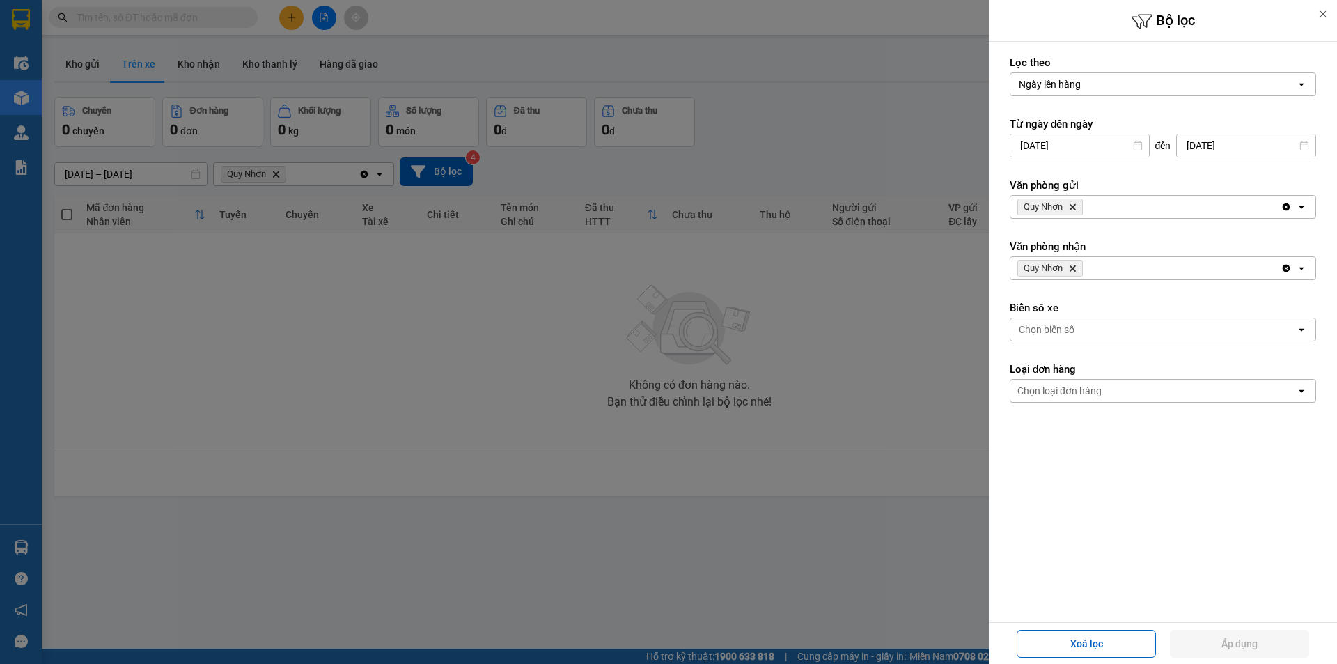
click at [1075, 272] on span "Quy Nhơn Delete" at bounding box center [1049, 268] width 65 height 17
click at [1073, 268] on icon "Quy Nhơn, close by backspace" at bounding box center [1073, 268] width 6 height 6
click at [1303, 273] on icon "open" at bounding box center [1301, 268] width 11 height 11
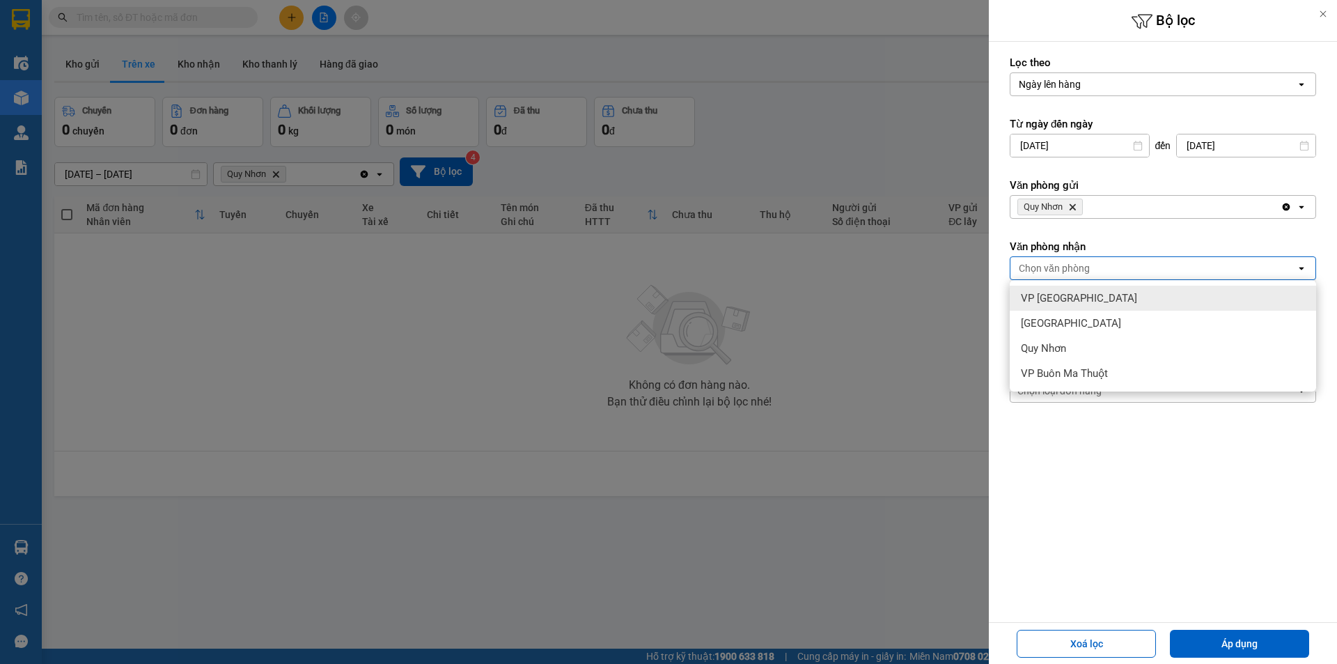
click at [1111, 308] on div "VP [GEOGRAPHIC_DATA]" at bounding box center [1163, 298] width 306 height 25
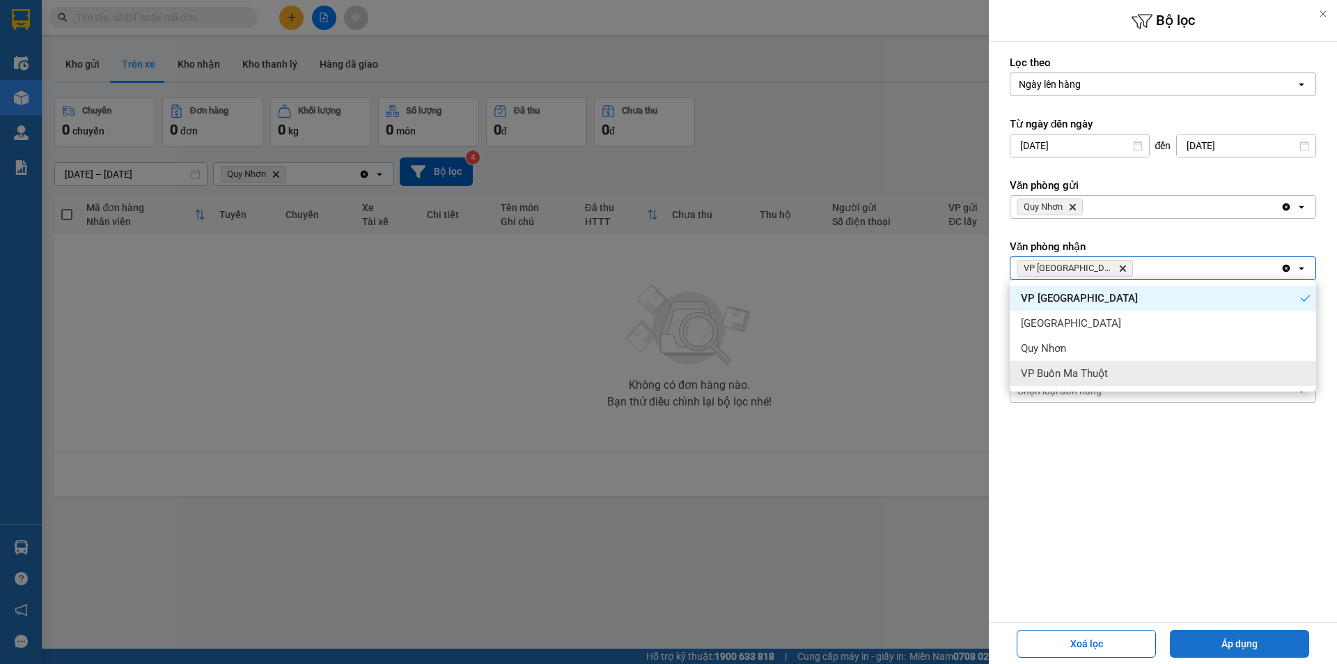
click at [1240, 642] on button "Áp dụng" at bounding box center [1239, 644] width 139 height 28
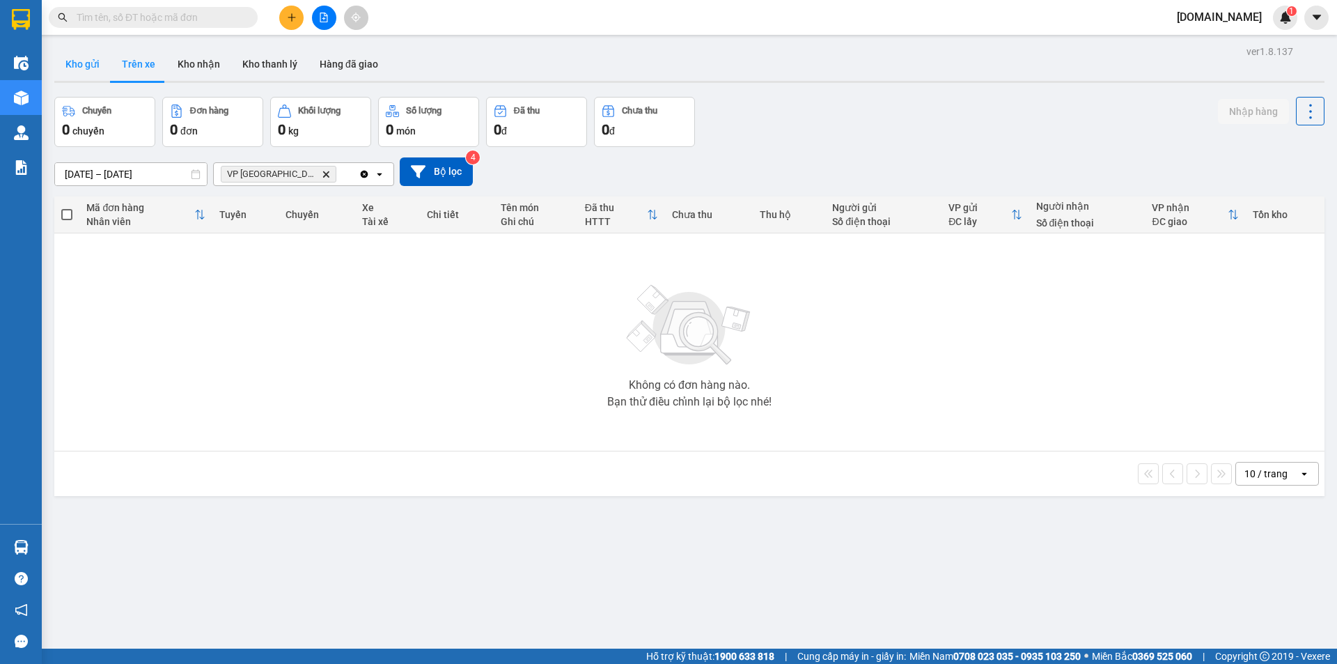
click at [64, 54] on button "Kho gửi" at bounding box center [82, 63] width 56 height 33
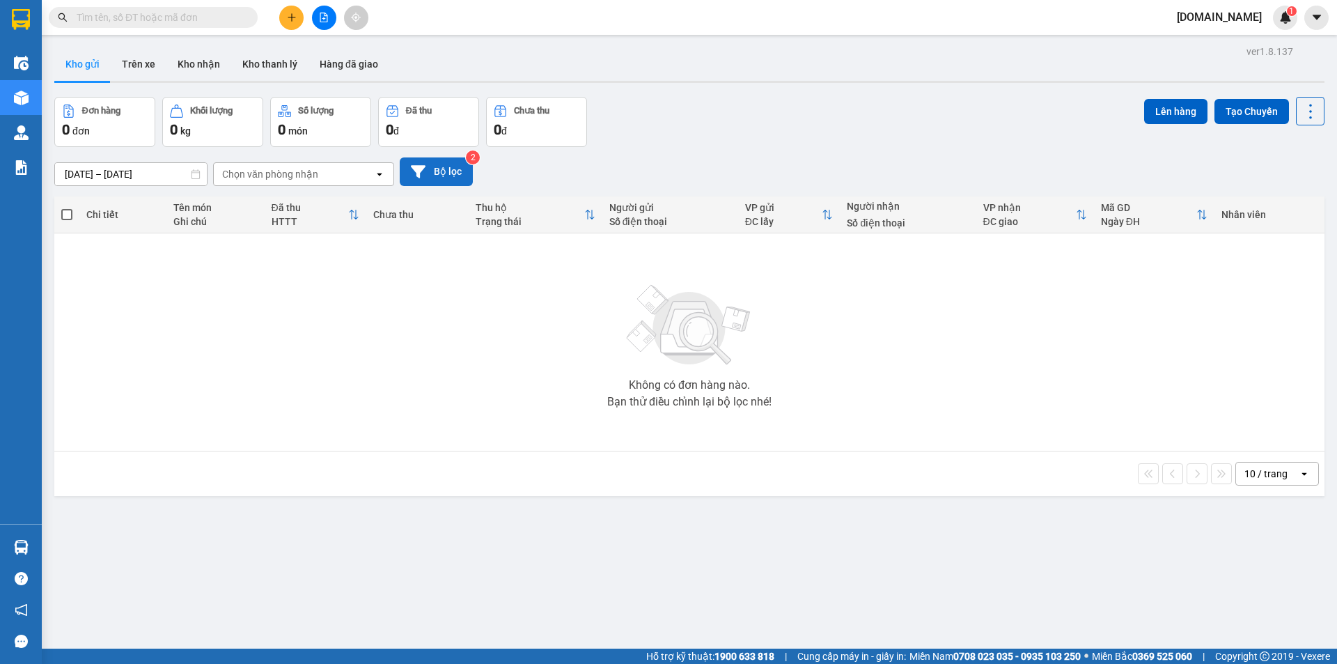
click at [439, 176] on button "Bộ lọc" at bounding box center [436, 171] width 73 height 29
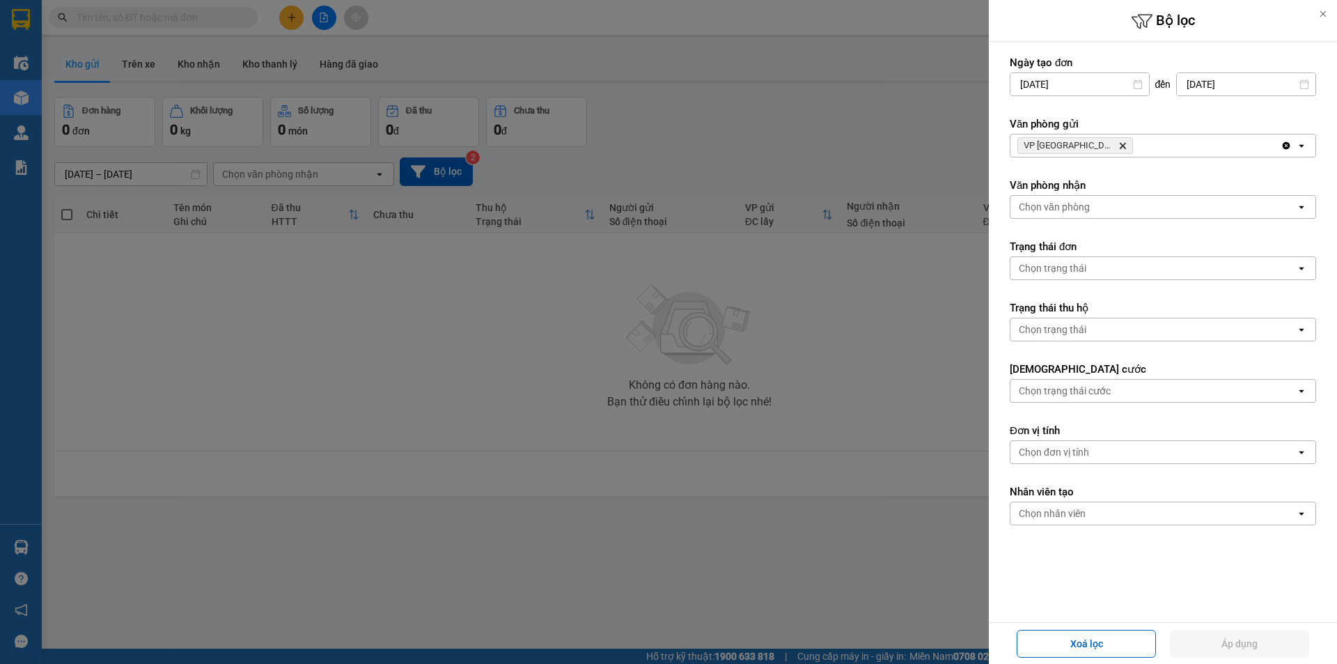
click at [1107, 265] on div "Chọn trạng thái" at bounding box center [1153, 268] width 286 height 22
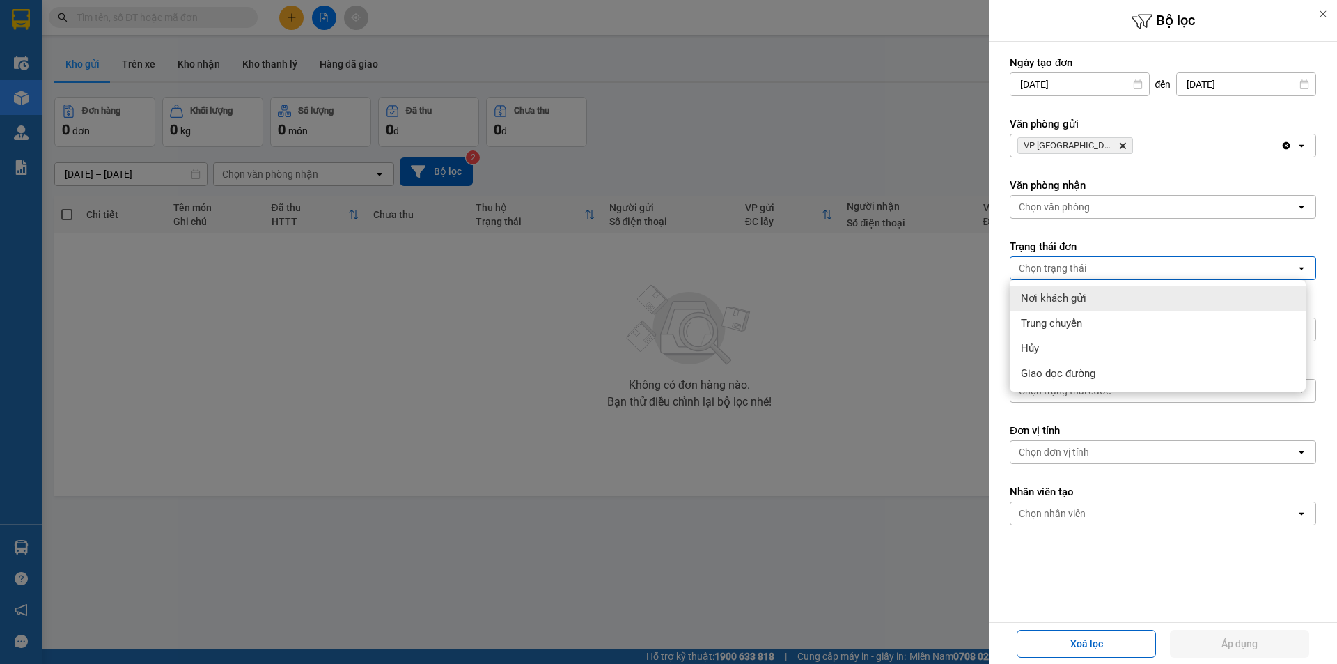
click at [1110, 202] on div "Chọn văn phòng" at bounding box center [1153, 207] width 286 height 22
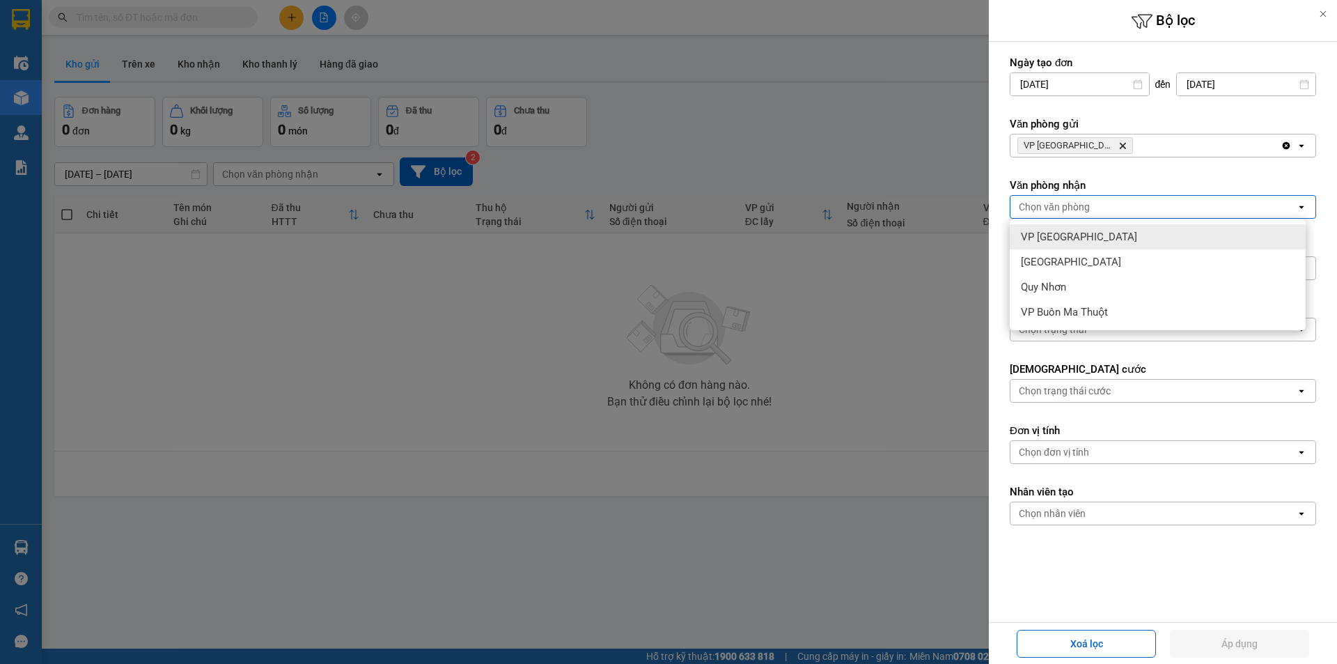
click at [1118, 142] on icon "Delete" at bounding box center [1122, 145] width 8 height 8
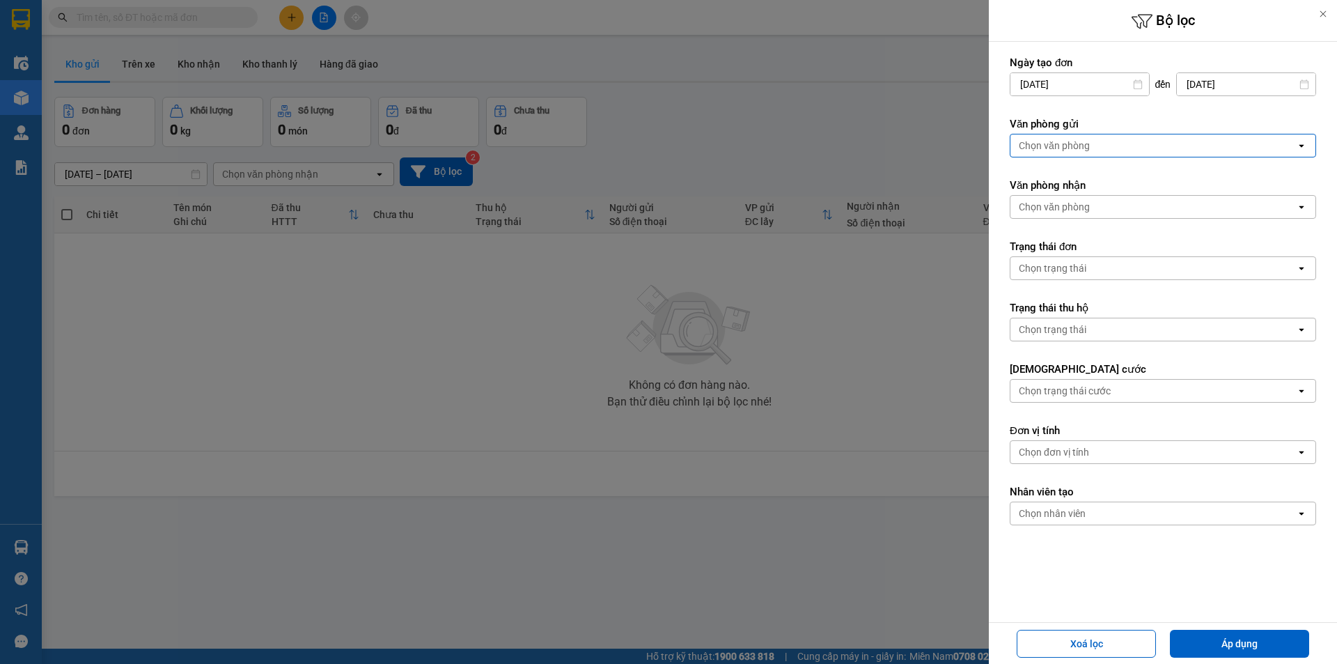
click at [1082, 143] on div "Chọn văn phòng" at bounding box center [1054, 146] width 71 height 14
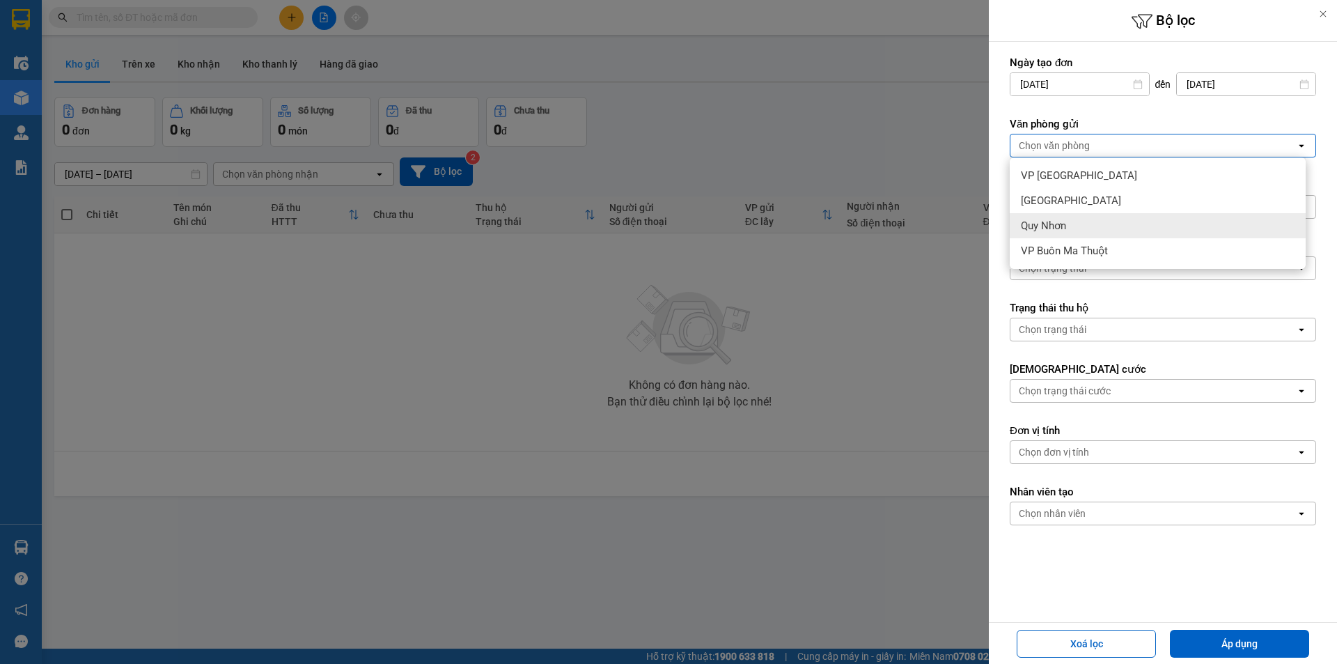
click at [1065, 222] on span "Quy Nhơn" at bounding box center [1043, 226] width 45 height 14
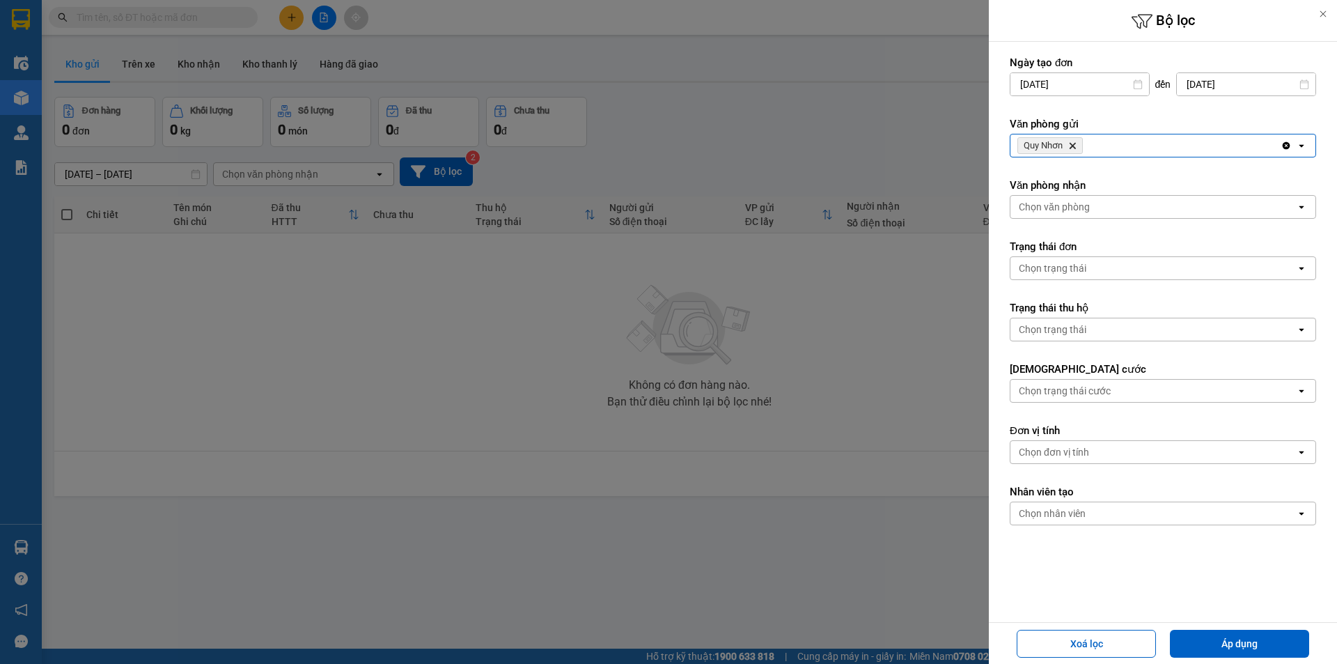
click at [1077, 208] on div "Chọn văn phòng" at bounding box center [1054, 207] width 71 height 14
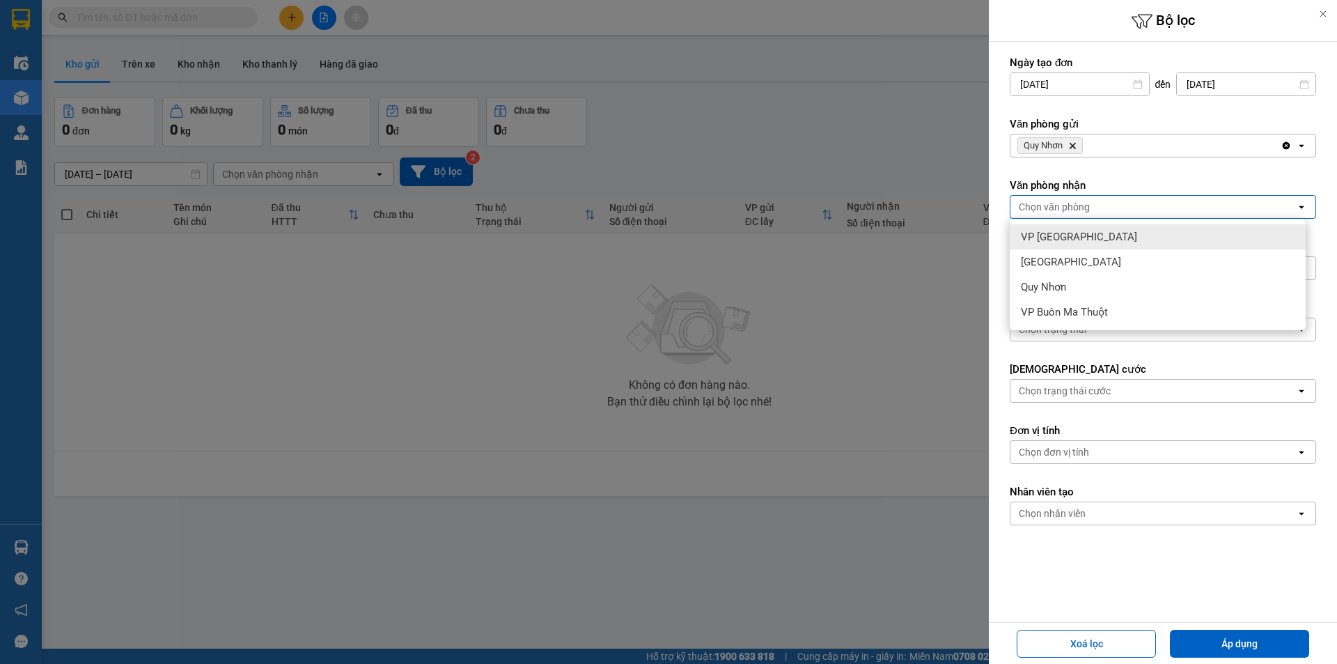
click at [1070, 239] on span "VP [GEOGRAPHIC_DATA]" at bounding box center [1079, 237] width 116 height 14
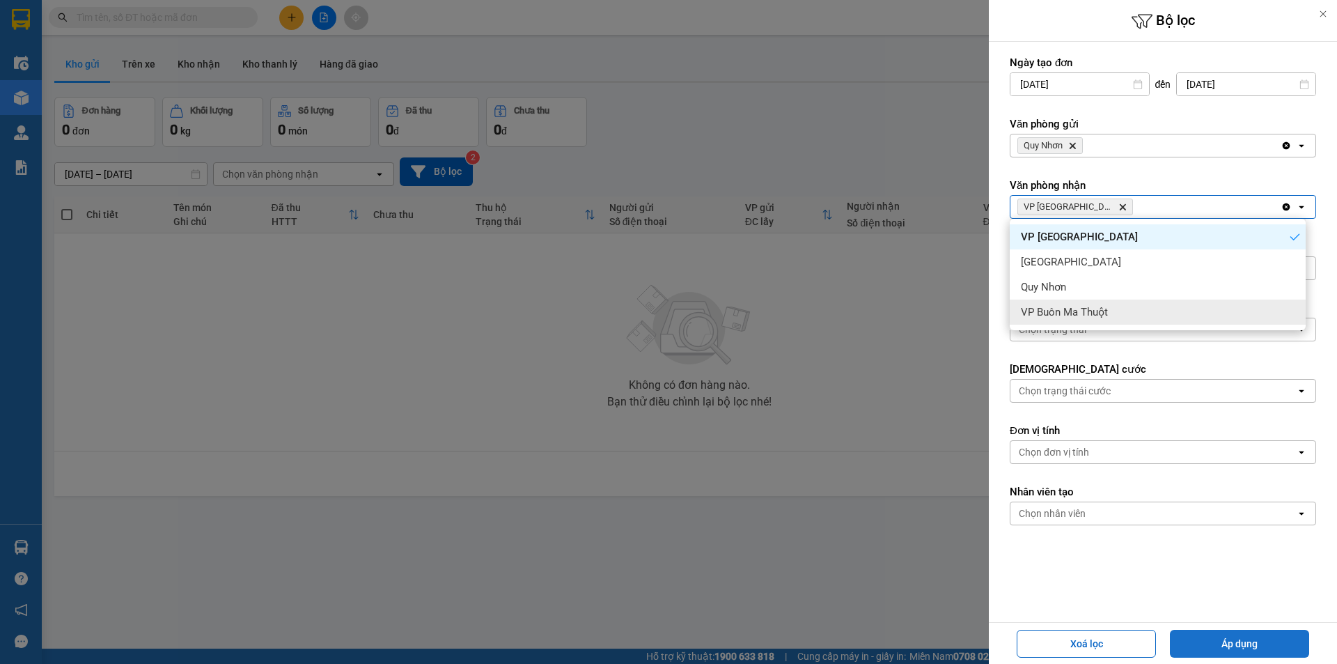
click at [1254, 643] on button "Áp dụng" at bounding box center [1239, 644] width 139 height 28
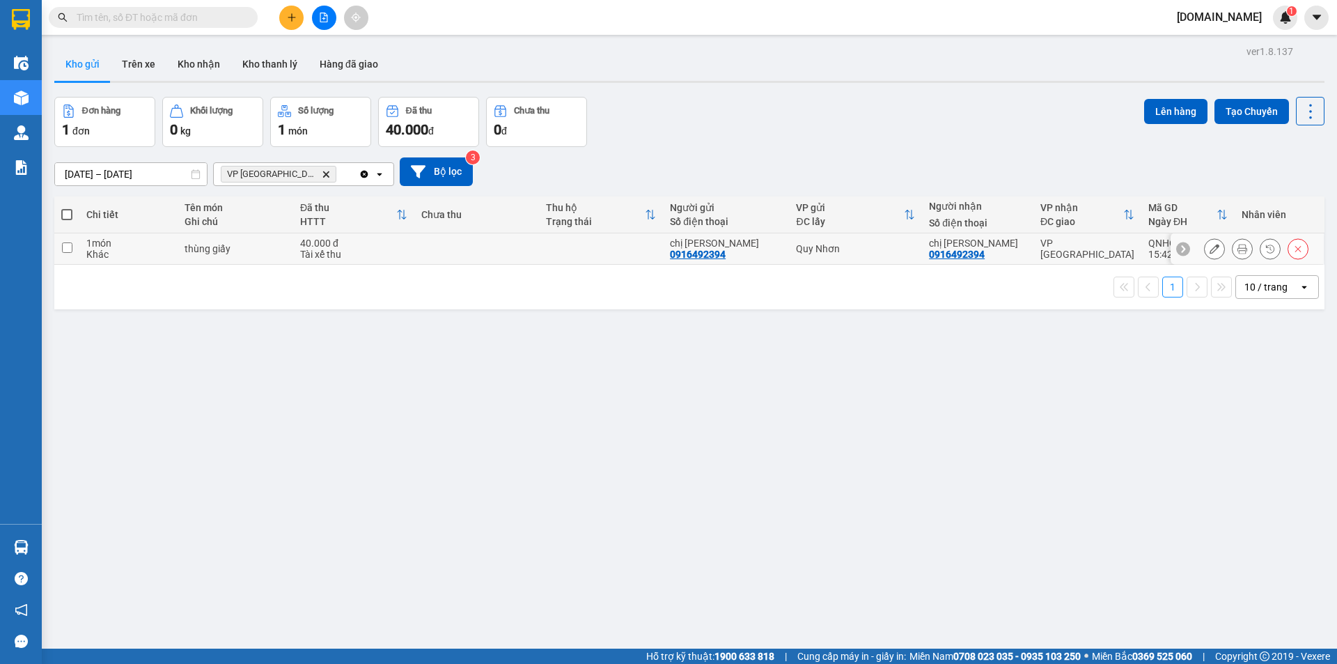
click at [69, 243] on input "checkbox" at bounding box center [67, 247] width 10 height 10
checkbox input "true"
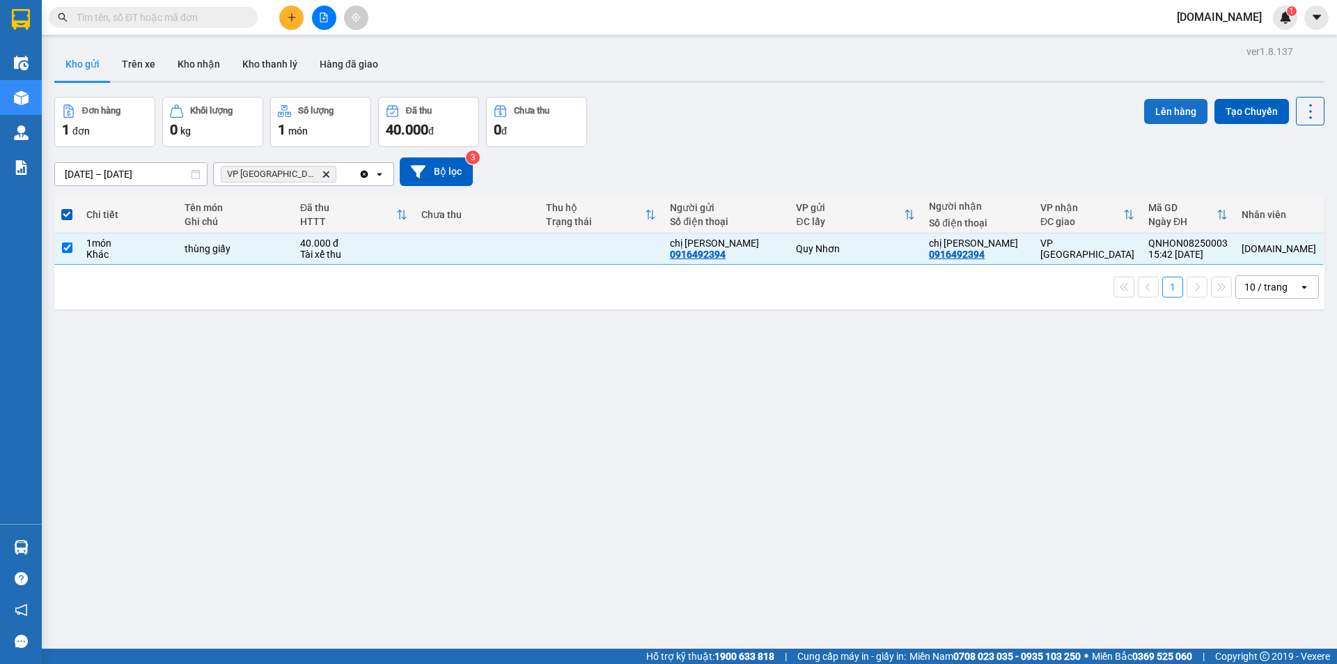
click at [1160, 111] on button "Lên hàng" at bounding box center [1175, 111] width 63 height 25
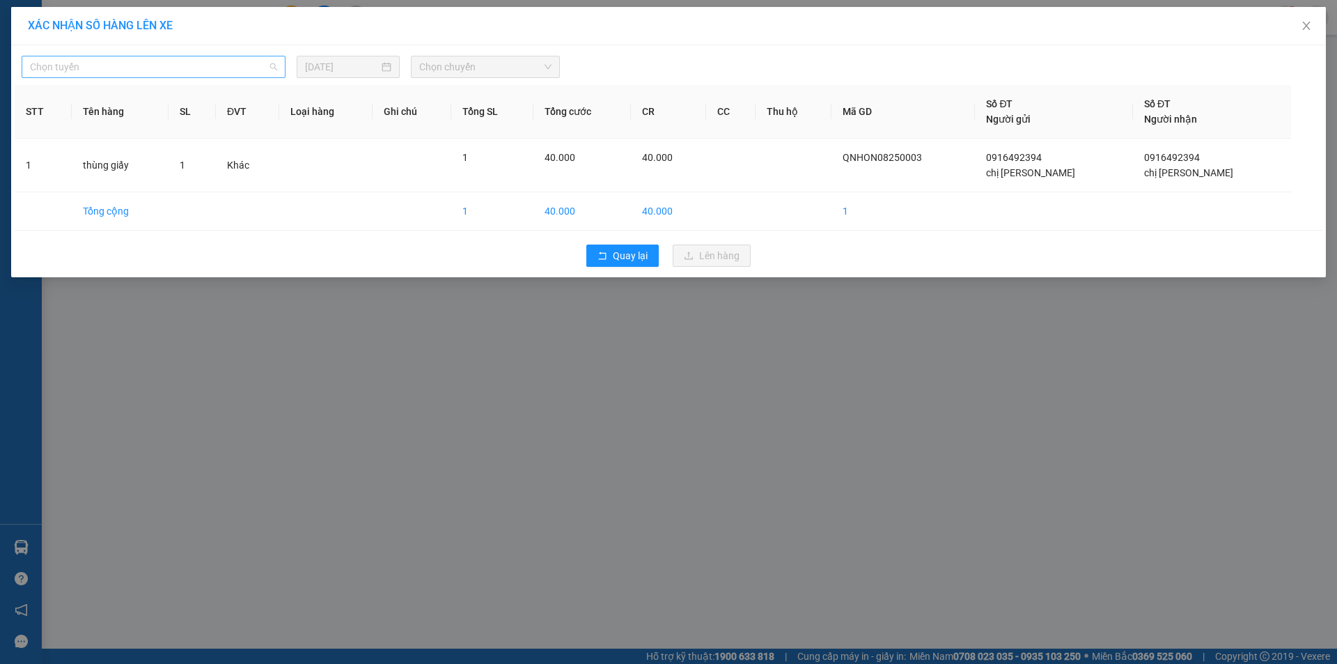
click at [231, 63] on span "Chọn tuyến" at bounding box center [153, 66] width 247 height 21
click at [235, 66] on span "Chọn tuyến" at bounding box center [153, 66] width 247 height 21
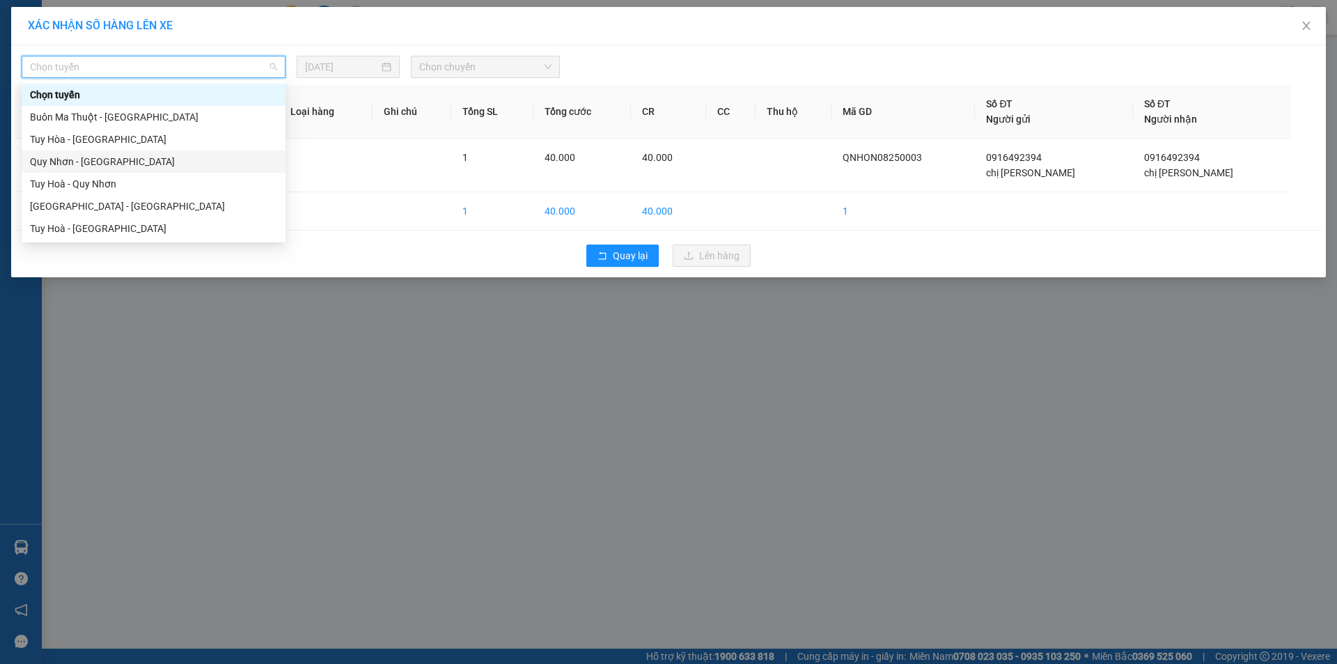
click at [161, 158] on div "Quy Nhơn - Tuy Hòa" at bounding box center [153, 161] width 247 height 15
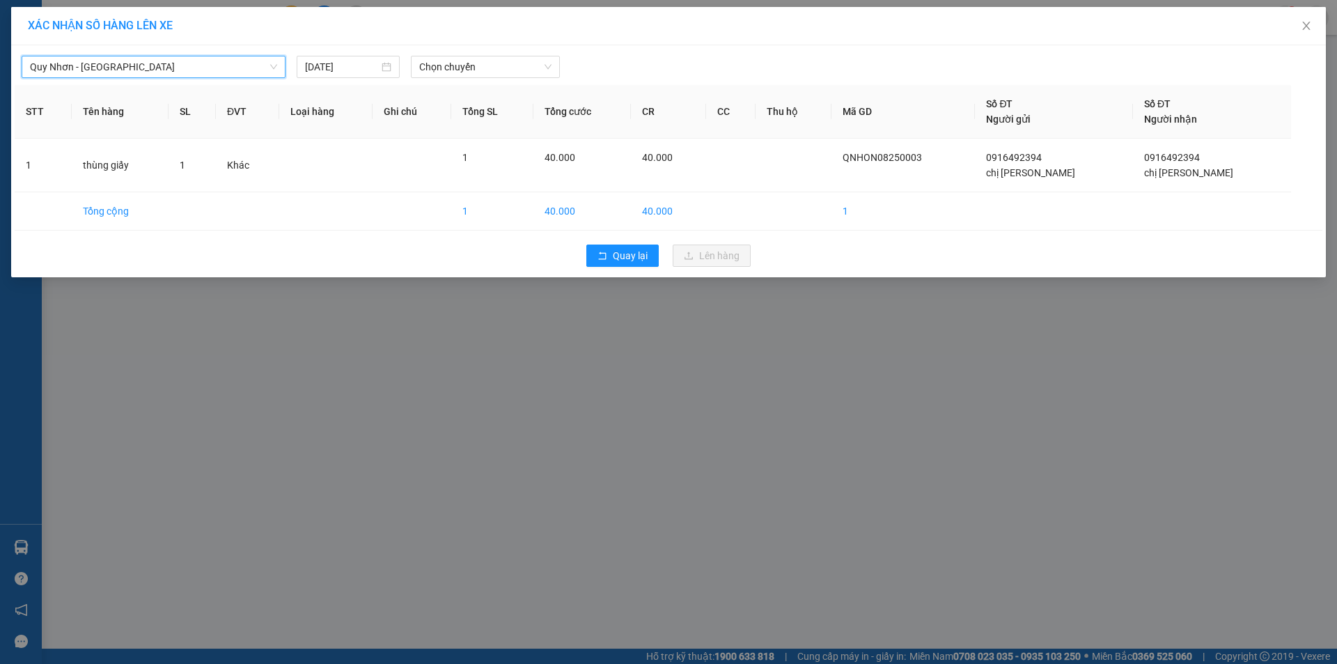
click at [226, 72] on span "Quy Nhơn - Tuy Hòa" at bounding box center [153, 66] width 247 height 21
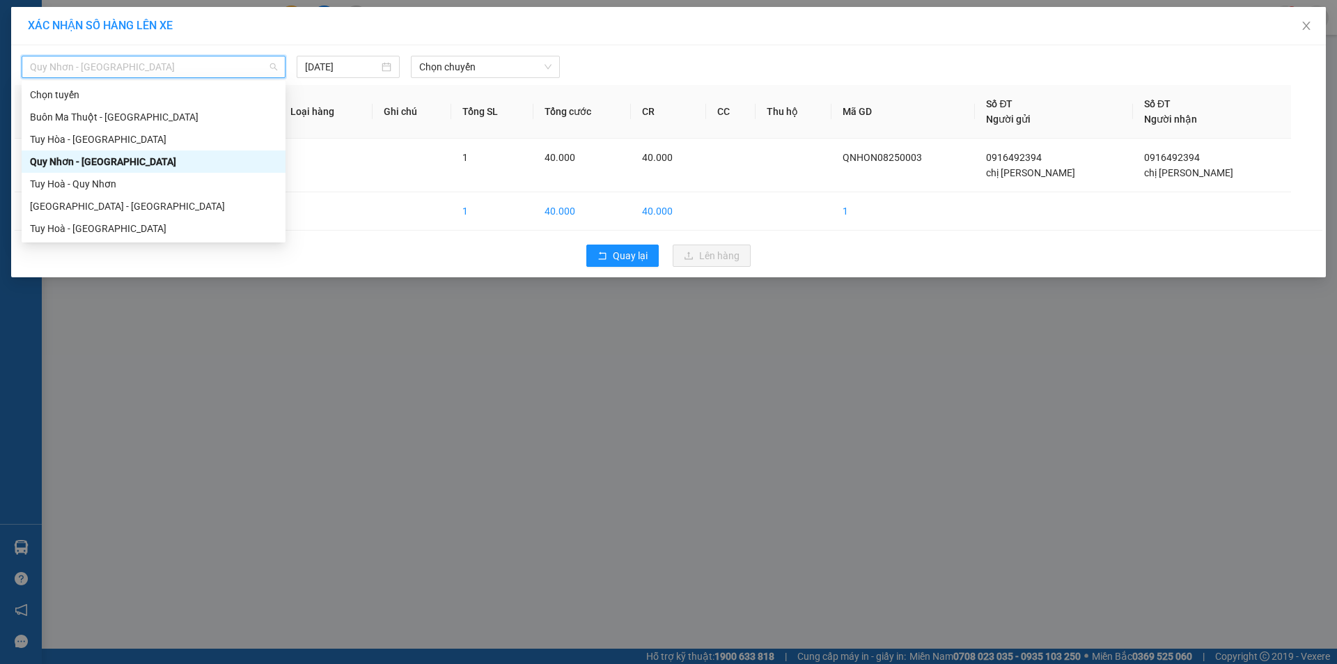
click at [187, 165] on div "Quy Nhơn - Tuy Hòa" at bounding box center [153, 161] width 247 height 15
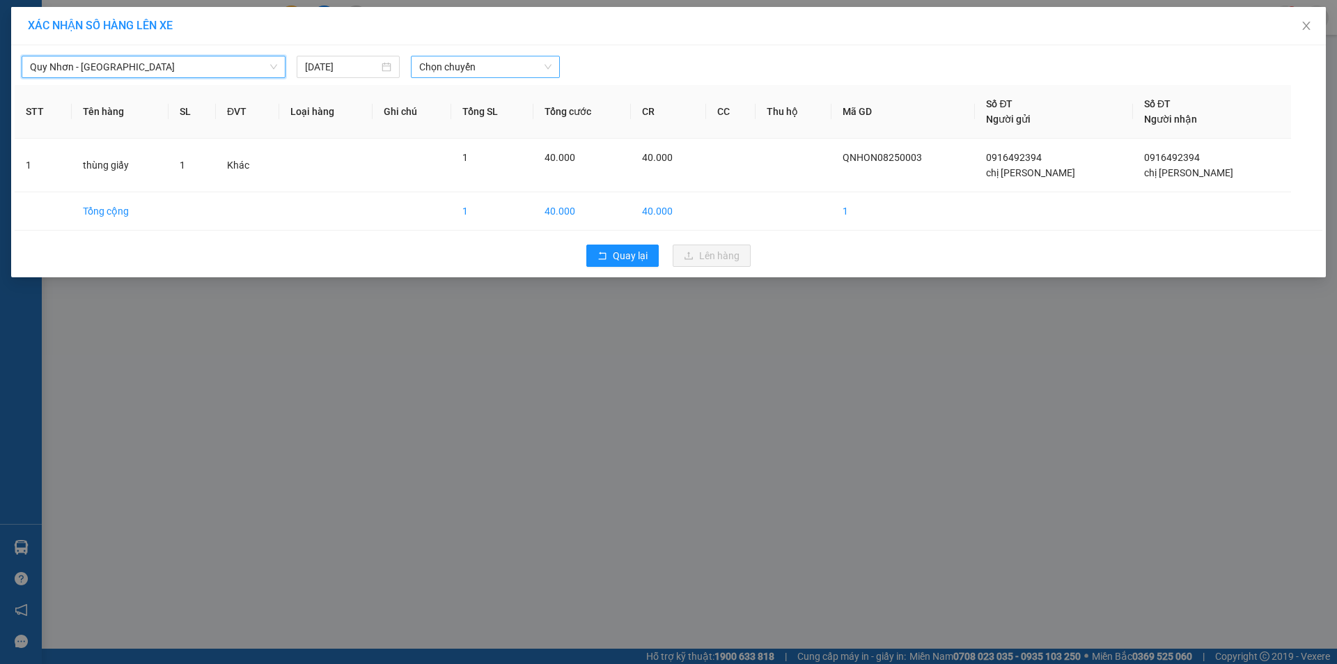
click at [439, 65] on span "Chọn chuyến" at bounding box center [485, 66] width 132 height 21
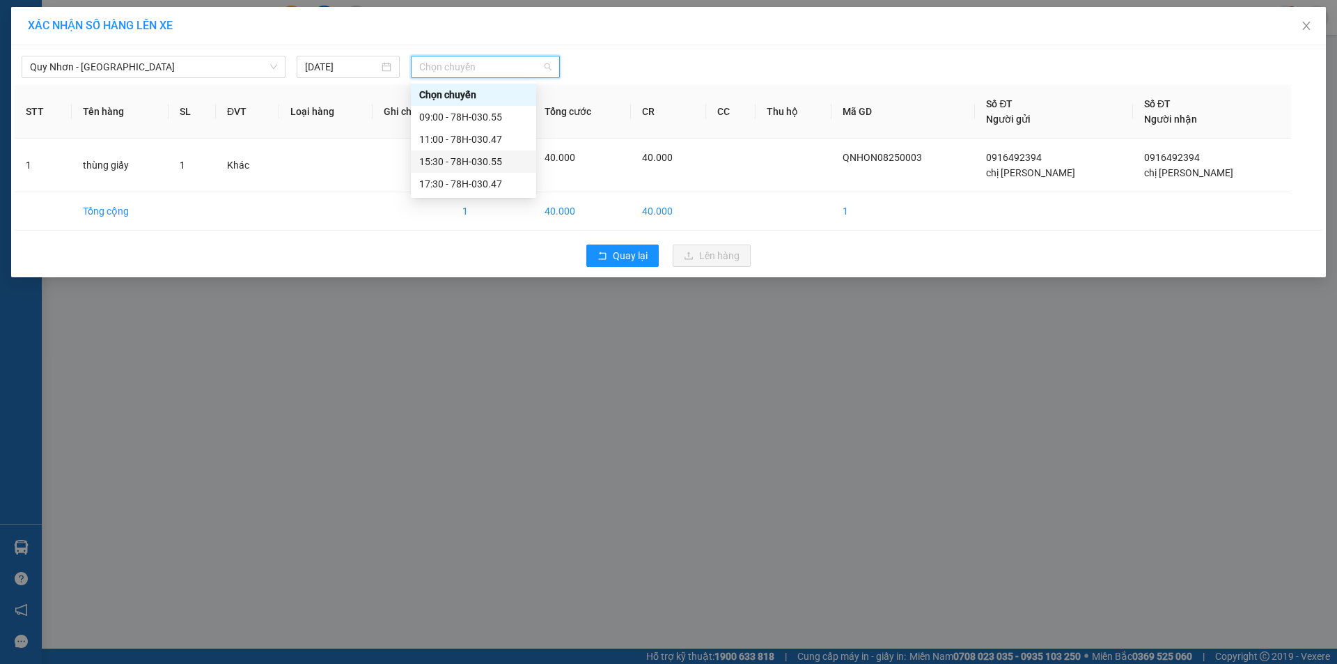
click at [432, 156] on div "15:30 - 78H-030.55" at bounding box center [473, 161] width 109 height 15
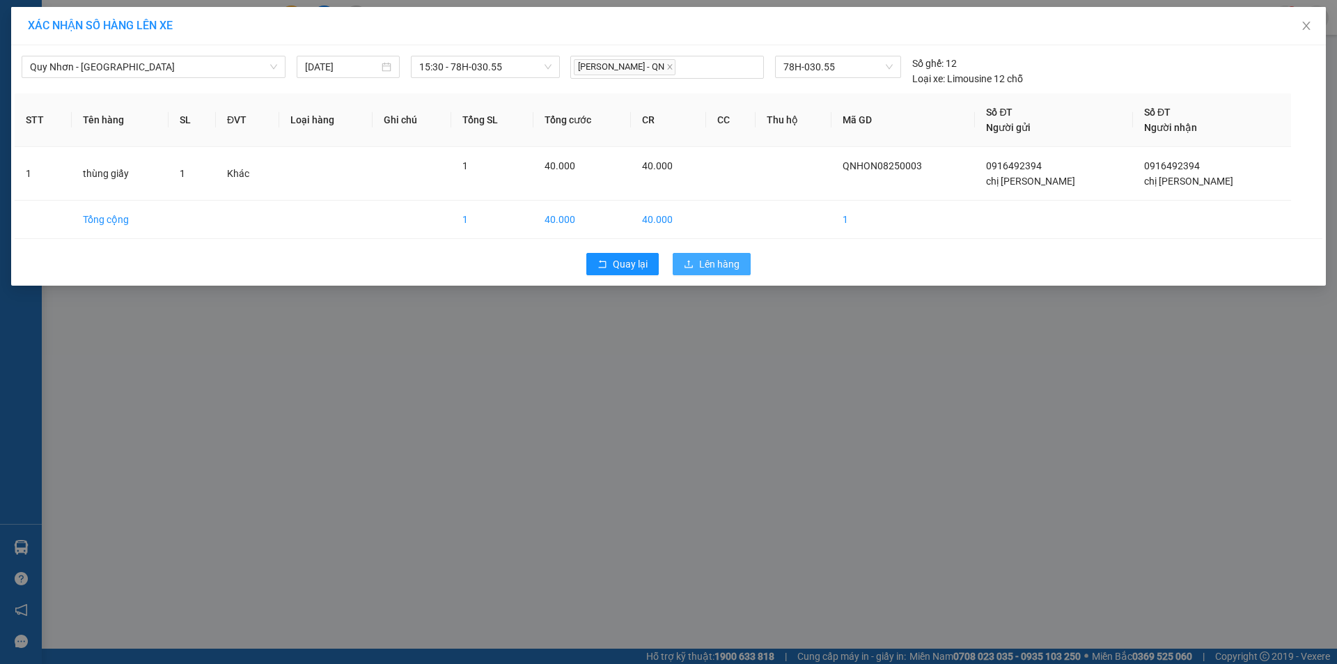
click at [711, 256] on span "Lên hàng" at bounding box center [719, 263] width 40 height 15
